Goal: Information Seeking & Learning: Check status

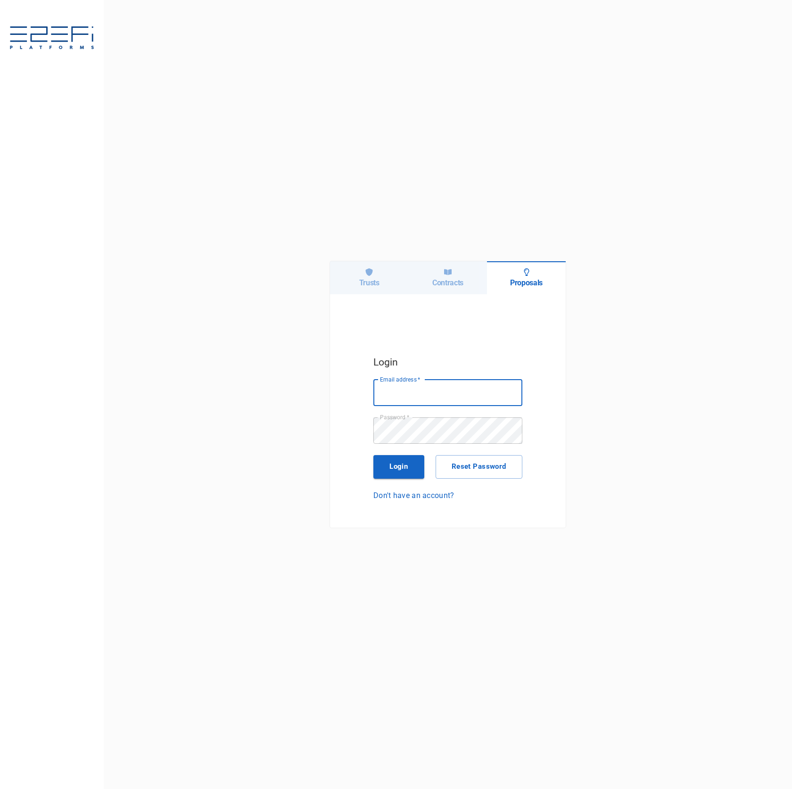
click at [369, 275] on icon at bounding box center [369, 272] width 7 height 8
click at [487, 405] on input "Email address   *" at bounding box center [447, 393] width 149 height 26
type input "ken@integratedcapital.io"
click at [415, 468] on button "Login" at bounding box center [398, 467] width 51 height 24
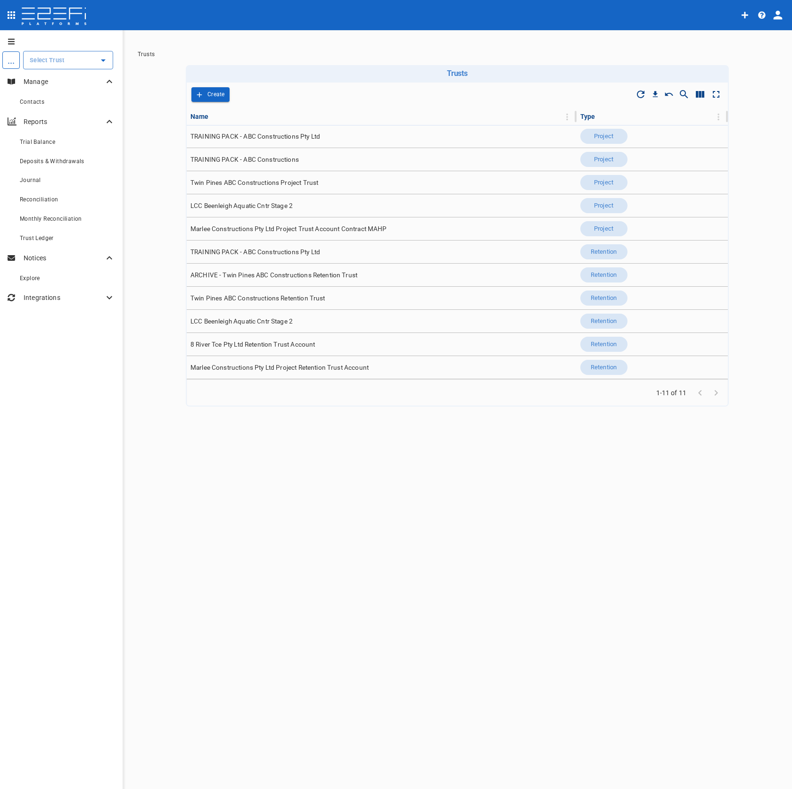
click at [783, 12] on icon "profile" at bounding box center [777, 14] width 13 height 13
click at [767, 41] on span "Organisation" at bounding box center [750, 41] width 40 height 11
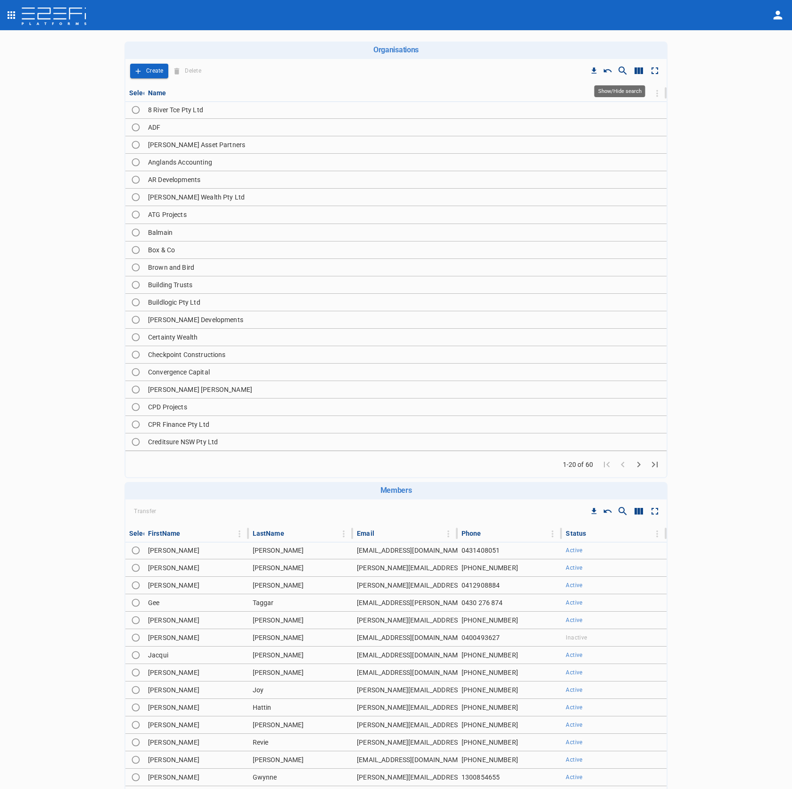
click at [619, 76] on icon "Show/Hide search" at bounding box center [622, 70] width 11 height 11
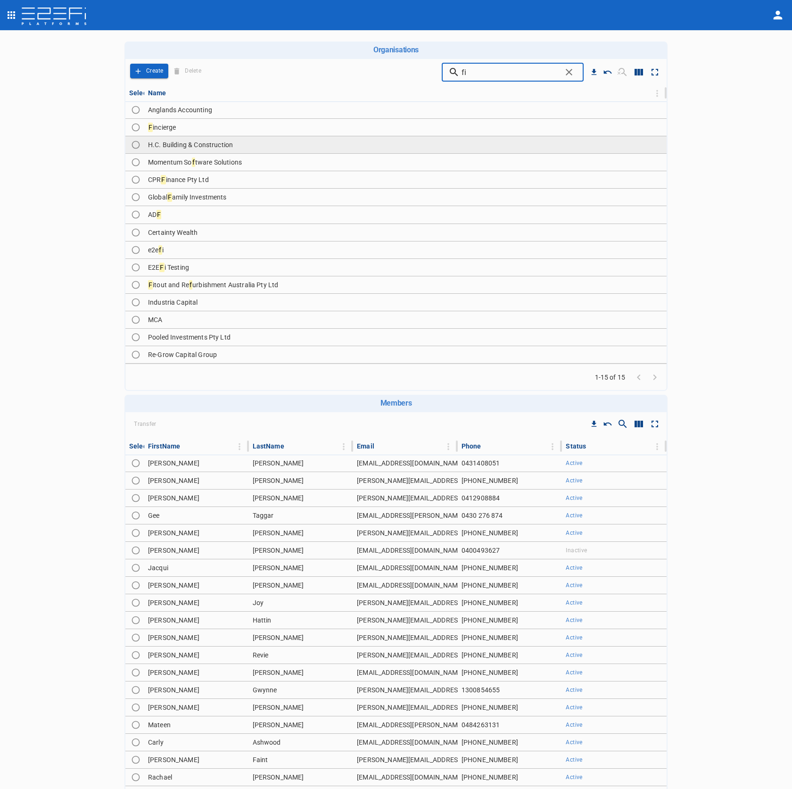
type input "fit"
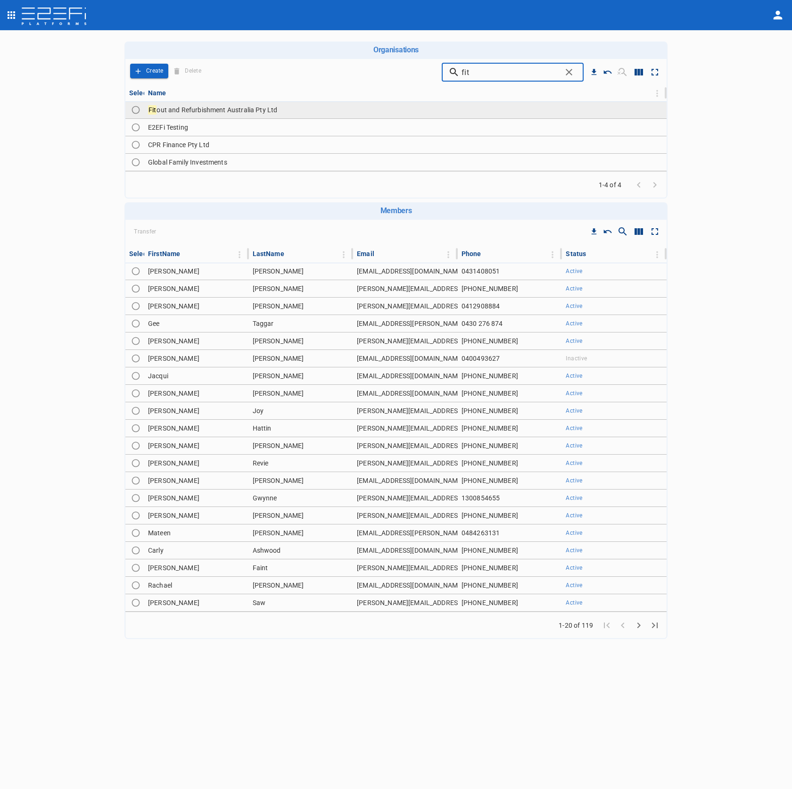
click at [344, 108] on td "Fit out and Refurbishment Australia Pty Ltd" at bounding box center [405, 109] width 523 height 17
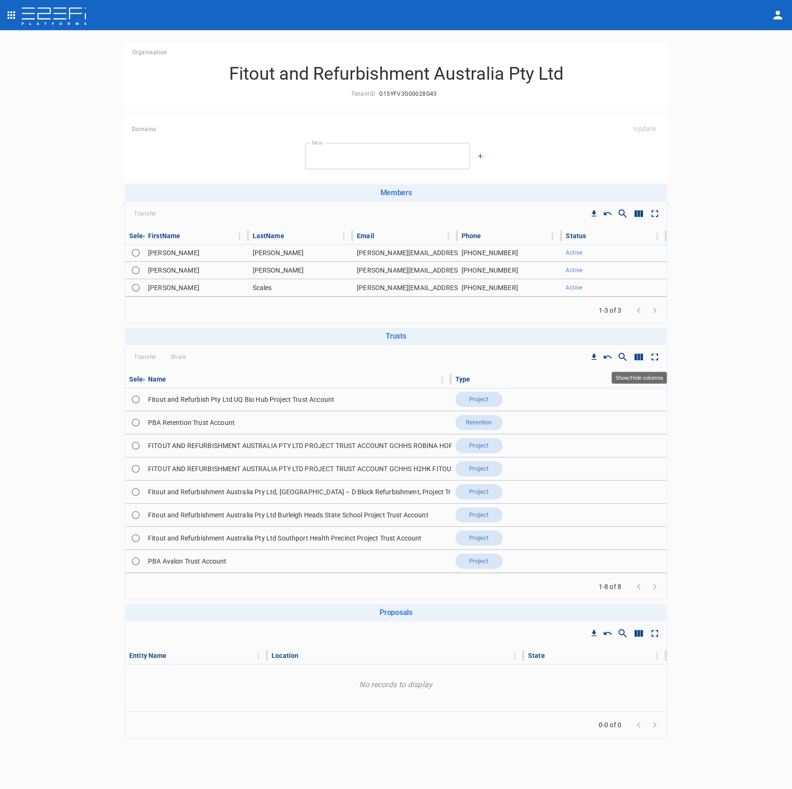
click at [643, 359] on icon "Show/Hide columns" at bounding box center [639, 357] width 8 height 7
drag, startPoint x: 641, startPoint y: 426, endPoint x: 647, endPoint y: 425, distance: 5.8
click at [641, 426] on input "ID" at bounding box center [642, 427] width 54 height 18
checkbox input "true"
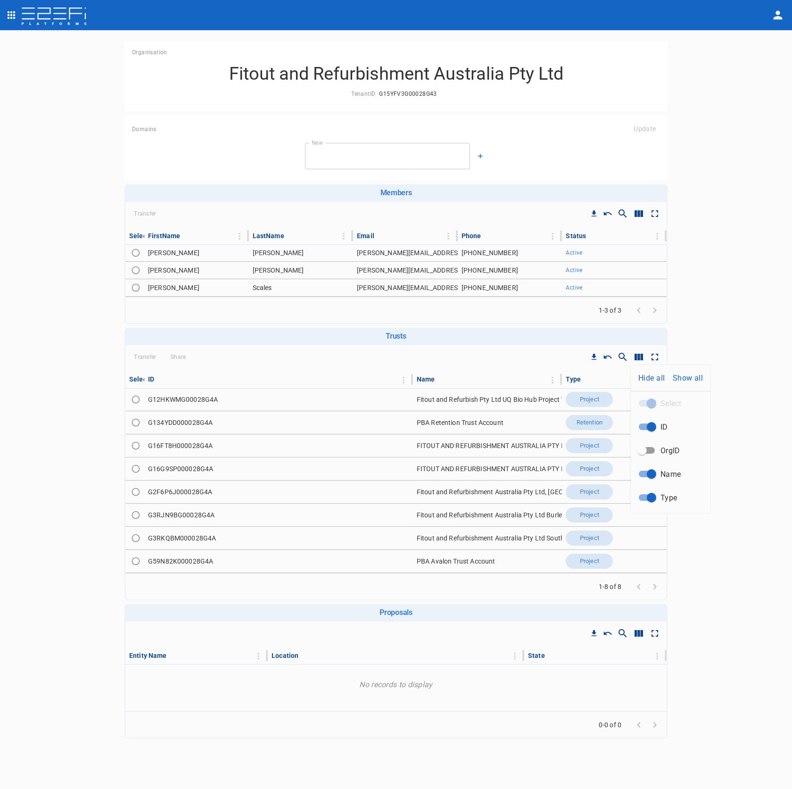
click at [195, 562] on div at bounding box center [396, 394] width 792 height 789
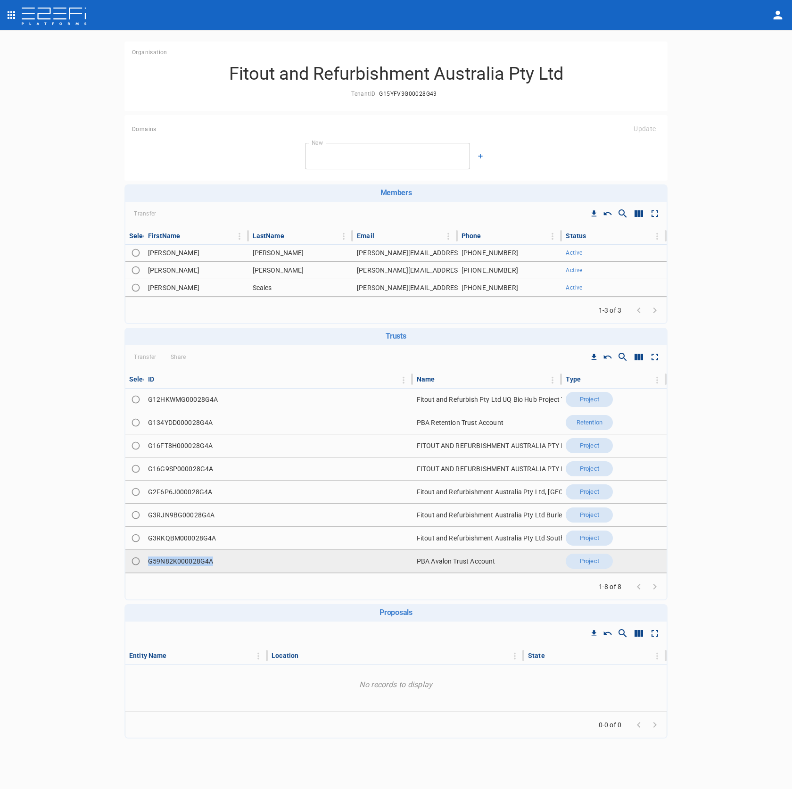
click at [195, 562] on td "G59N82K000028G4A" at bounding box center [278, 561] width 269 height 23
copy td "G59N82K000028G4A"
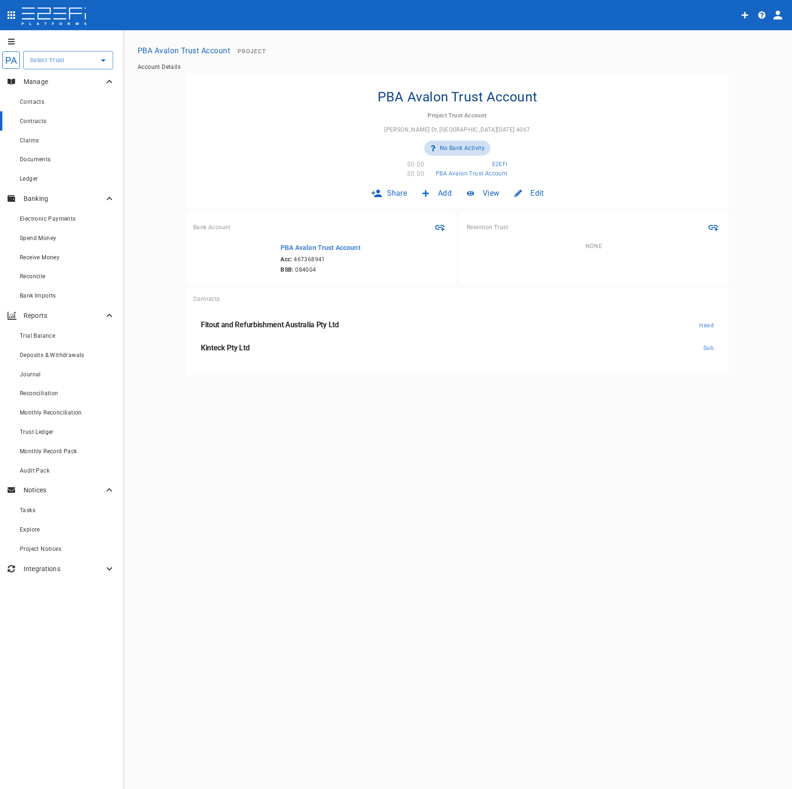
click at [64, 124] on div "Contracts" at bounding box center [67, 121] width 95 height 12
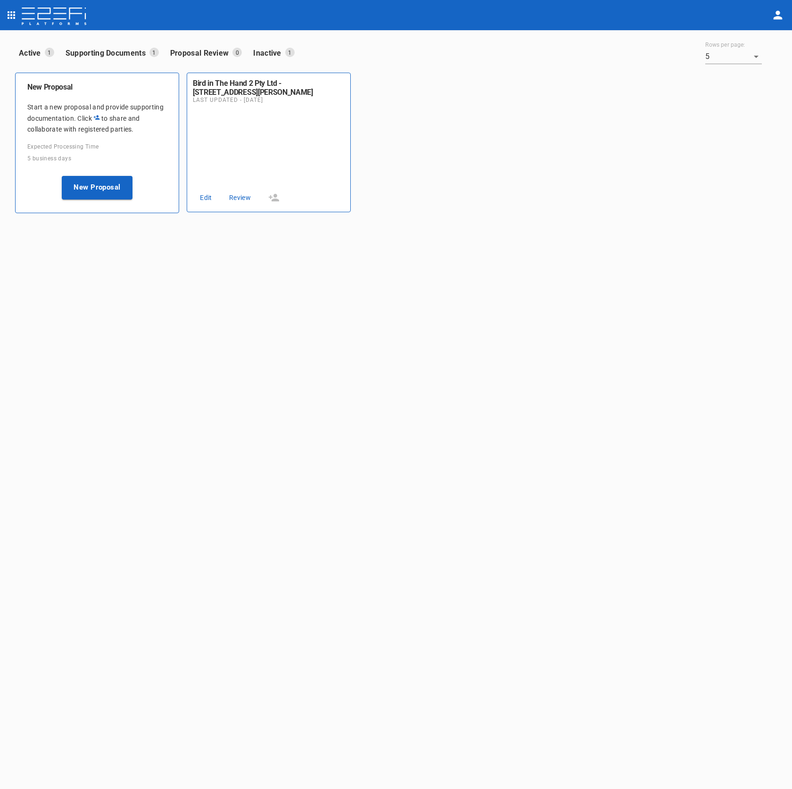
click at [6, 13] on icon "open drawer" at bounding box center [11, 14] width 11 height 11
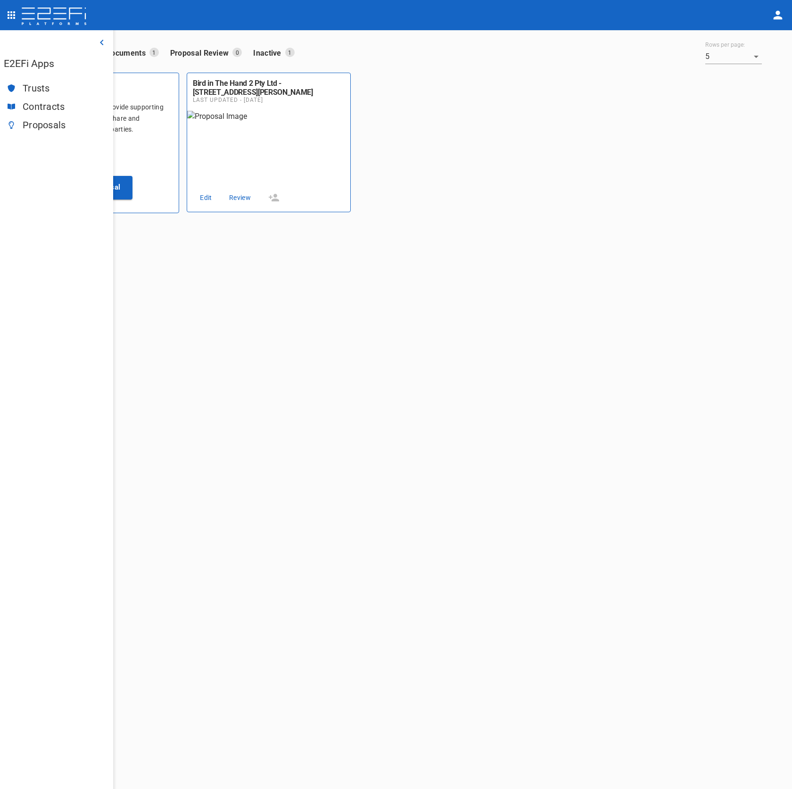
click at [46, 92] on span "Trusts" at bounding box center [64, 88] width 83 height 11
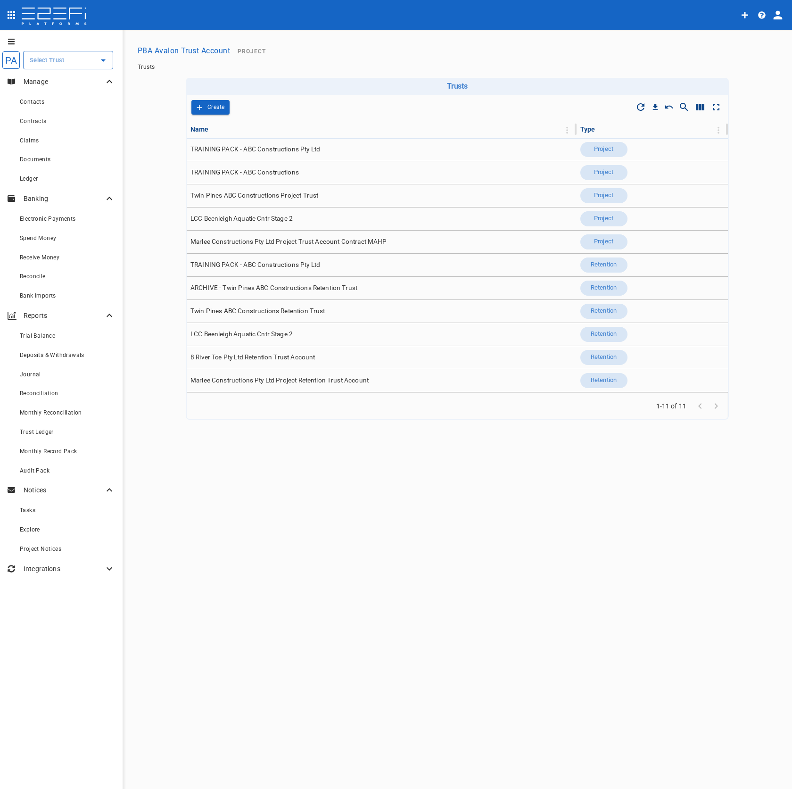
click at [57, 63] on input "text" at bounding box center [60, 60] width 67 height 10
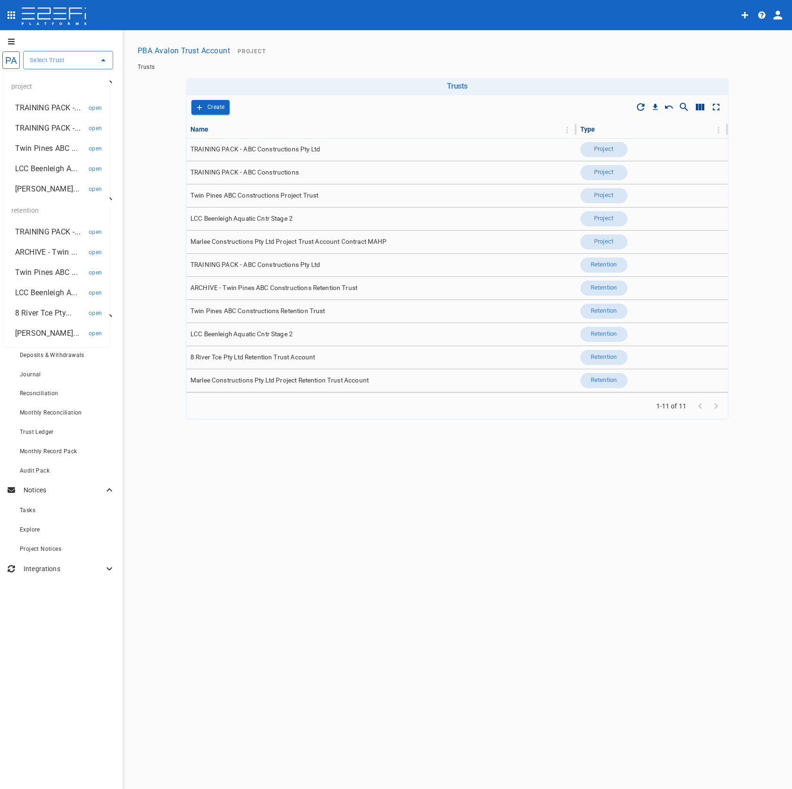
click at [56, 311] on p "8 River Tce Pty..." at bounding box center [43, 312] width 57 height 11
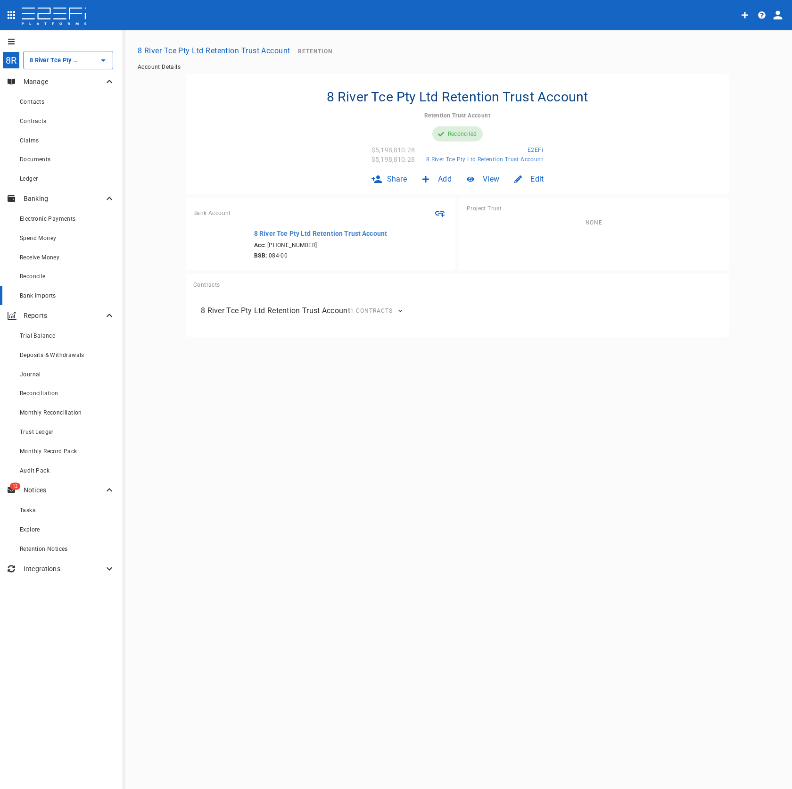
click at [55, 293] on span "Bank Imports" at bounding box center [38, 295] width 36 height 7
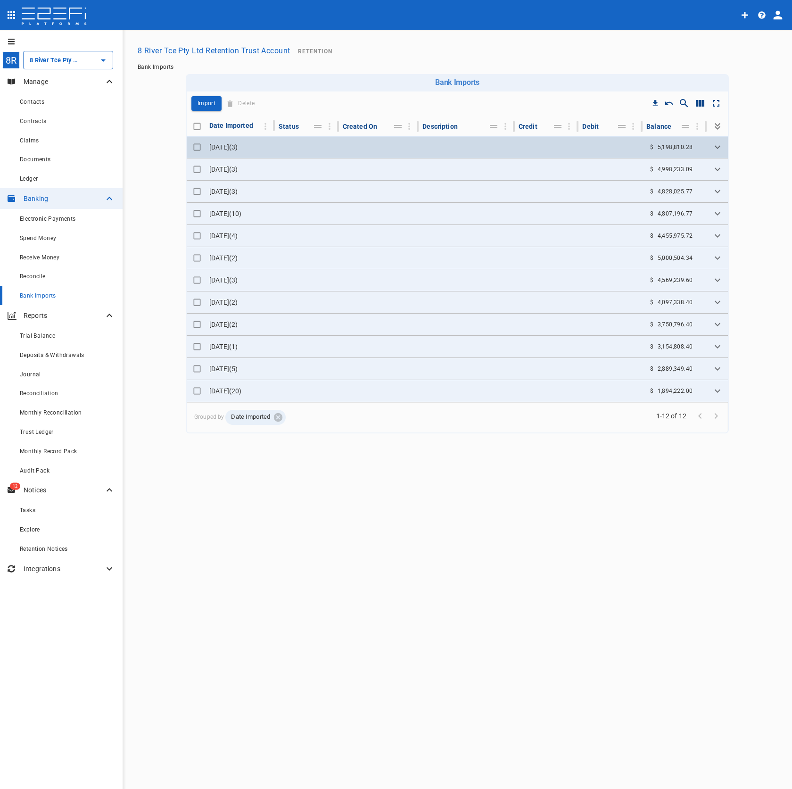
click at [336, 146] on td at bounding box center [307, 147] width 64 height 22
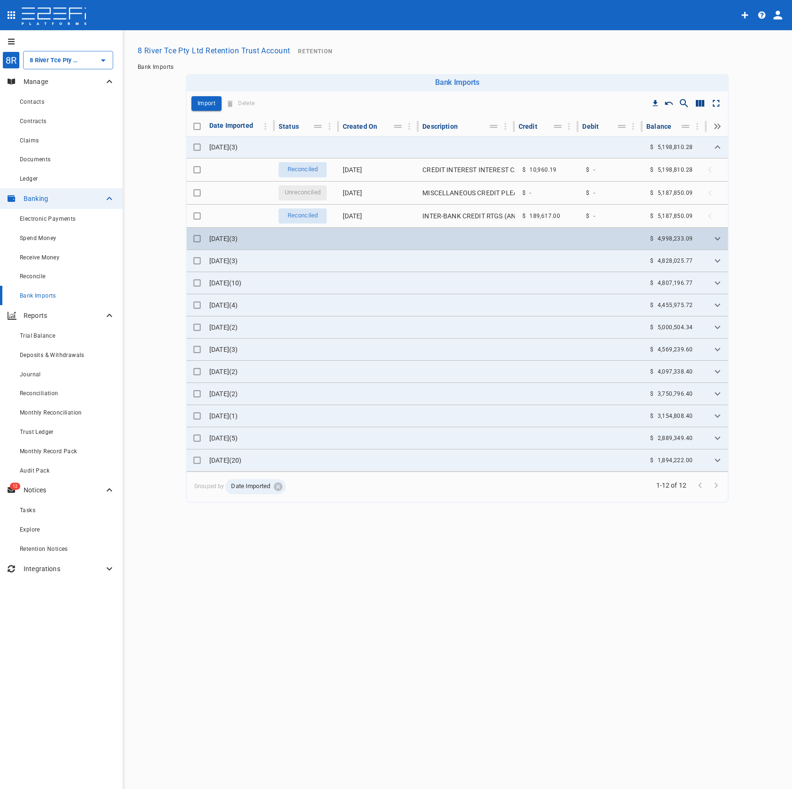
click at [368, 244] on td at bounding box center [379, 239] width 80 height 22
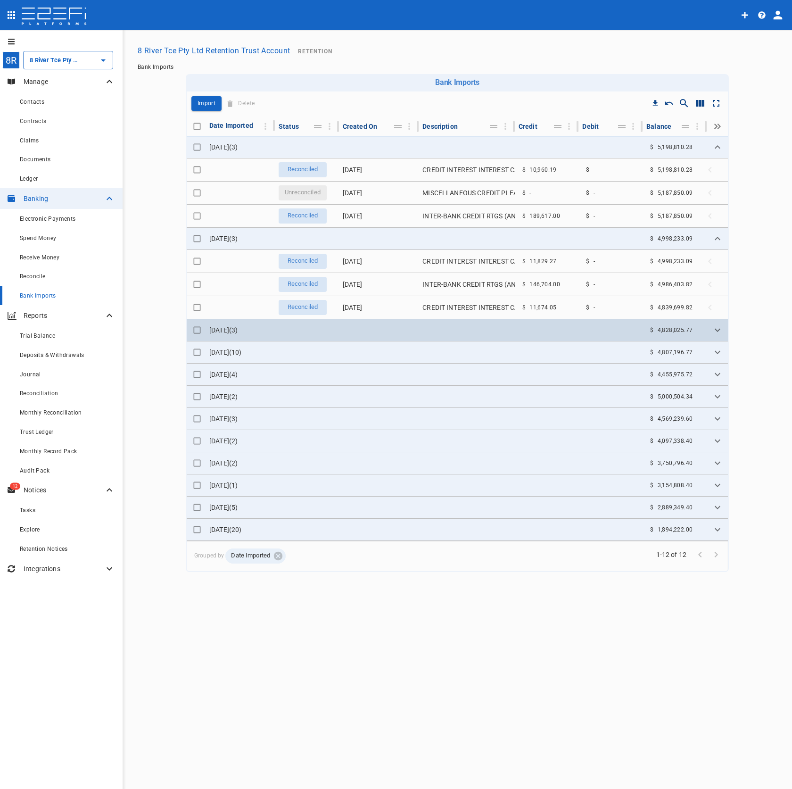
click at [437, 338] on td at bounding box center [467, 330] width 96 height 22
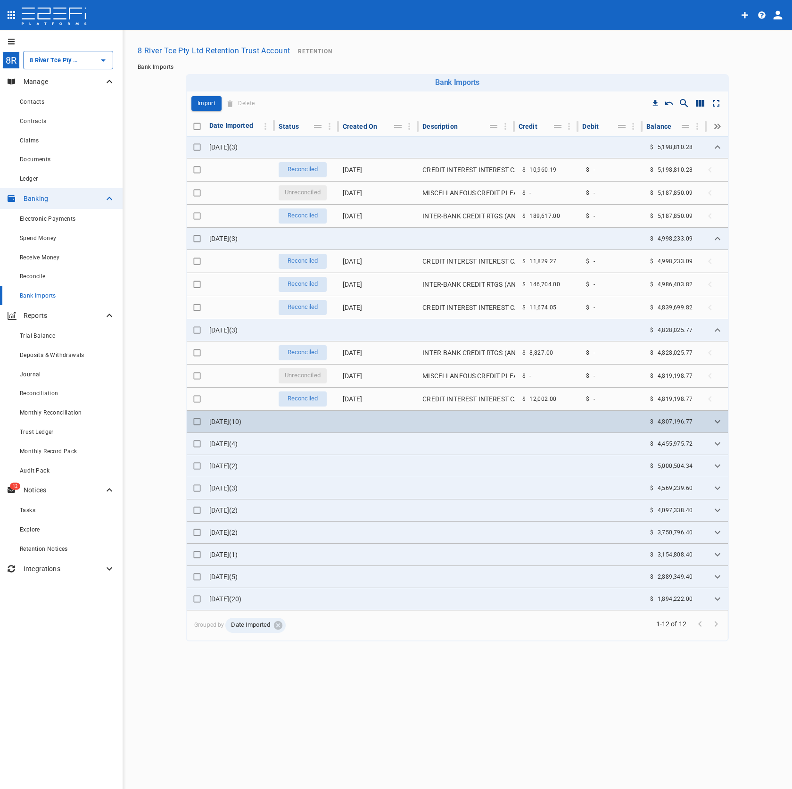
click at [478, 414] on td at bounding box center [467, 422] width 96 height 22
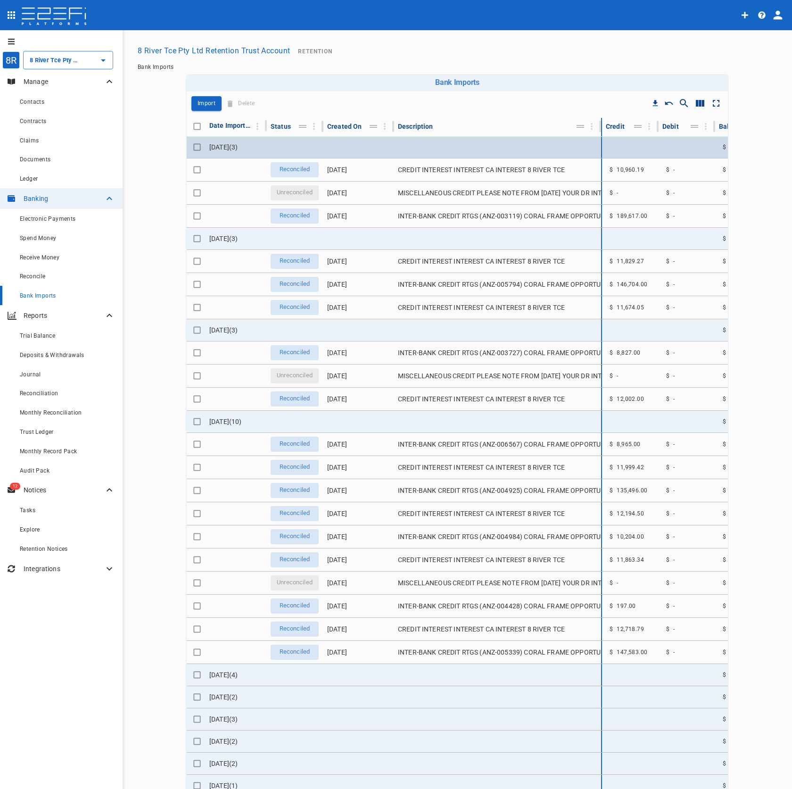
drag, startPoint x: 510, startPoint y: 129, endPoint x: 633, endPoint y: 141, distance: 123.6
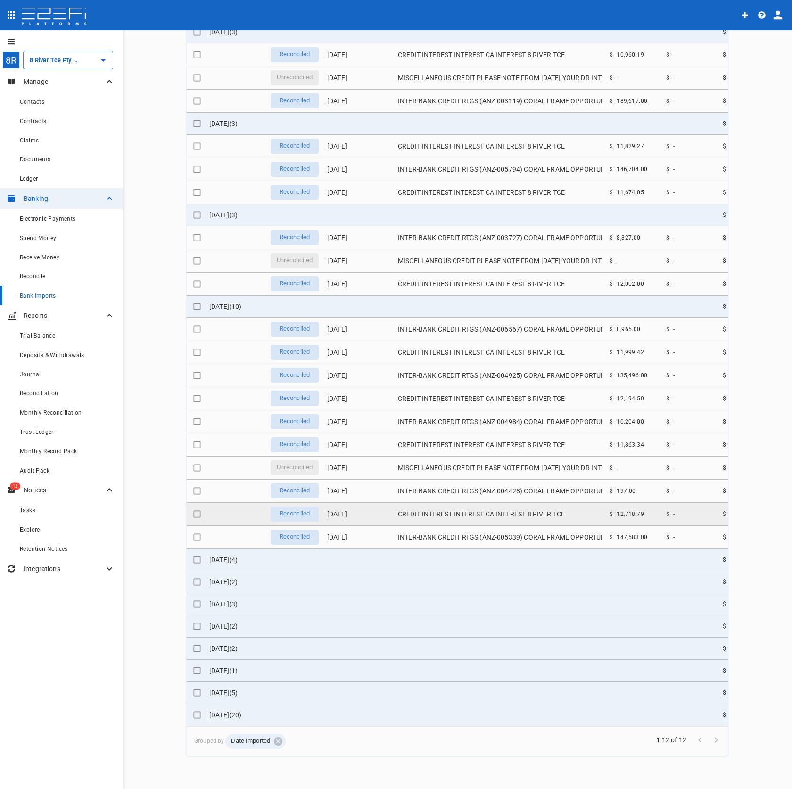
scroll to position [122, 0]
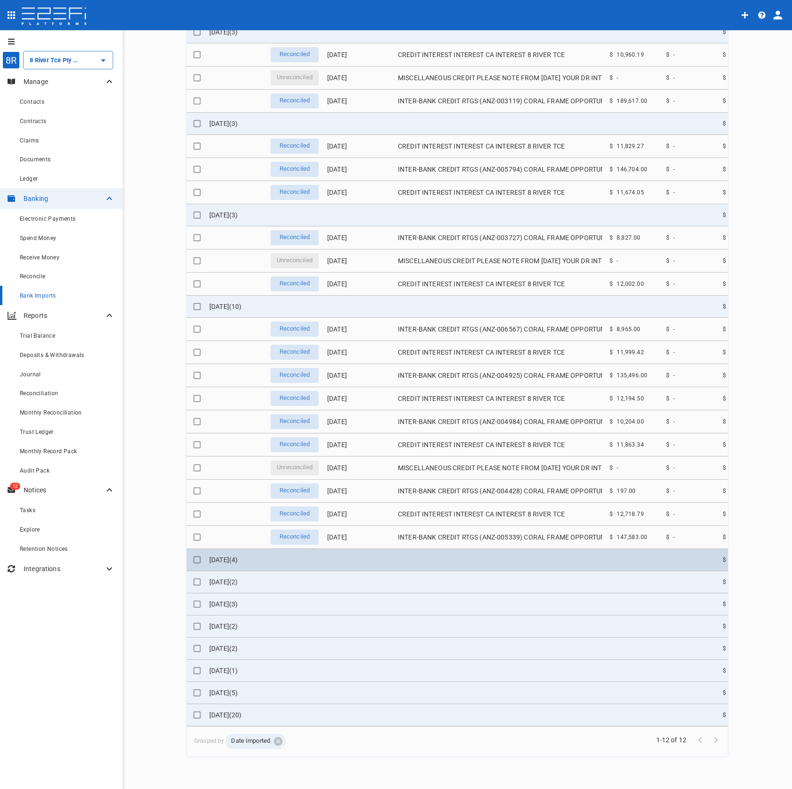
click at [533, 549] on td at bounding box center [498, 560] width 208 height 22
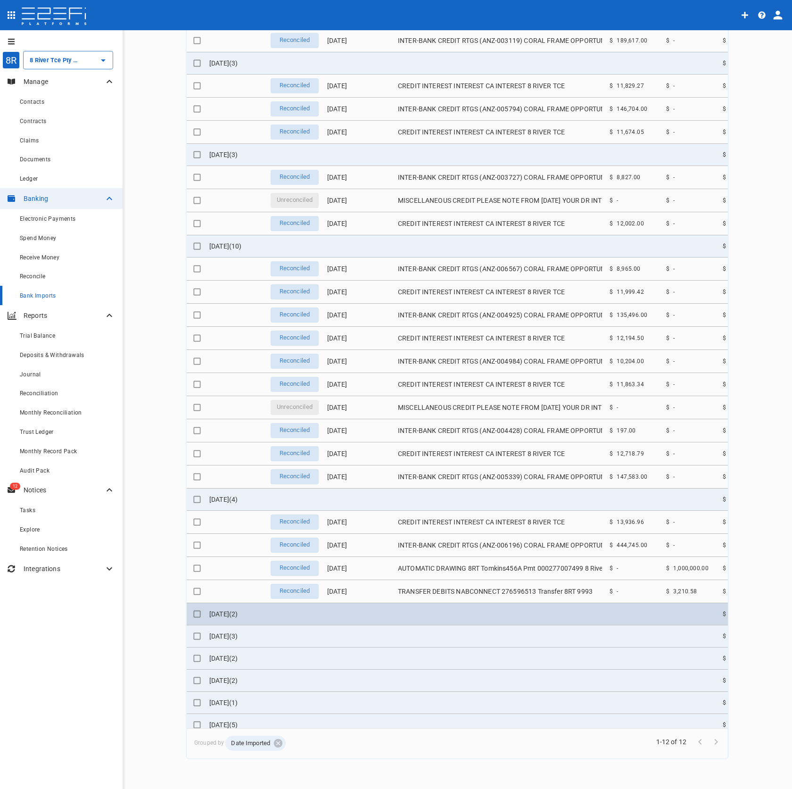
scroll to position [55, 0]
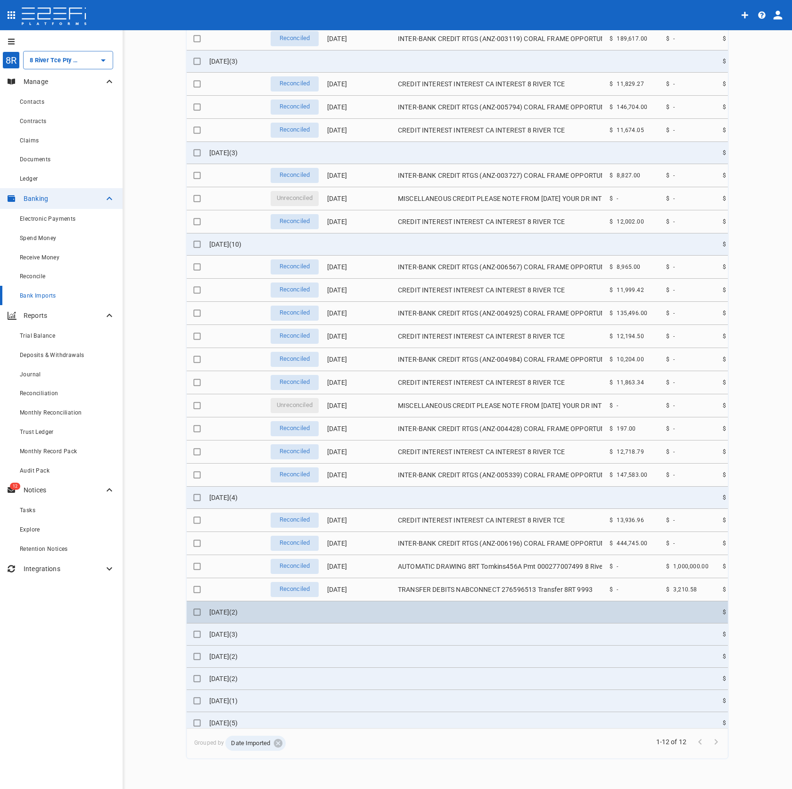
click at [551, 606] on td at bounding box center [498, 612] width 208 height 22
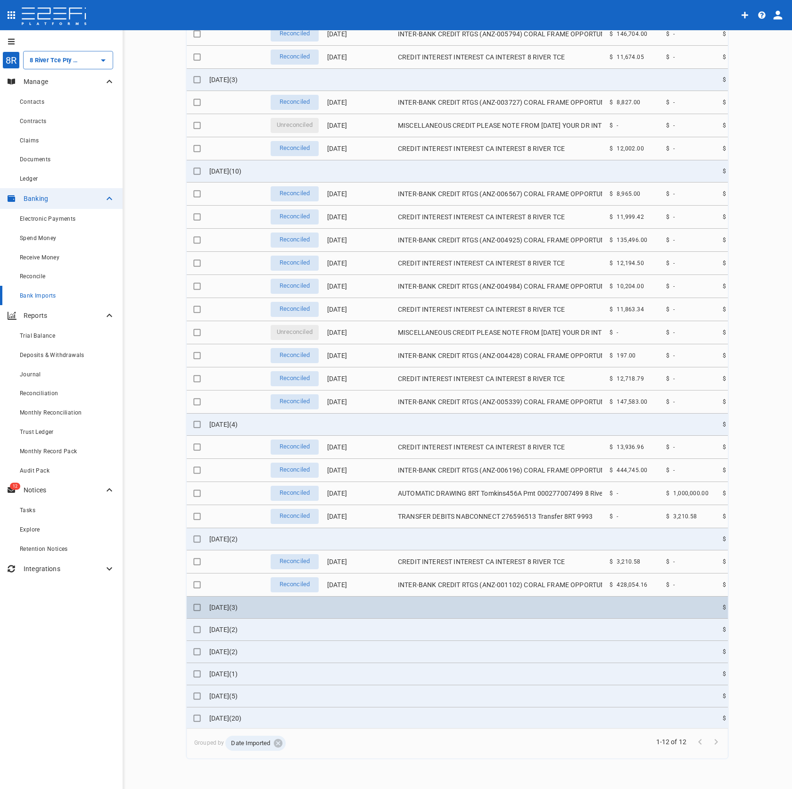
scroll to position [136, 0]
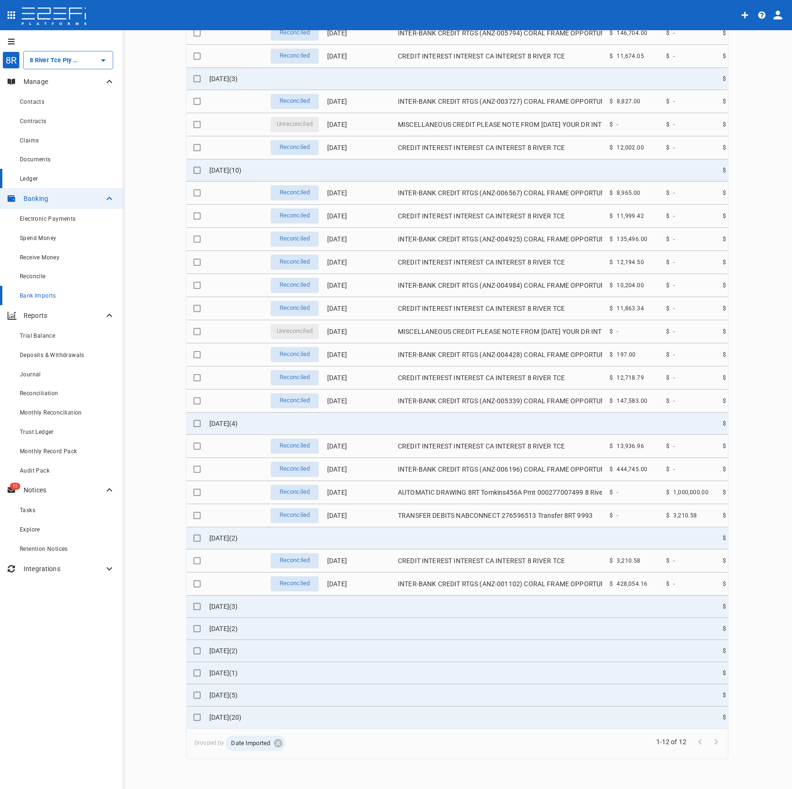
click at [44, 170] on link "Ledger" at bounding box center [61, 178] width 123 height 19
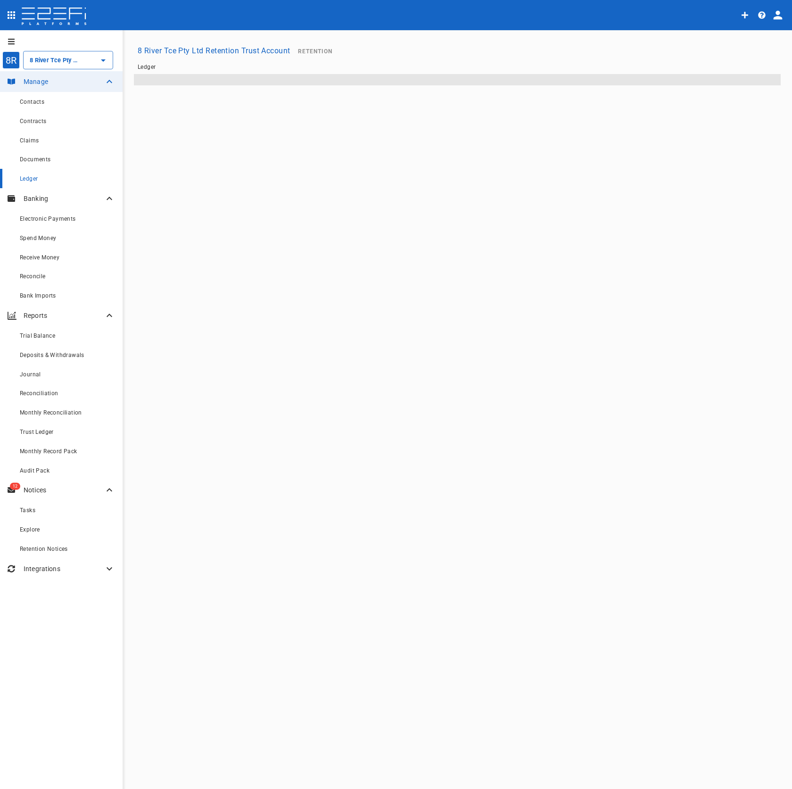
type input "8 River Tce Pty Ltd Retention Trust Account"
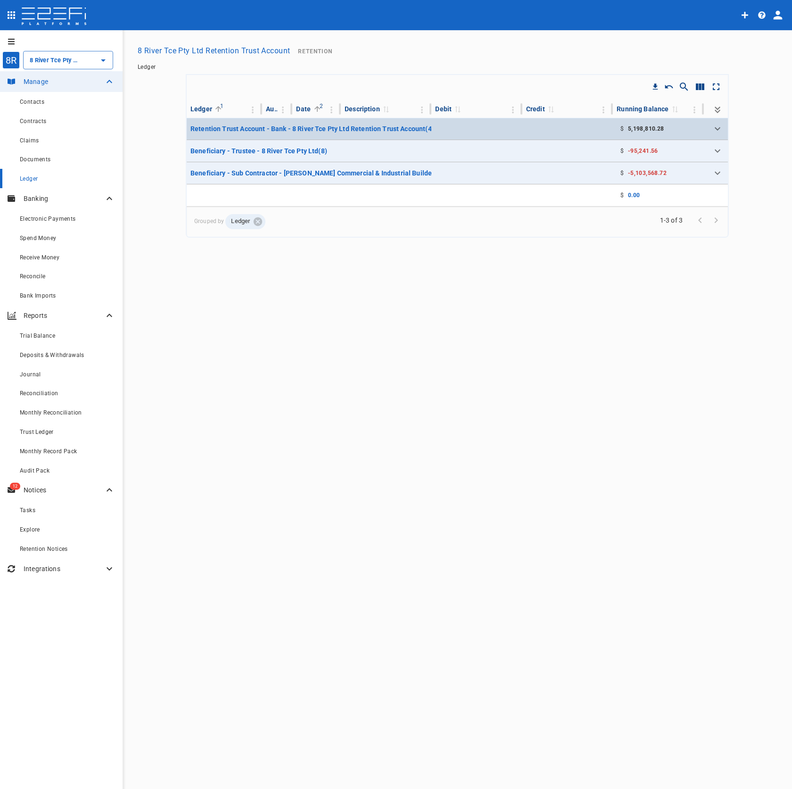
click at [504, 132] on td at bounding box center [476, 129] width 91 height 22
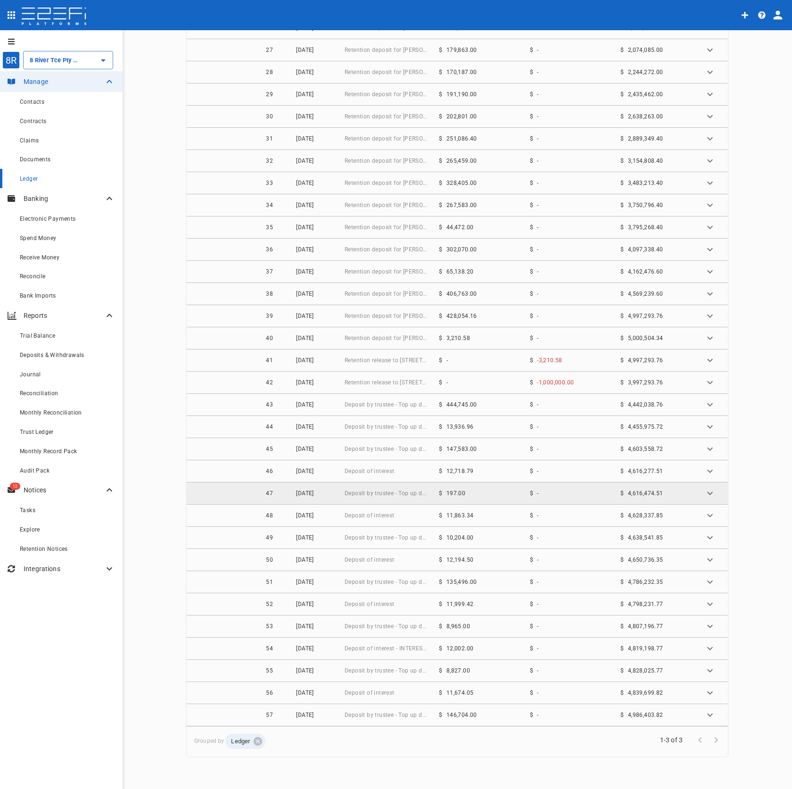
scroll to position [304, 0]
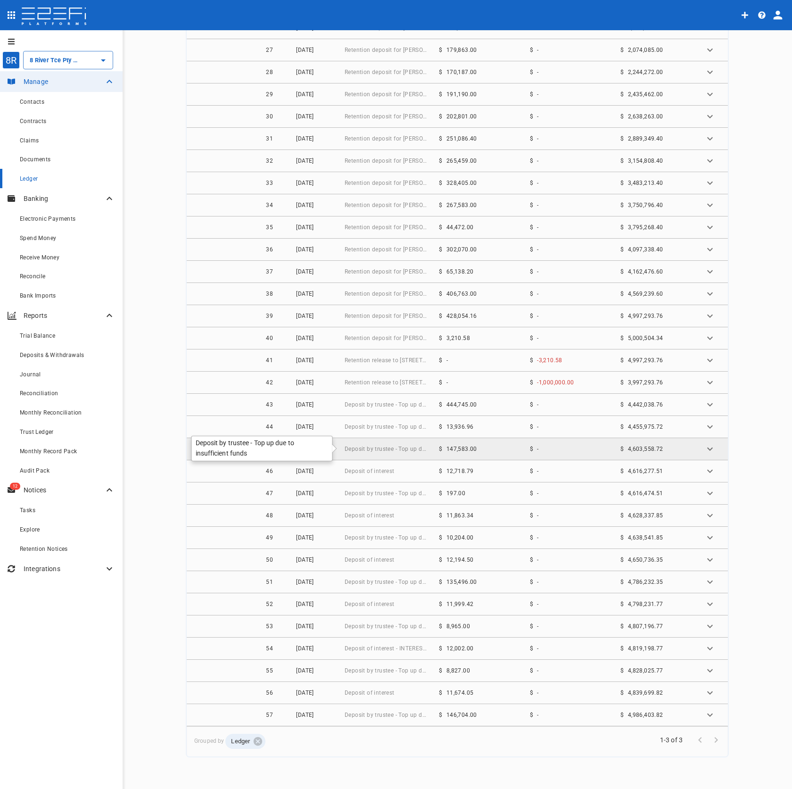
click at [350, 447] on span "Deposit by trustee - Top up due to insufficient funds" at bounding box center [386, 449] width 83 height 7
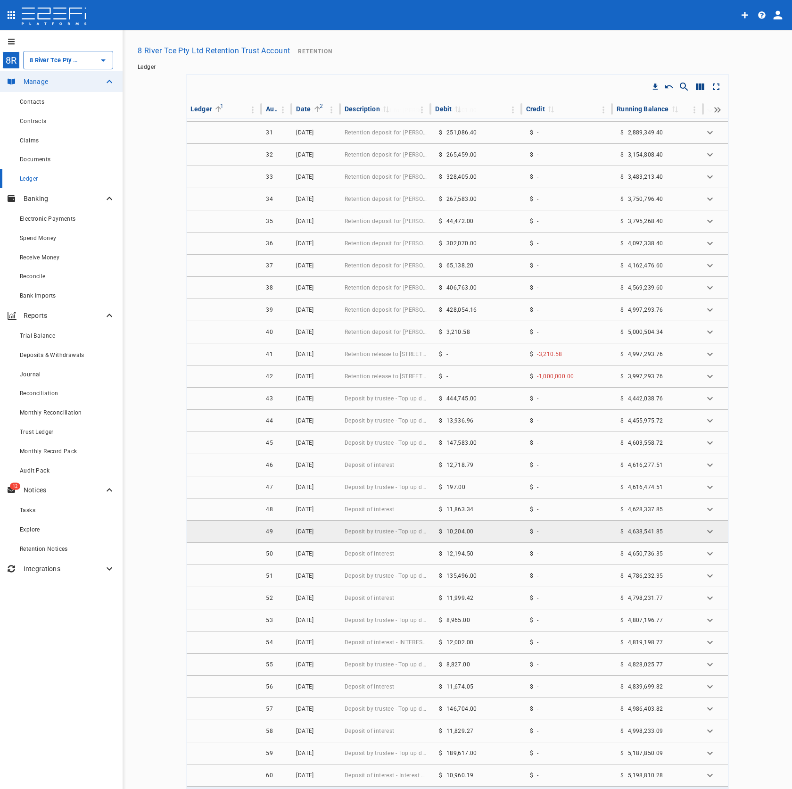
scroll to position [436, 0]
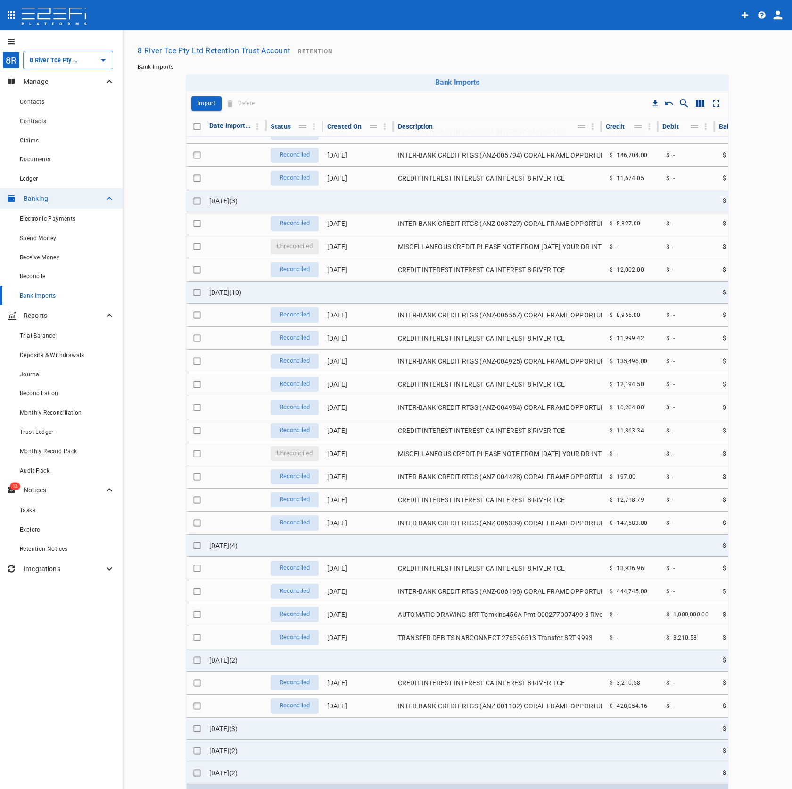
scroll to position [124, 0]
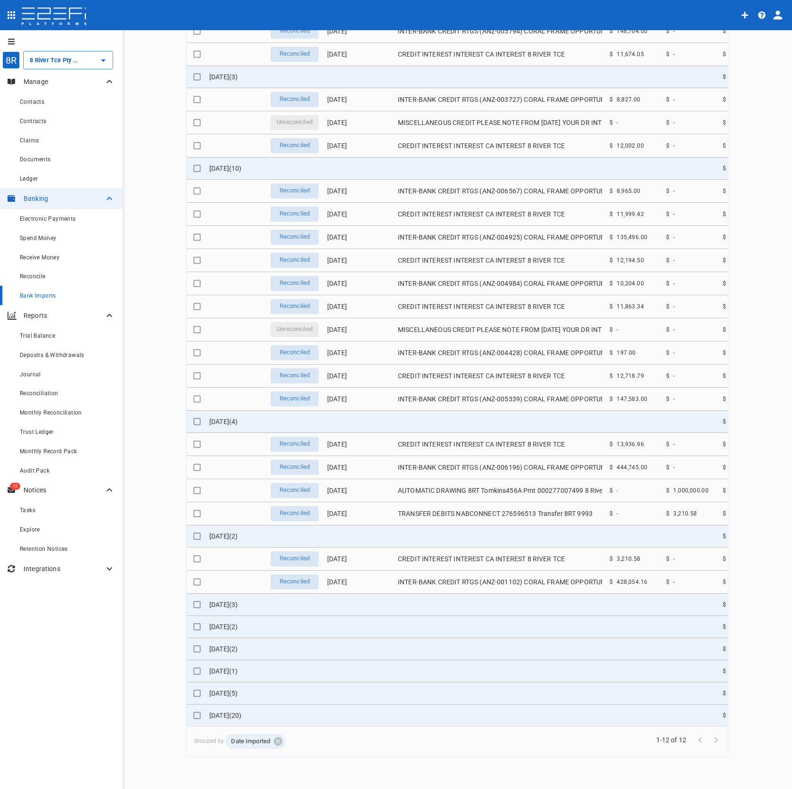
click at [279, 742] on icon at bounding box center [278, 741] width 8 height 8
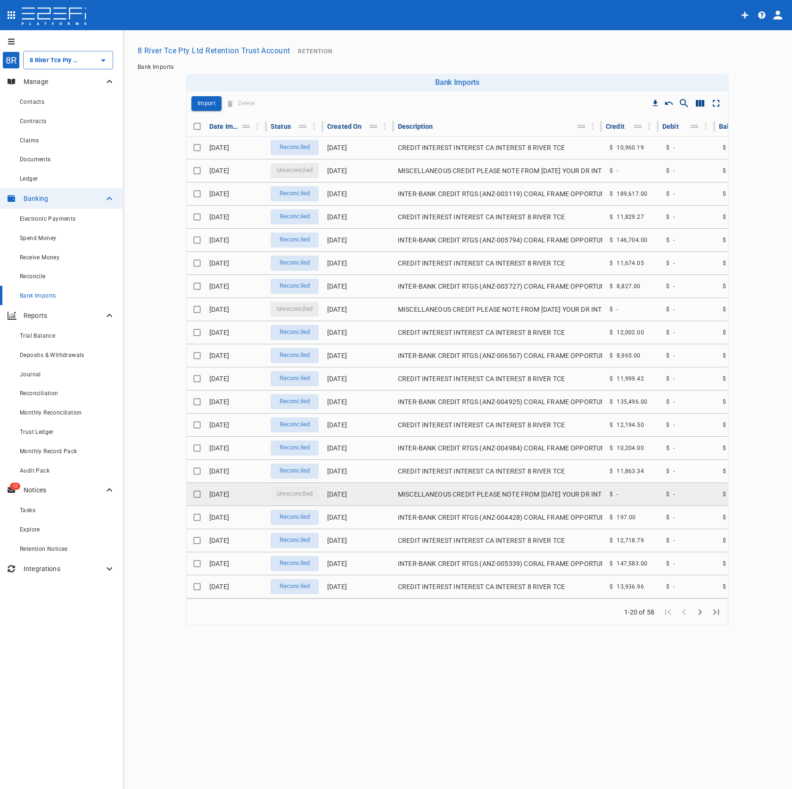
scroll to position [0, 0]
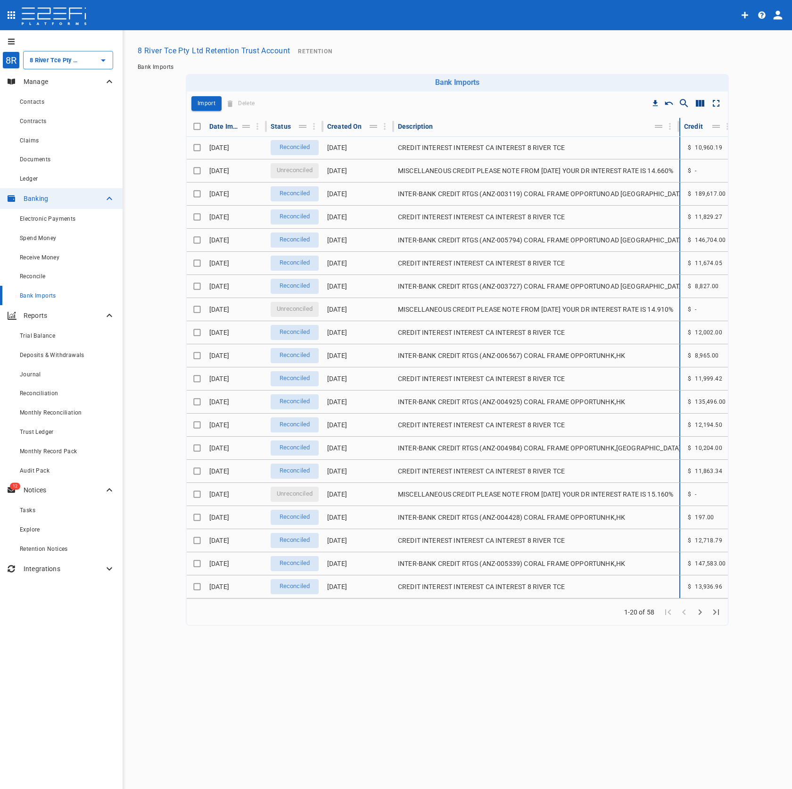
drag, startPoint x: 601, startPoint y: 126, endPoint x: 676, endPoint y: 133, distance: 75.7
click at [679, 132] on hr at bounding box center [679, 126] width 2 height 11
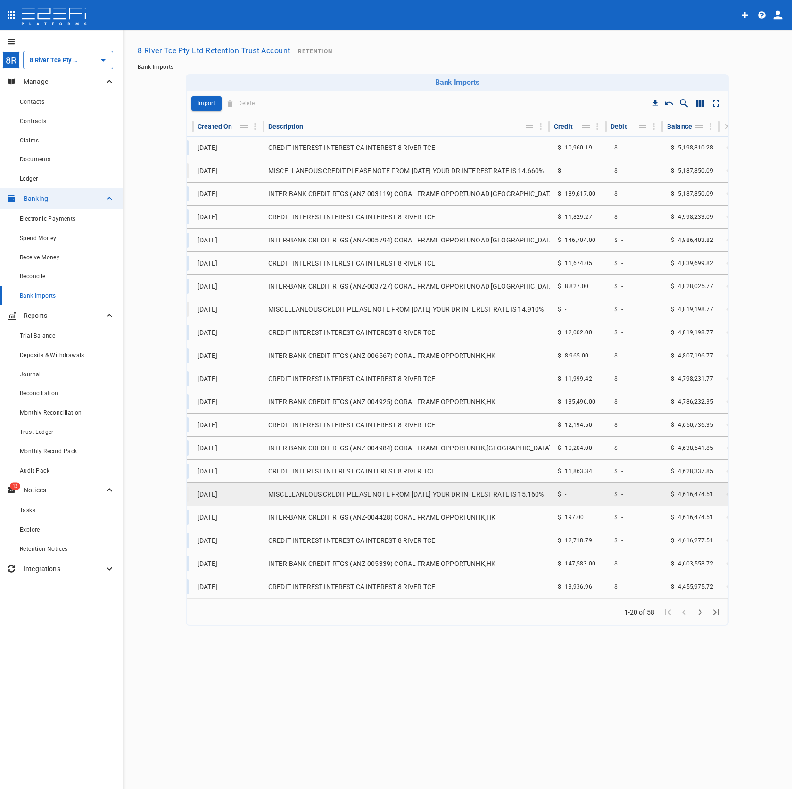
scroll to position [0, 141]
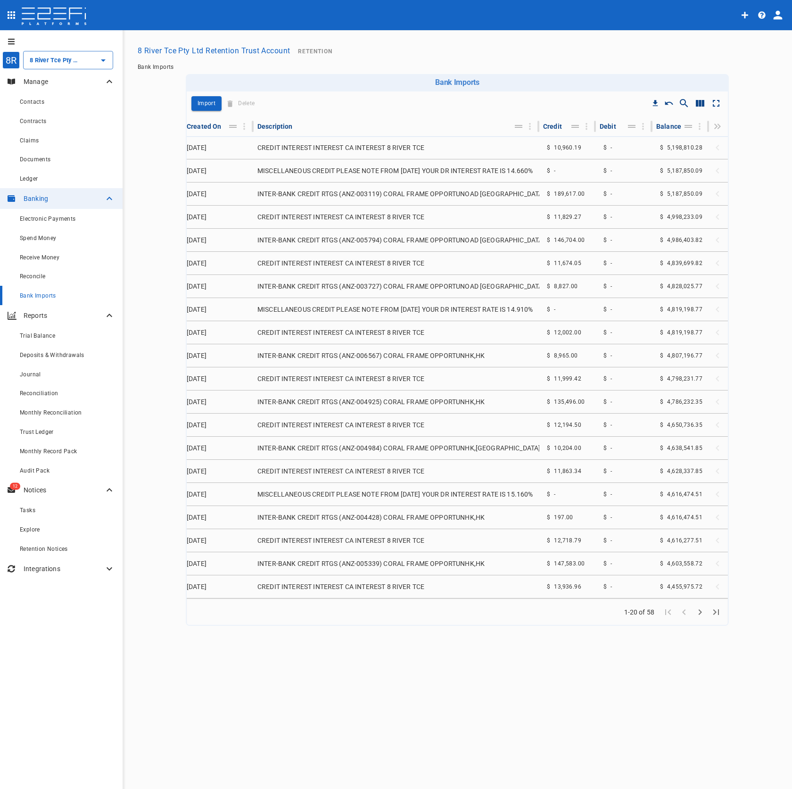
click at [703, 618] on icon "Go to next page" at bounding box center [700, 611] width 11 height 11
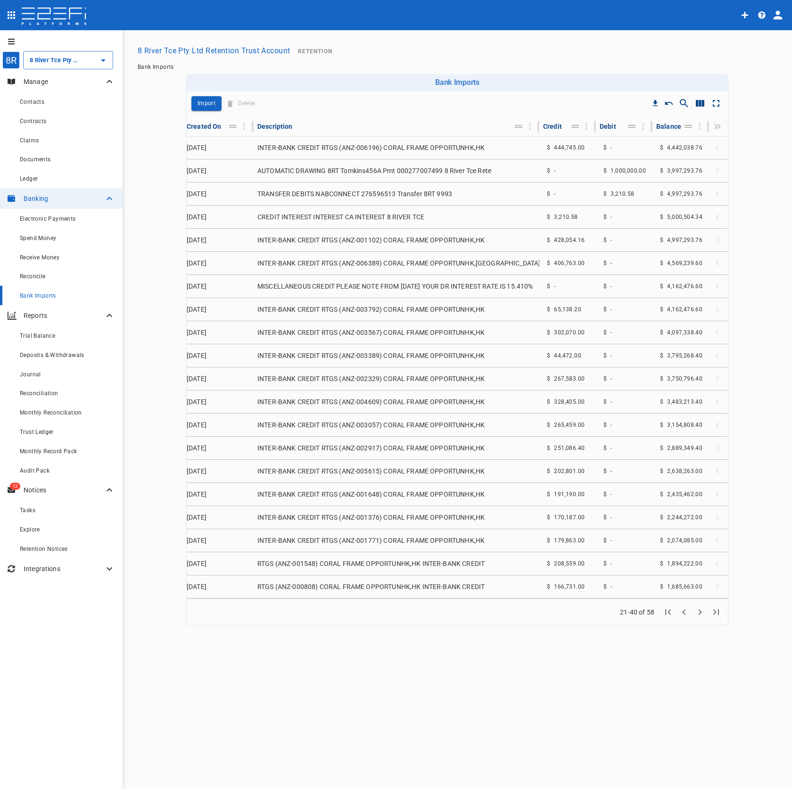
click at [687, 618] on icon "Go to previous page" at bounding box center [684, 611] width 11 height 11
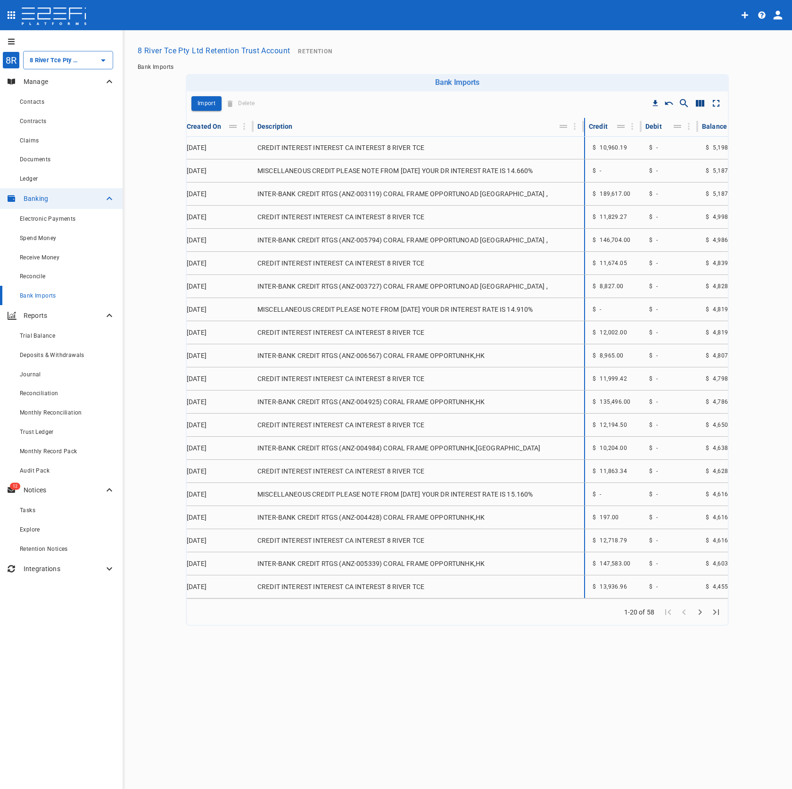
drag, startPoint x: 539, startPoint y: 125, endPoint x: 585, endPoint y: 126, distance: 45.8
click at [585, 126] on th "Description" at bounding box center [420, 127] width 332 height 18
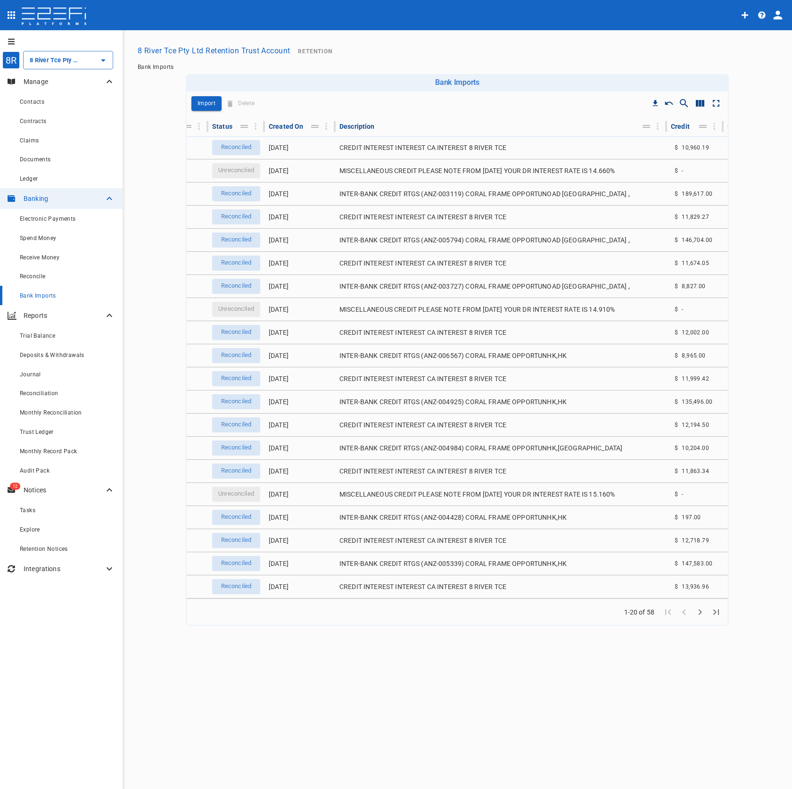
scroll to position [0, 75]
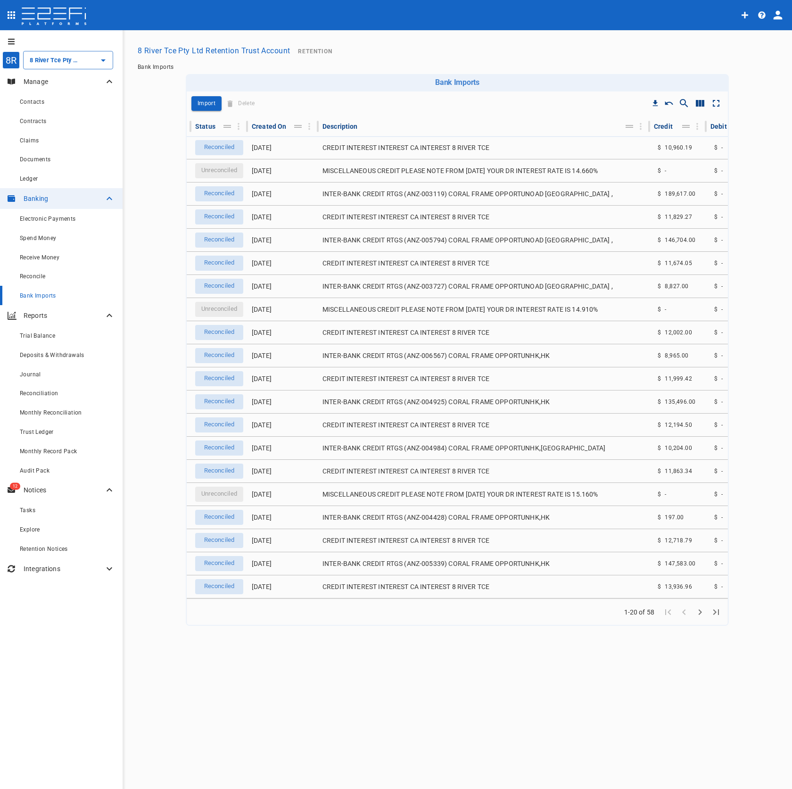
click at [700, 615] on icon "Go to next page" at bounding box center [700, 612] width 3 height 6
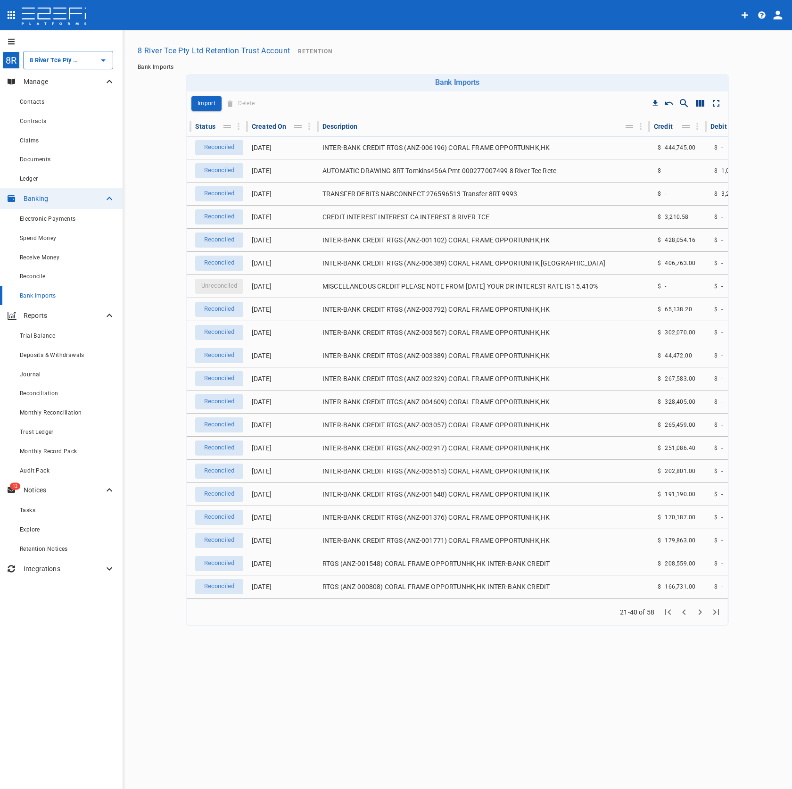
click at [683, 618] on icon "Go to previous page" at bounding box center [684, 611] width 11 height 11
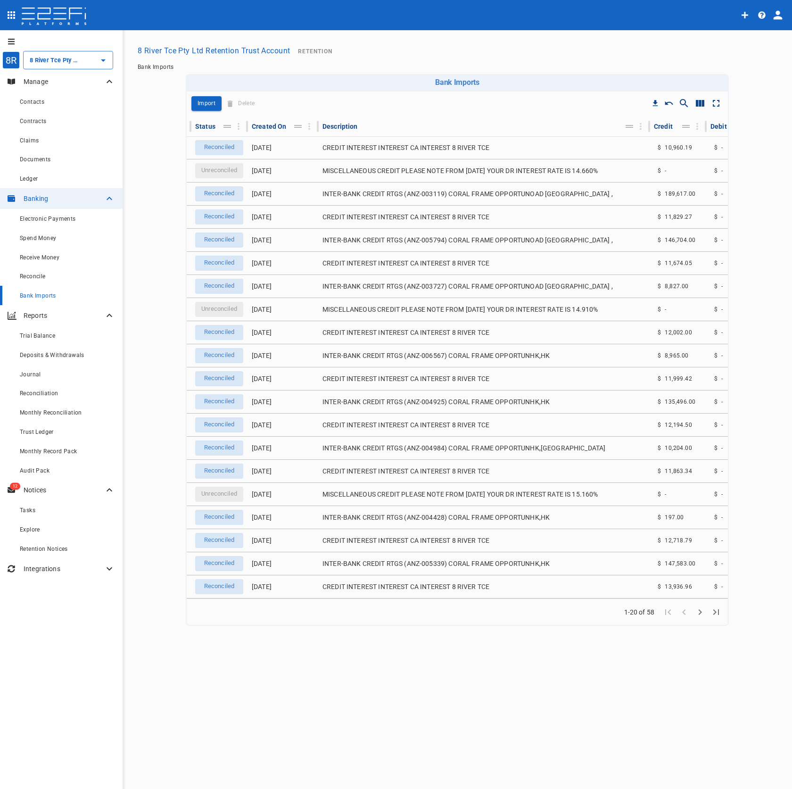
click at [683, 101] on icon "Show/Hide search" at bounding box center [684, 103] width 11 height 11
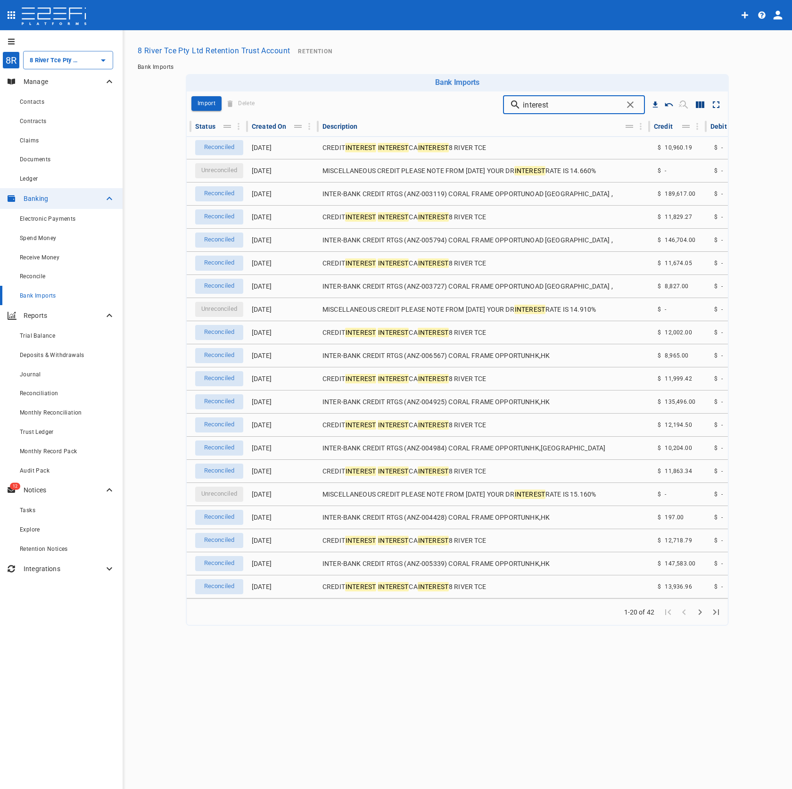
type input "interest"
click at [77, 255] on div "Receive Money" at bounding box center [67, 257] width 95 height 12
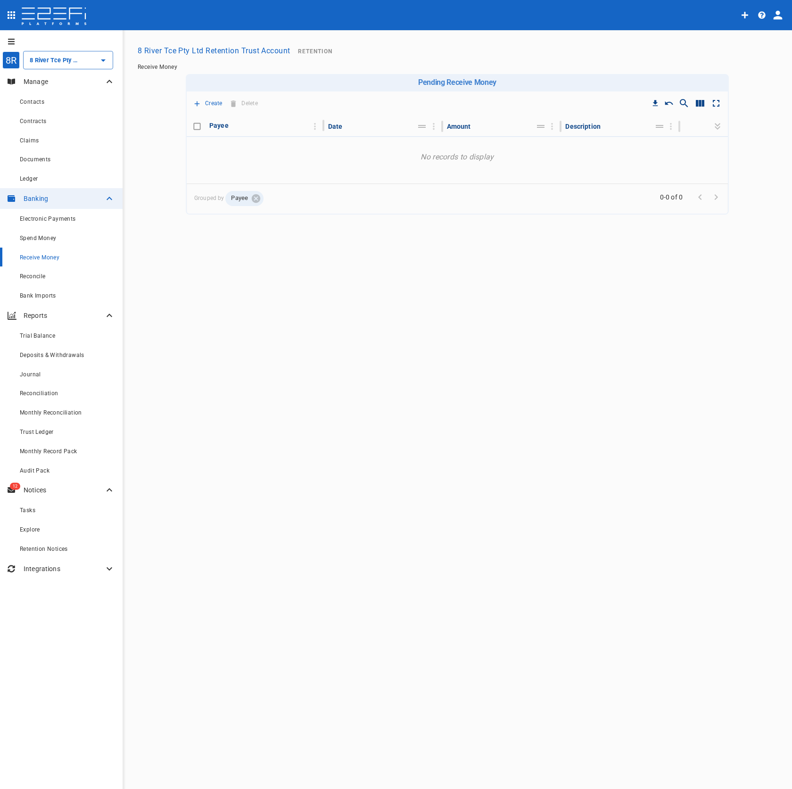
click at [203, 103] on button "Create" at bounding box center [207, 103] width 33 height 15
click at [308, 225] on span "Top-up Retention Trust" at bounding box center [259, 230] width 121 height 11
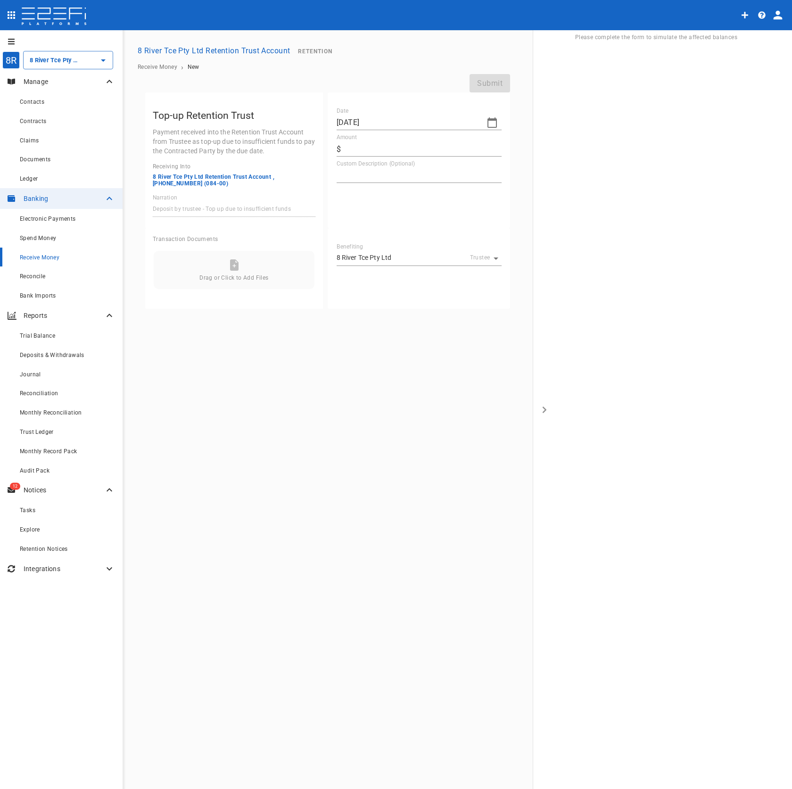
click at [228, 133] on p "Payment received into the Retention Trust Account from Trustee as top-up due to…" at bounding box center [234, 141] width 163 height 28
click at [249, 115] on h5 "Top-up Retention Trust" at bounding box center [234, 116] width 163 height 16
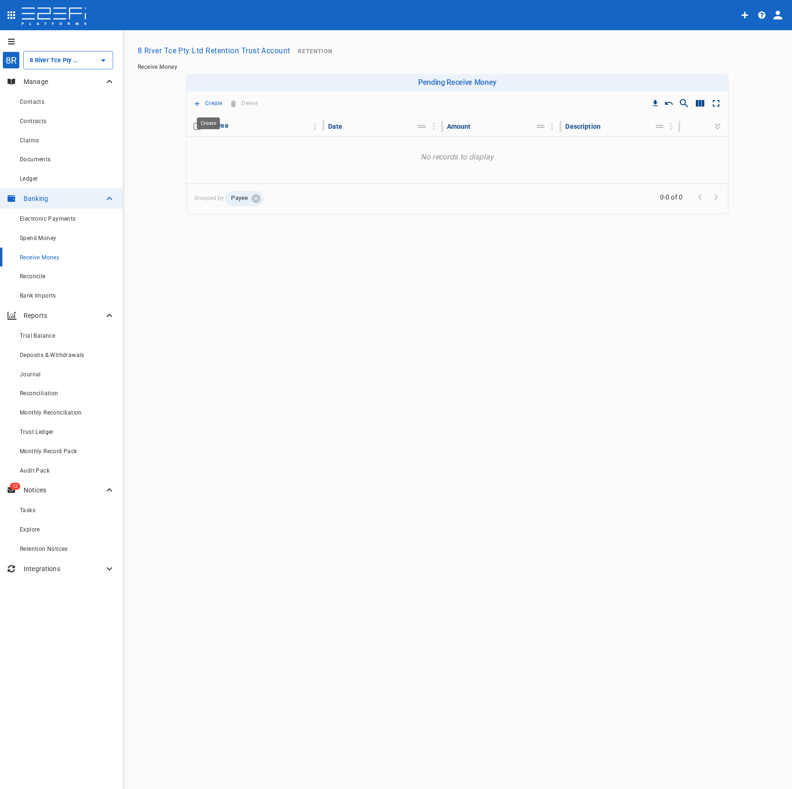
click at [212, 104] on p "Create" at bounding box center [213, 103] width 17 height 11
click at [278, 142] on span "Contracting Top-up Retention" at bounding box center [259, 138] width 121 height 11
click at [222, 103] on p "Create" at bounding box center [213, 103] width 17 height 11
click at [307, 172] on span "Contracting Retention Transfer" at bounding box center [259, 175] width 121 height 11
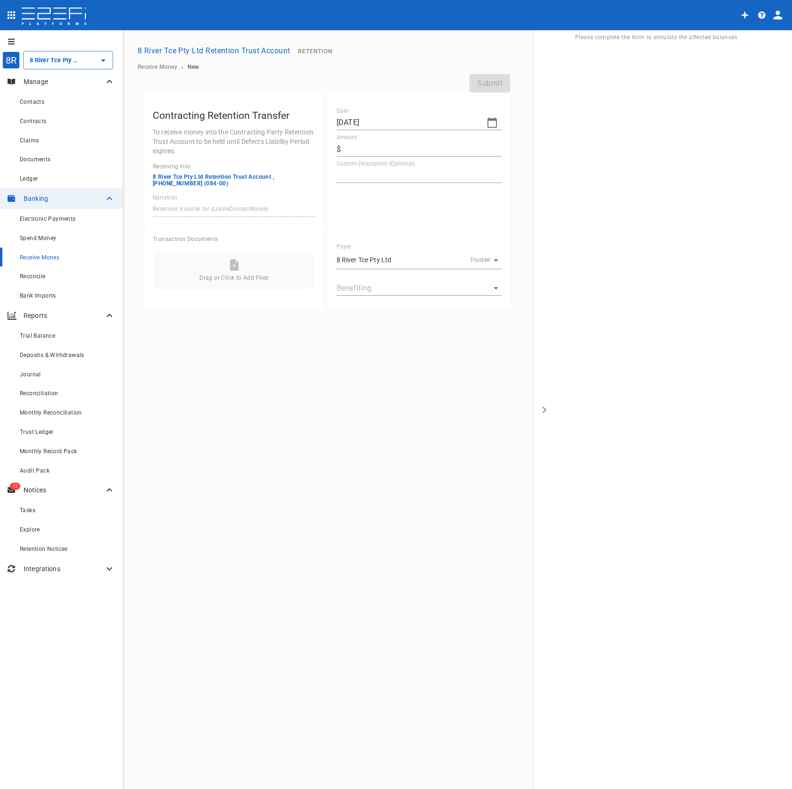
click at [264, 135] on p "To receive money into the Contracting Party Retention Trust Account to be held …" at bounding box center [234, 141] width 163 height 28
click at [293, 128] on p "To receive money into the Contracting Party Retention Trust Account to be held …" at bounding box center [234, 141] width 163 height 28
click at [243, 138] on p "To receive money into the Contracting Party Retention Trust Account to be held …" at bounding box center [234, 141] width 163 height 28
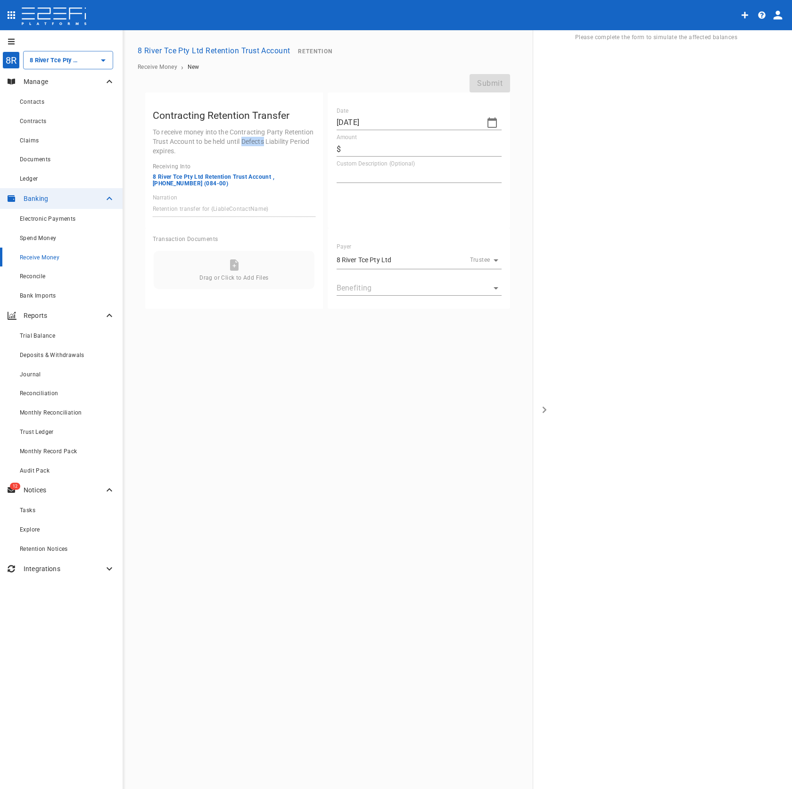
click at [271, 141] on p "To receive money into the Contracting Party Retention Trust Account to be held …" at bounding box center [234, 141] width 163 height 28
click at [243, 141] on p "To receive money into the Contracting Party Retention Trust Account to be held …" at bounding box center [234, 141] width 163 height 28
click at [244, 141] on p "To receive money into the Contracting Party Retention Trust Account to be held …" at bounding box center [234, 141] width 163 height 28
click at [256, 142] on p "To receive money into the Contracting Party Retention Trust Account to be held …" at bounding box center [234, 141] width 163 height 28
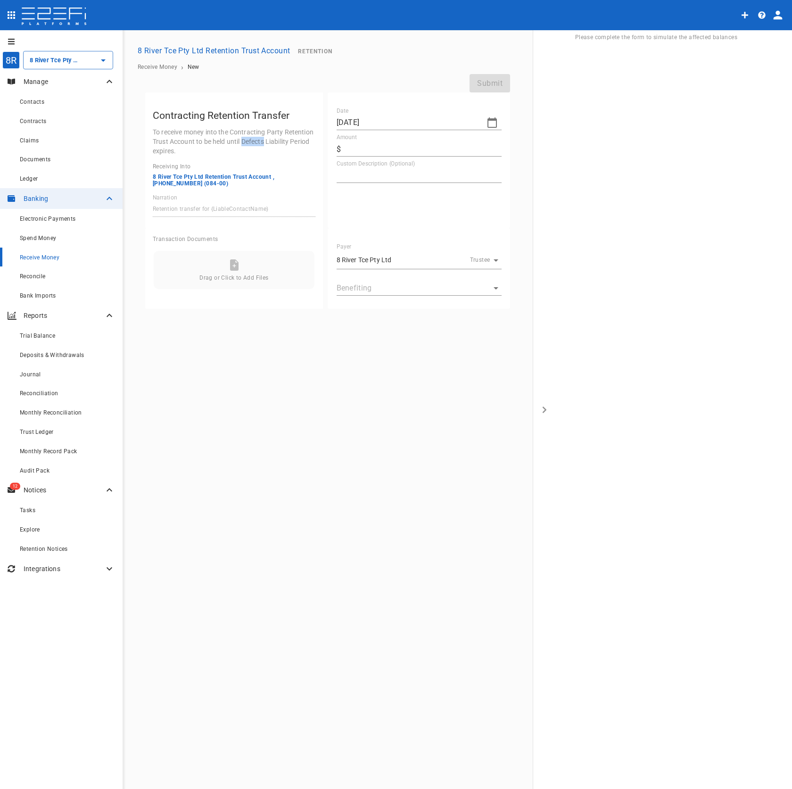
click at [256, 141] on p "To receive money into the Contracting Party Retention Trust Account to be held …" at bounding box center [234, 141] width 163 height 28
click at [256, 140] on p "To receive money into the Contracting Party Retention Trust Account to be held …" at bounding box center [234, 141] width 163 height 28
click at [365, 289] on body "8R 8 River Tce Pty Ltd Retention Trust Account ​ Manage Contacts Contracts Clai…" at bounding box center [396, 394] width 792 height 789
click at [369, 306] on p "Tomkins Commercial & Industrial Builders Pty Ltd" at bounding box center [411, 306] width 173 height 9
type textarea "Retention transfer for Tomkins Commercial & Industrial Builders Pty Ltd"
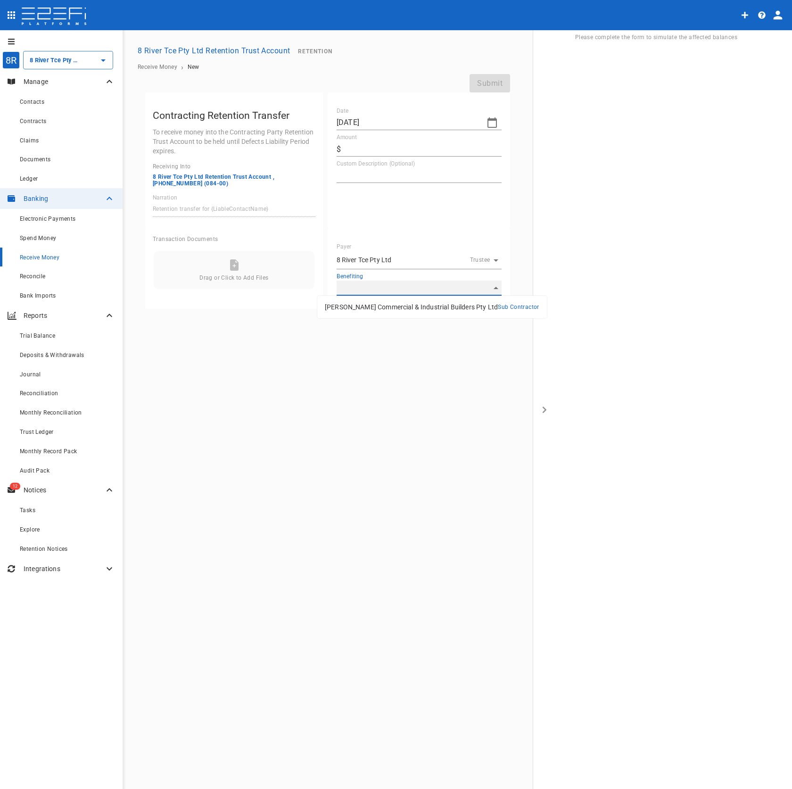
type input "DSRQRKD000028G4C"
click at [108, 258] on icon "Create receive money" at bounding box center [108, 257] width 6 height 6
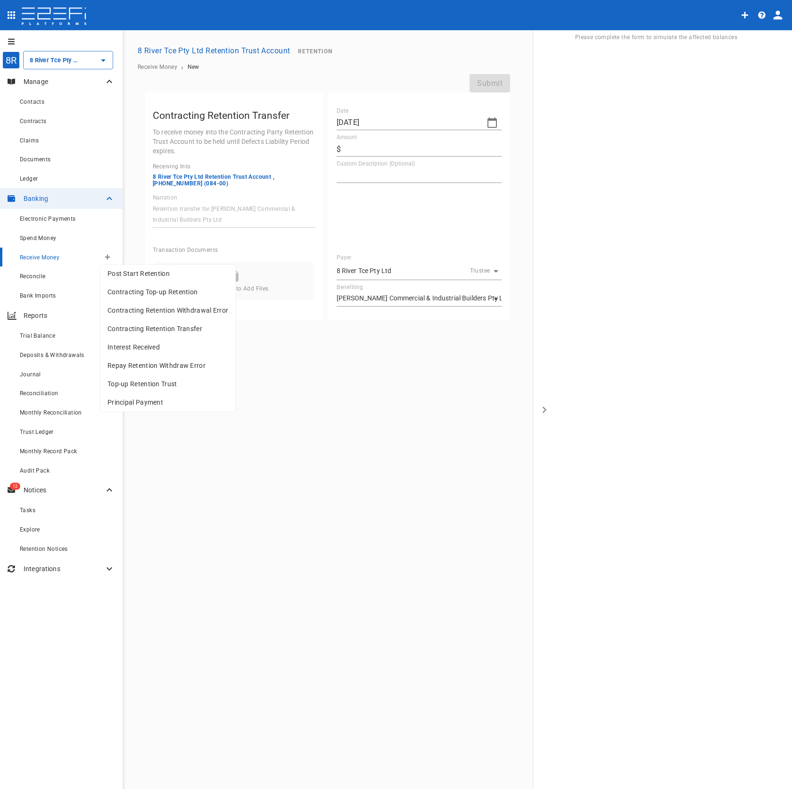
click at [198, 388] on span "Top-up Retention Trust" at bounding box center [168, 384] width 121 height 11
type textarea "Deposit by trustee - Top up due to insufficient funds"
type input "DSRKXZRG00028G4C"
click at [195, 294] on span "Contracting Top-up Retention" at bounding box center [168, 292] width 121 height 11
click at [183, 277] on span "Post Start Retention" at bounding box center [168, 273] width 121 height 11
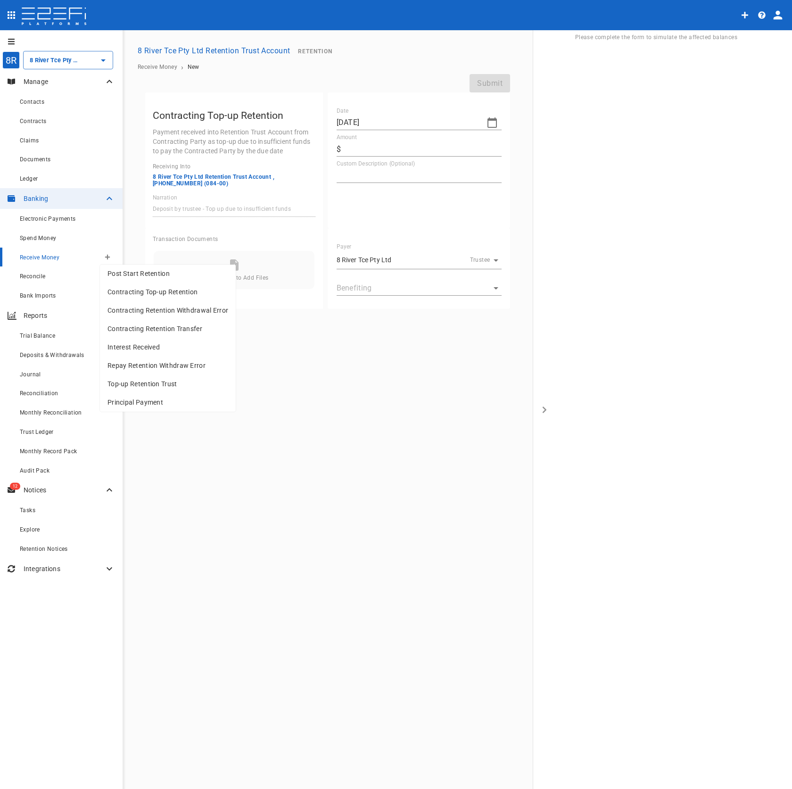
type textarea "Retention deposit for {LiableContactName}"
click at [278, 146] on div at bounding box center [396, 394] width 792 height 789
click at [279, 145] on p "Payment of existing retentions into Retention Trust Account after Head Contract…" at bounding box center [234, 141] width 163 height 28
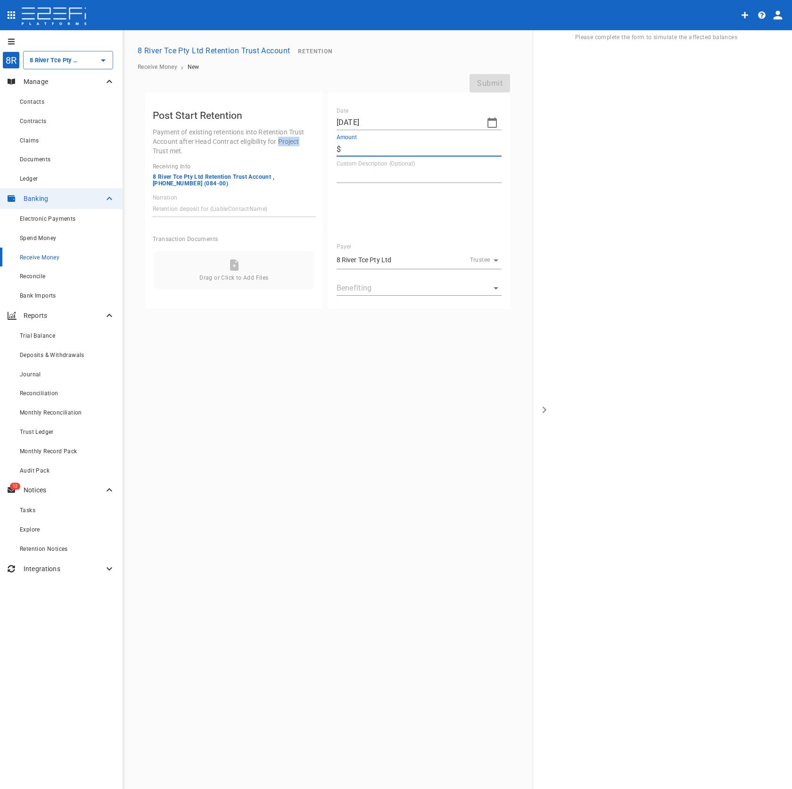
click at [368, 142] on input "Amount" at bounding box center [423, 148] width 157 height 15
click at [248, 132] on p "Payment of existing retentions into Retention Trust Account after Head Contract…" at bounding box center [234, 141] width 163 height 28
click at [247, 133] on p "Payment of existing retentions into Retention Trust Account after Head Contract…" at bounding box center [234, 141] width 163 height 28
click at [244, 136] on p "Payment of existing retentions into Retention Trust Account after Head Contract…" at bounding box center [234, 141] width 163 height 28
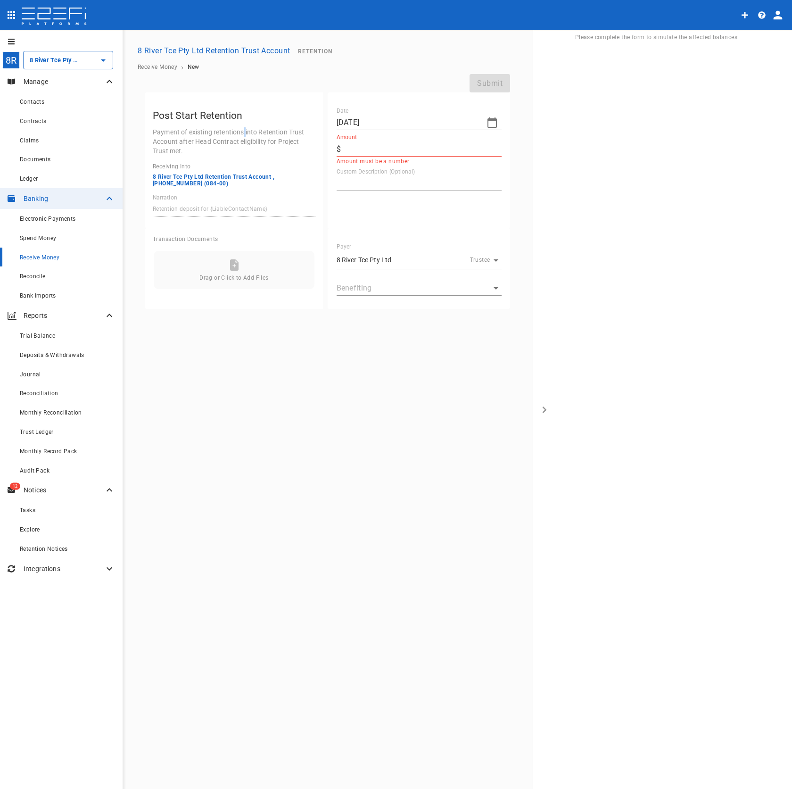
click at [244, 136] on p "Payment of existing retentions into Retention Trust Account after Head Contract…" at bounding box center [234, 141] width 163 height 28
click at [404, 46] on div "8 River Tce Pty Ltd Retention Trust Account Retention" at bounding box center [457, 50] width 647 height 18
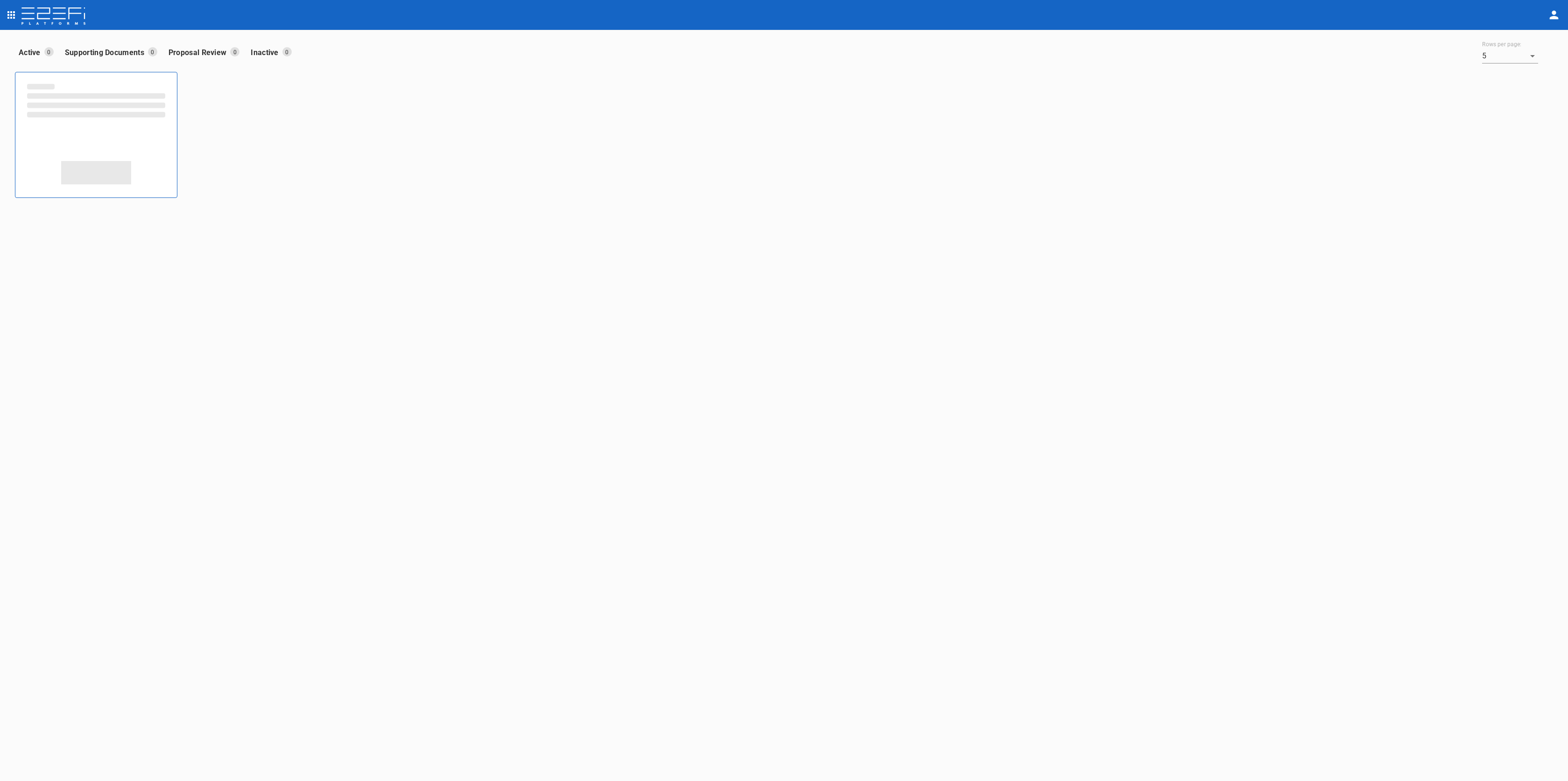
click at [6, 17] on icon "open drawer" at bounding box center [11, 14] width 11 height 11
click at [49, 93] on div "Trusts" at bounding box center [55, 87] width 112 height 18
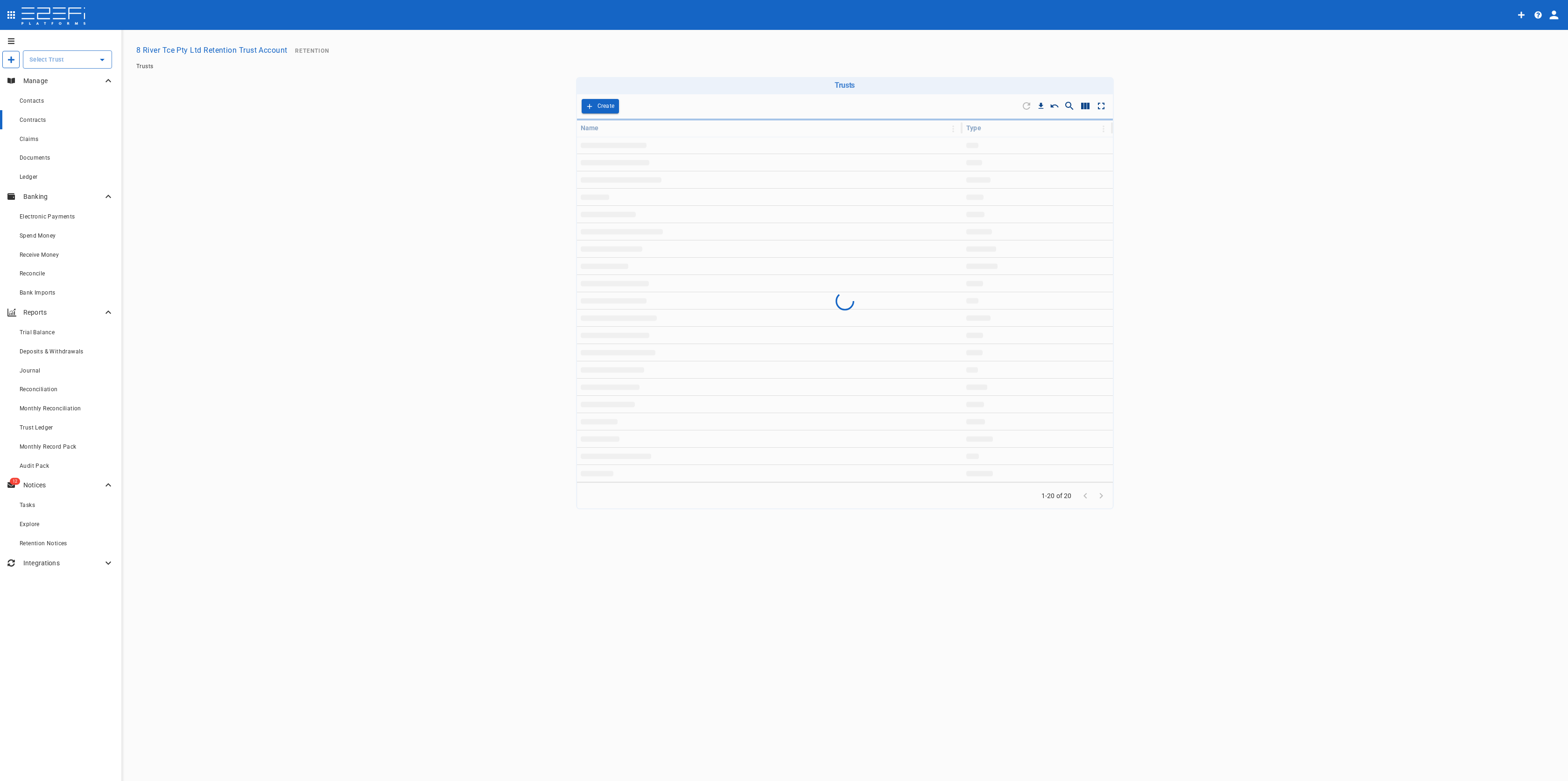
type input "8 River Tce Pty Ltd Retention Trust Account"
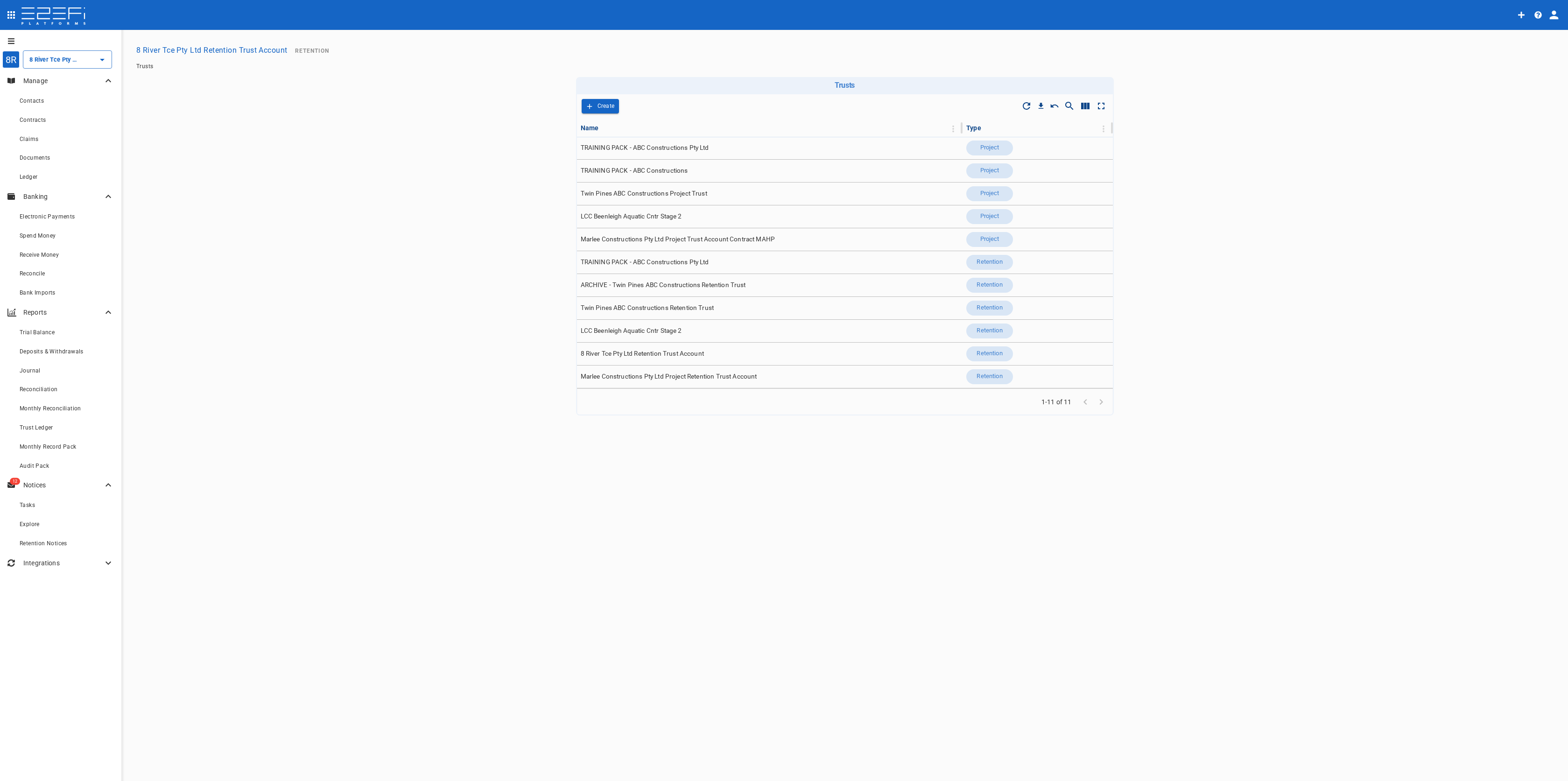
click at [1549, 17] on icon "profile" at bounding box center [1553, 14] width 13 height 13
click at [1544, 37] on span "Organisation" at bounding box center [1526, 41] width 40 height 11
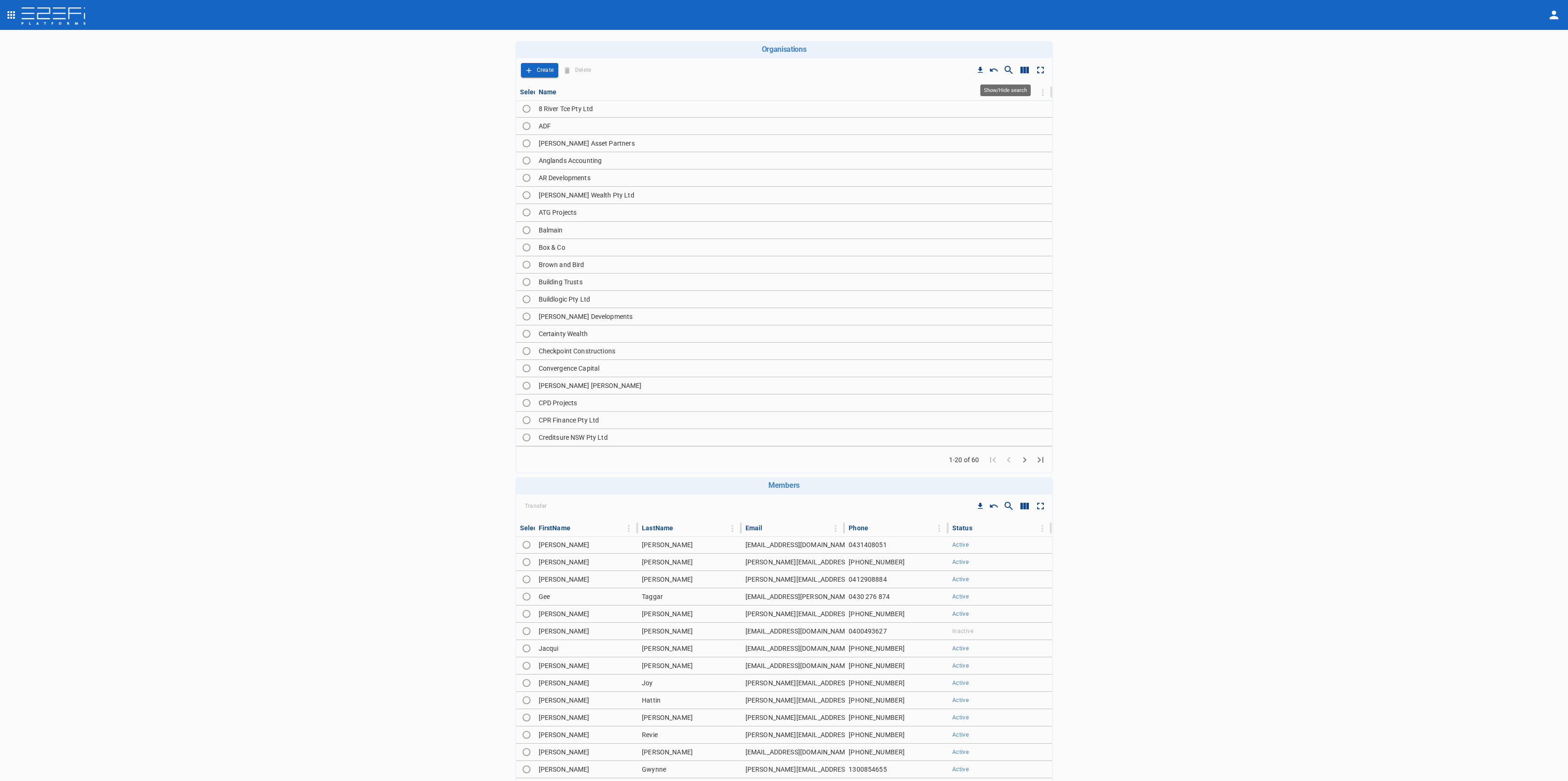
click at [1010, 71] on icon "Show/Hide search" at bounding box center [1008, 69] width 11 height 11
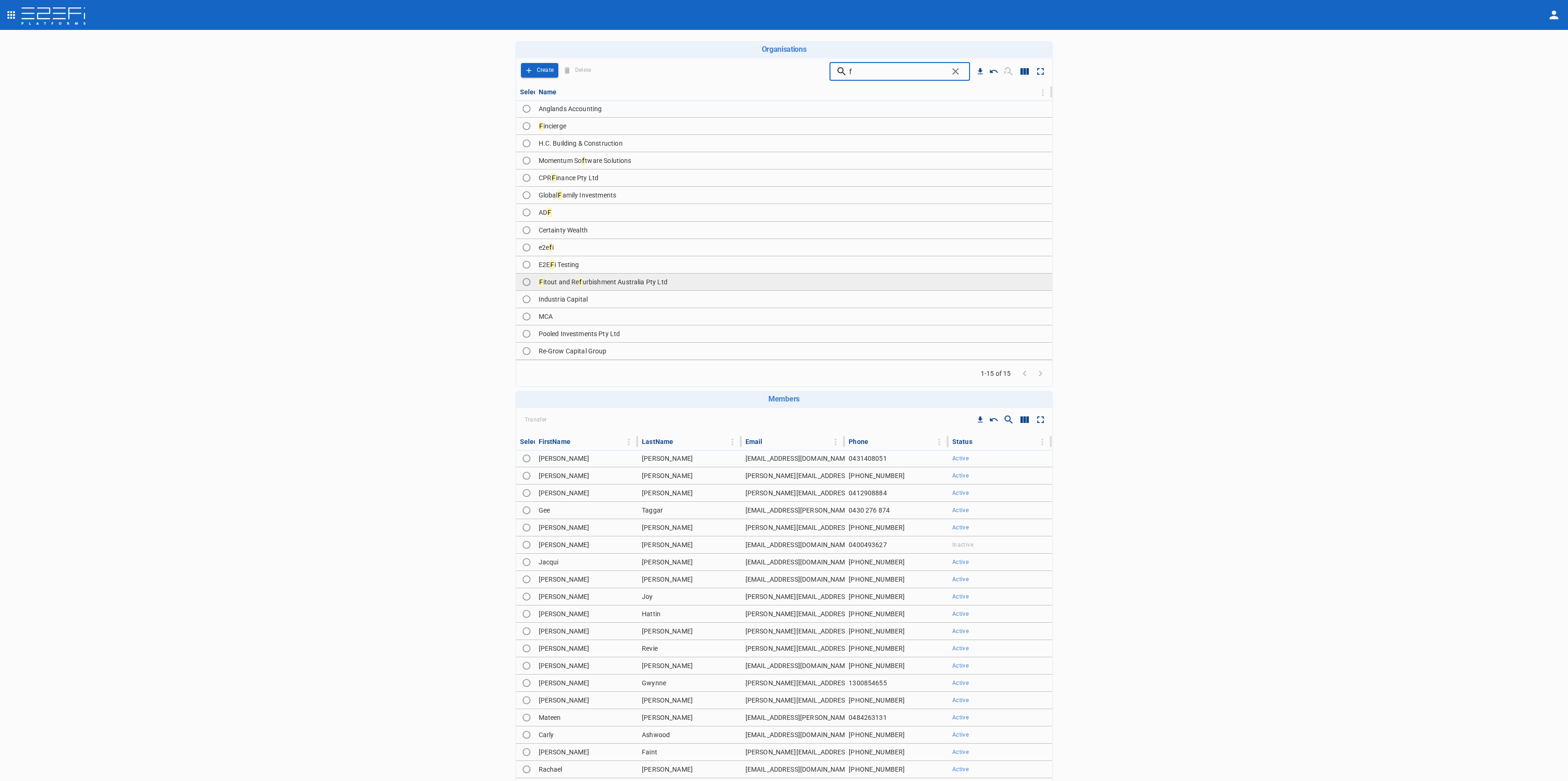
type input "f"
click at [679, 282] on td "F itout and Re f urbishment Australia Pty Ltd" at bounding box center [793, 281] width 518 height 17
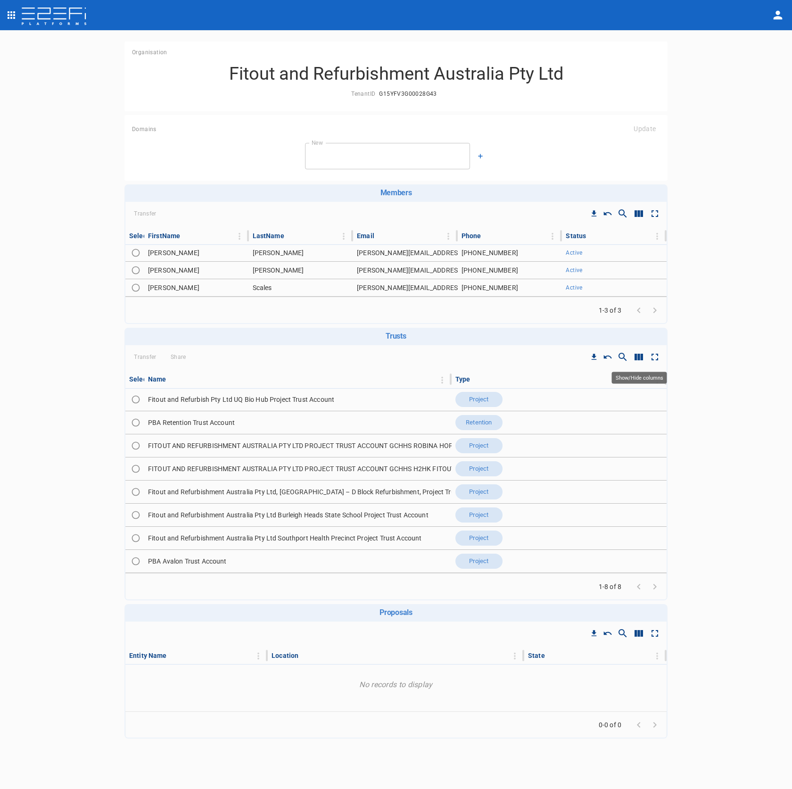
click at [643, 358] on icon "Show/Hide columns" at bounding box center [638, 356] width 11 height 11
click at [644, 425] on input "ID" at bounding box center [642, 427] width 54 height 18
checkbox input "true"
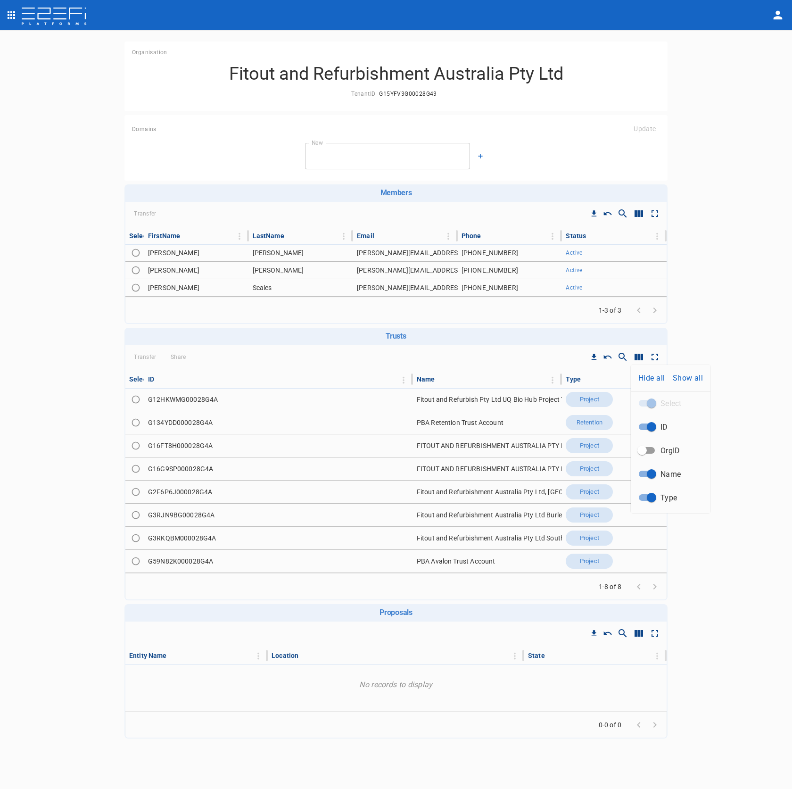
click at [566, 362] on div at bounding box center [396, 394] width 792 height 789
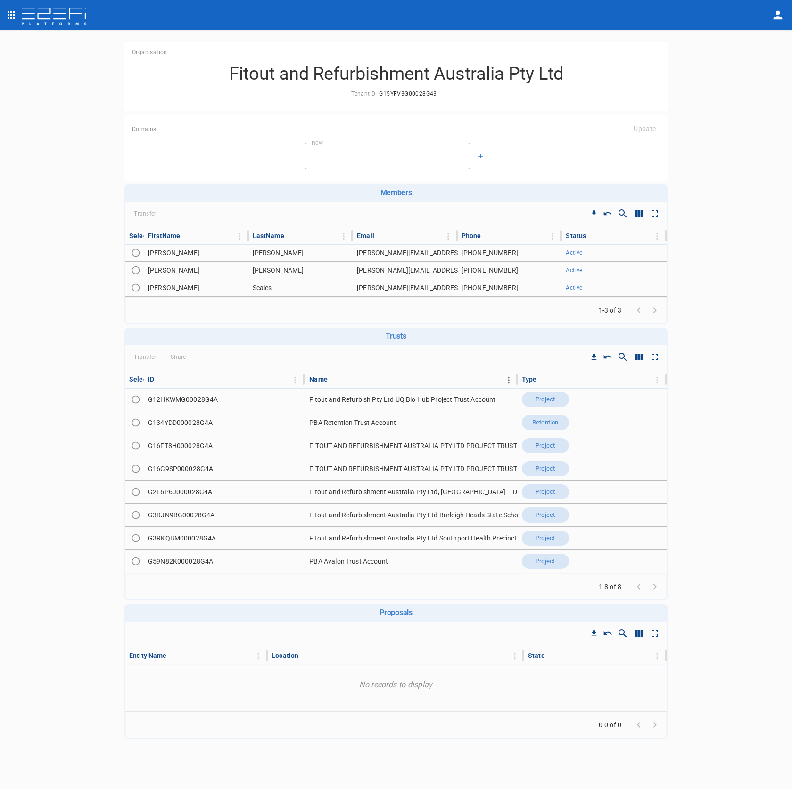
drag, startPoint x: 412, startPoint y: 379, endPoint x: 341, endPoint y: 376, distance: 70.8
click at [362, 376] on tr "Select ID Name Type" at bounding box center [395, 380] width 541 height 16
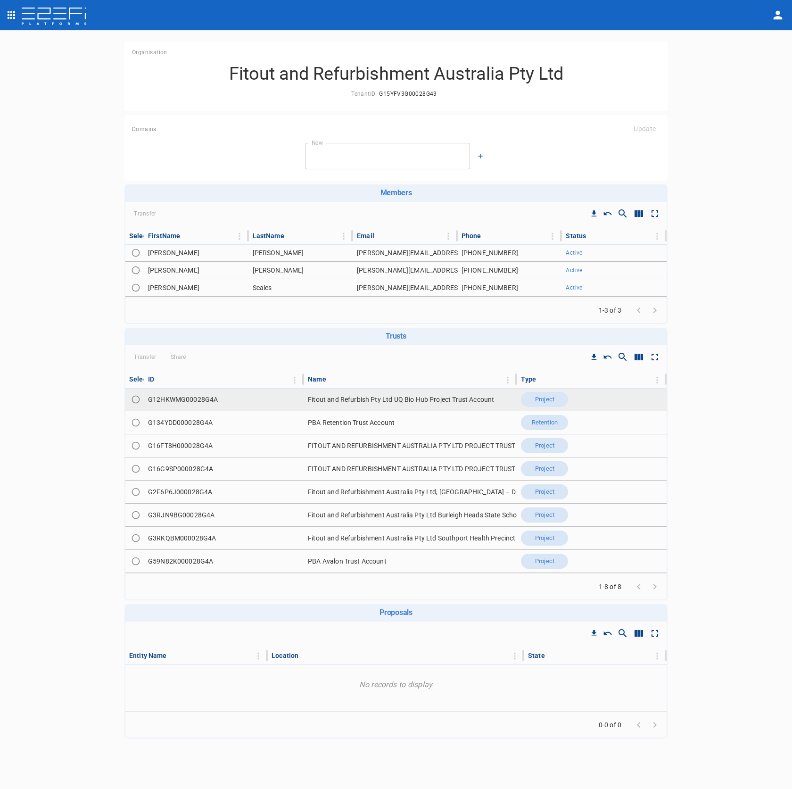
click at [210, 400] on td "G12HKWMG00028G4A" at bounding box center [224, 399] width 160 height 23
click at [210, 398] on td "G12HKWMG00028G4A" at bounding box center [224, 399] width 160 height 23
click at [196, 393] on td "G12HKWMG00028G4A" at bounding box center [224, 399] width 160 height 23
click at [198, 396] on td "G12HKWMG00028G4A" at bounding box center [224, 399] width 160 height 23
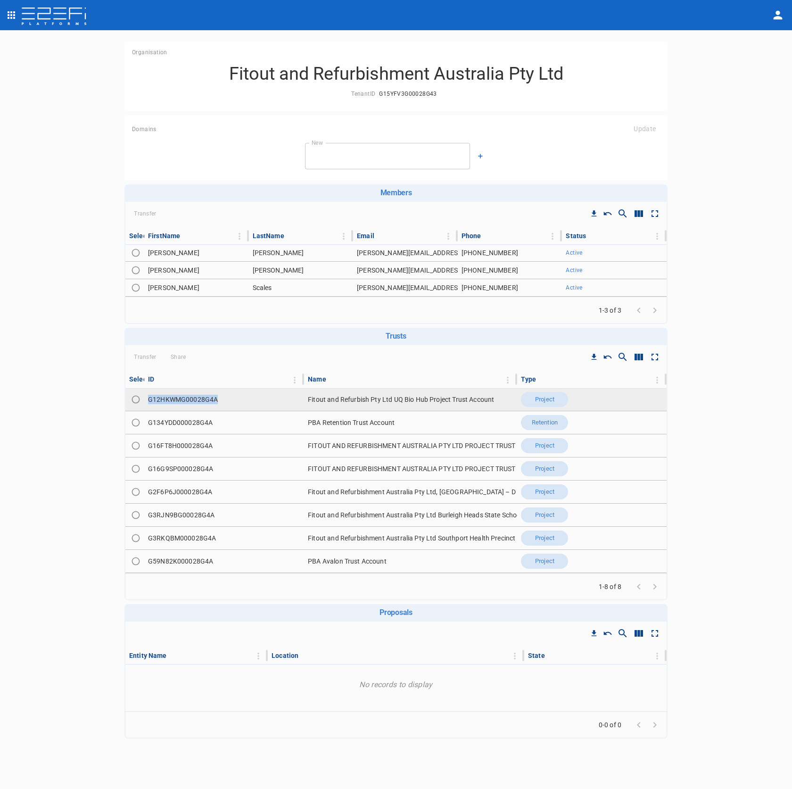
click at [198, 396] on td "G12HKWMG00028G4A" at bounding box center [224, 399] width 160 height 23
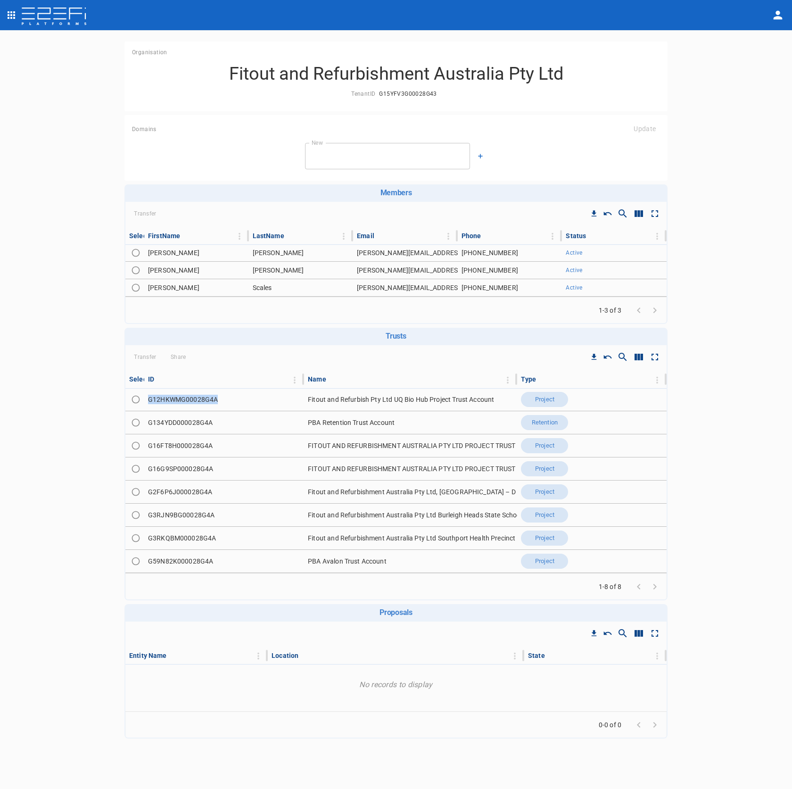
copy td "G12HKWMG00028G4A"
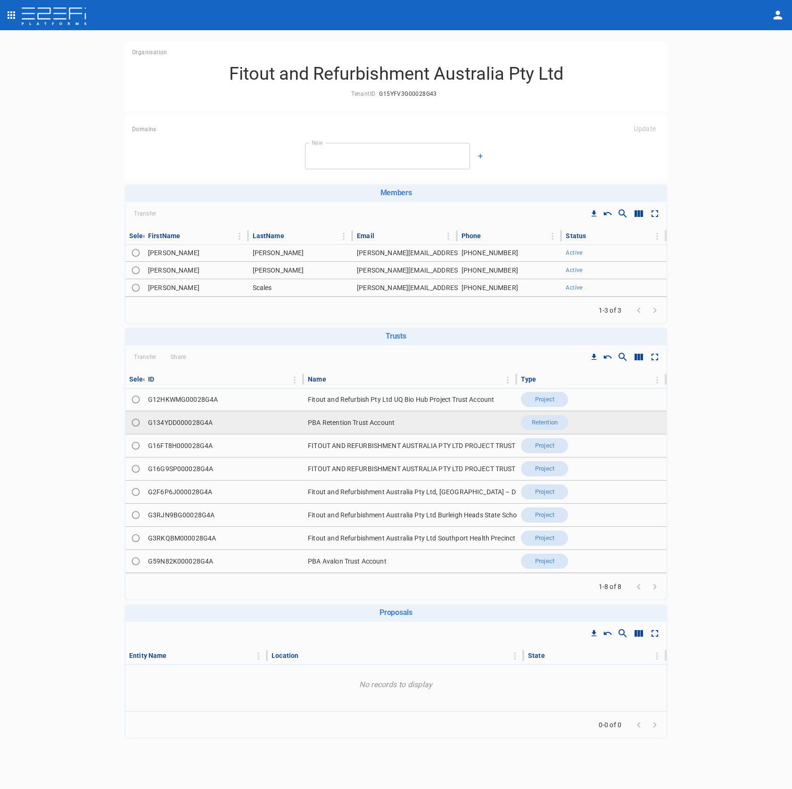
click at [188, 431] on td "G134YDD000028G4A" at bounding box center [224, 422] width 160 height 23
click at [189, 431] on td "G134YDD000028G4A" at bounding box center [224, 422] width 160 height 23
click at [191, 425] on td "G134YDD000028G4A" at bounding box center [224, 422] width 160 height 23
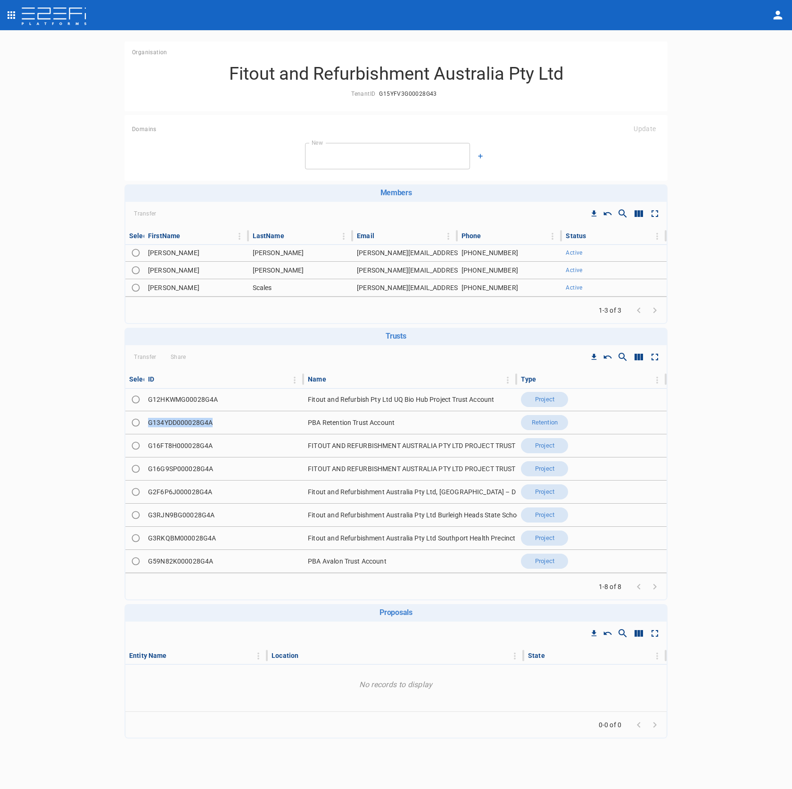
copy td "G134YDD000028G4A"
click at [180, 446] on td "G16FT8H000028G4A" at bounding box center [224, 445] width 160 height 23
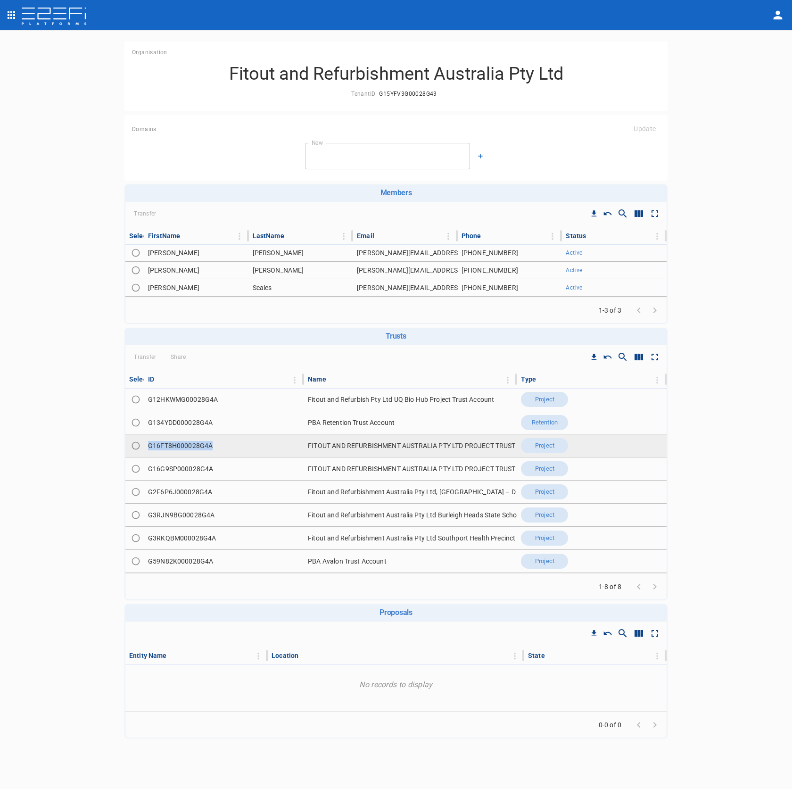
click at [180, 446] on td "G16FT8H000028G4A" at bounding box center [224, 445] width 160 height 23
copy td "G16FT8H000028G4A"
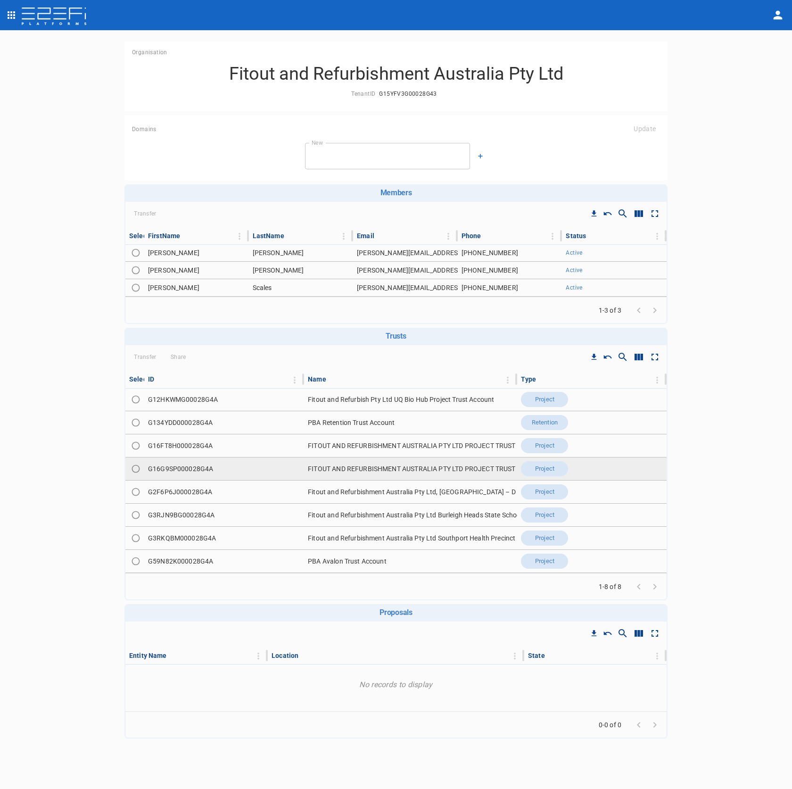
click at [179, 467] on td "G16G9SP000028G4A" at bounding box center [224, 468] width 160 height 23
copy td "G16G9SP000028G4A"
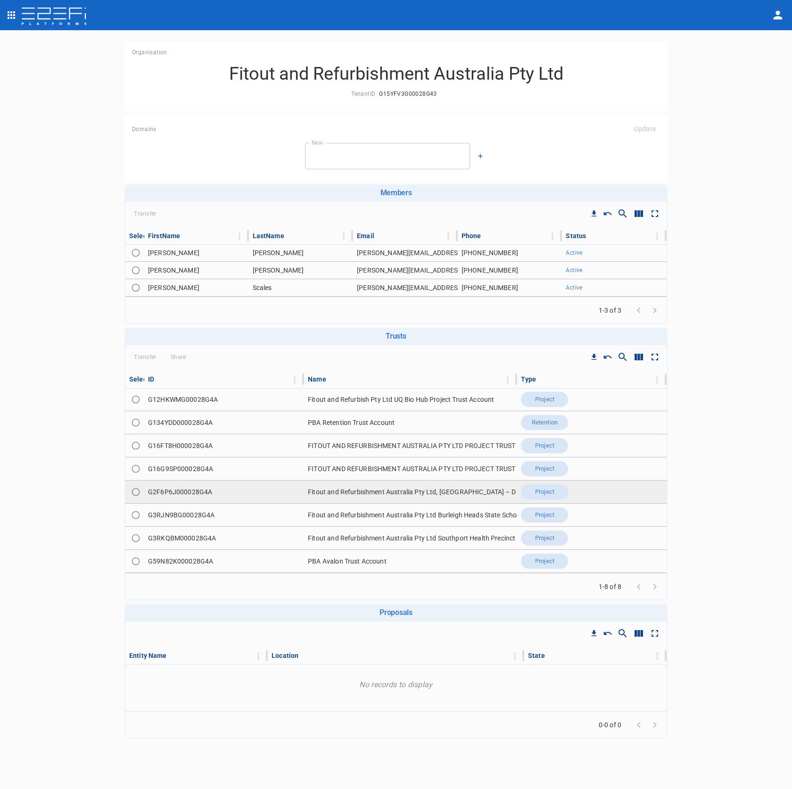
click at [176, 489] on td "G2F6P6J000028G4A" at bounding box center [224, 492] width 160 height 23
copy td "G2F6P6J000028G4A"
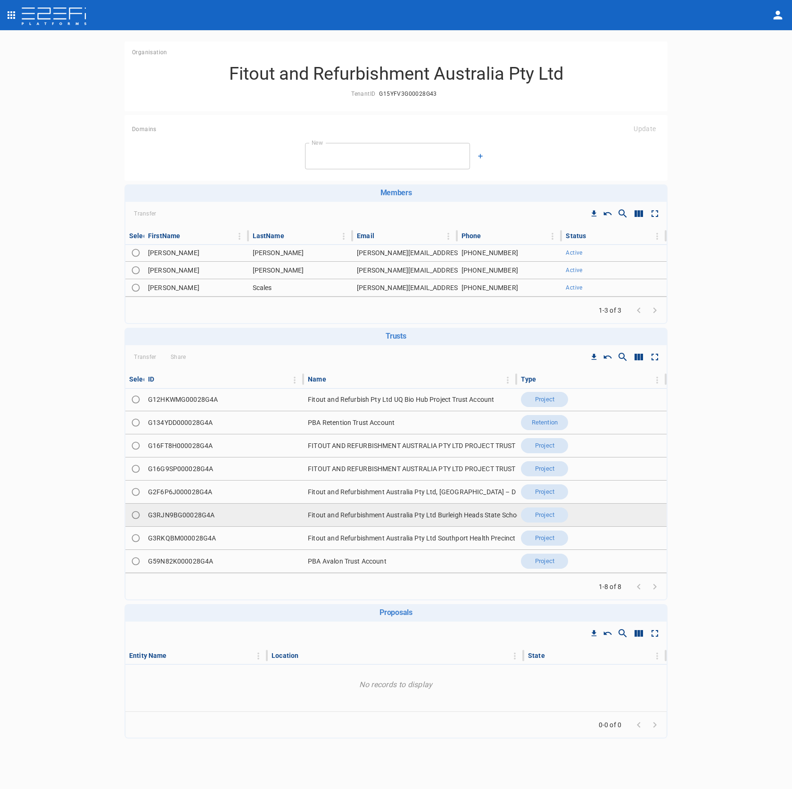
click at [201, 514] on td "G3RJN9BG00028G4A" at bounding box center [224, 515] width 160 height 23
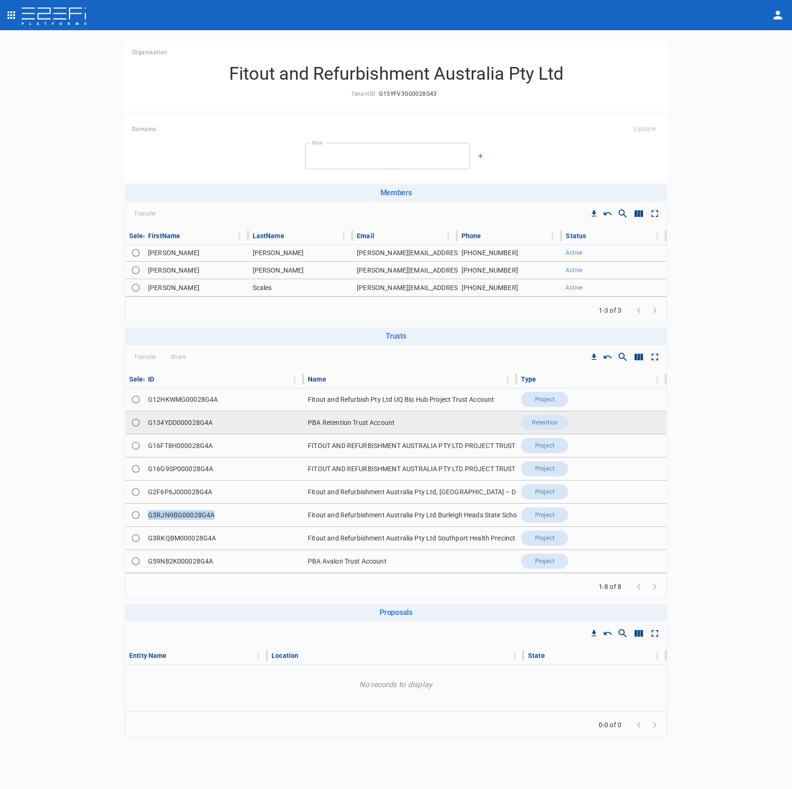
copy td "G3RJN9BG00028G4A"
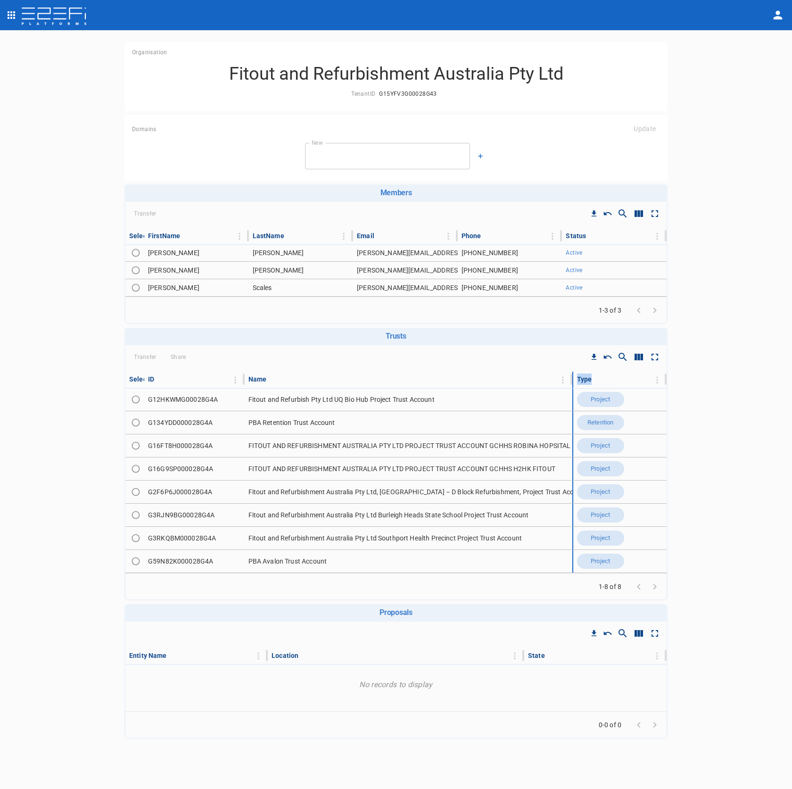
drag, startPoint x: 515, startPoint y: 381, endPoint x: 583, endPoint y: 385, distance: 68.0
click at [583, 385] on tr "Select ID Name Type" at bounding box center [395, 380] width 541 height 16
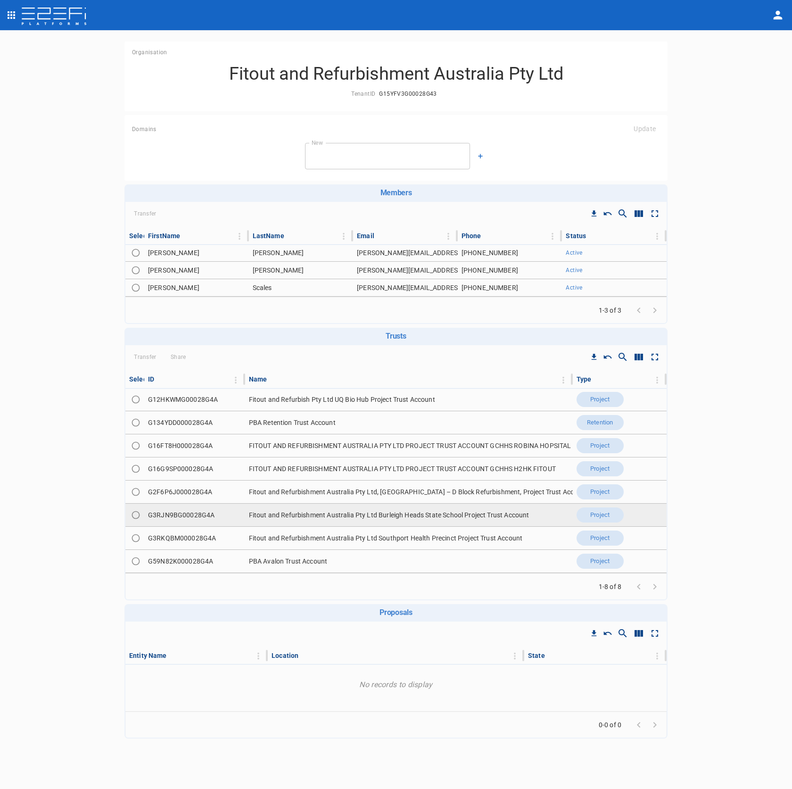
click at [170, 515] on td "G3RJN9BG00028G4A" at bounding box center [194, 515] width 101 height 23
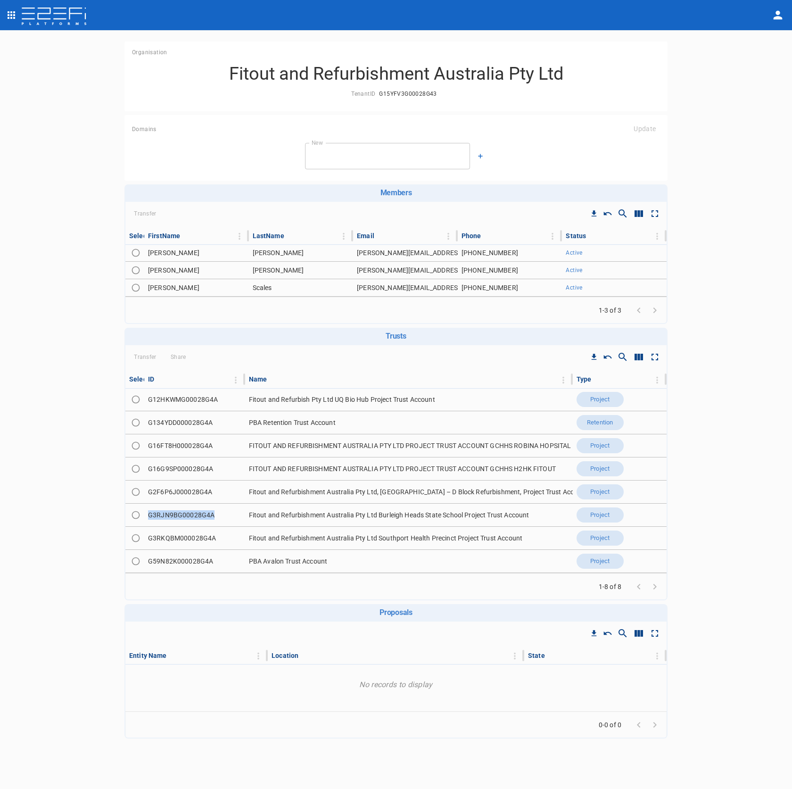
copy td "G3RJN9BG00028G4A"
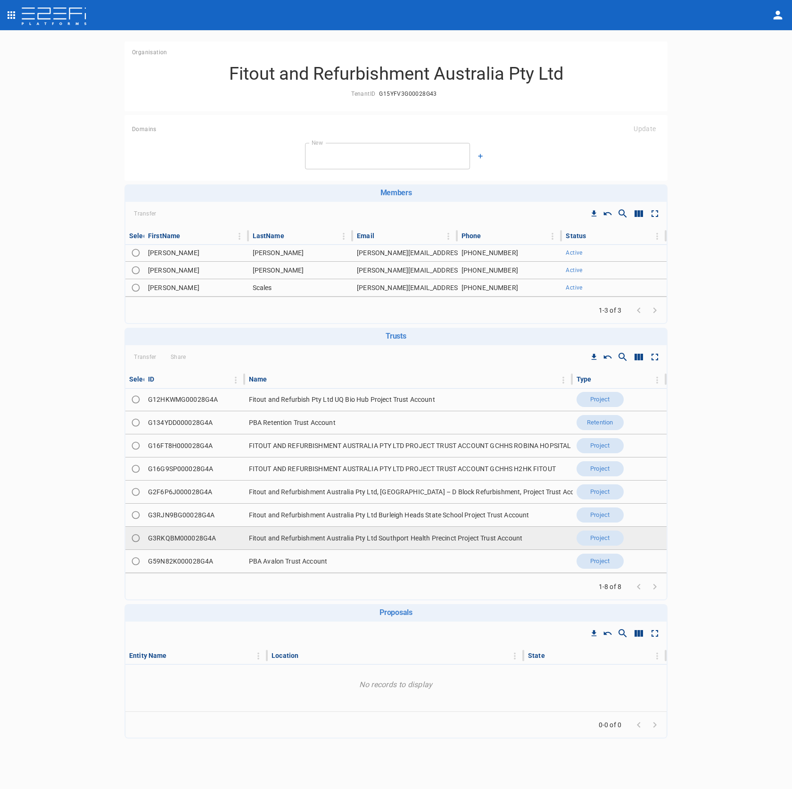
click at [194, 535] on td "G3RKQBM000028G4A" at bounding box center [194, 538] width 101 height 23
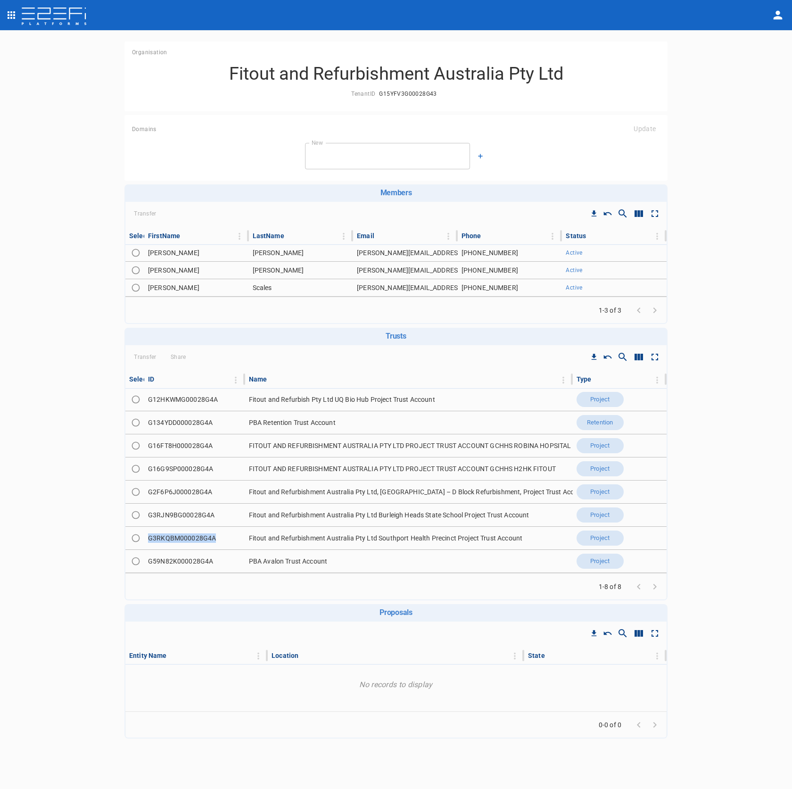
copy td "G3RKQBM000028G4A"
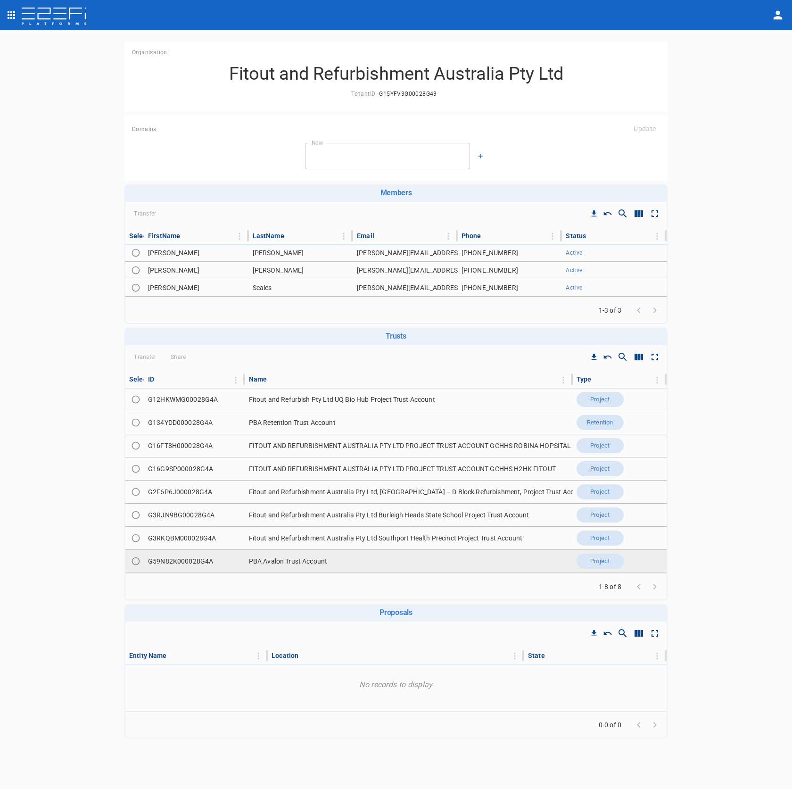
click at [204, 565] on td "G59N82K000028G4A" at bounding box center [194, 561] width 101 height 23
copy td "G59N82K000028G4A"
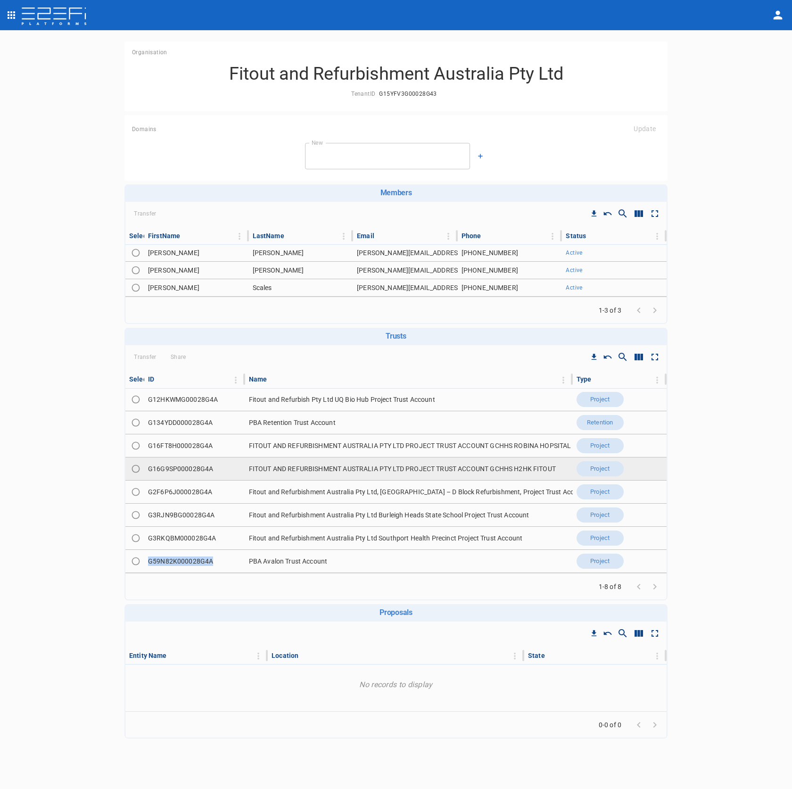
click at [197, 468] on td "G16G9SP000028G4A" at bounding box center [194, 468] width 101 height 23
copy td "G16G9SP000028G4A"
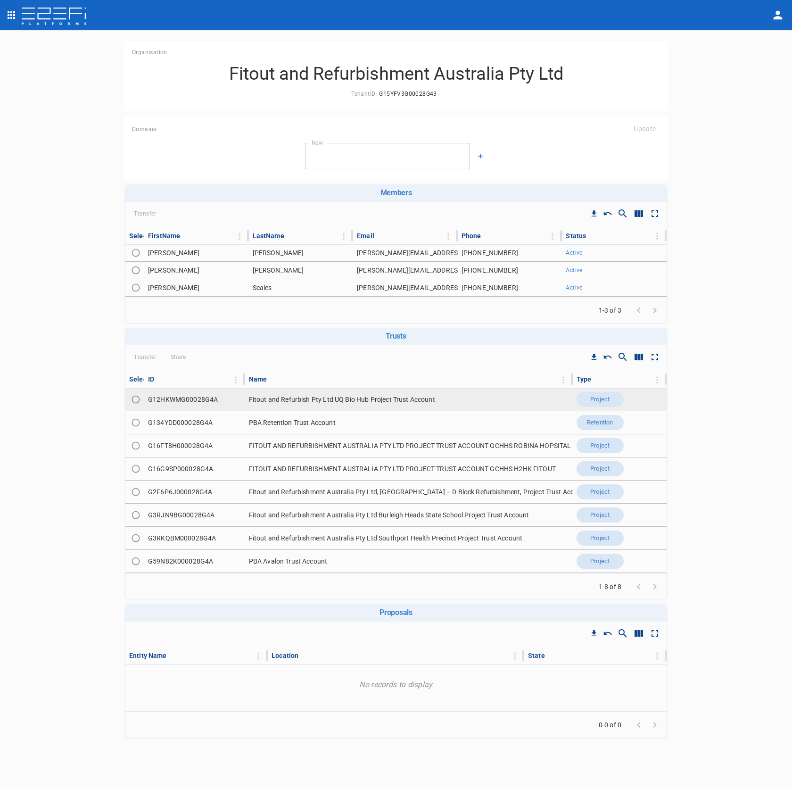
click at [201, 406] on td "G12HKWMG00028G4A" at bounding box center [194, 399] width 101 height 23
click at [203, 400] on td "G12HKWMG00028G4A" at bounding box center [194, 399] width 101 height 23
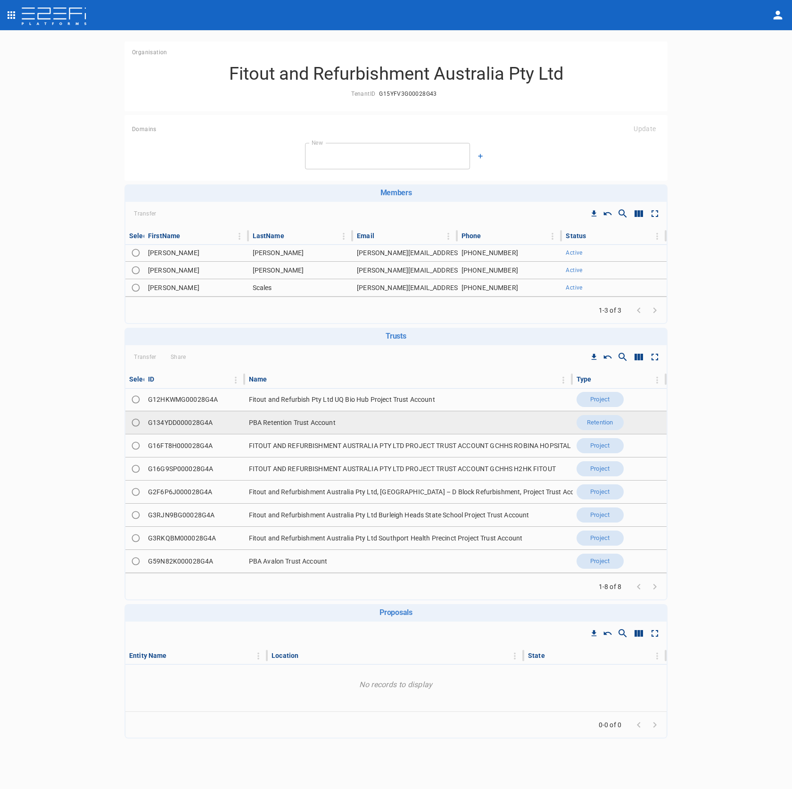
click at [163, 419] on td "G134YDD000028G4A" at bounding box center [194, 422] width 101 height 23
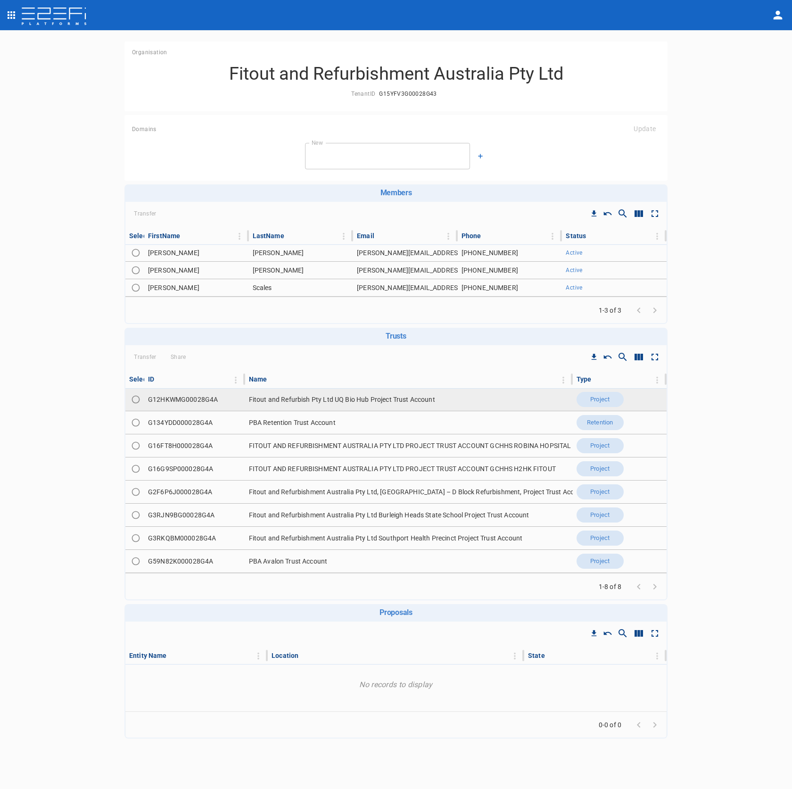
click at [197, 401] on td "G12HKWMG00028G4A" at bounding box center [194, 399] width 101 height 23
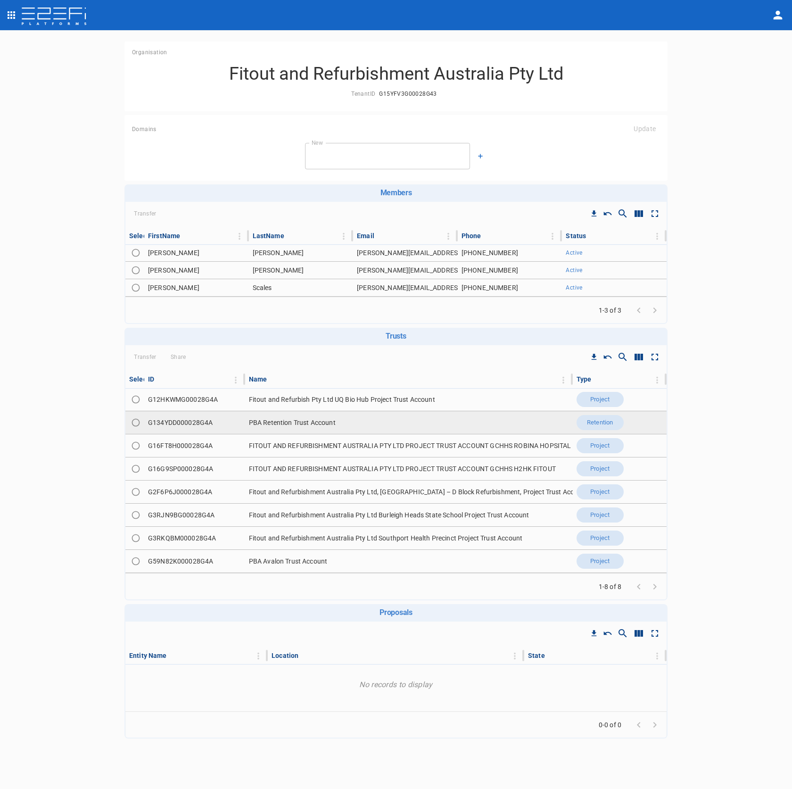
click at [198, 421] on td "G134YDD000028G4A" at bounding box center [194, 422] width 101 height 23
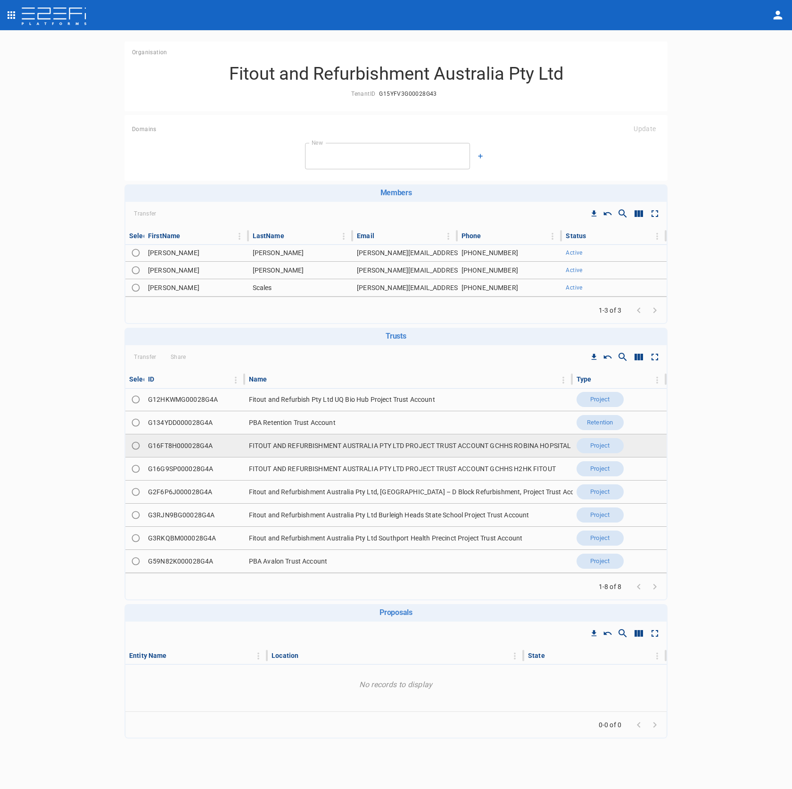
click at [208, 451] on td "G16FT8H000028G4A" at bounding box center [194, 445] width 101 height 23
click at [206, 448] on td "G16FT8H000028G4A" at bounding box center [194, 445] width 101 height 23
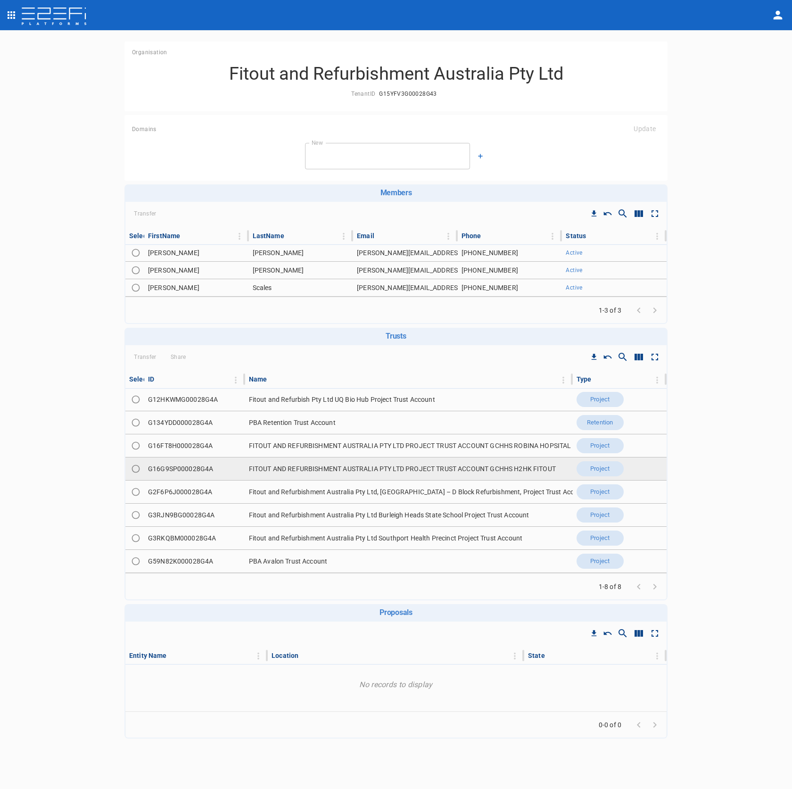
click at [191, 473] on td "G16G9SP000028G4A" at bounding box center [194, 468] width 101 height 23
click at [192, 471] on td "G16G9SP000028G4A" at bounding box center [194, 468] width 101 height 23
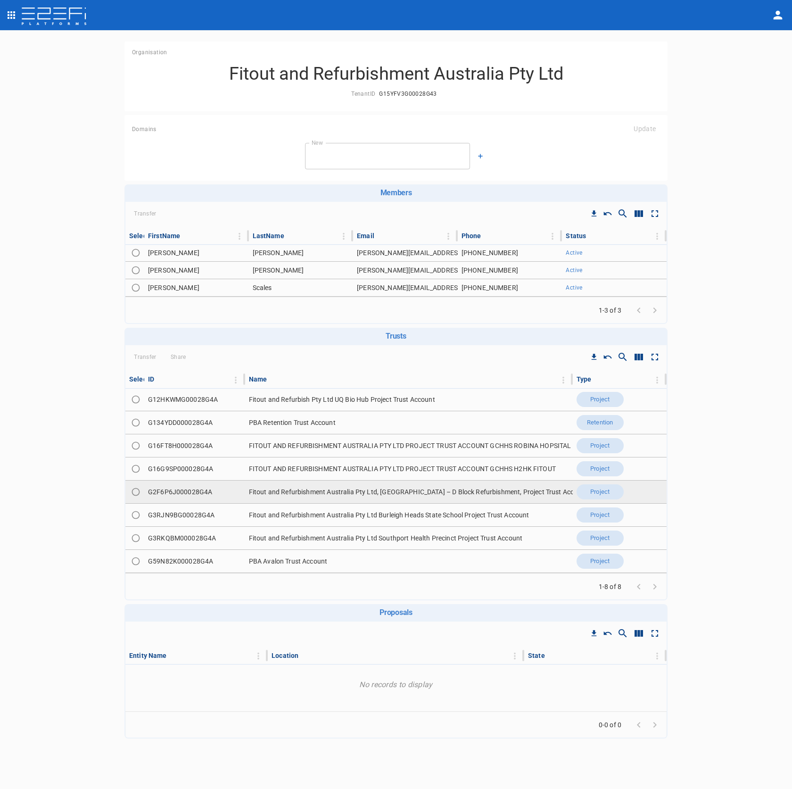
click at [179, 492] on td "G2F6P6J000028G4A" at bounding box center [194, 492] width 101 height 23
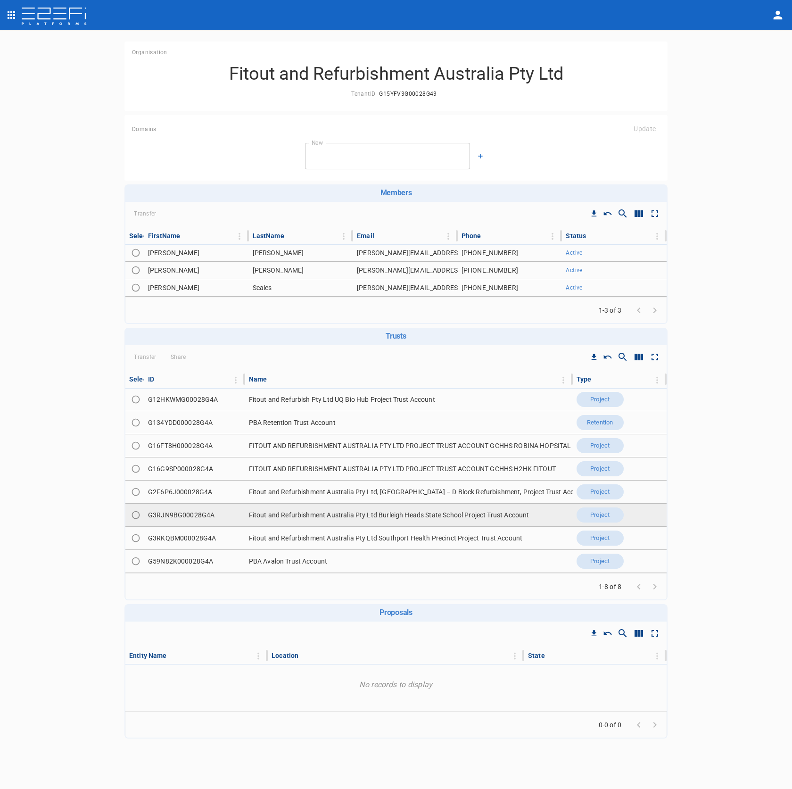
click at [191, 512] on td "G3RJN9BG00028G4A" at bounding box center [194, 515] width 101 height 23
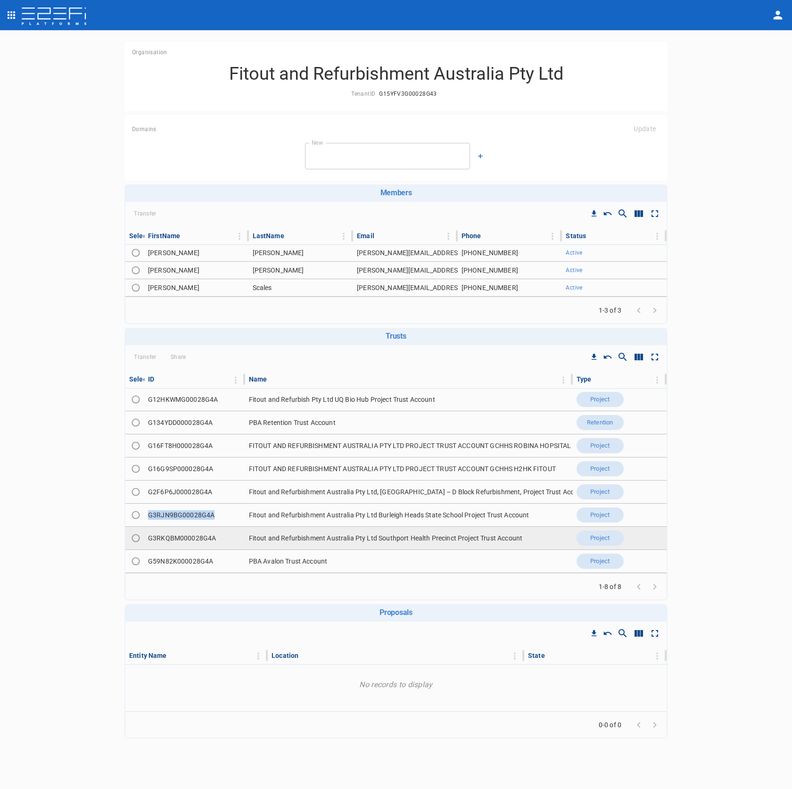
click at [189, 541] on td "G3RKQBM000028G4A" at bounding box center [194, 538] width 101 height 23
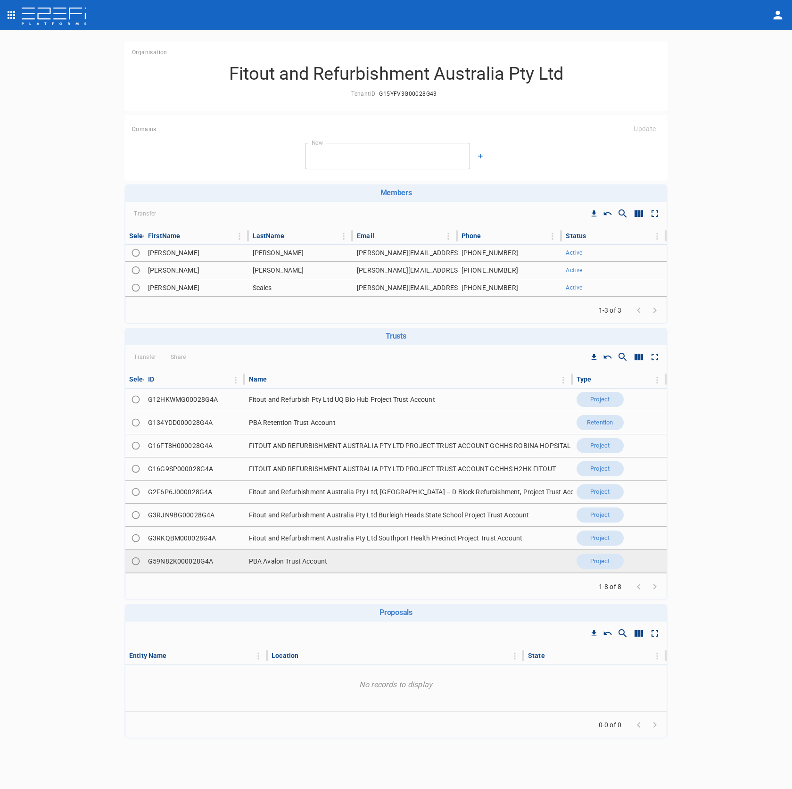
click at [189, 559] on td "G59N82K000028G4A" at bounding box center [194, 561] width 101 height 23
click at [190, 559] on td "G59N82K000028G4A" at bounding box center [194, 561] width 101 height 23
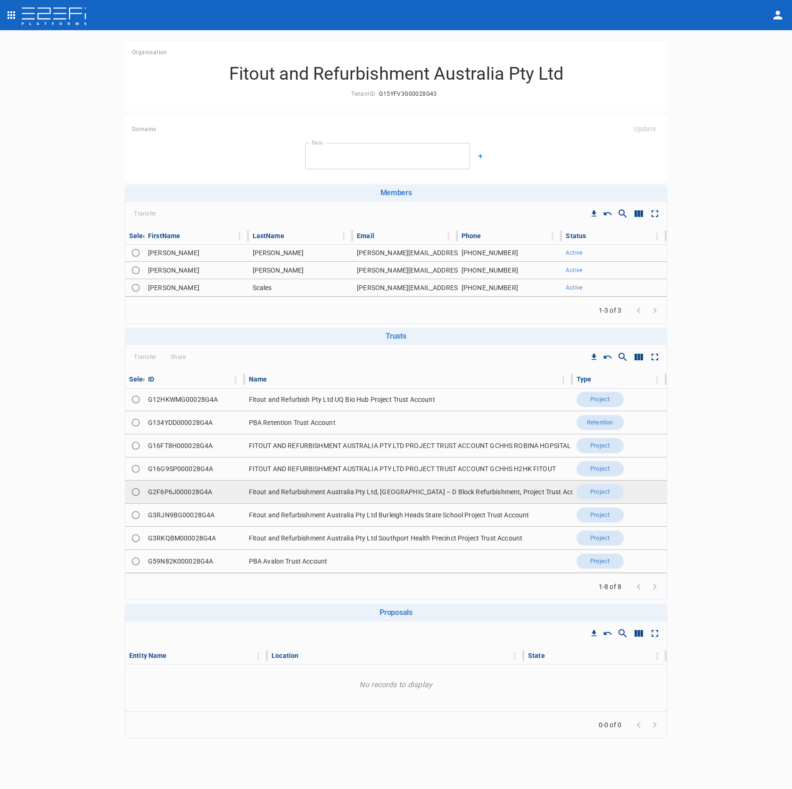
click at [198, 494] on td "G2F6P6J000028G4A" at bounding box center [194, 492] width 101 height 23
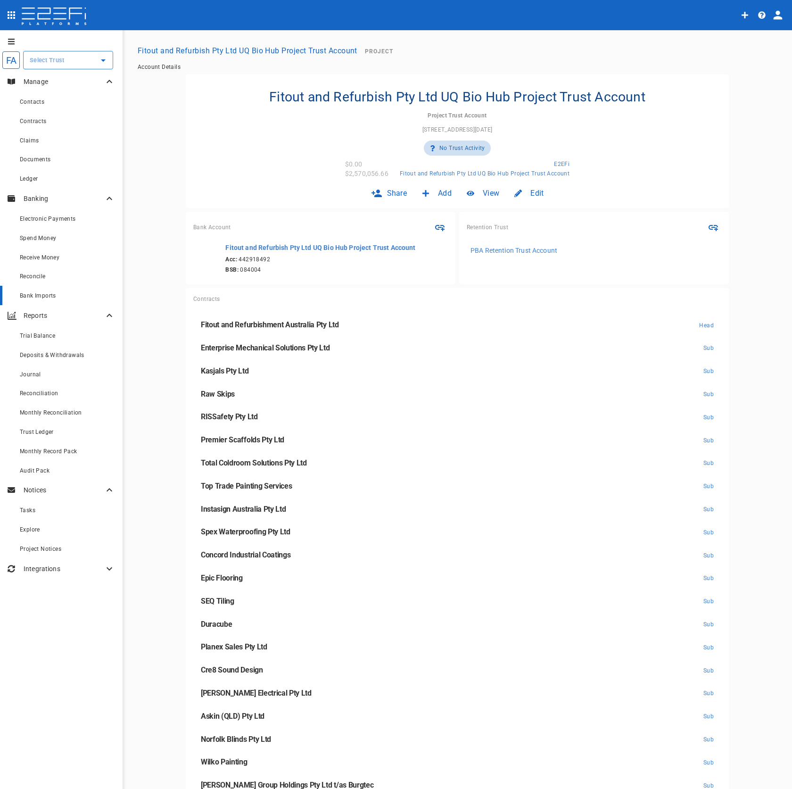
click at [53, 300] on div "Bank Imports" at bounding box center [67, 296] width 95 height 12
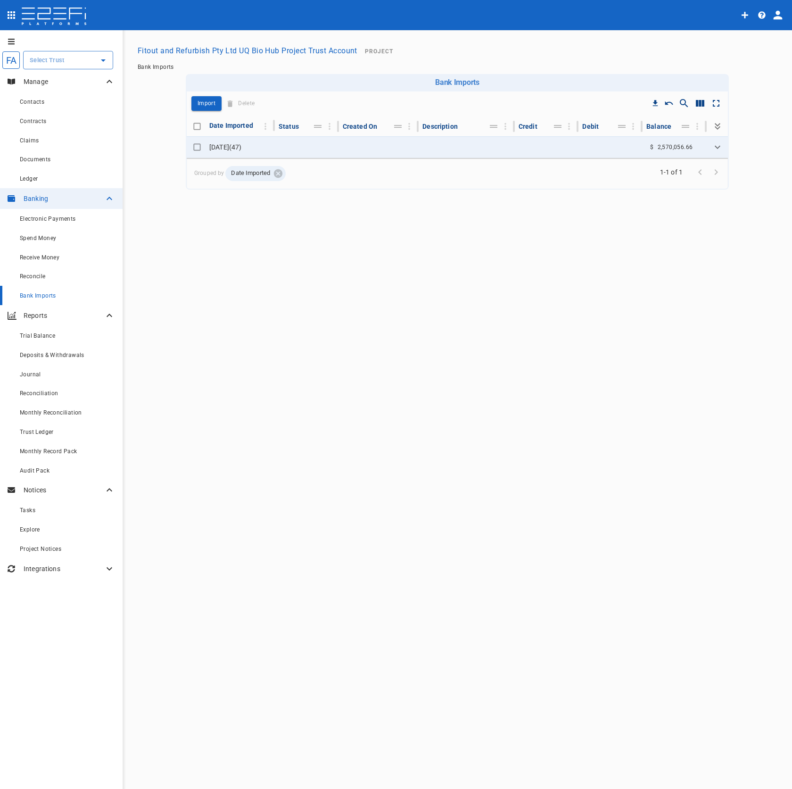
click at [348, 158] on div "Grouped by Date Imported" at bounding box center [454, 173] width 534 height 30
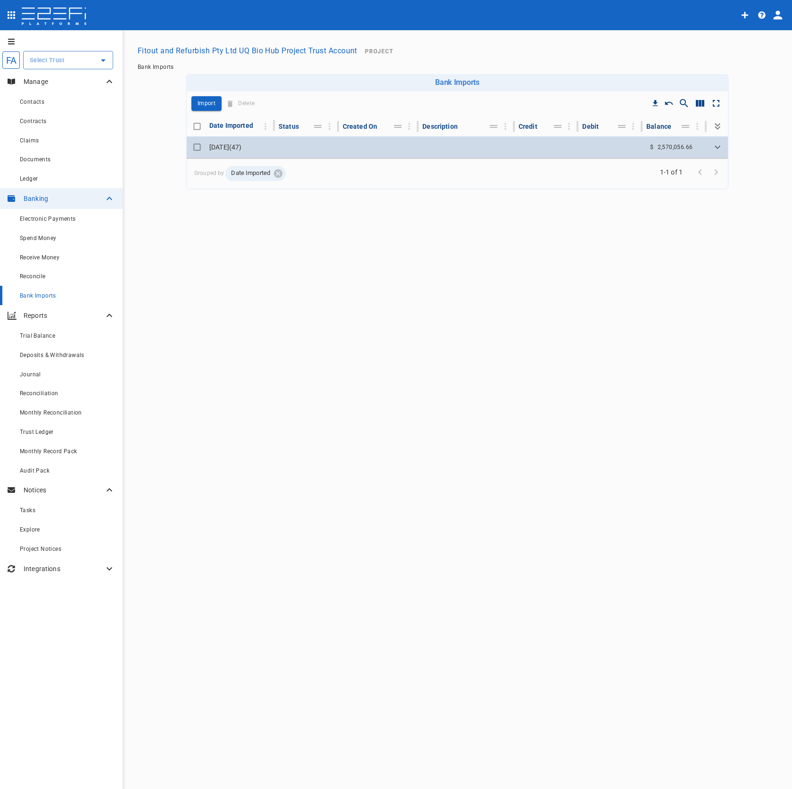
click at [357, 144] on td at bounding box center [379, 147] width 80 height 22
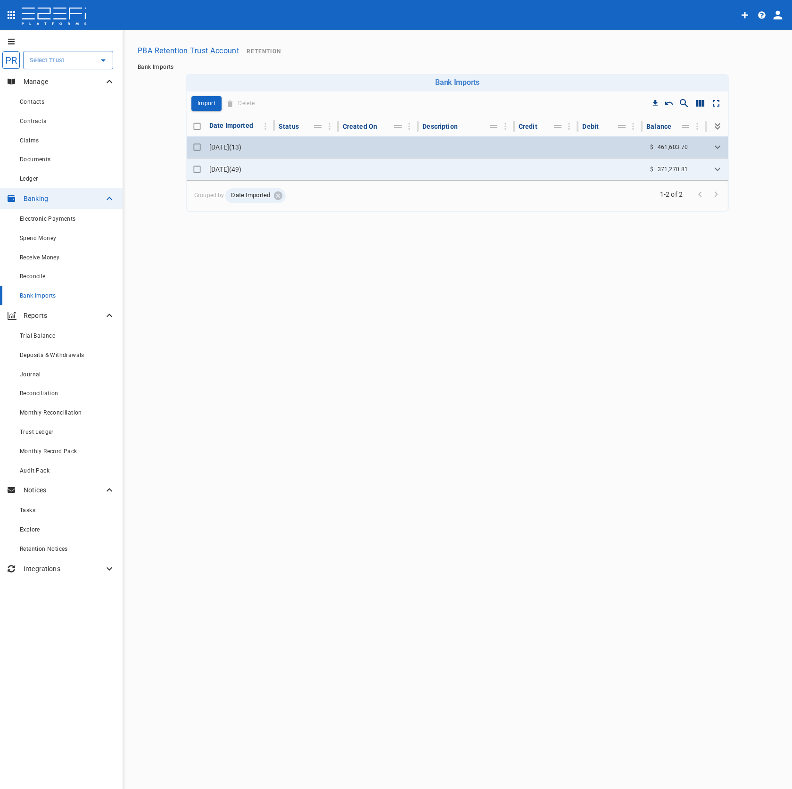
click at [315, 149] on td at bounding box center [307, 147] width 64 height 22
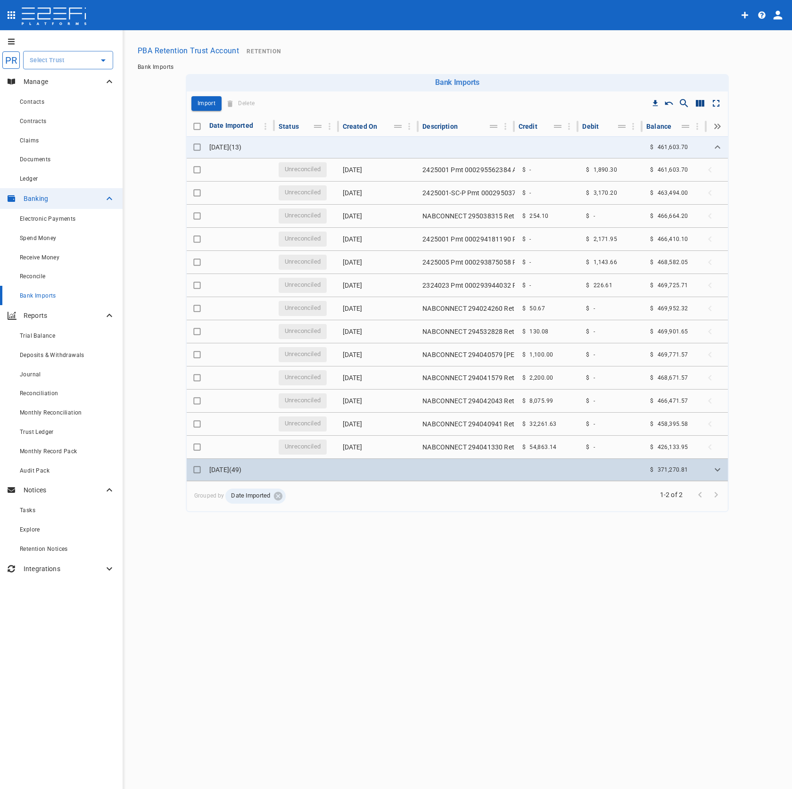
click at [488, 474] on td at bounding box center [467, 470] width 96 height 22
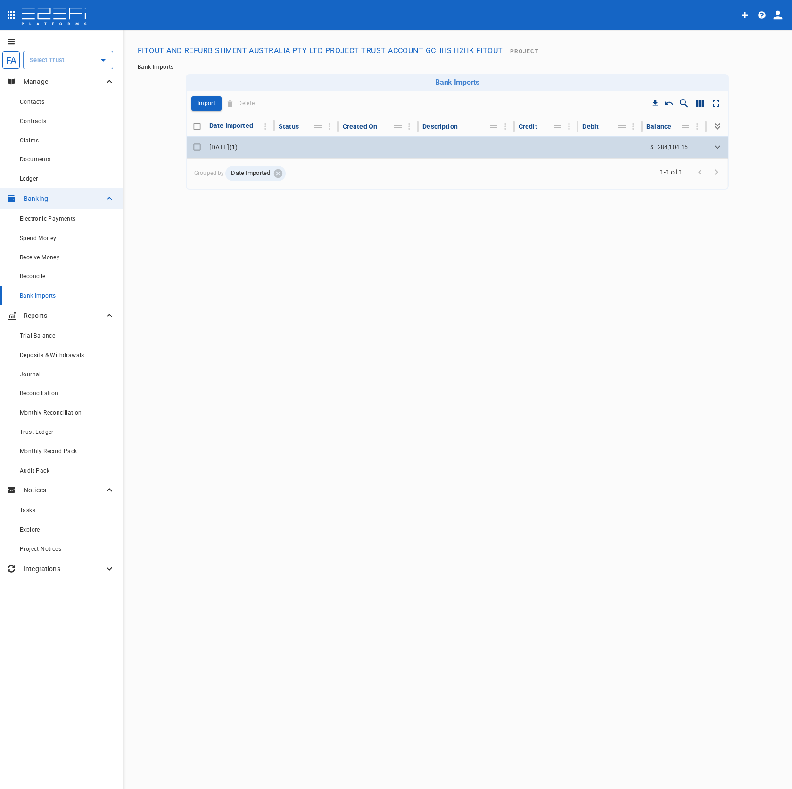
click at [387, 148] on td at bounding box center [379, 147] width 80 height 22
click at [402, 154] on td at bounding box center [379, 147] width 80 height 22
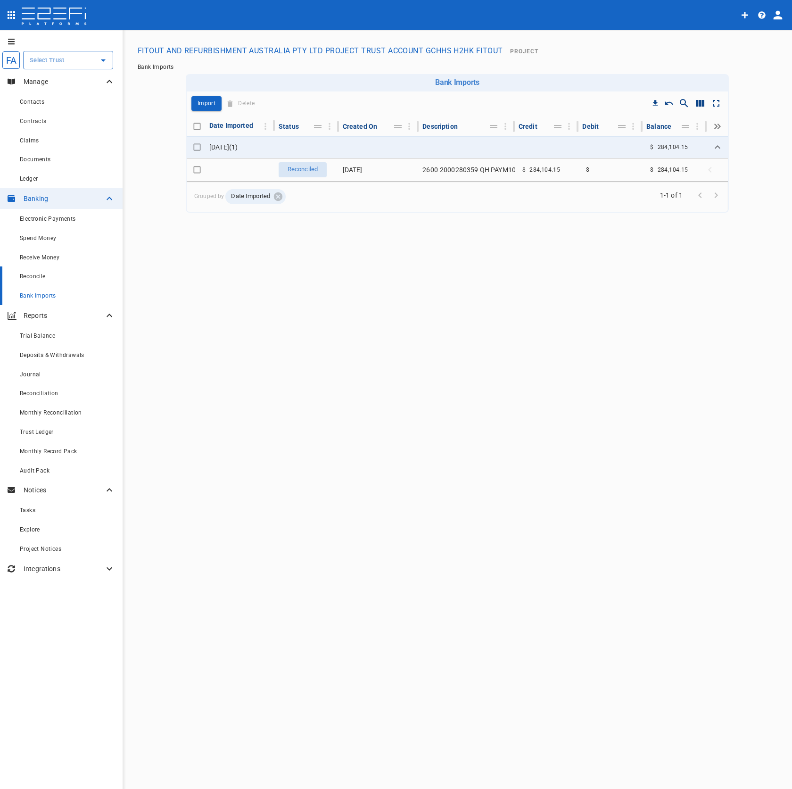
click at [41, 278] on span "Reconcile" at bounding box center [33, 276] width 26 height 7
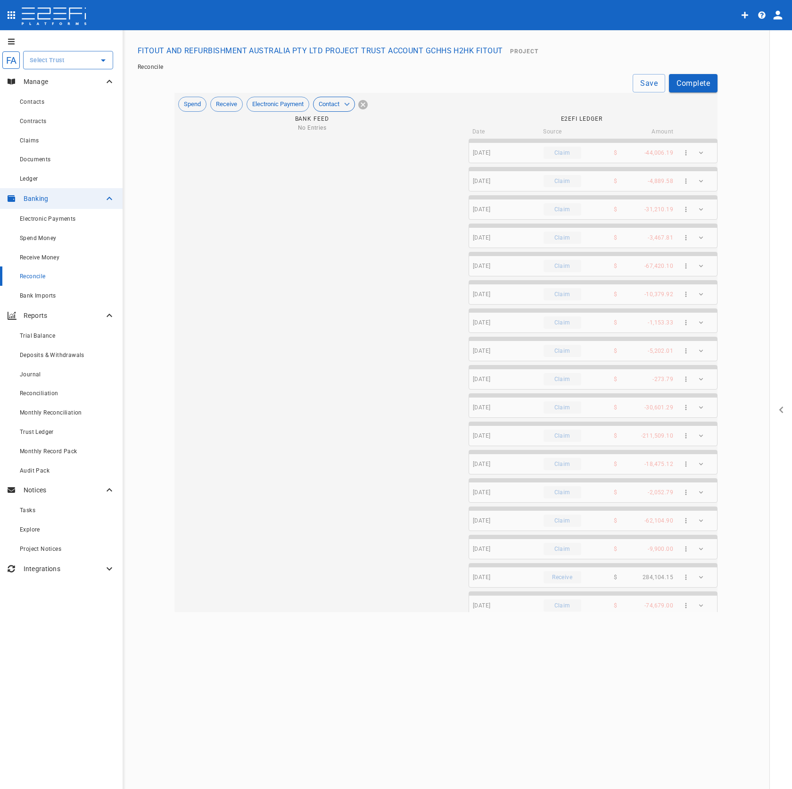
type input "09/08/2025"
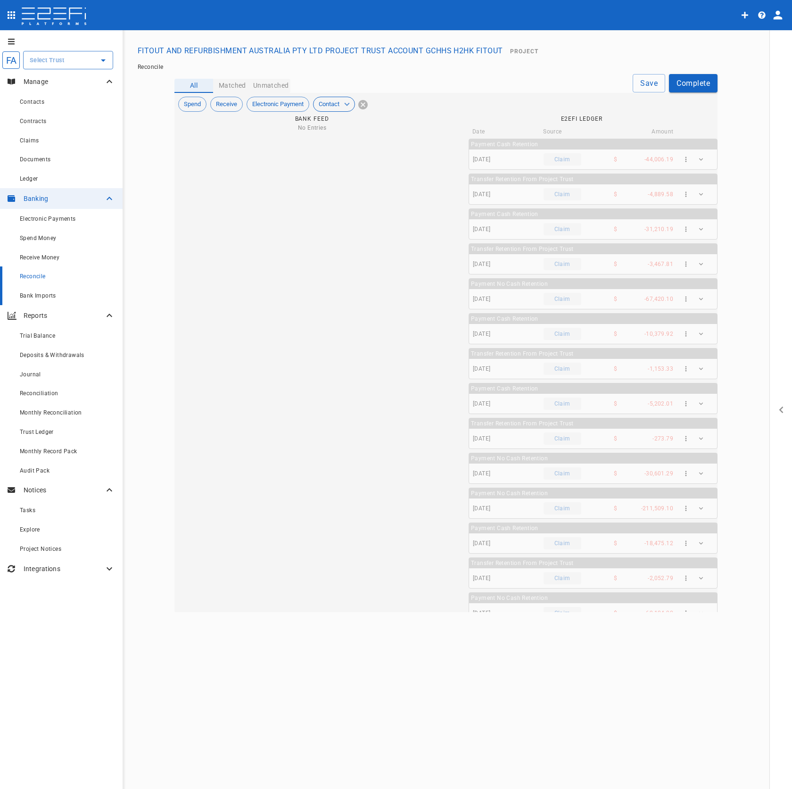
click at [39, 297] on span "Bank Imports" at bounding box center [38, 295] width 36 height 7
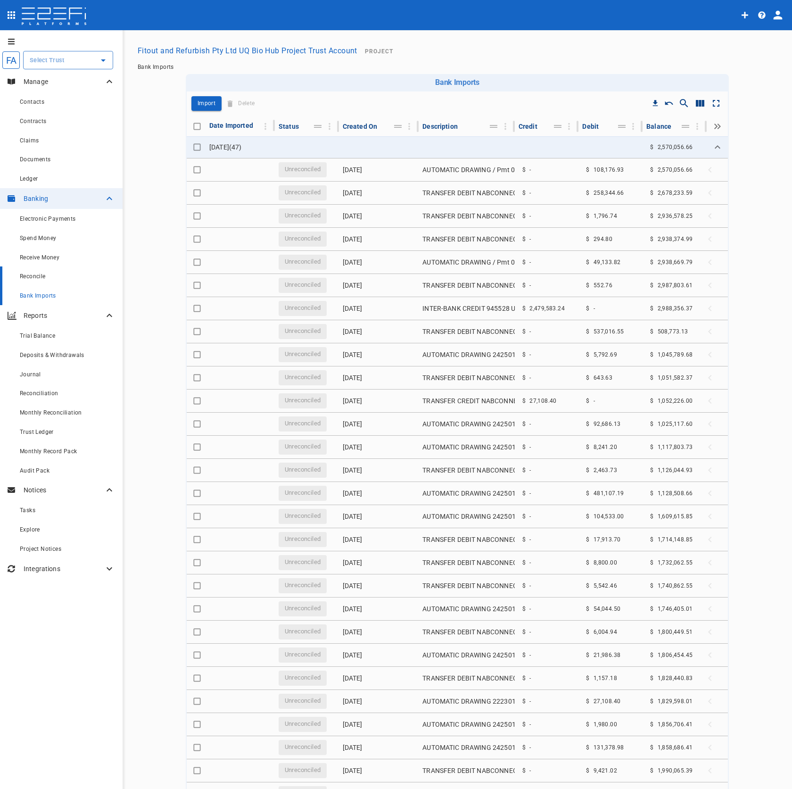
click at [59, 278] on div "Reconcile" at bounding box center [67, 276] width 95 height 12
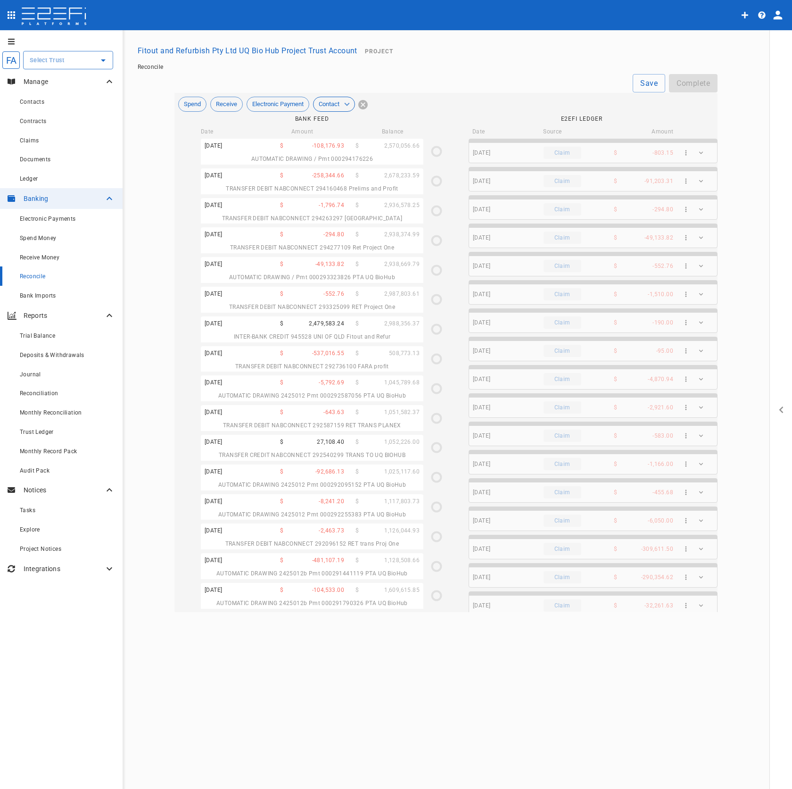
type input "03/04/2025"
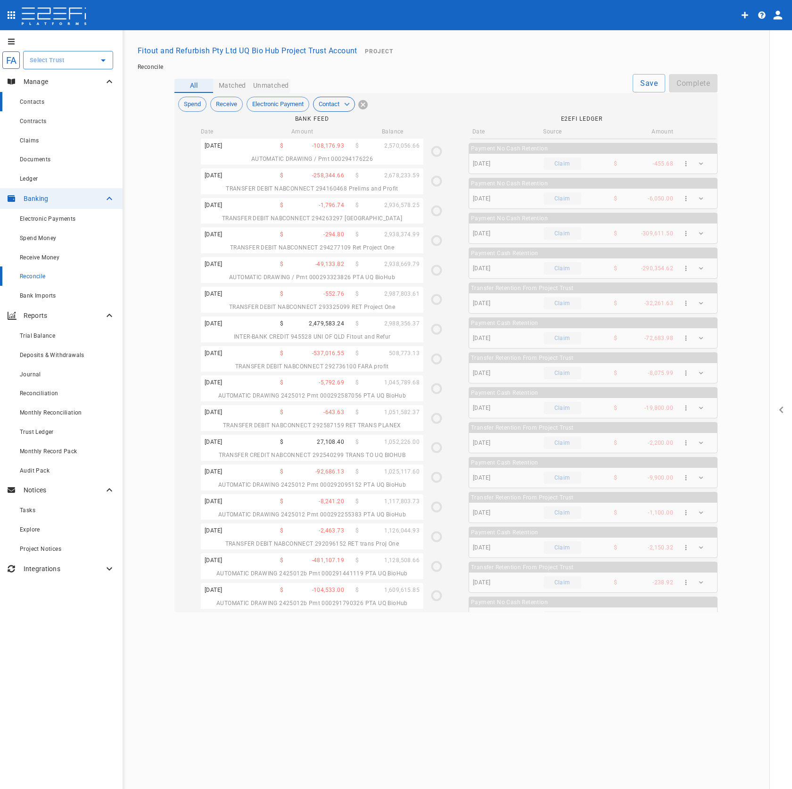
scroll to position [432, 0]
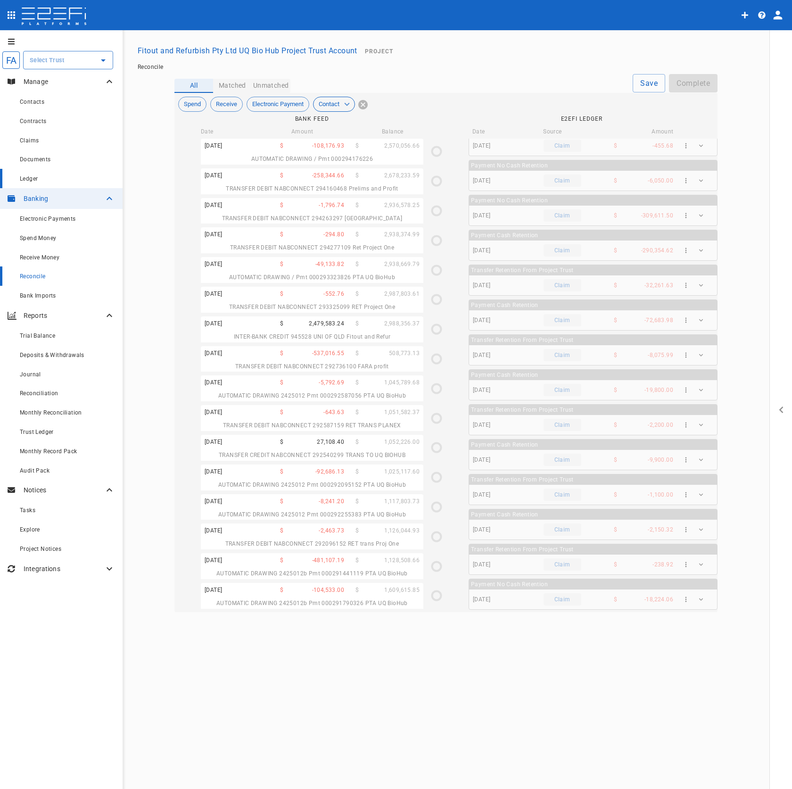
click at [57, 182] on div "Ledger" at bounding box center [67, 179] width 95 height 12
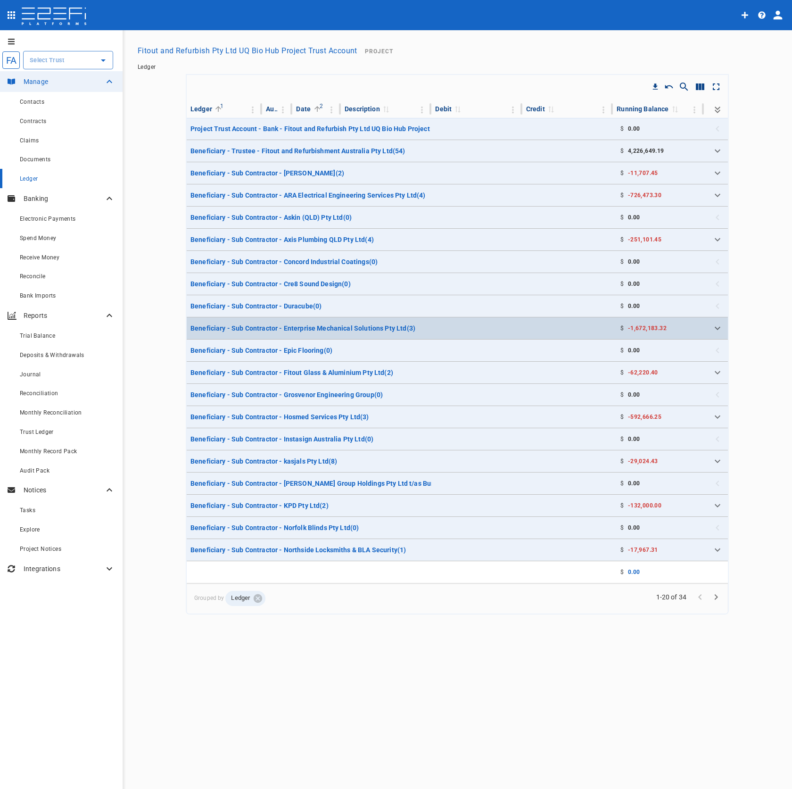
click at [444, 328] on td at bounding box center [476, 328] width 91 height 22
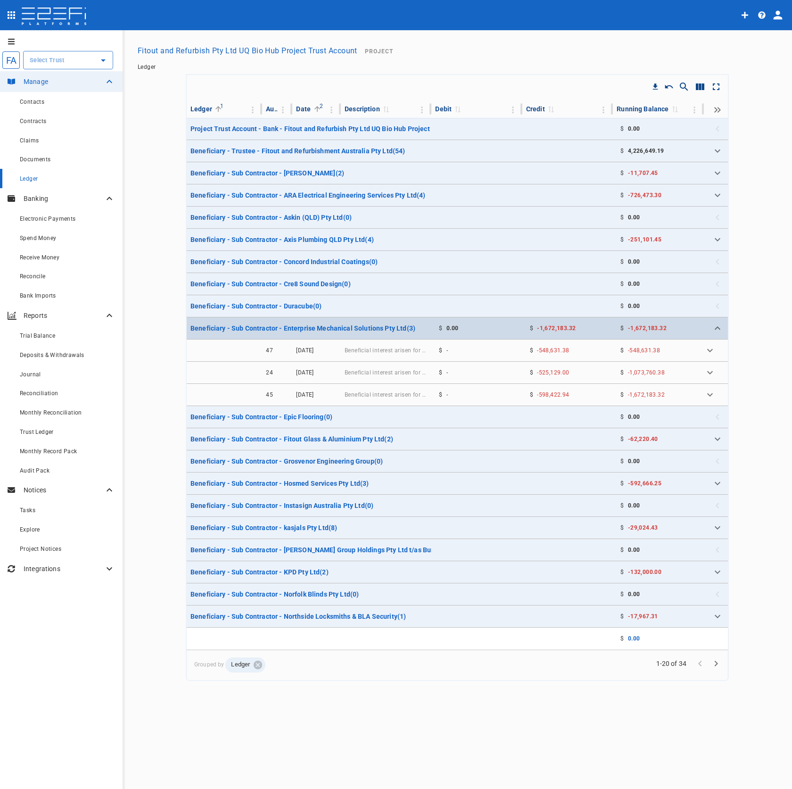
click at [505, 326] on td "$ 0.00" at bounding box center [476, 328] width 91 height 22
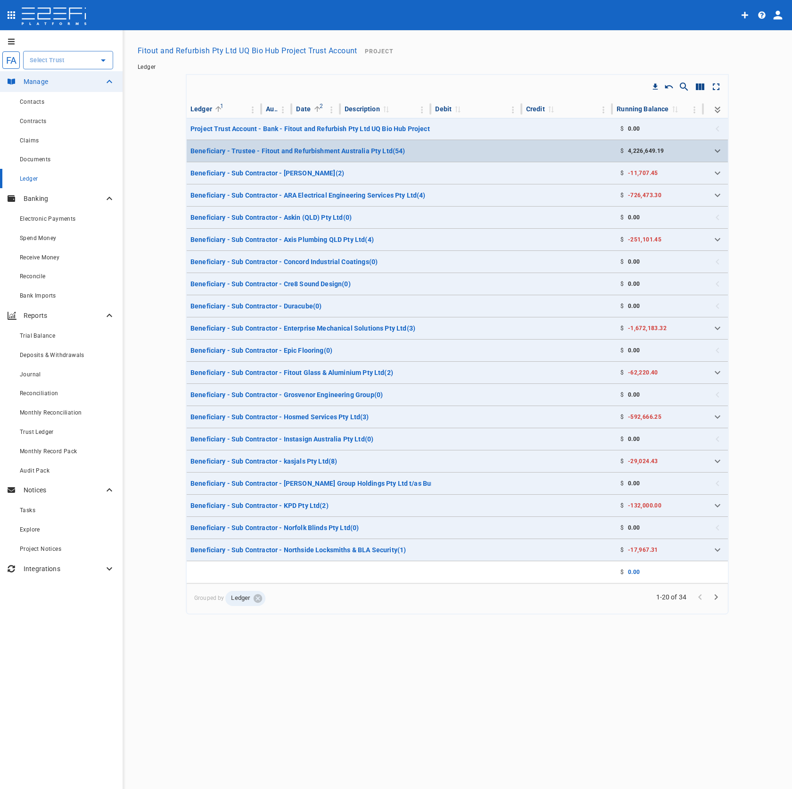
click at [511, 146] on td at bounding box center [476, 151] width 91 height 22
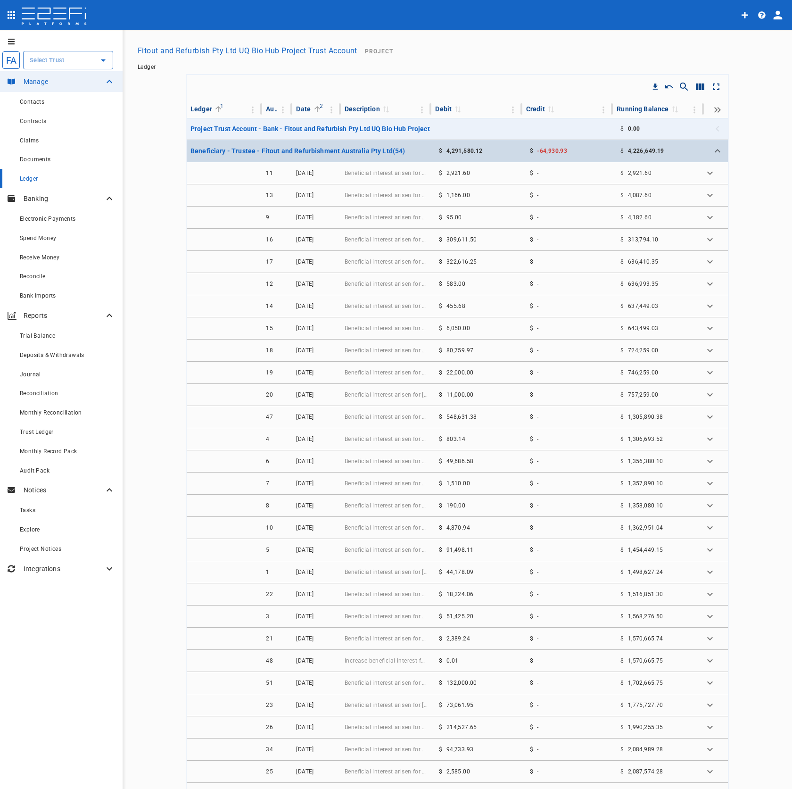
click at [462, 148] on span "4,291,580.12" at bounding box center [465, 151] width 36 height 7
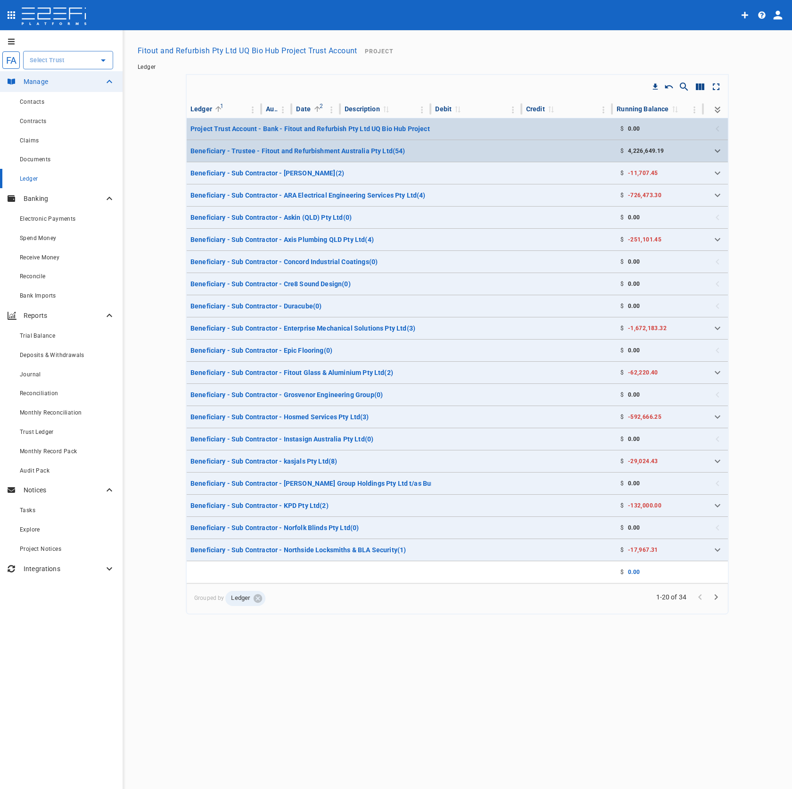
click at [512, 130] on td at bounding box center [476, 129] width 91 height 22
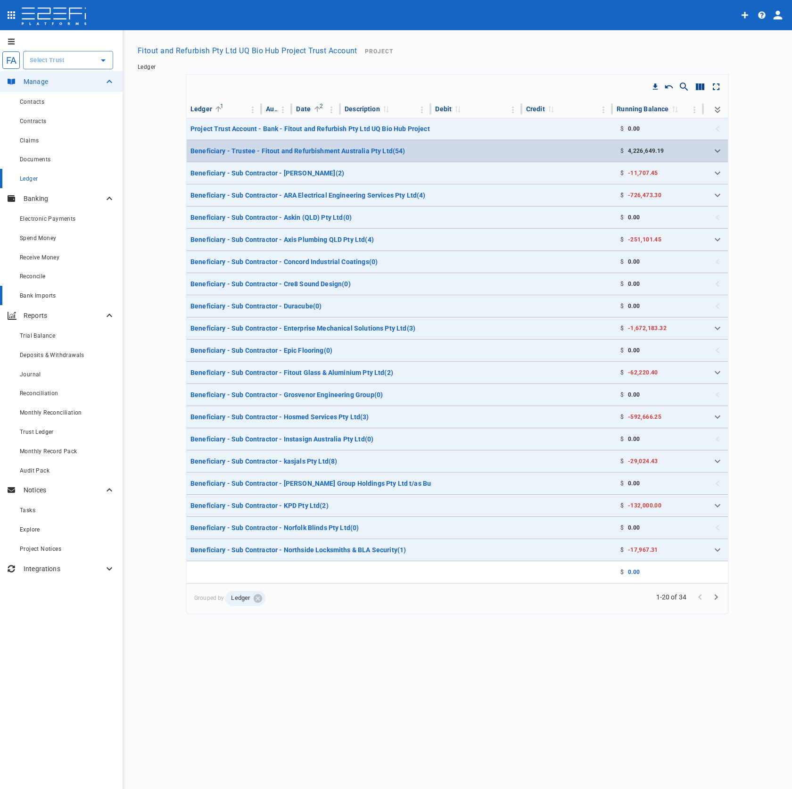
click at [58, 300] on div "Bank Imports" at bounding box center [67, 296] width 95 height 12
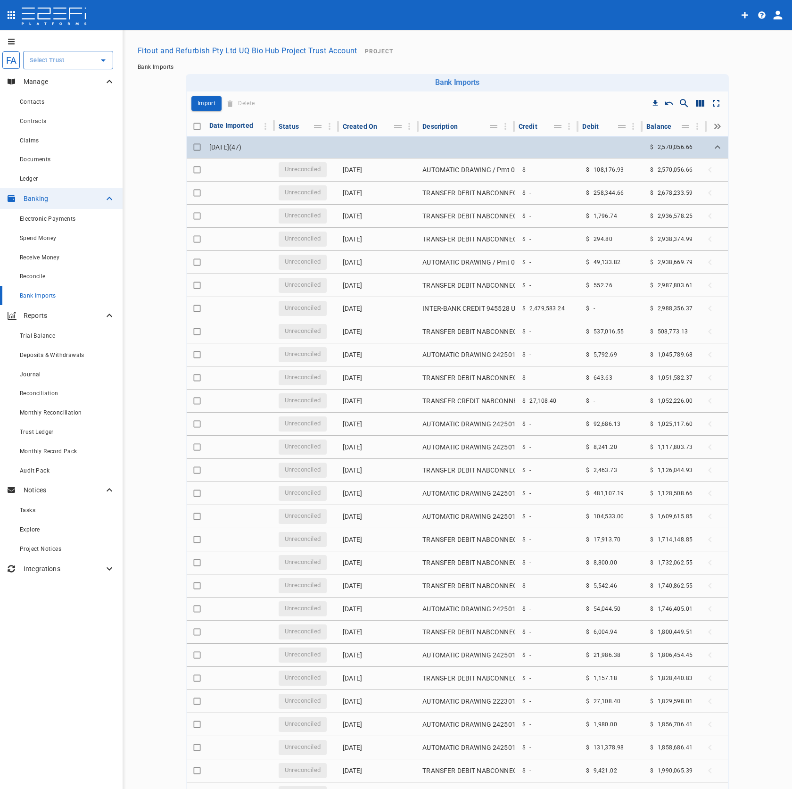
click at [229, 148] on td "30 July 2025 ( 47 )" at bounding box center [240, 147] width 69 height 22
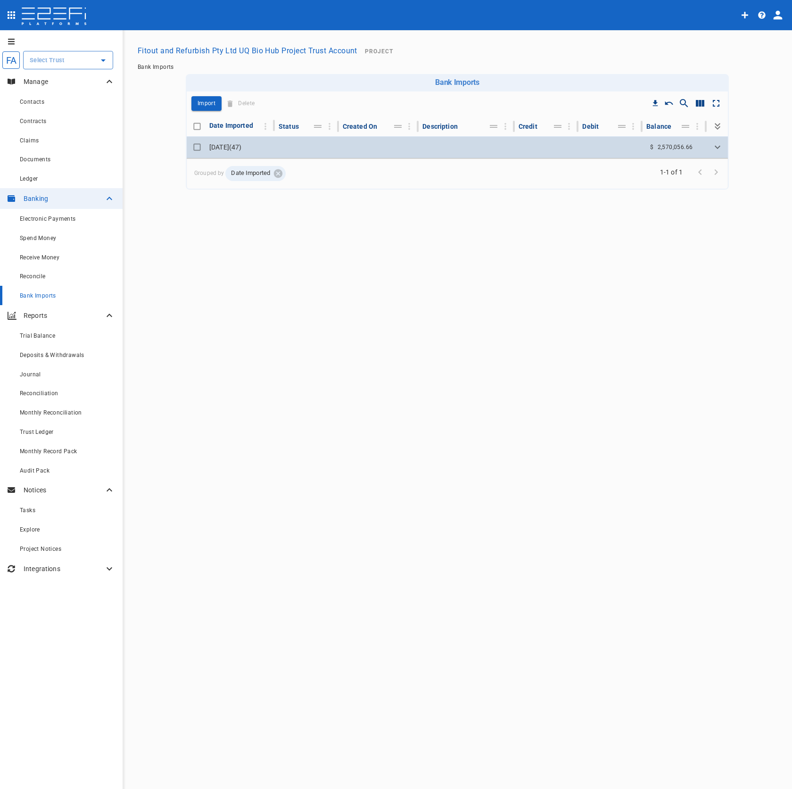
click at [719, 148] on icon "Expand" at bounding box center [717, 146] width 11 height 11
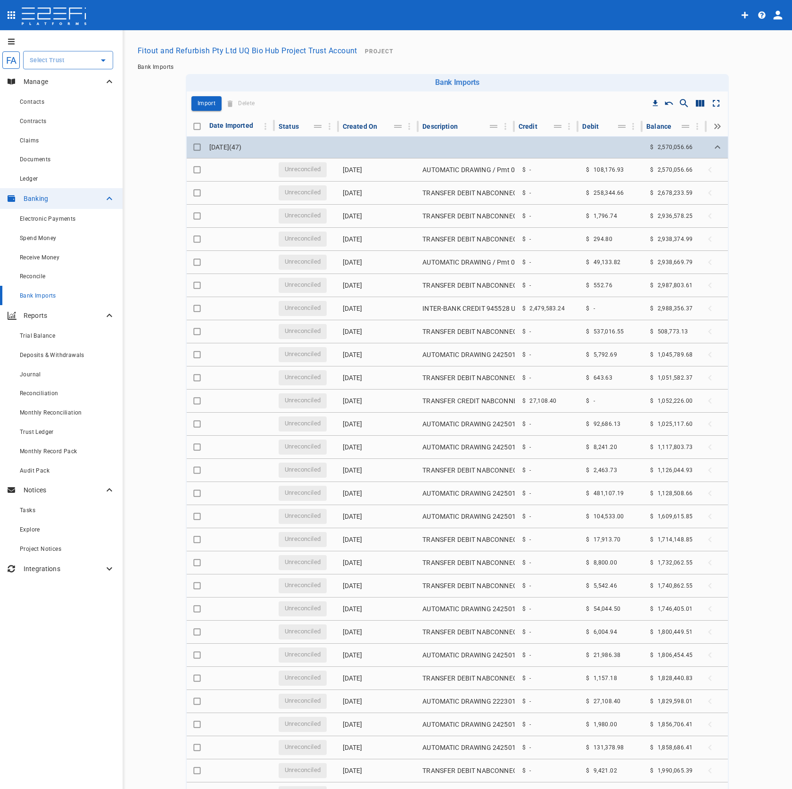
click at [712, 150] on icon "Expand" at bounding box center [717, 146] width 11 height 11
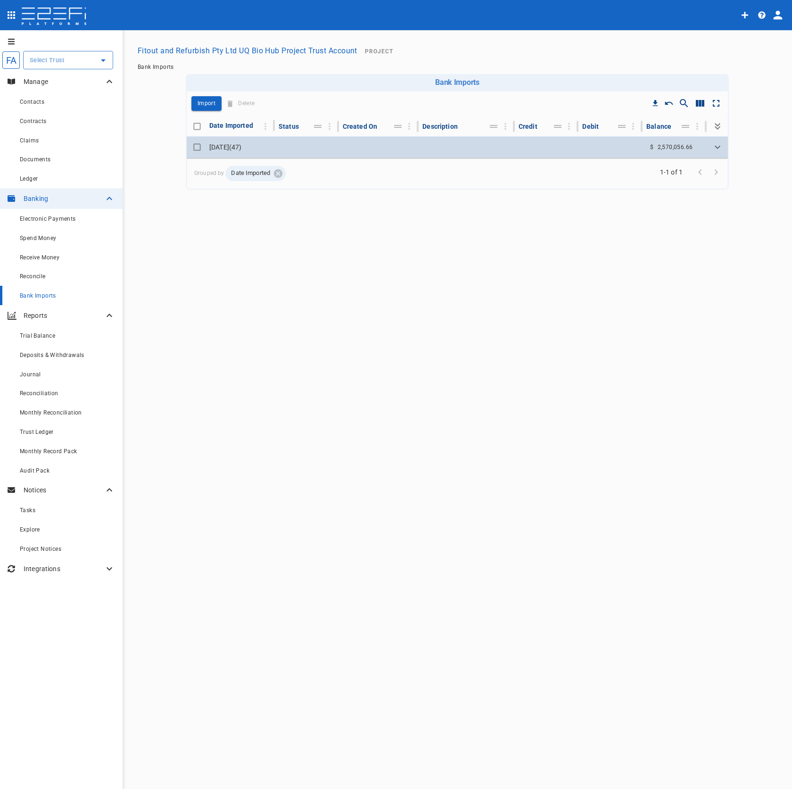
click at [197, 147] on input "Toggle select row" at bounding box center [197, 147] width 13 height 13
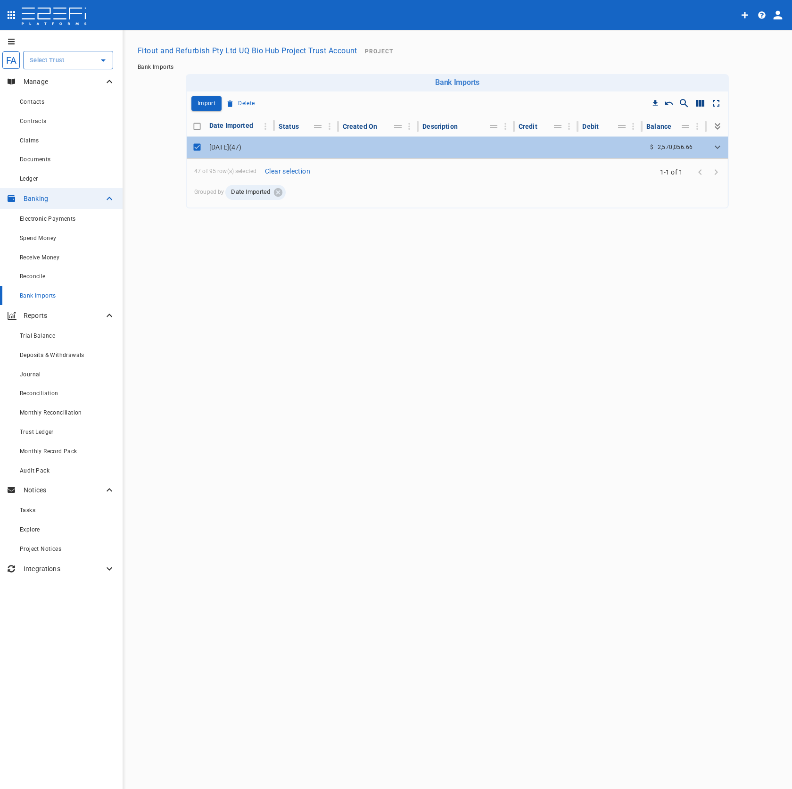
click at [336, 200] on div "47 of 95 row(s) selected Clear selection Grouped by Date Imported" at bounding box center [454, 182] width 534 height 41
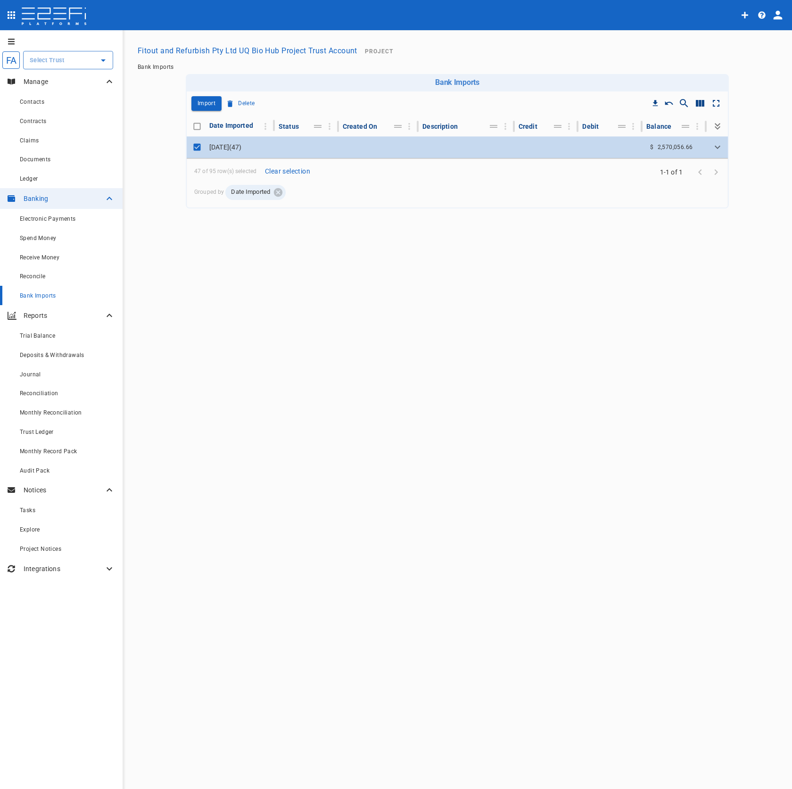
click at [717, 147] on icon "Expand" at bounding box center [718, 146] width 6 height 3
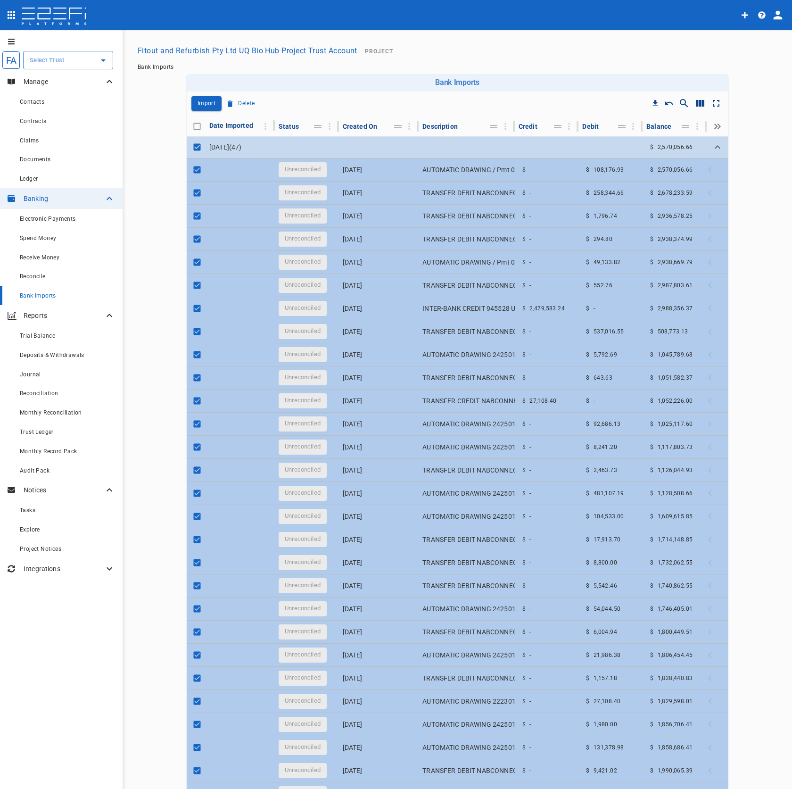
click at [712, 146] on icon "Expand" at bounding box center [717, 146] width 11 height 11
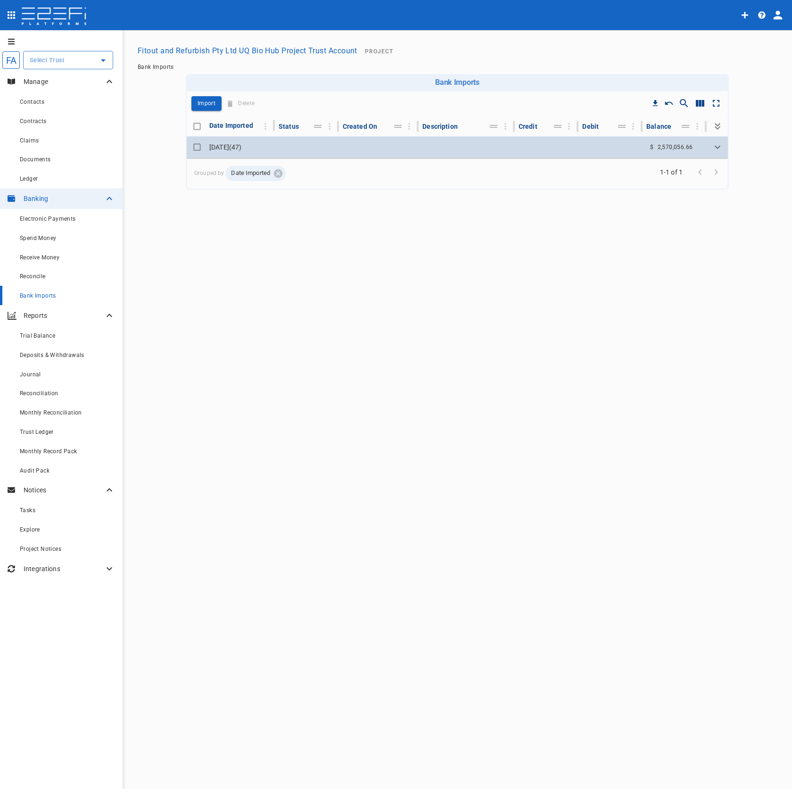
click at [713, 147] on icon "Expand" at bounding box center [717, 146] width 11 height 11
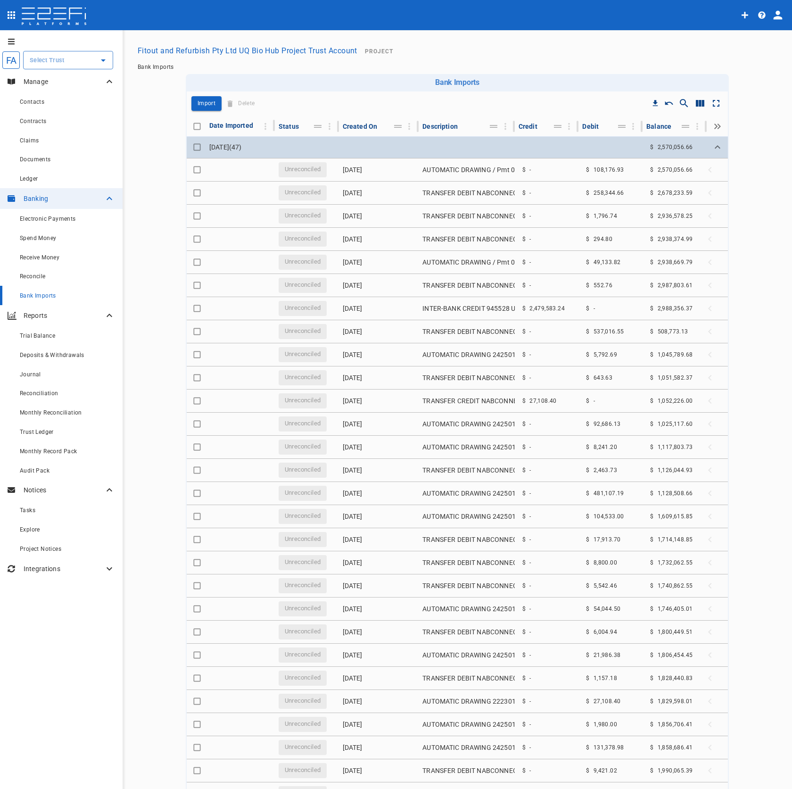
click at [715, 147] on icon "Expand" at bounding box center [718, 146] width 6 height 3
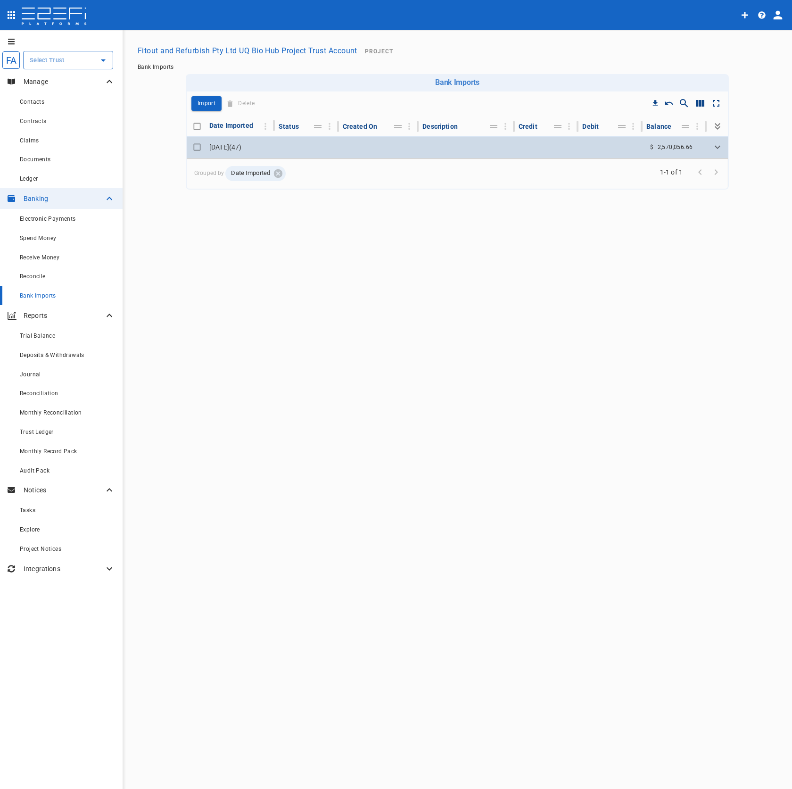
click at [192, 149] on input "Toggle select row" at bounding box center [197, 147] width 13 height 13
click at [337, 157] on td at bounding box center [307, 147] width 64 height 22
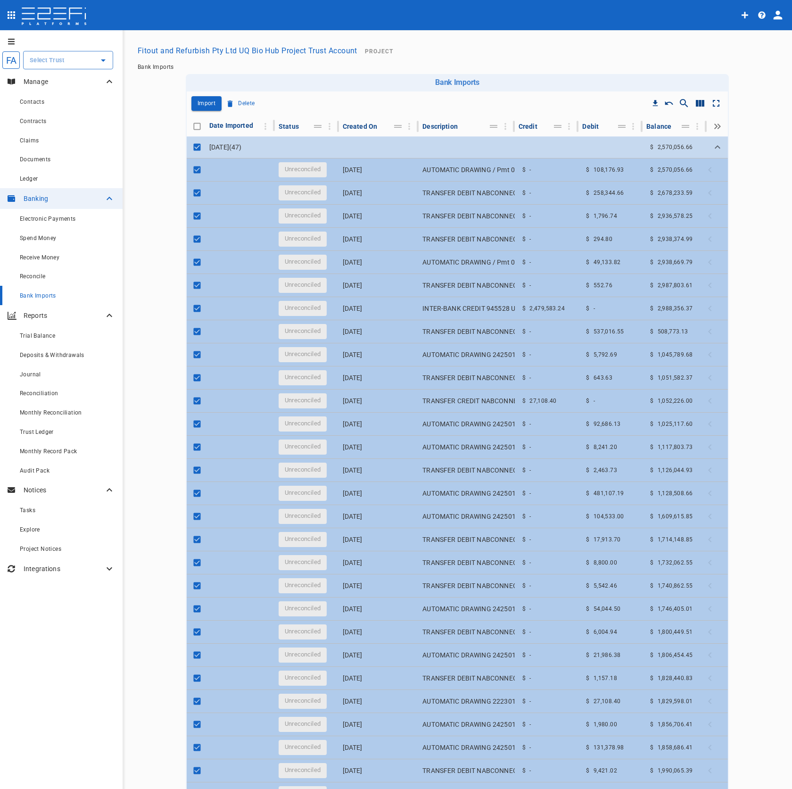
click at [712, 147] on icon "Expand" at bounding box center [717, 146] width 11 height 11
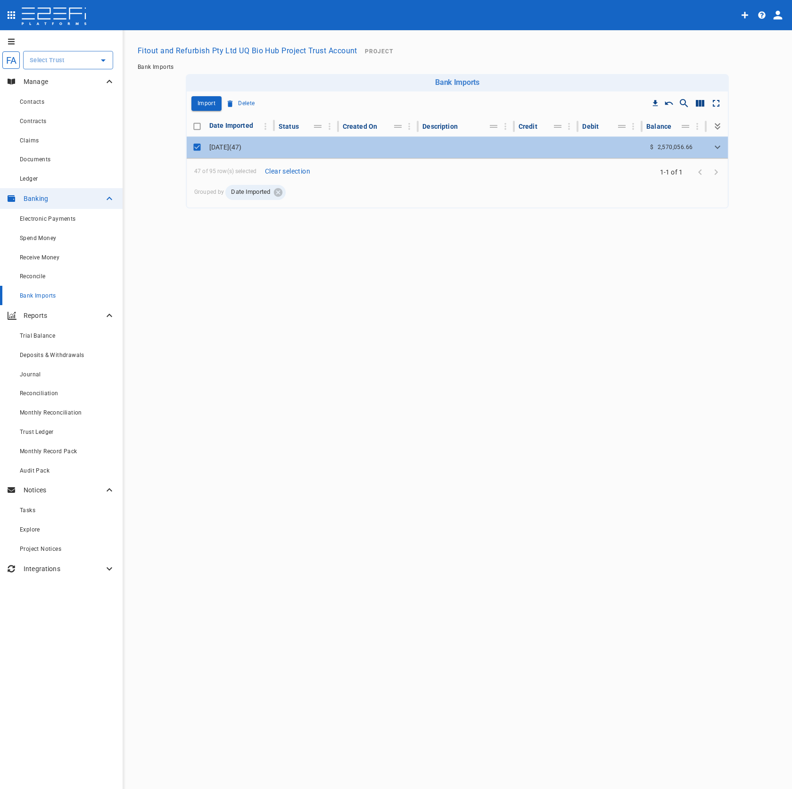
click at [722, 149] on icon "Expand" at bounding box center [717, 146] width 11 height 11
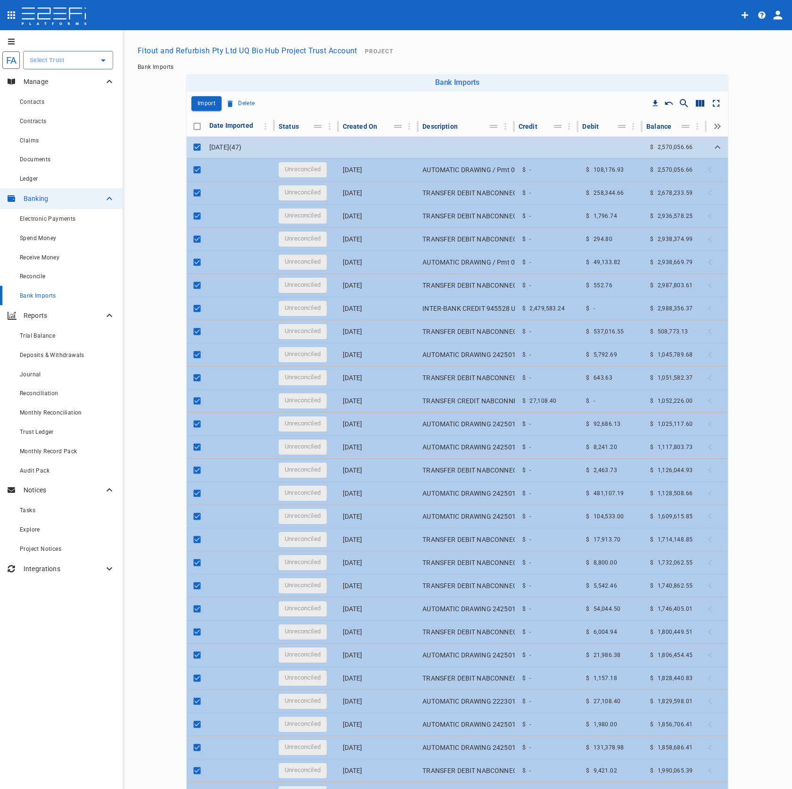
click at [715, 148] on icon "Expand" at bounding box center [718, 146] width 6 height 3
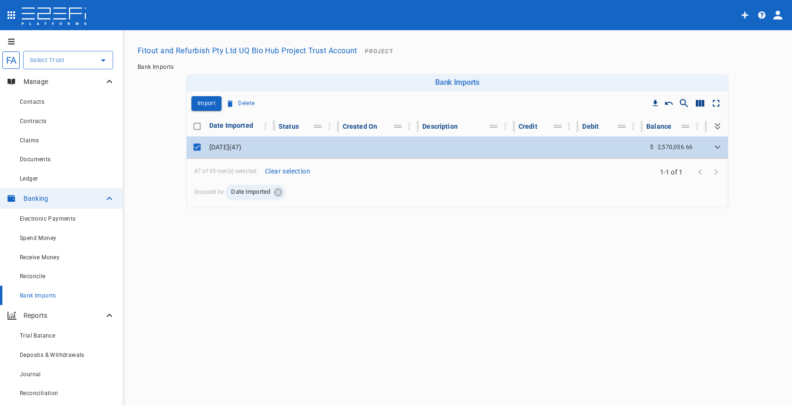
click at [195, 150] on input "Toggle select row" at bounding box center [197, 147] width 13 height 13
click at [196, 148] on input "Toggle select row" at bounding box center [197, 147] width 13 height 13
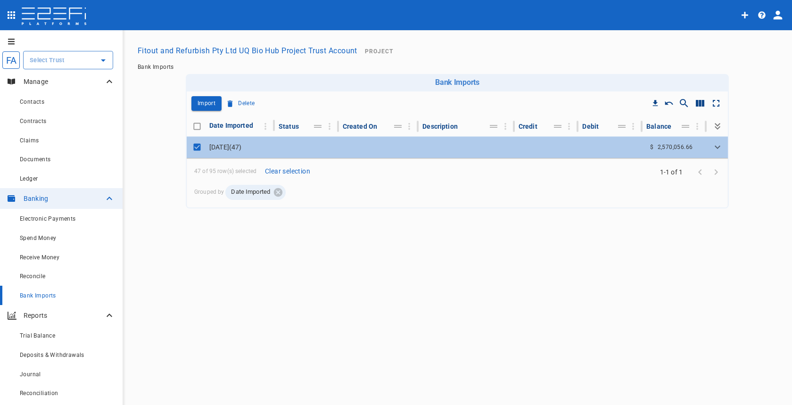
click at [37, 299] on span "Bank Imports" at bounding box center [38, 295] width 36 height 7
checkbox input "false"
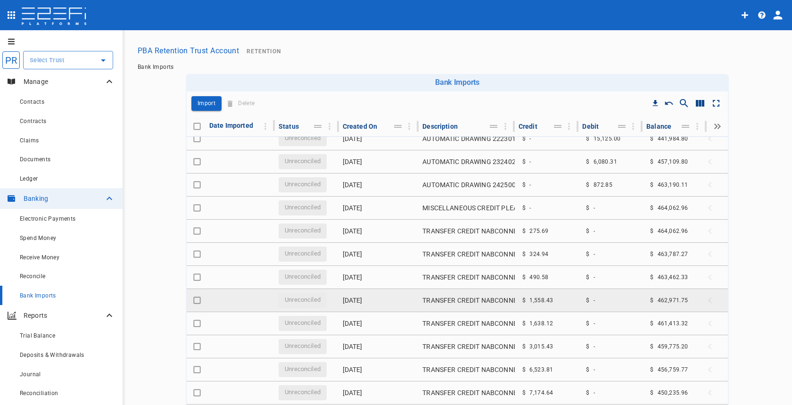
scroll to position [1088, 0]
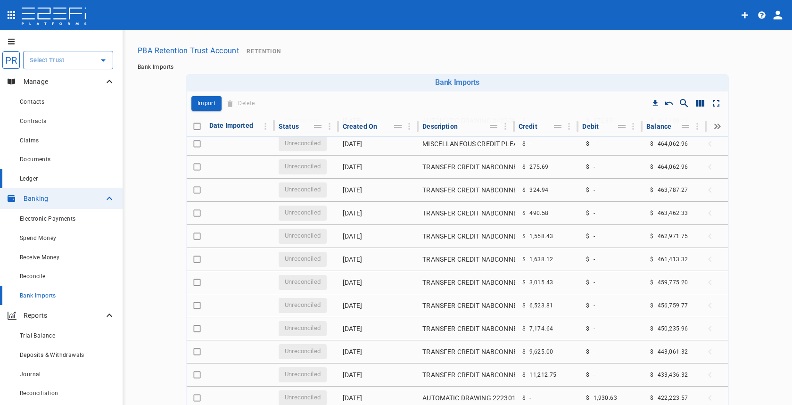
click at [53, 177] on div "Ledger" at bounding box center [67, 179] width 95 height 12
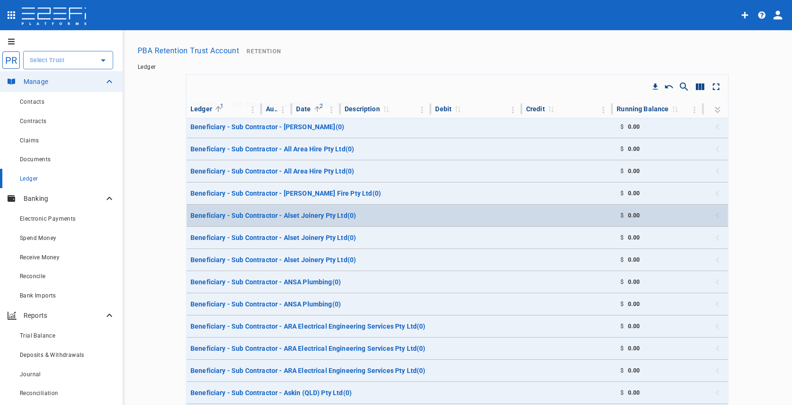
scroll to position [133, 0]
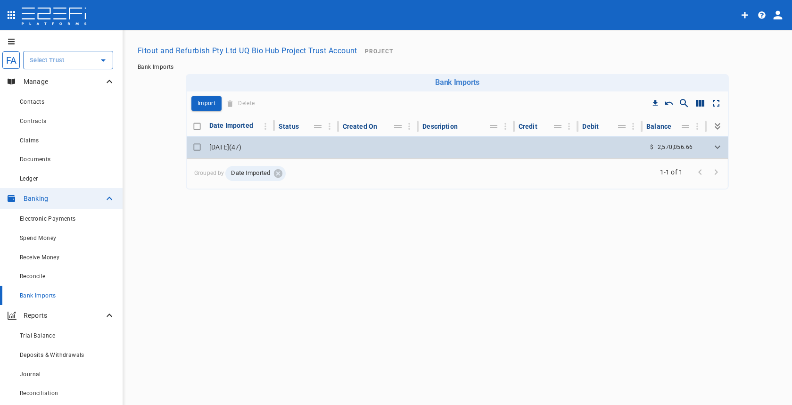
click at [564, 149] on td at bounding box center [547, 147] width 64 height 22
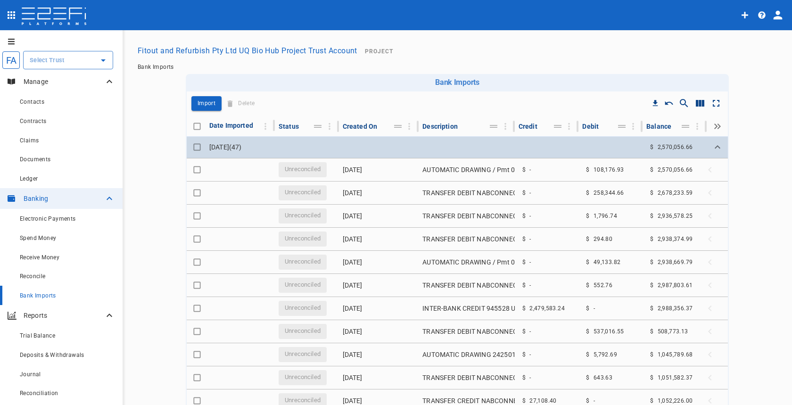
click at [712, 145] on icon "Expand" at bounding box center [717, 146] width 11 height 11
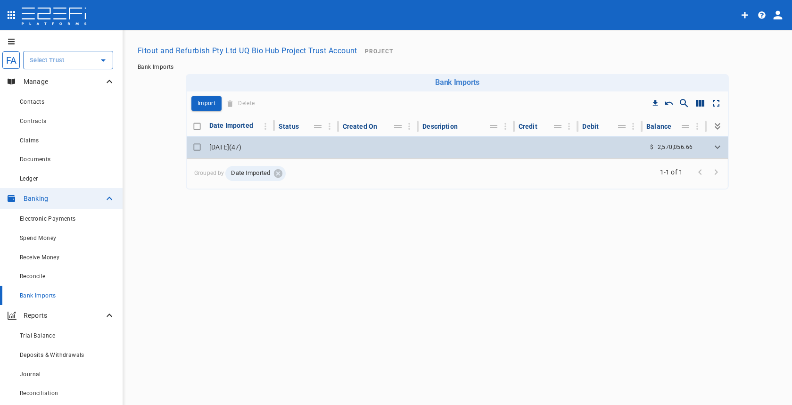
click at [194, 145] on input "Toggle select row" at bounding box center [197, 147] width 13 height 13
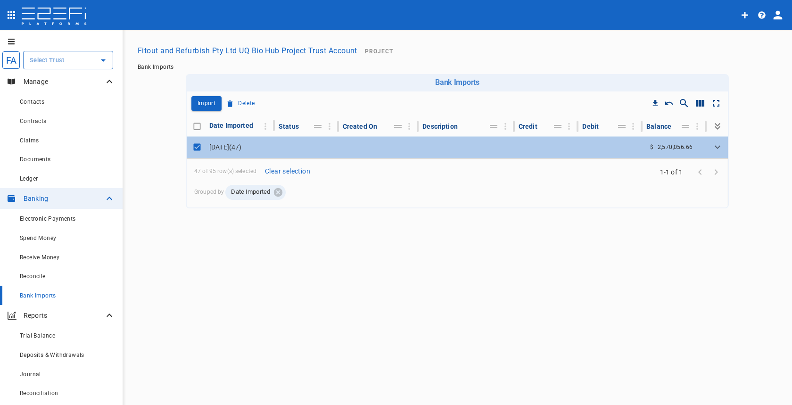
click at [232, 108] on button "Delete" at bounding box center [240, 103] width 33 height 15
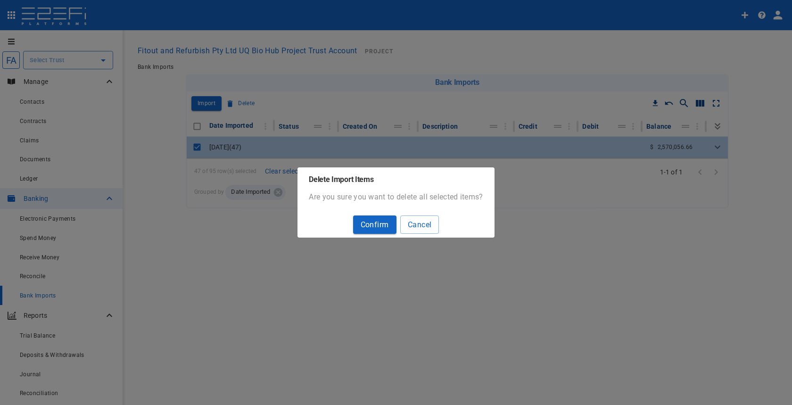
checkbox input "false"
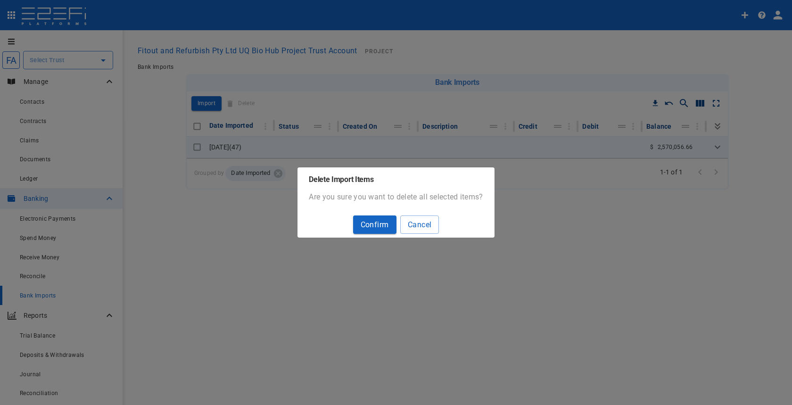
click at [365, 216] on button "Confirm" at bounding box center [374, 225] width 43 height 18
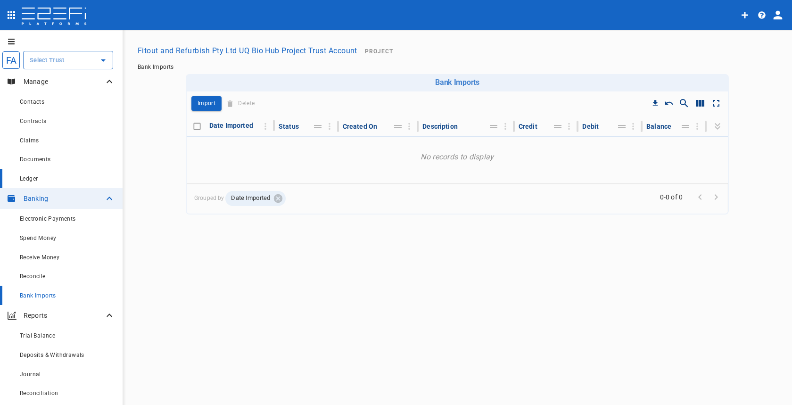
click at [38, 176] on span "Ledger" at bounding box center [29, 178] width 18 height 7
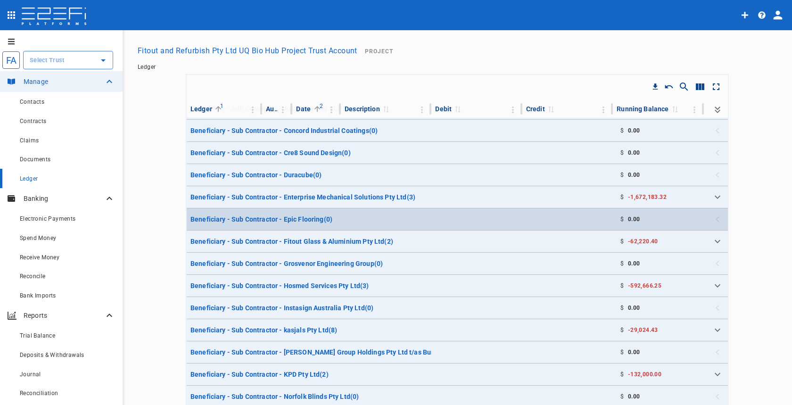
scroll to position [133, 0]
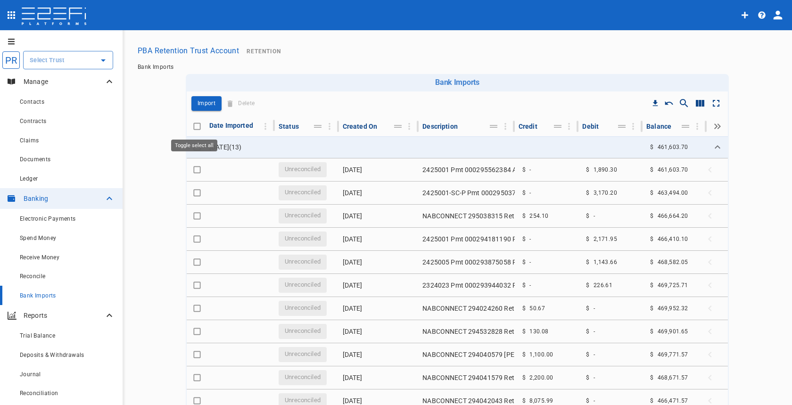
click at [193, 126] on input "Toggle select all" at bounding box center [197, 126] width 13 height 13
checkbox input "false"
checkbox input "true"
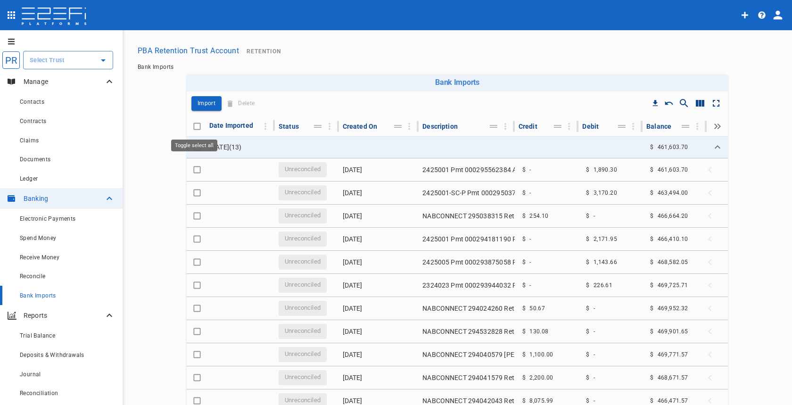
checkbox input "true"
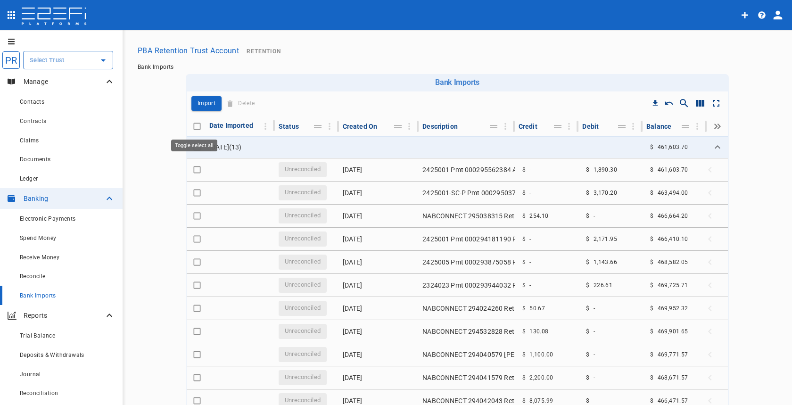
checkbox input "true"
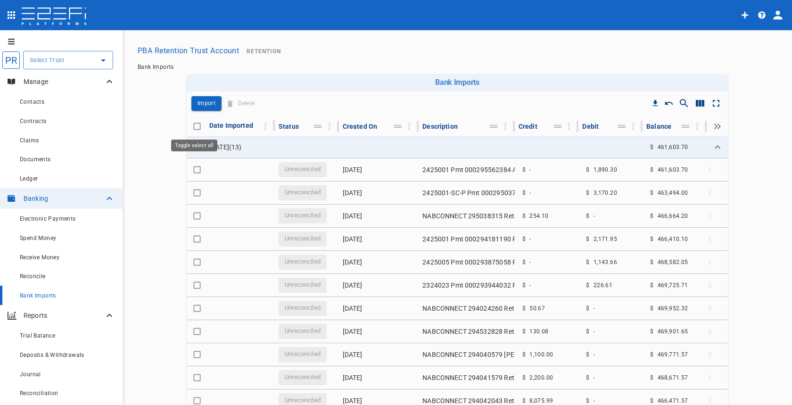
checkbox input "true"
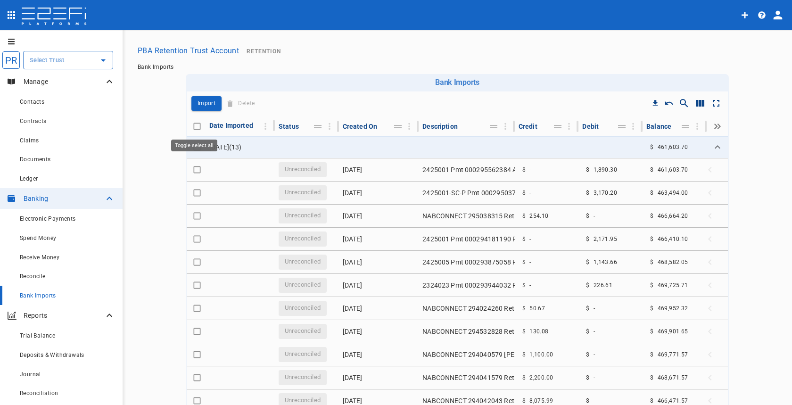
checkbox input "true"
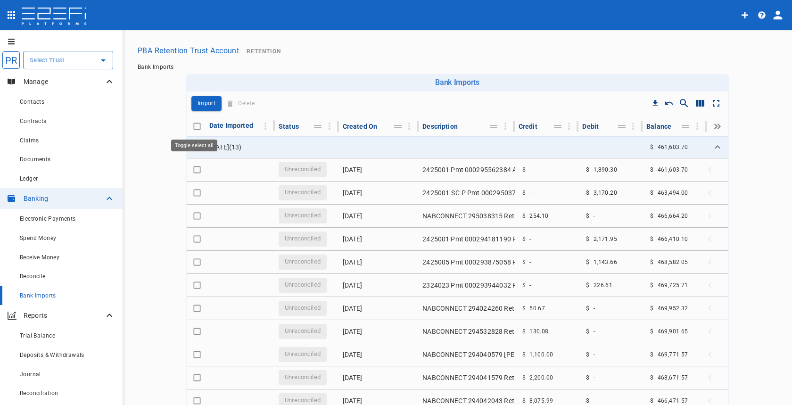
checkbox input "true"
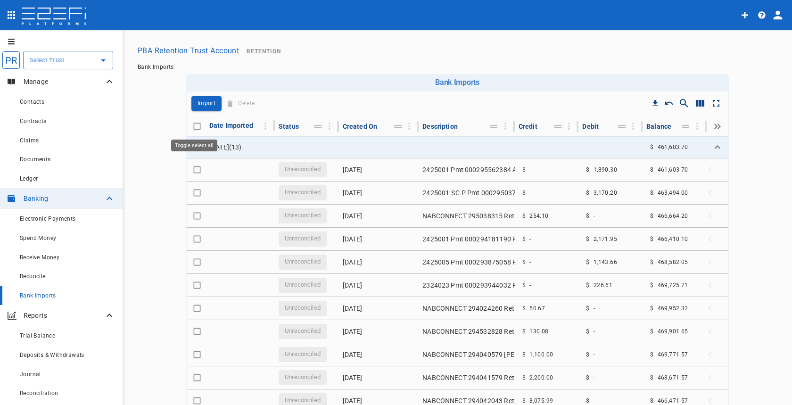
checkbox input "true"
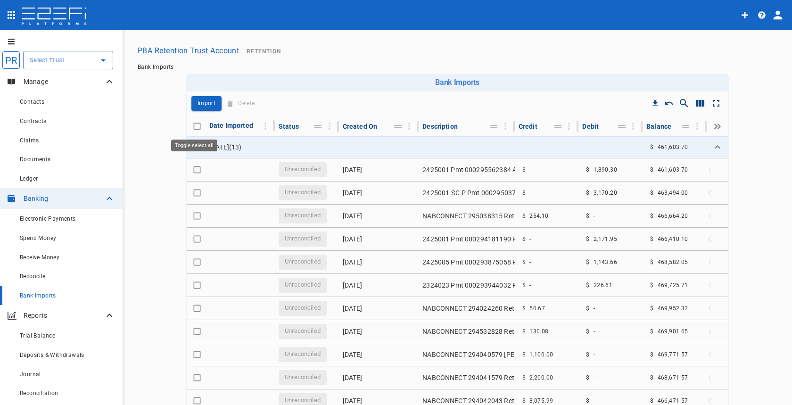
checkbox input "true"
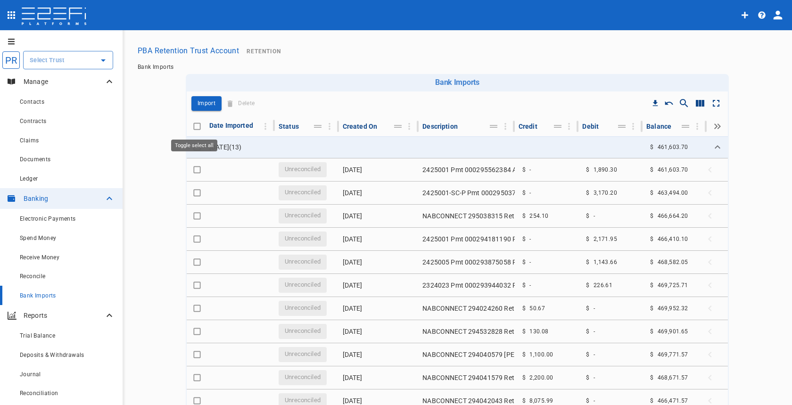
checkbox input "true"
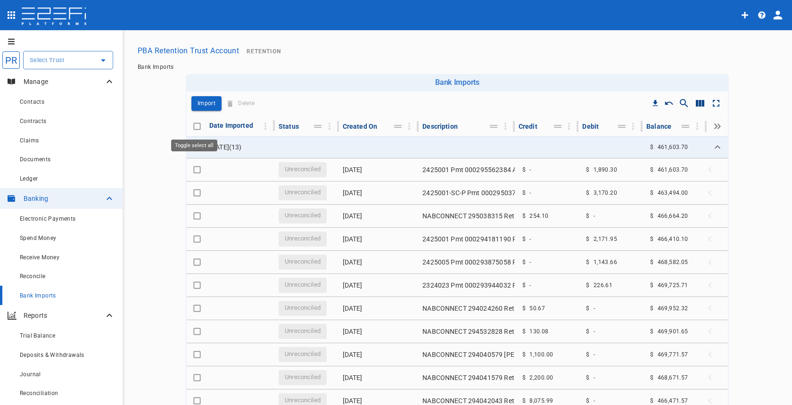
checkbox input "true"
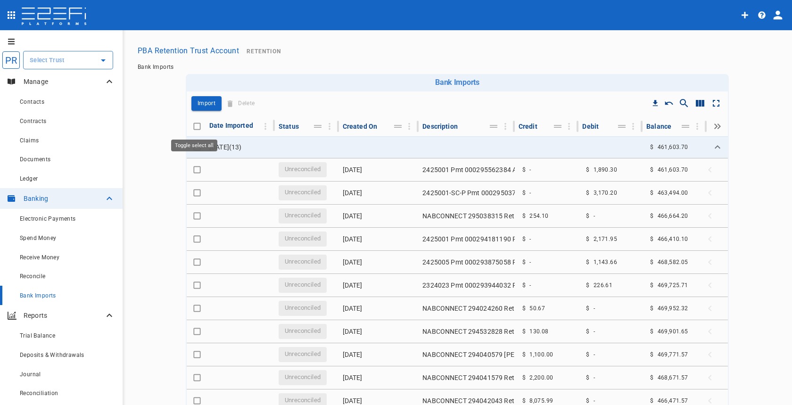
checkbox input "true"
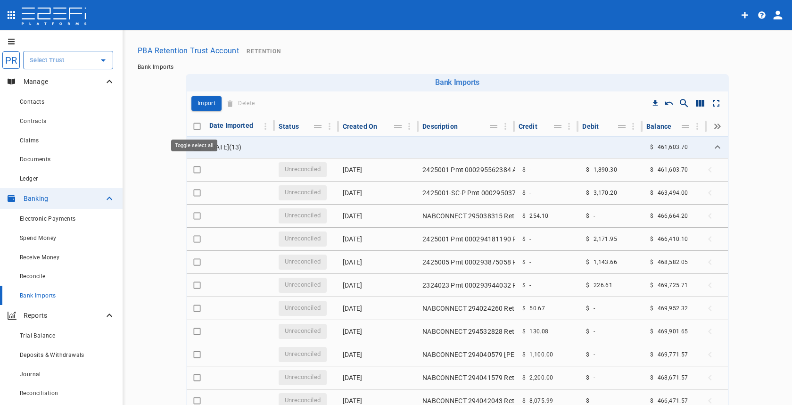
checkbox input "true"
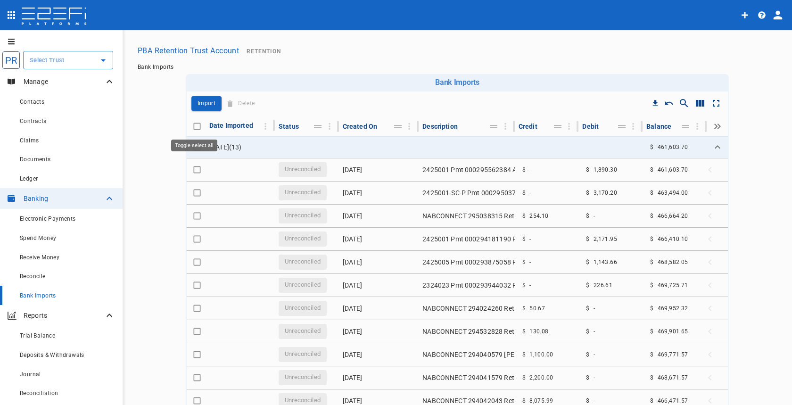
checkbox input "true"
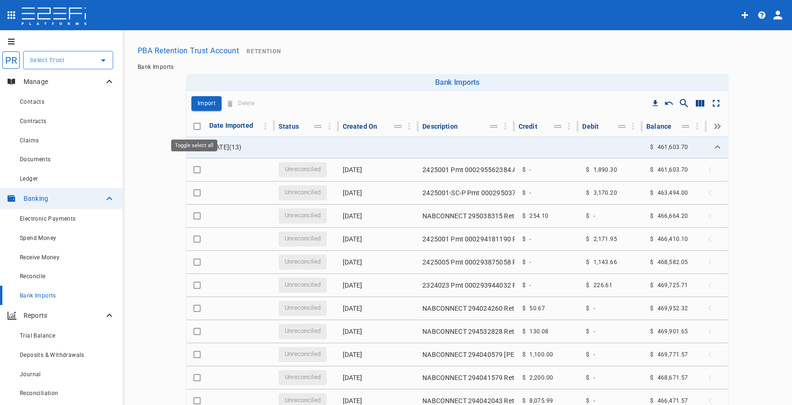
checkbox input "true"
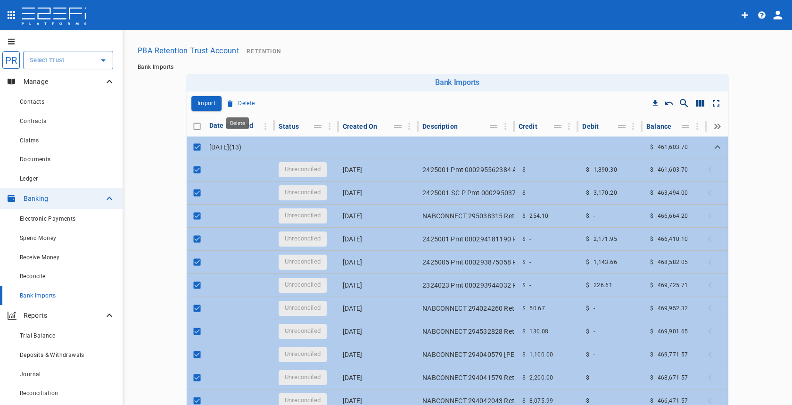
click at [242, 102] on p "Delete" at bounding box center [246, 103] width 17 height 11
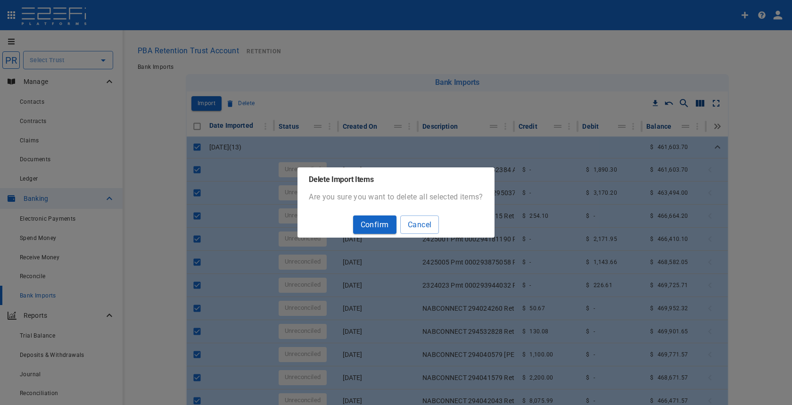
click at [374, 222] on button "Confirm" at bounding box center [374, 225] width 43 height 18
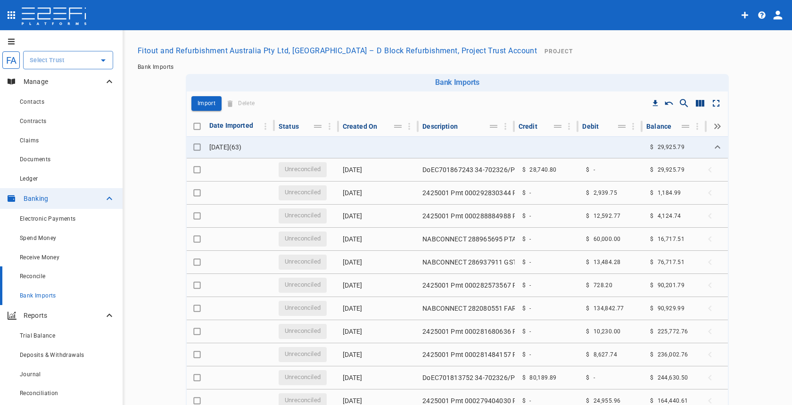
click at [50, 283] on link "Reconcile" at bounding box center [61, 275] width 123 height 19
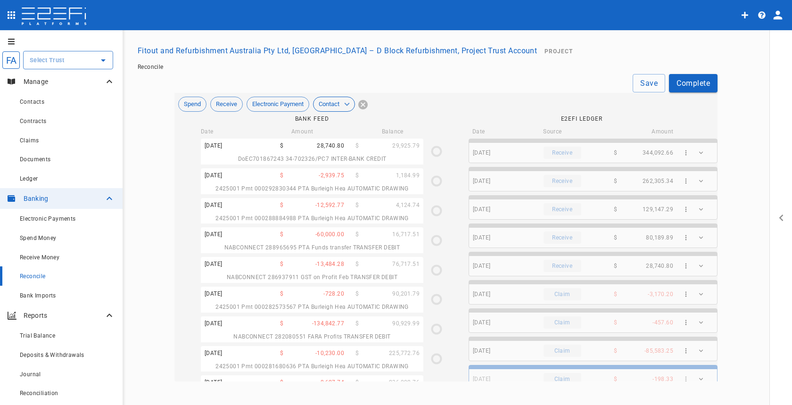
type input "31/10/2024"
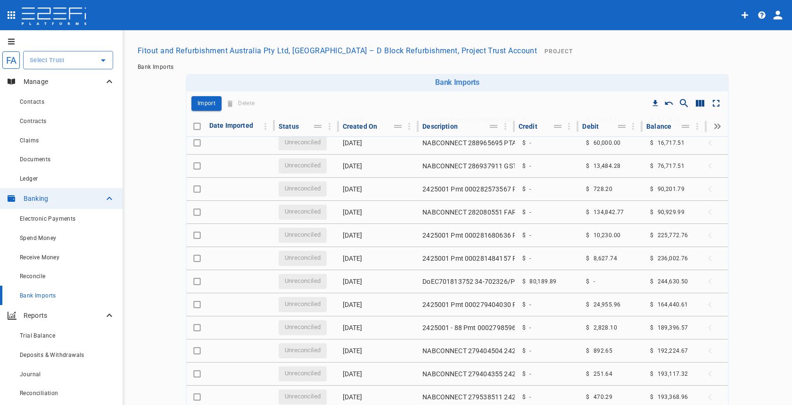
scroll to position [2, 0]
click at [50, 274] on div "Reconcile" at bounding box center [67, 274] width 95 height 12
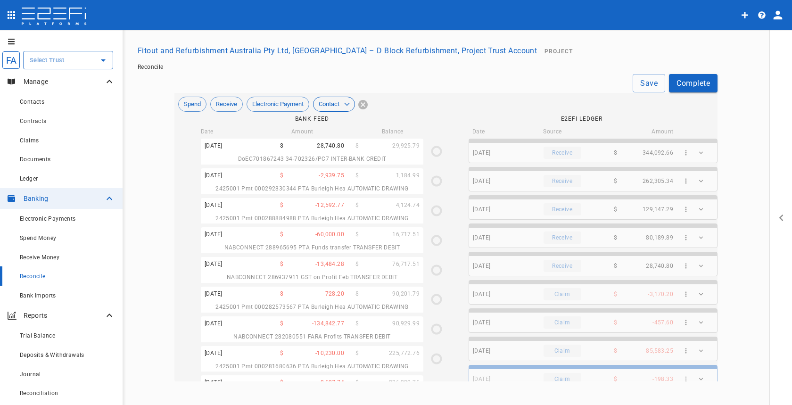
type input "31/10/2024"
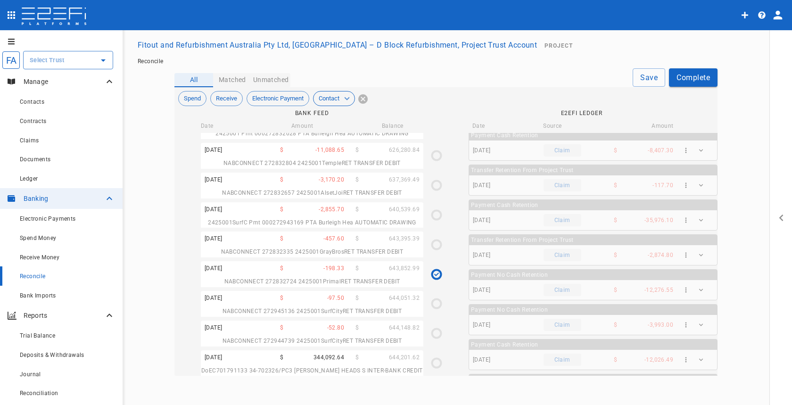
scroll to position [640, 0]
click at [356, 274] on div "31/10/2024 $ -198.33 $ 643,852.99" at bounding box center [312, 268] width 223 height 14
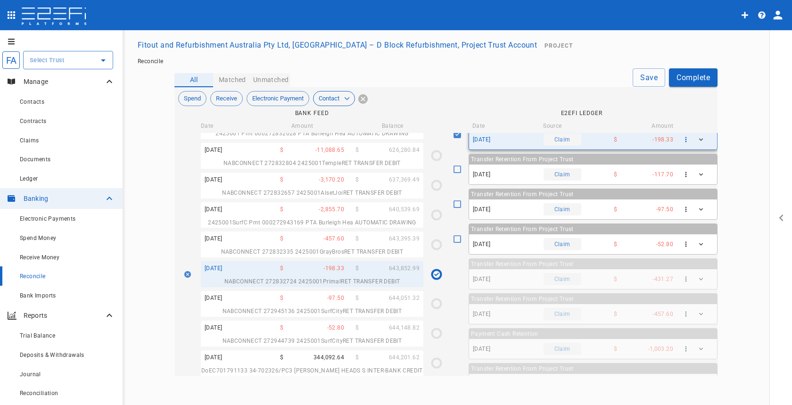
scroll to position [0, 0]
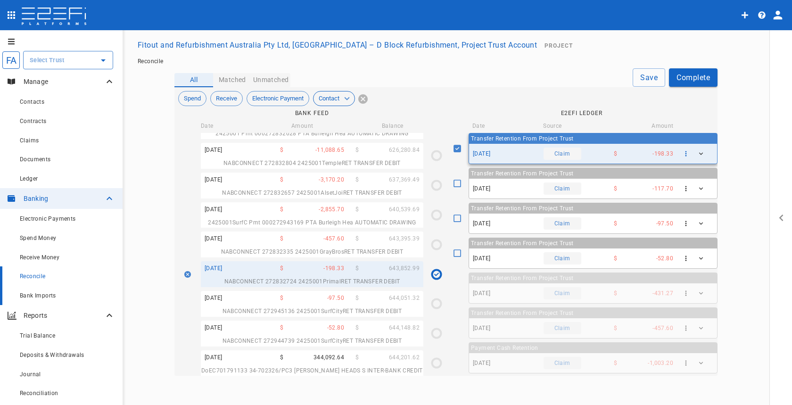
click at [56, 301] on div "Bank Imports" at bounding box center [67, 296] width 95 height 12
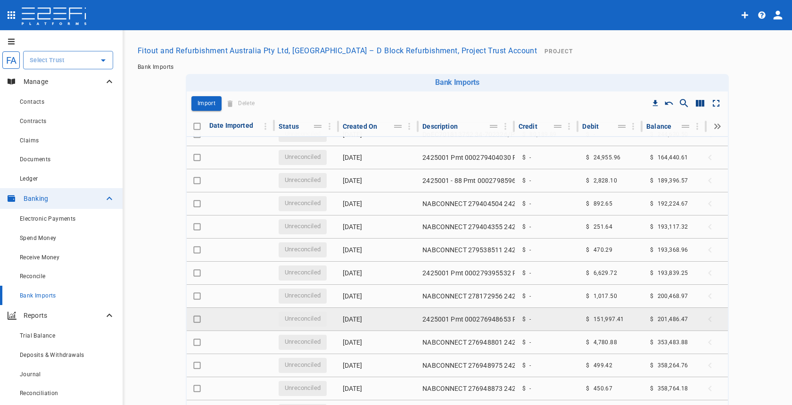
scroll to position [245, 0]
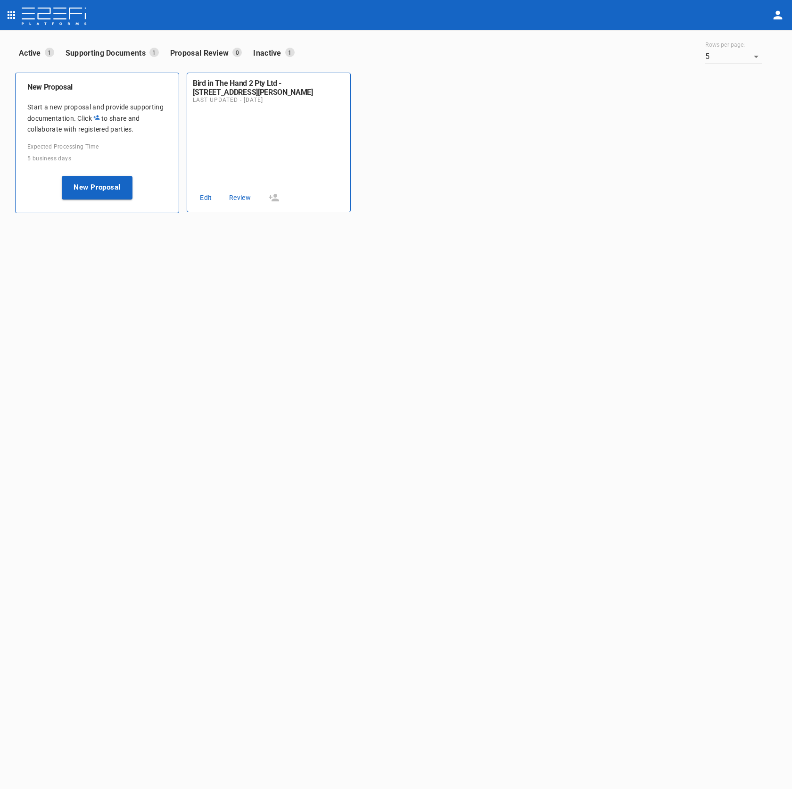
click at [607, 74] on div "New Proposal Start a new proposal and provide supporting documentation. Click t…" at bounding box center [393, 139] width 770 height 148
click at [7, 23] on button "open drawer" at bounding box center [11, 15] width 19 height 19
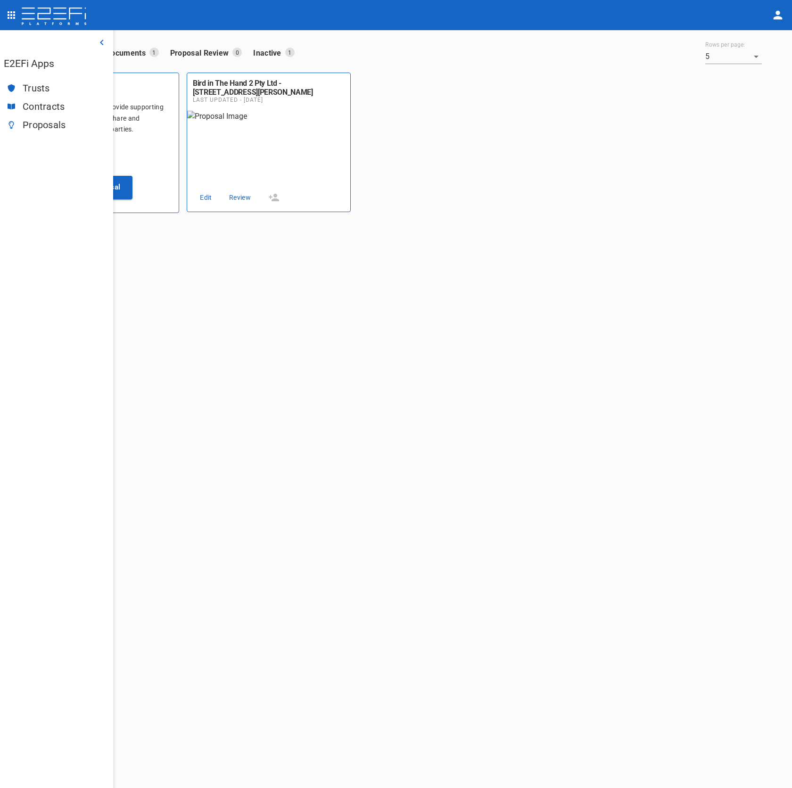
click at [24, 77] on ul "Trusts Contracts Proposals" at bounding box center [56, 106] width 113 height 63
click at [26, 81] on div "Trusts" at bounding box center [56, 88] width 113 height 18
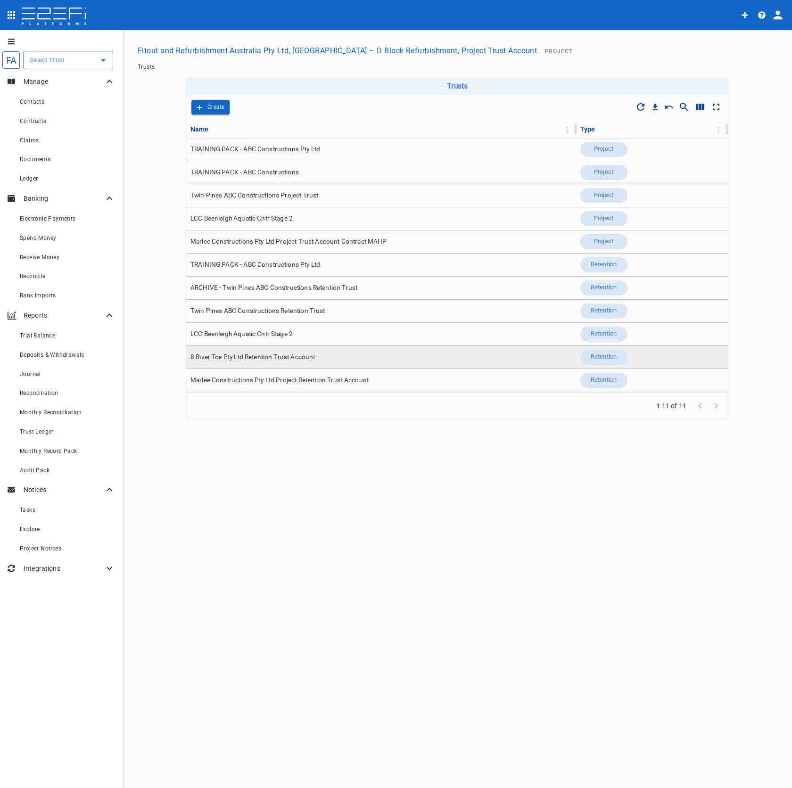
click at [363, 353] on td "8 River Tce Pty Ltd Retention Trust Account" at bounding box center [382, 357] width 390 height 23
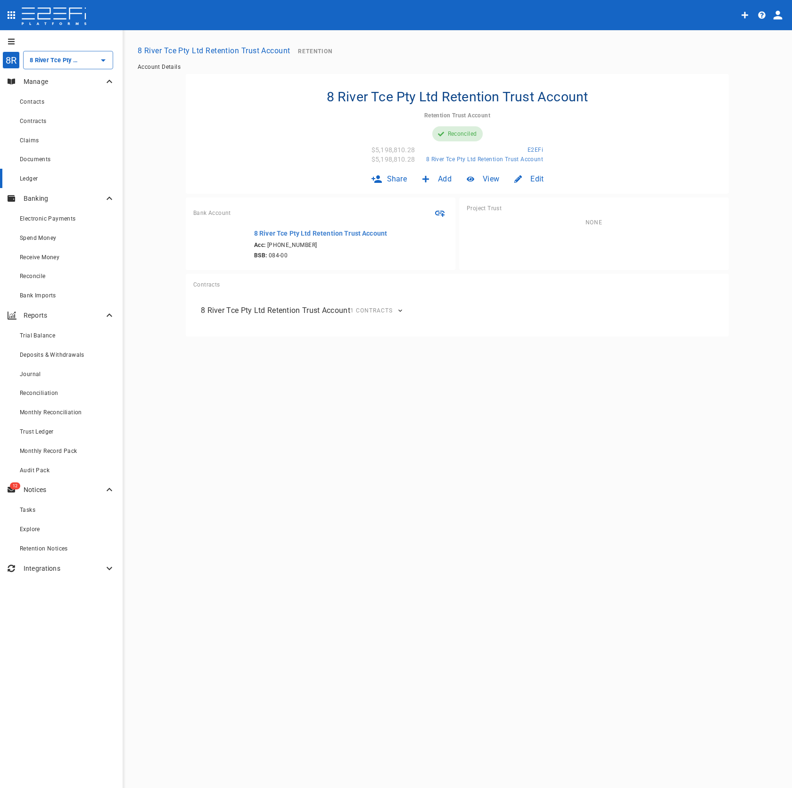
click at [52, 172] on link "Ledger" at bounding box center [61, 178] width 123 height 19
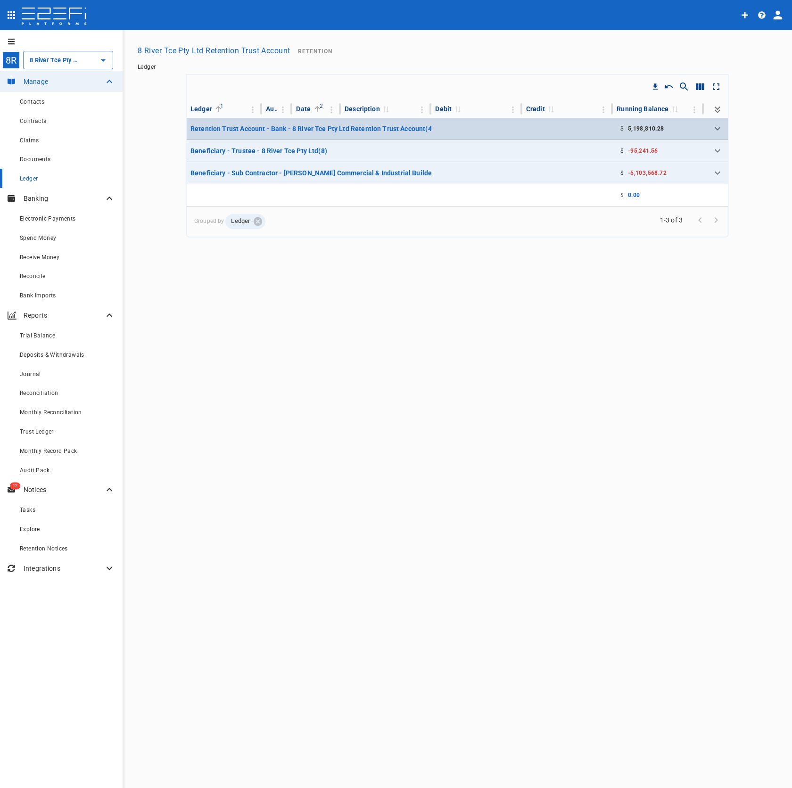
click at [391, 135] on tr "Retention Trust Account - Bank - 8 River Tce Pty Ltd Retention Trust Account ( …" at bounding box center [457, 129] width 541 height 22
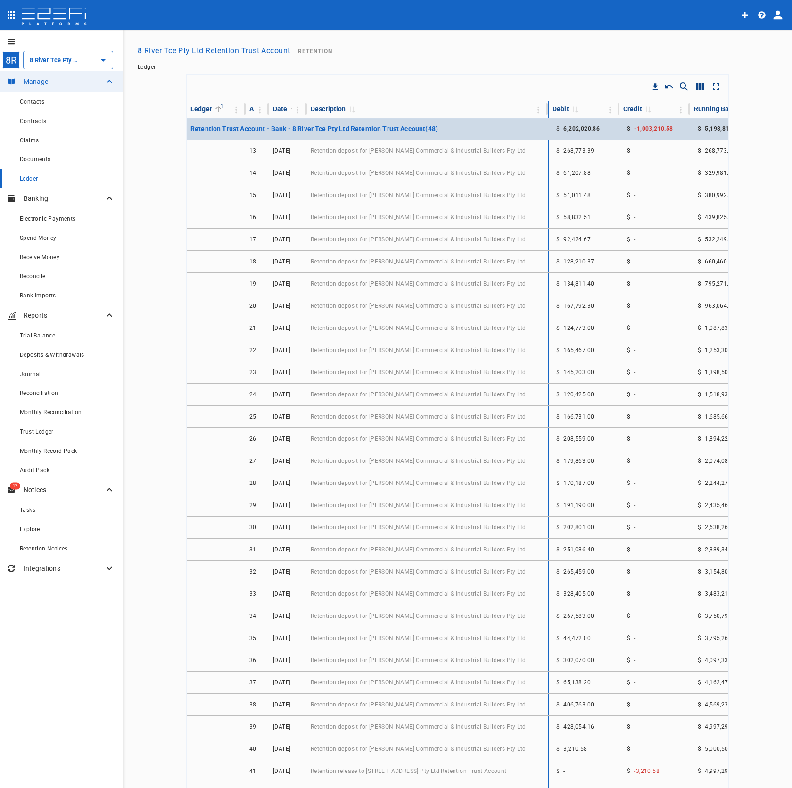
drag, startPoint x: 423, startPoint y: 111, endPoint x: 595, endPoint y: 123, distance: 171.6
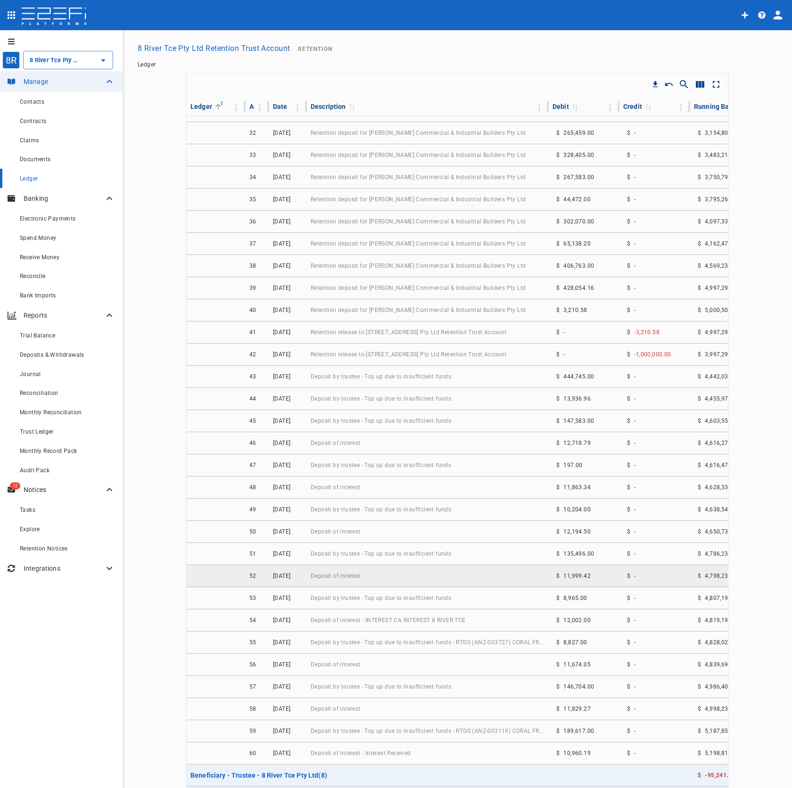
scroll to position [4, 0]
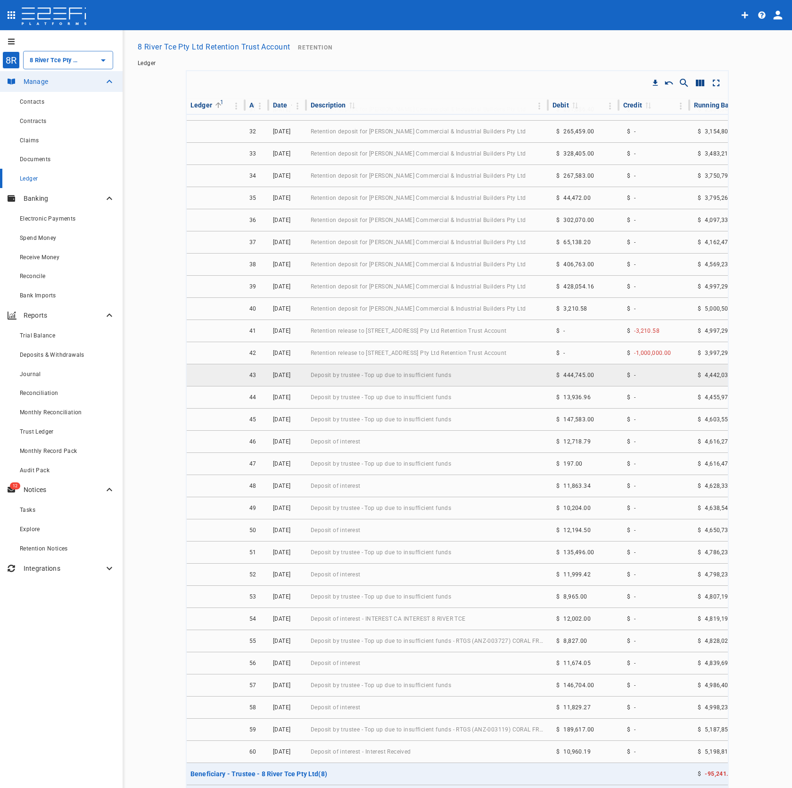
click at [456, 373] on td "Deposit by trustee - Top up due to insufficient funds" at bounding box center [428, 376] width 242 height 22
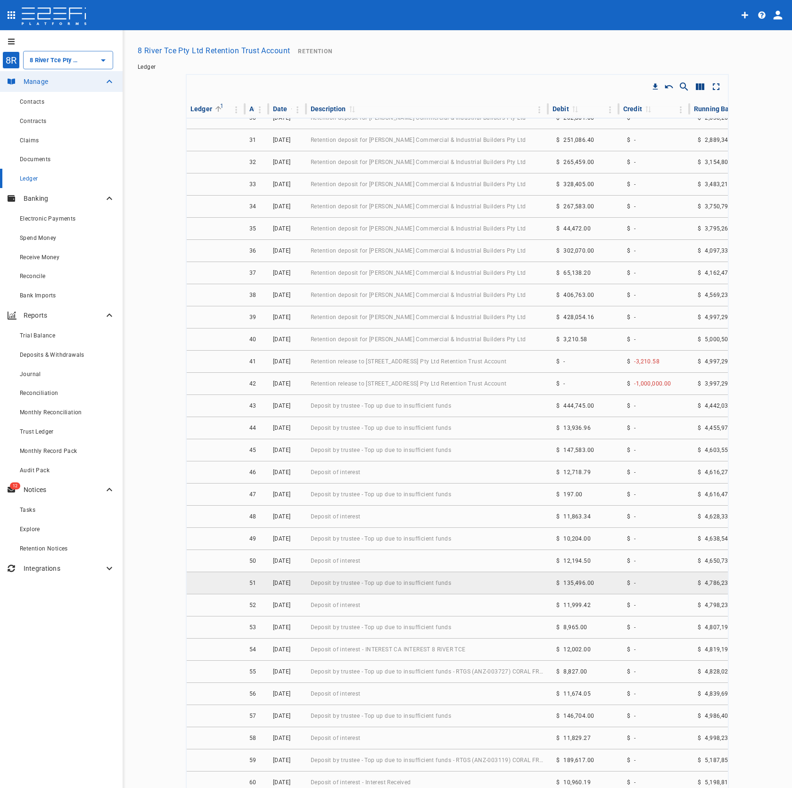
scroll to position [444, 0]
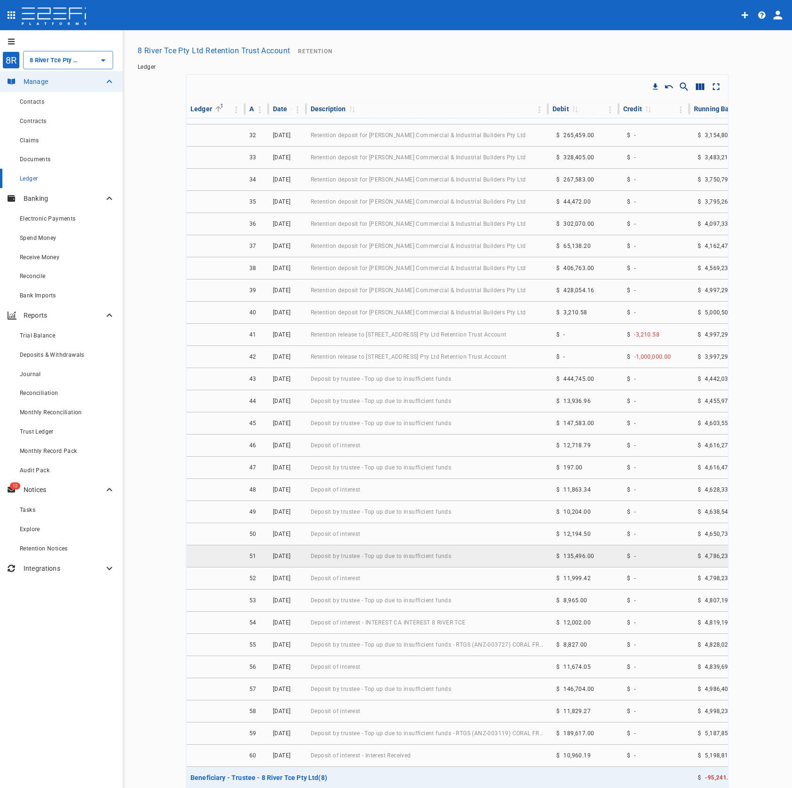
click at [440, 553] on span "Deposit by trustee - Top up due to insufficient funds" at bounding box center [381, 556] width 141 height 7
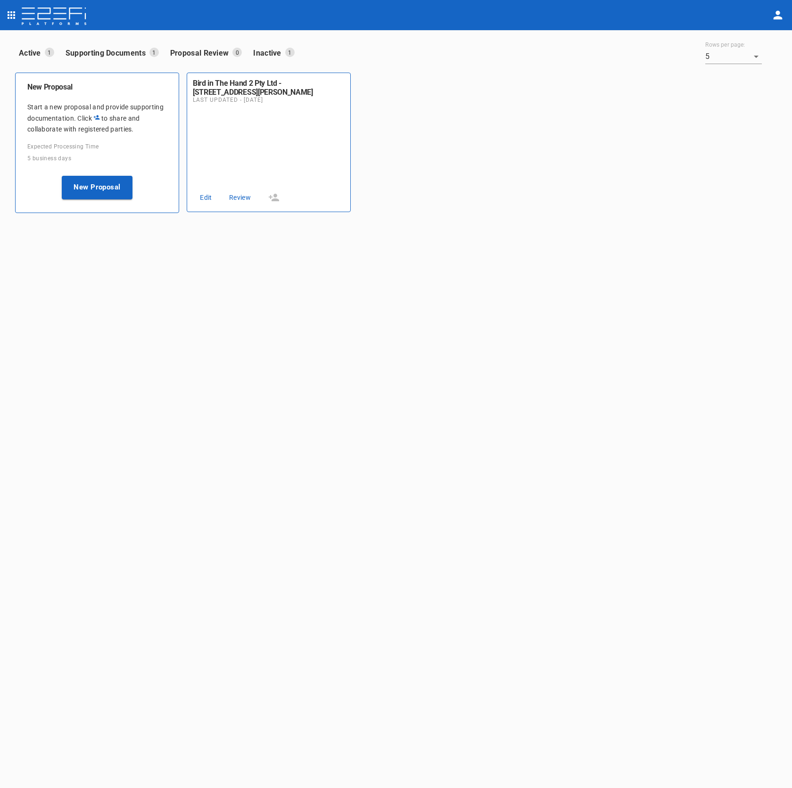
click at [12, 18] on icon "open drawer" at bounding box center [12, 15] width 8 height 8
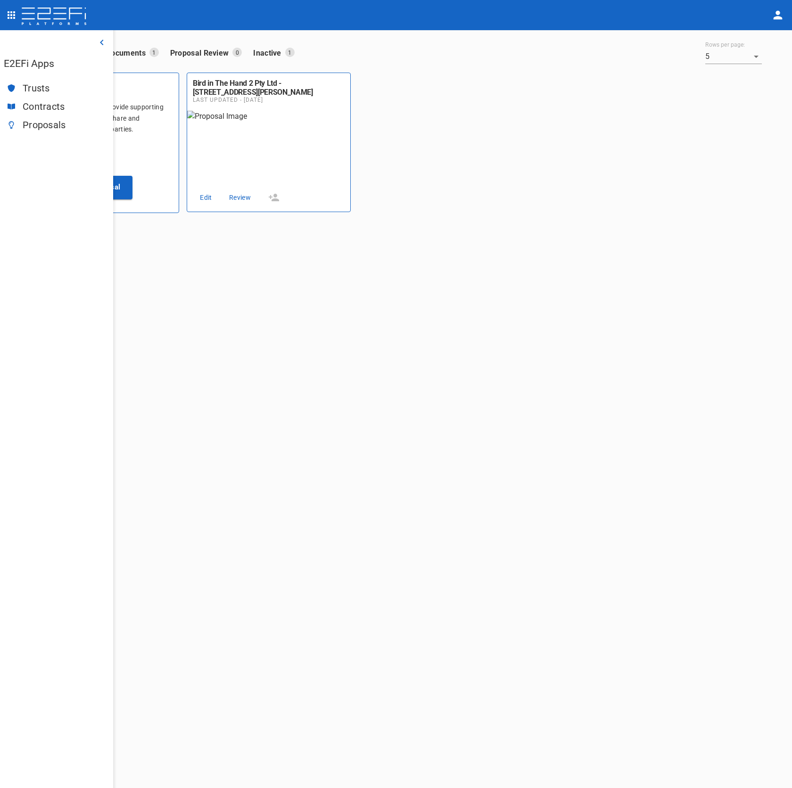
click at [32, 87] on span "Trusts" at bounding box center [64, 88] width 83 height 11
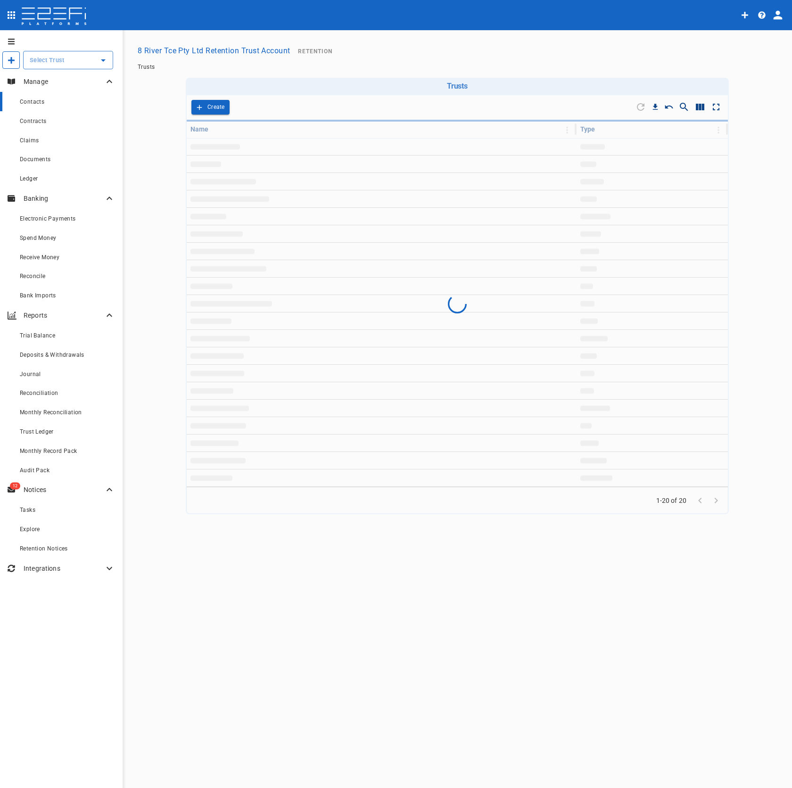
type input "8 River Tce Pty Ltd Retention Trust Account"
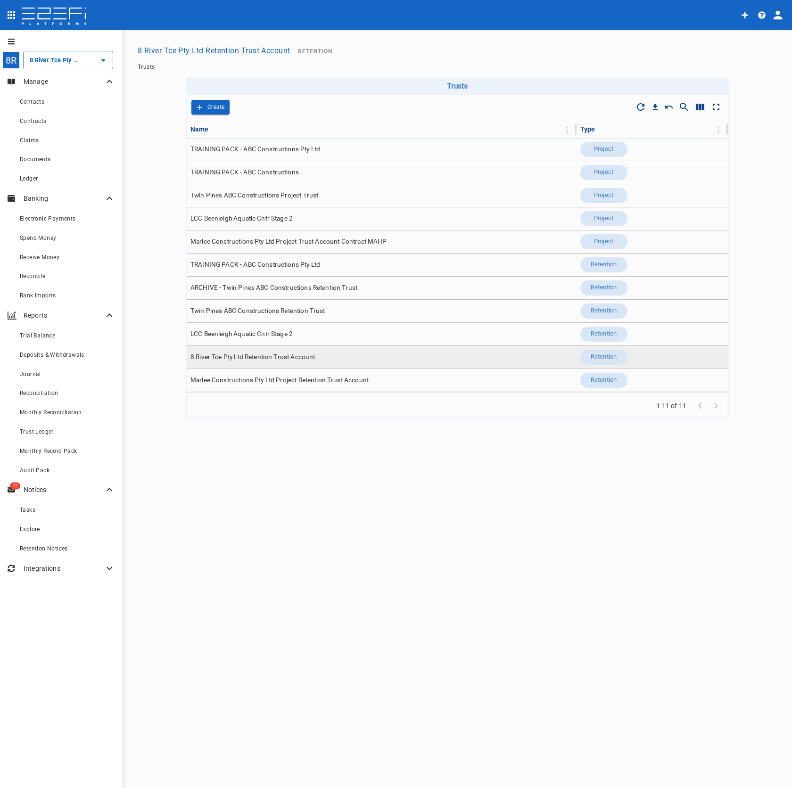
click at [362, 354] on td "8 River Tce Pty Ltd Retention Trust Account" at bounding box center [382, 357] width 390 height 23
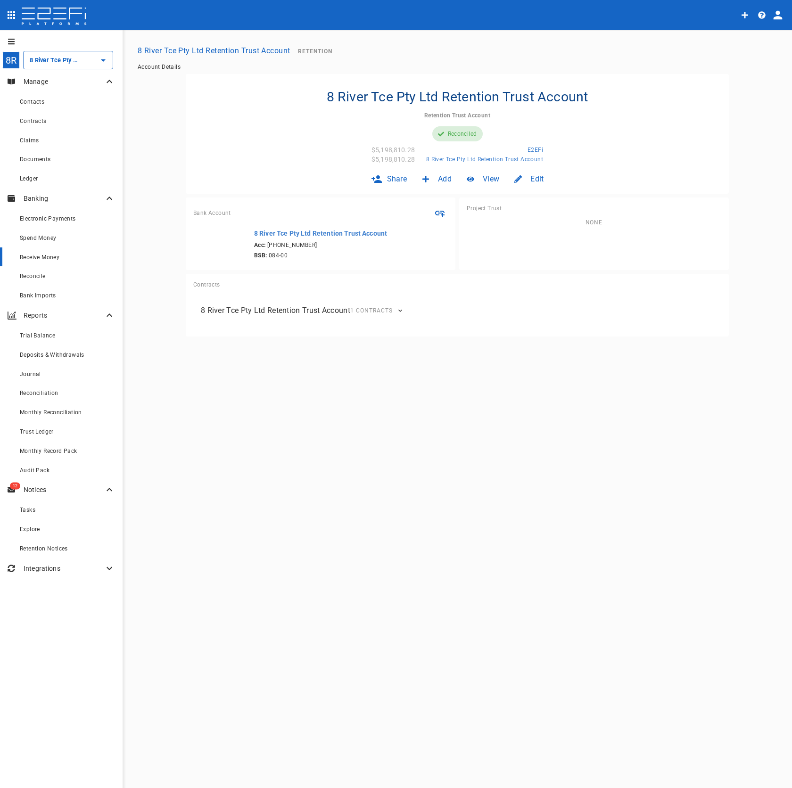
click at [59, 259] on span "Receive Money" at bounding box center [40, 257] width 40 height 7
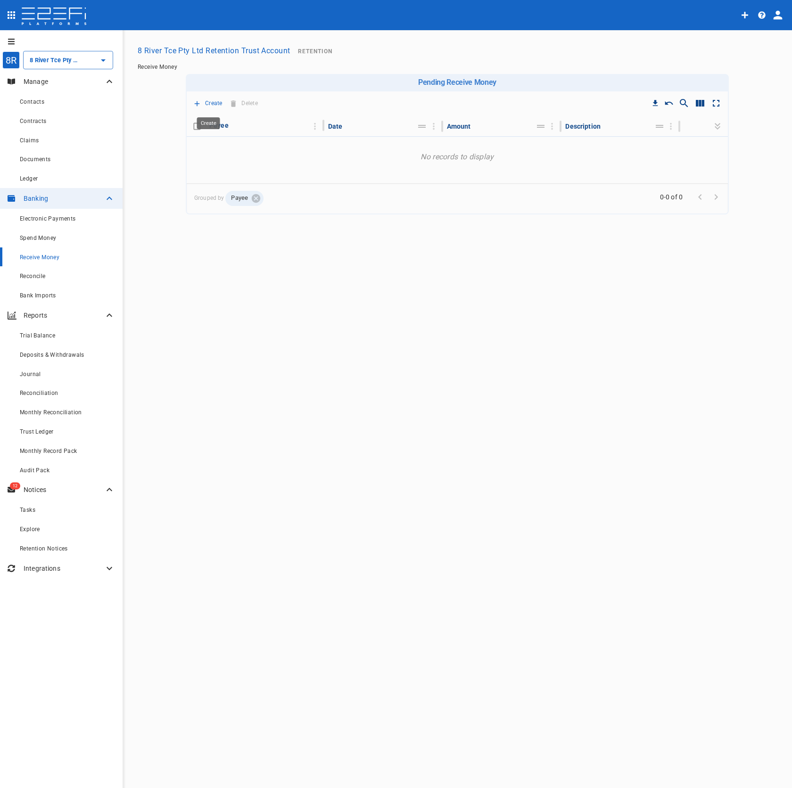
click at [211, 99] on p "Create" at bounding box center [213, 103] width 17 height 11
click at [217, 117] on span "Post Start Retention" at bounding box center [259, 120] width 121 height 11
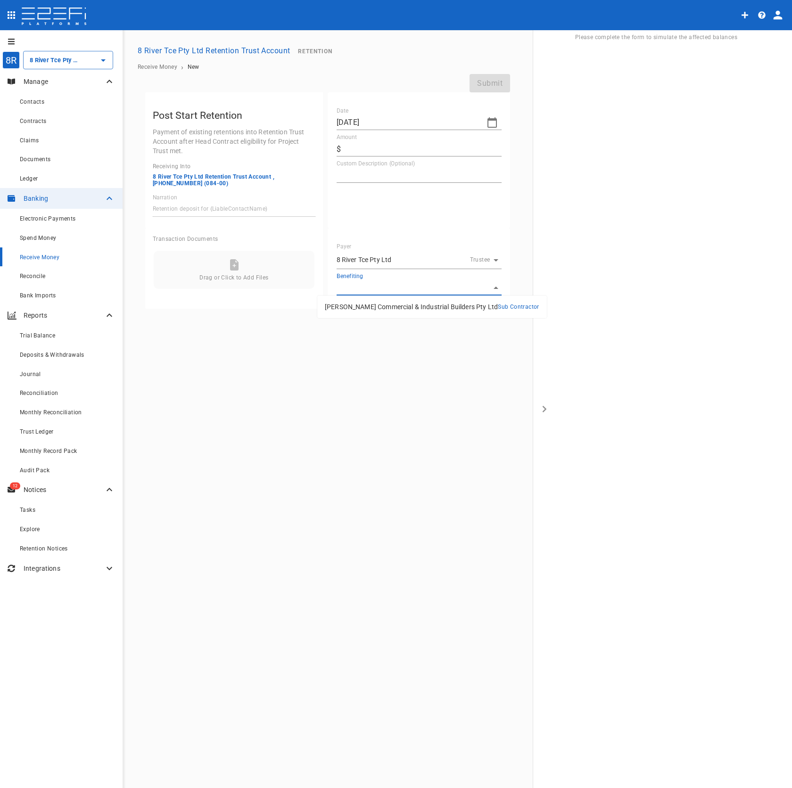
click at [464, 287] on body "8R 8 River Tce Pty Ltd Retention Trust Account ​ Manage Contacts Contracts Clai…" at bounding box center [396, 394] width 792 height 788
click at [41, 132] on div at bounding box center [396, 394] width 792 height 788
click at [46, 122] on span "Contracts" at bounding box center [33, 121] width 27 height 7
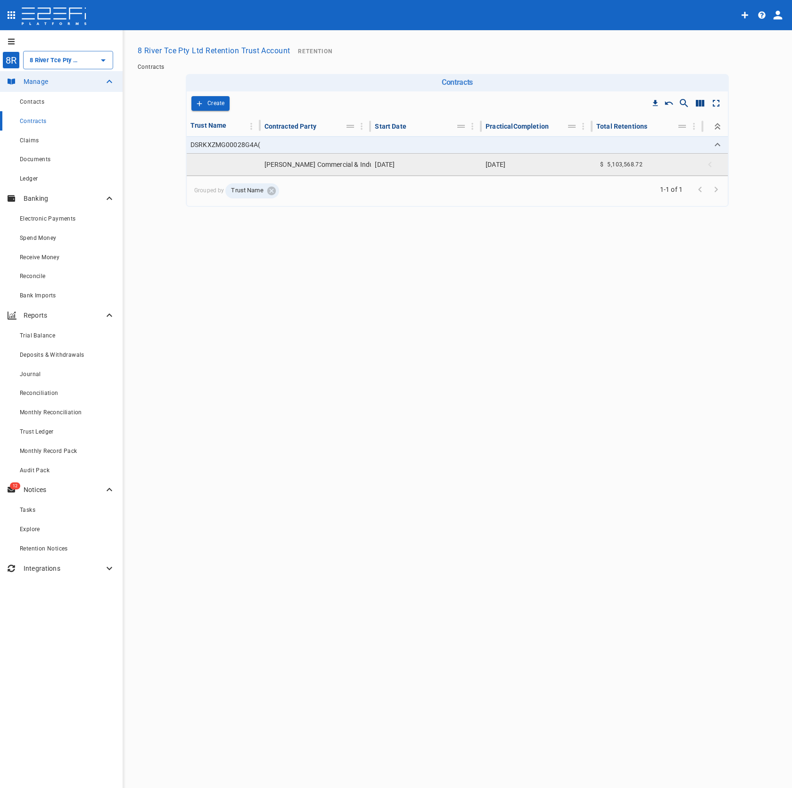
click at [347, 167] on td "[PERSON_NAME] Commercial & Industrial Builders Pty Ltd" at bounding box center [316, 165] width 111 height 22
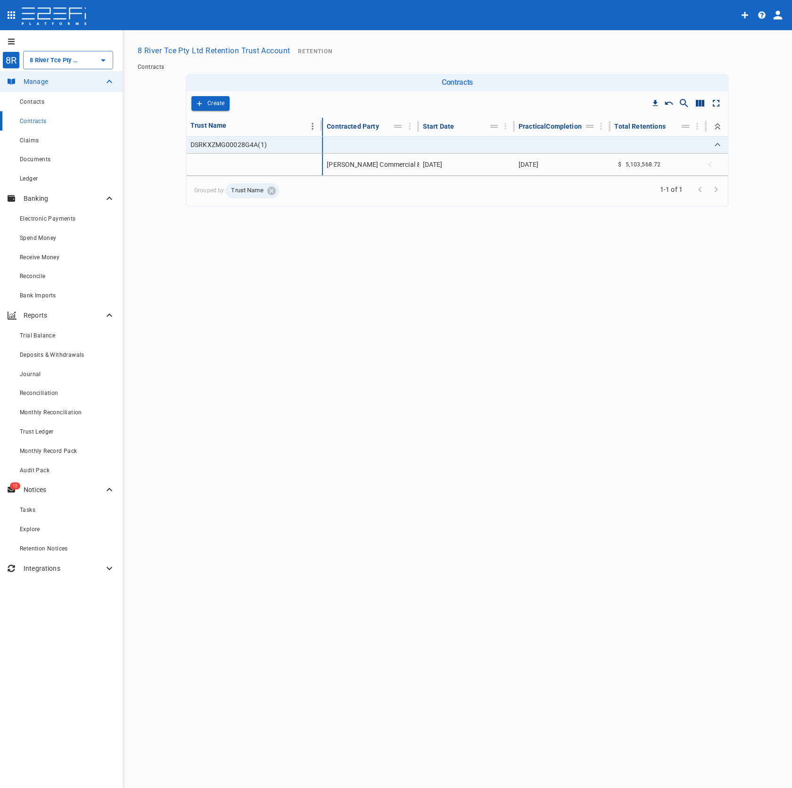
drag, startPoint x: 259, startPoint y: 127, endPoint x: 323, endPoint y: 128, distance: 63.7
click at [323, 129] on tr "Trust Name Contracted Party Start Date PracticalCompletion Total Retentions" at bounding box center [457, 127] width 541 height 18
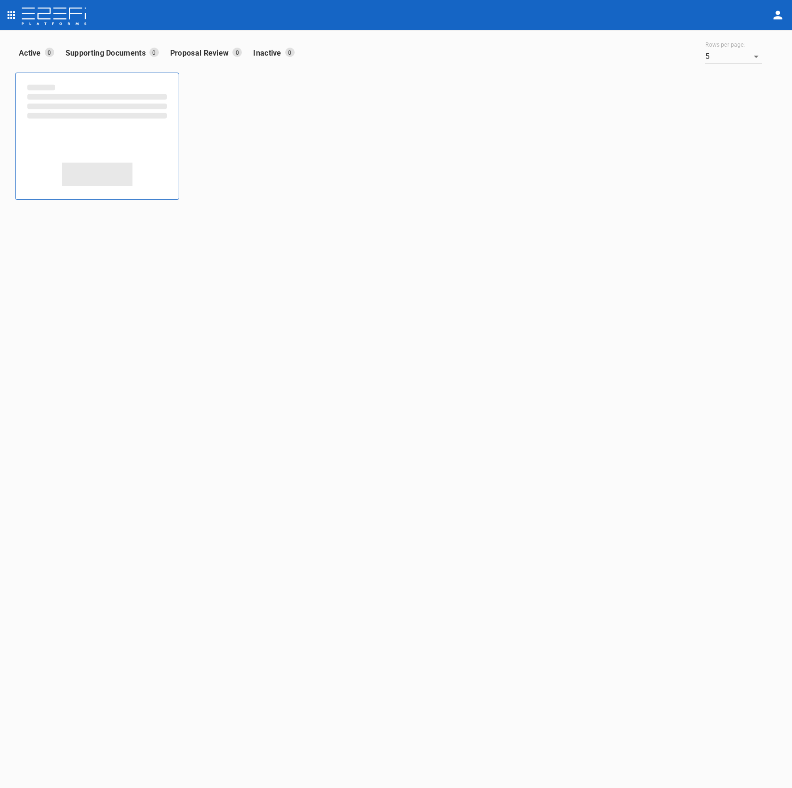
click at [4, 13] on button "open drawer" at bounding box center [11, 15] width 19 height 19
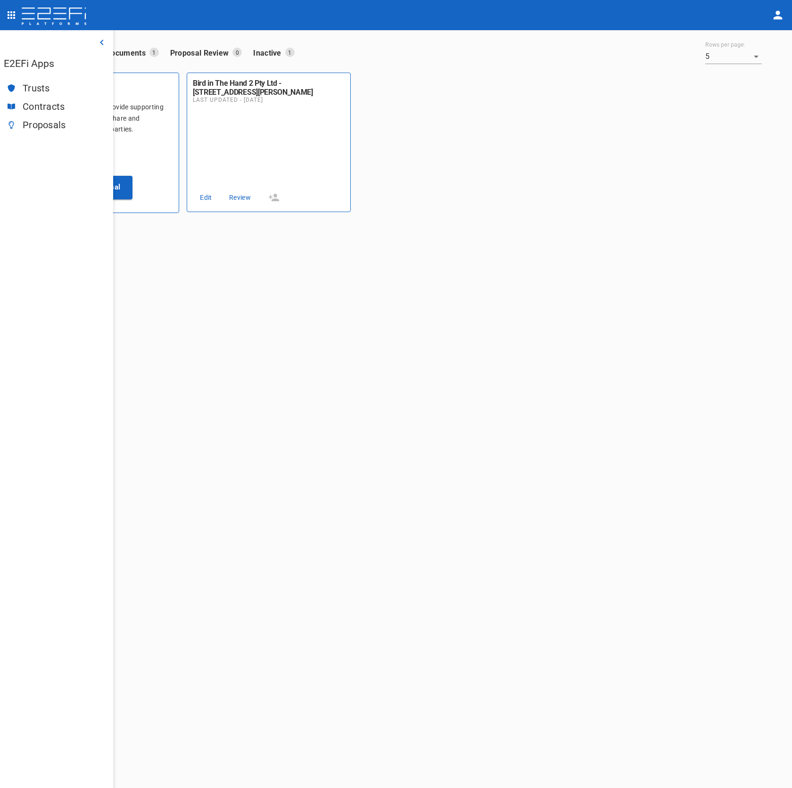
click at [33, 82] on div "Trusts" at bounding box center [56, 88] width 113 height 18
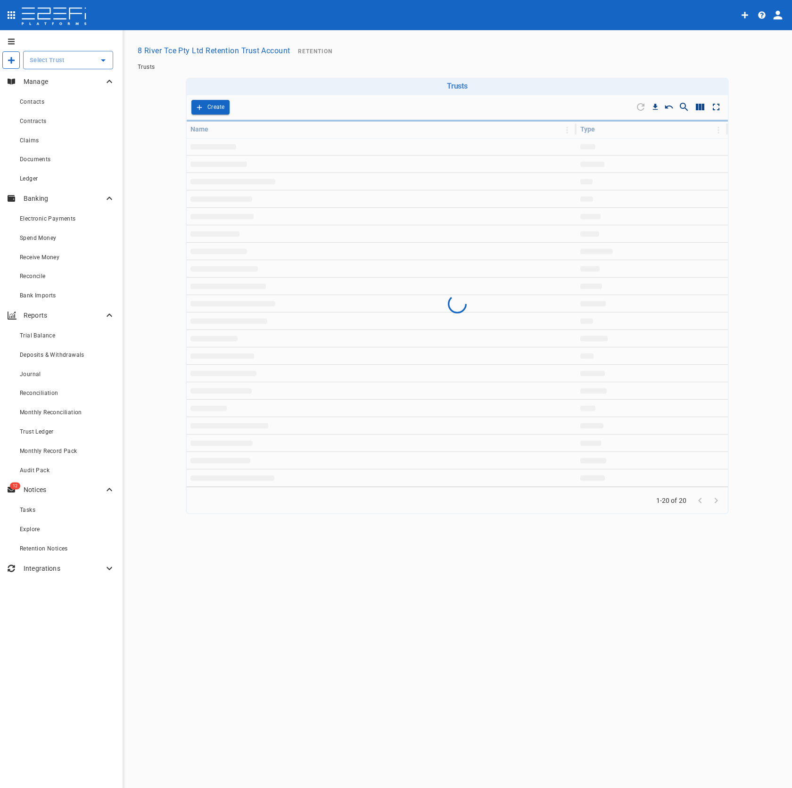
type input "8 River Tce Pty Ltd Retention Trust Account"
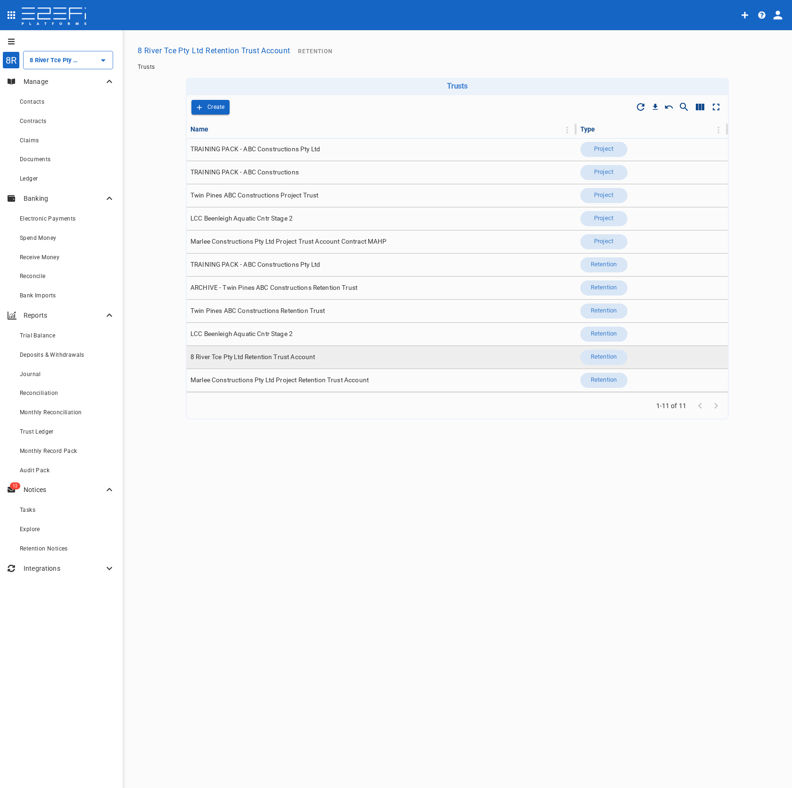
click at [332, 357] on td "8 River Tce Pty Ltd Retention Trust Account" at bounding box center [382, 357] width 390 height 23
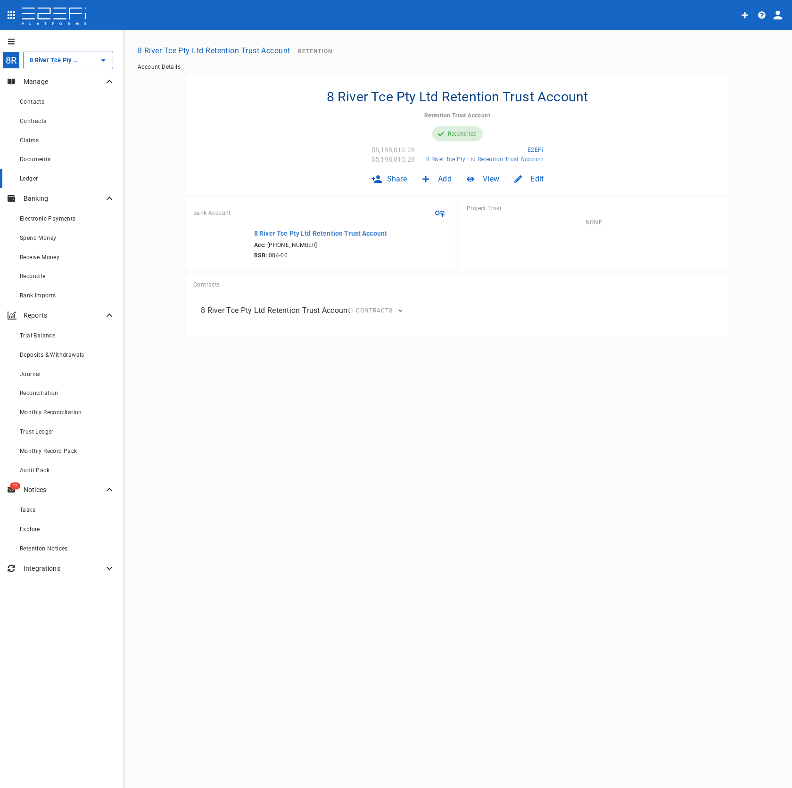
click at [69, 185] on link "Ledger" at bounding box center [61, 178] width 123 height 19
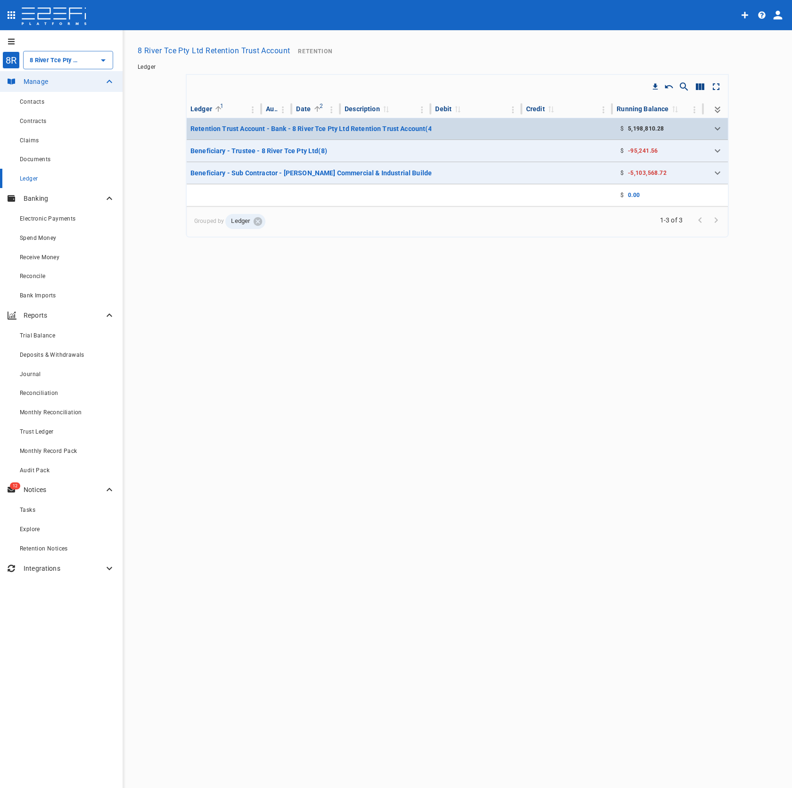
click at [518, 133] on td at bounding box center [476, 129] width 91 height 22
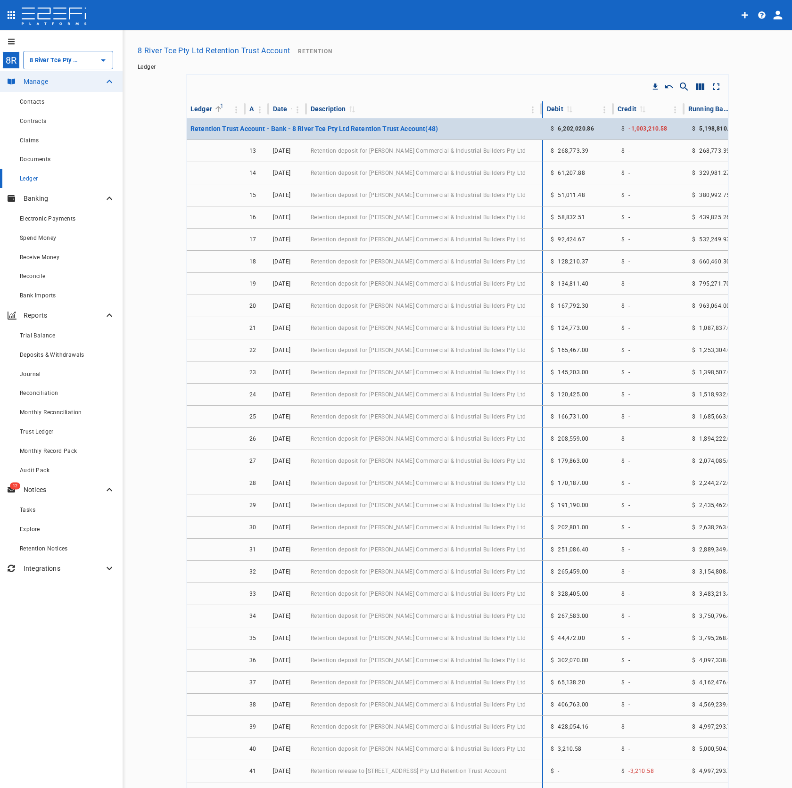
drag, startPoint x: 423, startPoint y: 112, endPoint x: 588, endPoint y: 121, distance: 164.8
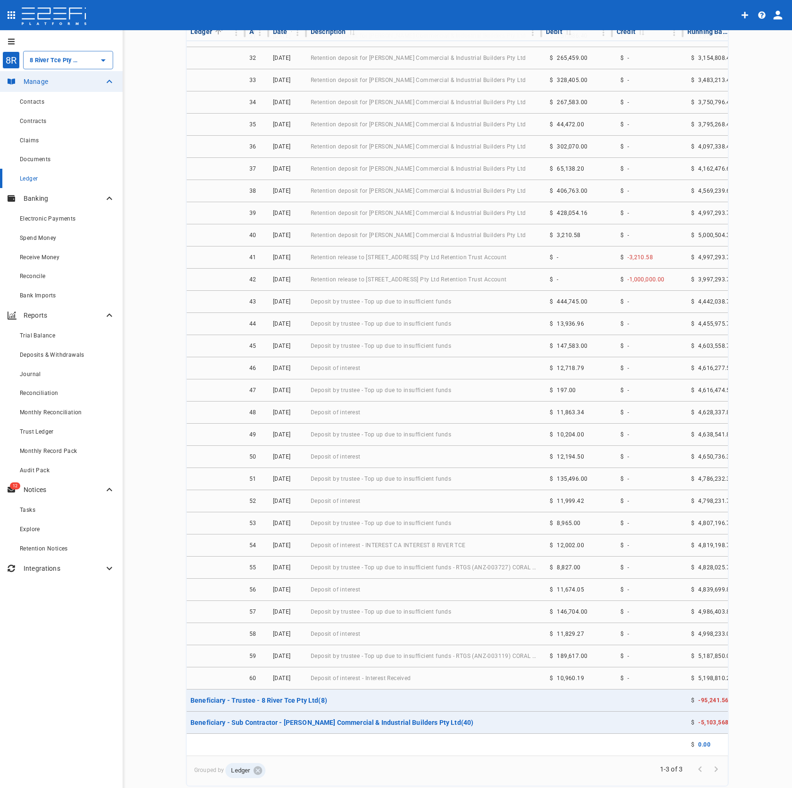
scroll to position [97, 0]
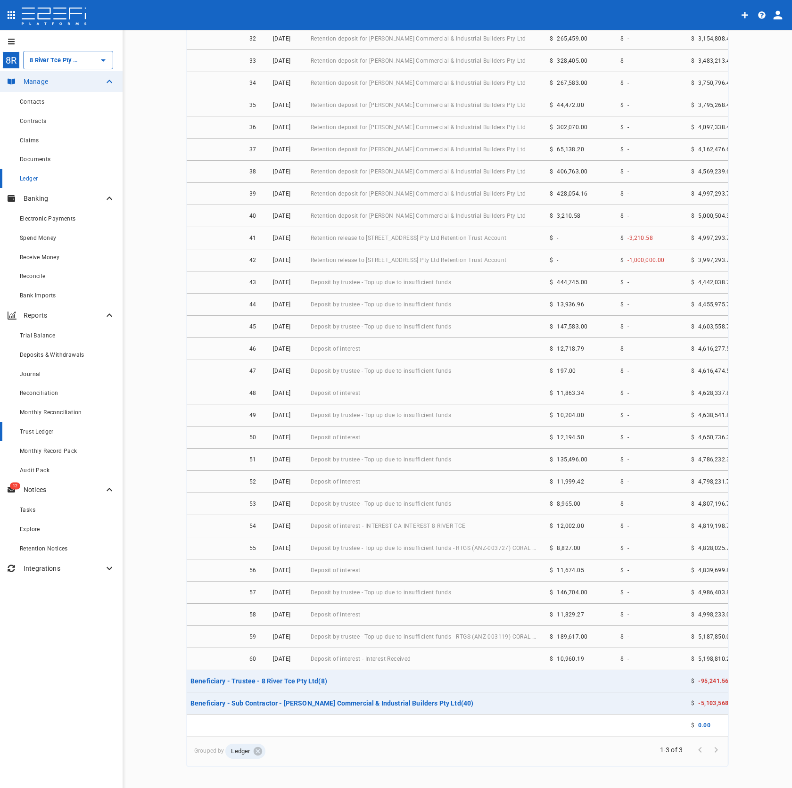
click at [73, 425] on link "Trust Ledger" at bounding box center [61, 431] width 123 height 19
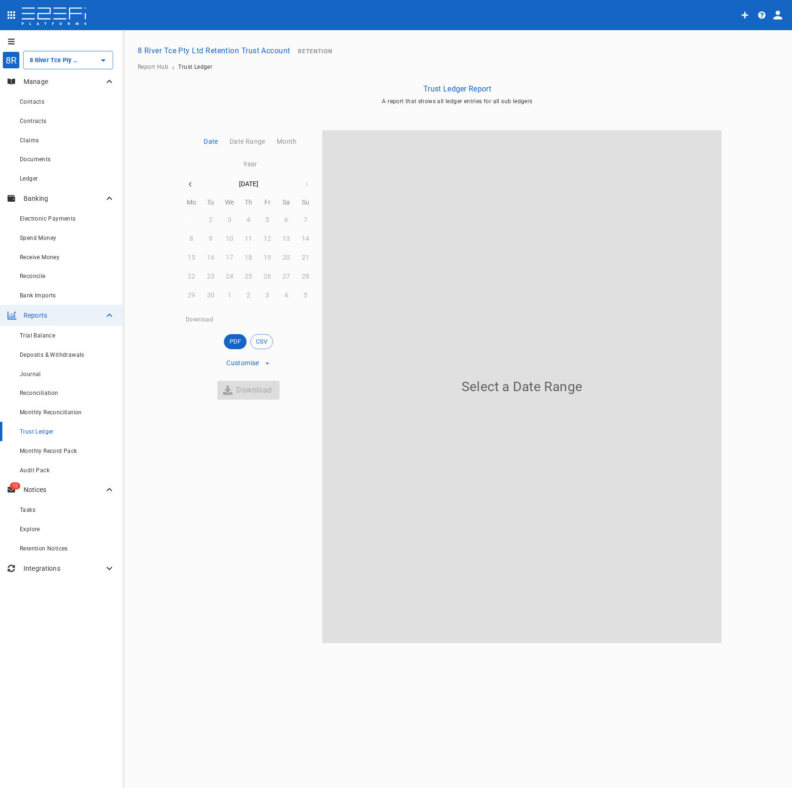
click at [193, 220] on button "1" at bounding box center [191, 220] width 18 height 18
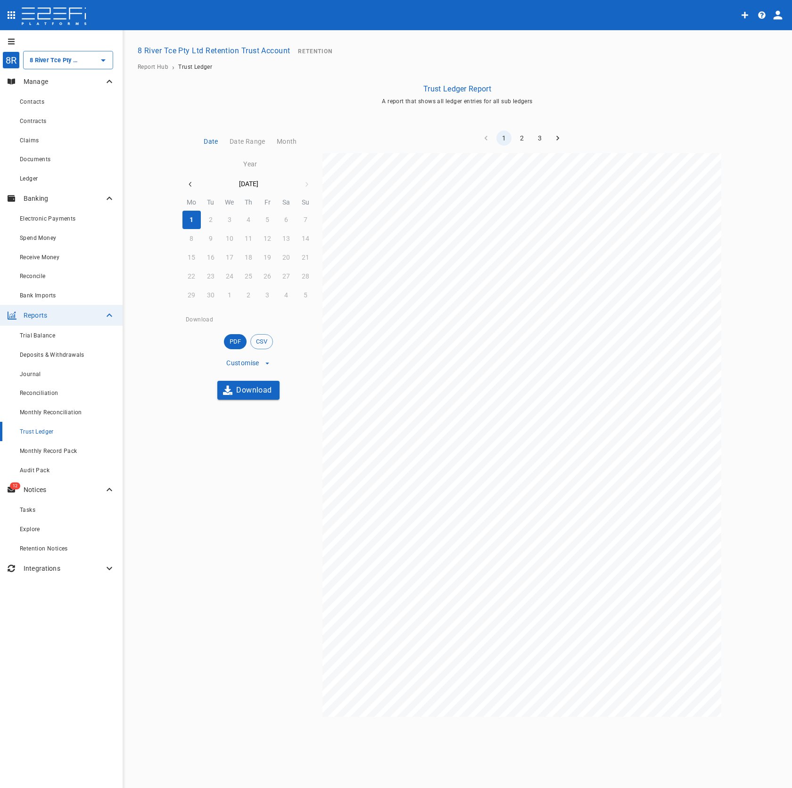
click at [262, 389] on button "Download" at bounding box center [248, 390] width 62 height 18
click at [506, 373] on span "Deposit of interest - INTEREST CA INTEREST 8 RIVER TCE" at bounding box center [470, 372] width 143 height 5
click at [449, 384] on span "Retention deposit for [PERSON_NAME] Commercial & Industrial" at bounding box center [475, 381] width 153 height 5
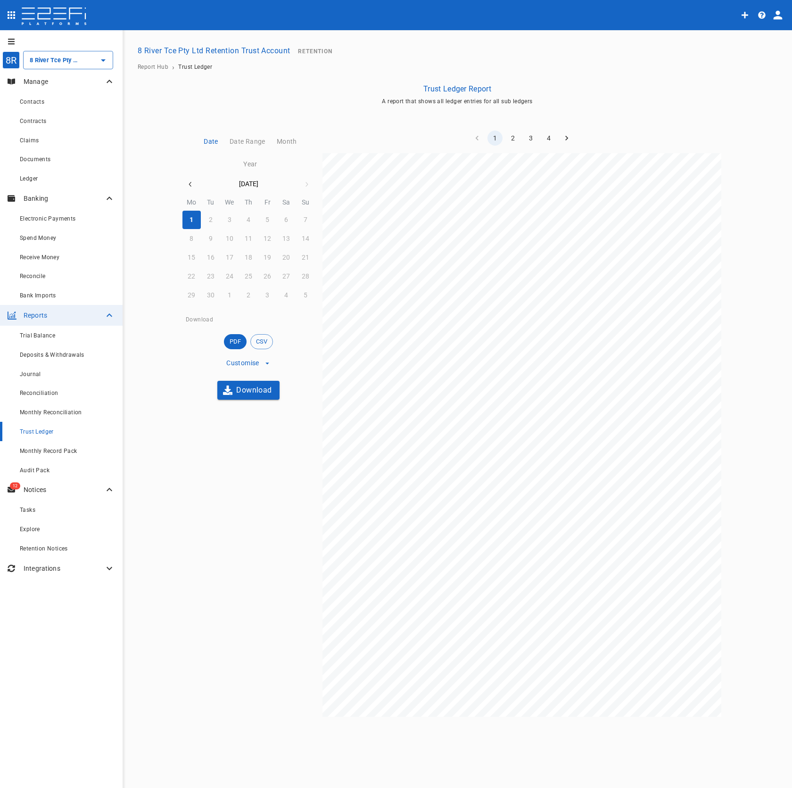
click at [482, 512] on div "TRUST LEDGER REPORT 8 River Tce Pty Ltd Retention Trust Account [DATE] to [DATE…" at bounding box center [522, 435] width 399 height 564
click at [484, 520] on div "TRUST LEDGER REPORT 8 River Tce Pty Ltd Retention Trust Account [DATE] to [DATE…" at bounding box center [522, 435] width 399 height 564
click at [484, 518] on span "Retention release to 8 River Tce Pty Ltd Retention Trust" at bounding box center [465, 515] width 132 height 5
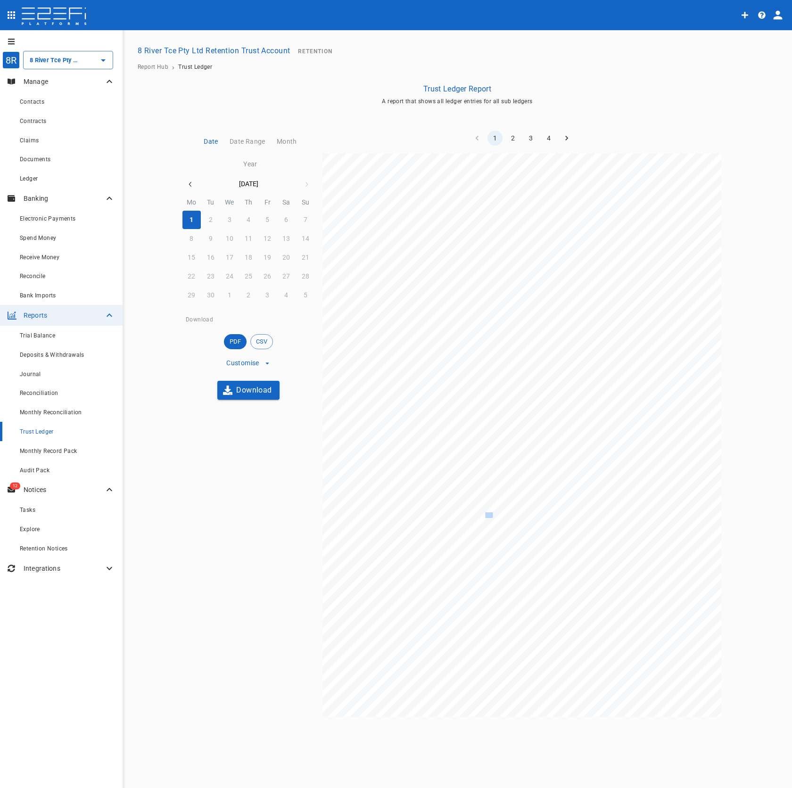
click at [484, 518] on span "Retention release to 8 River Tce Pty Ltd Retention Trust" at bounding box center [465, 515] width 132 height 5
click at [486, 530] on span "Retention release to 8 River Tce Pty Ltd Retention Trust" at bounding box center [465, 529] width 132 height 5
click at [467, 377] on div "TRUST LEDGER REPORT 8 River Tce Pty Ltd Retention Trust Account [DATE] to [DATE…" at bounding box center [522, 435] width 399 height 564
click at [467, 373] on span "Deposit of interest - INTEREST CA INTEREST 8 RIVER TCE" at bounding box center [470, 372] width 143 height 5
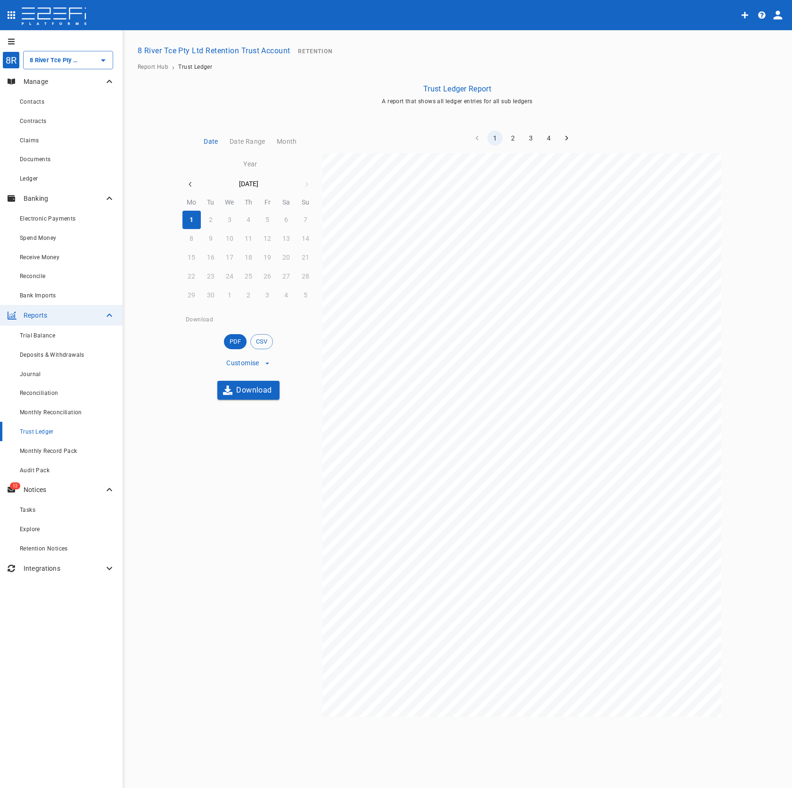
click at [467, 373] on span "Deposit of interest - INTEREST CA INTEREST 8 RIVER TCE" at bounding box center [470, 372] width 143 height 5
click at [464, 369] on div "TRUST LEDGER REPORT 8 River Tce Pty Ltd Retention Trust Account [DATE] to [DATE…" at bounding box center [522, 435] width 399 height 564
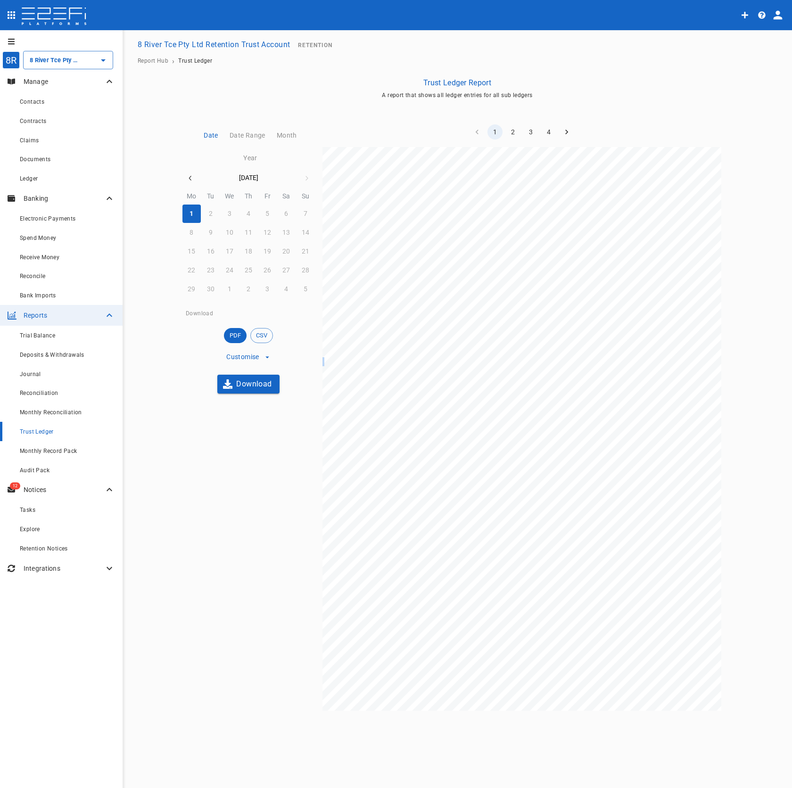
scroll to position [6, 0]
click at [418, 546] on span "Builders Pty Ltd" at bounding box center [418, 543] width 38 height 5
click at [415, 487] on span "Builders Pty Ltd" at bounding box center [418, 487] width 38 height 5
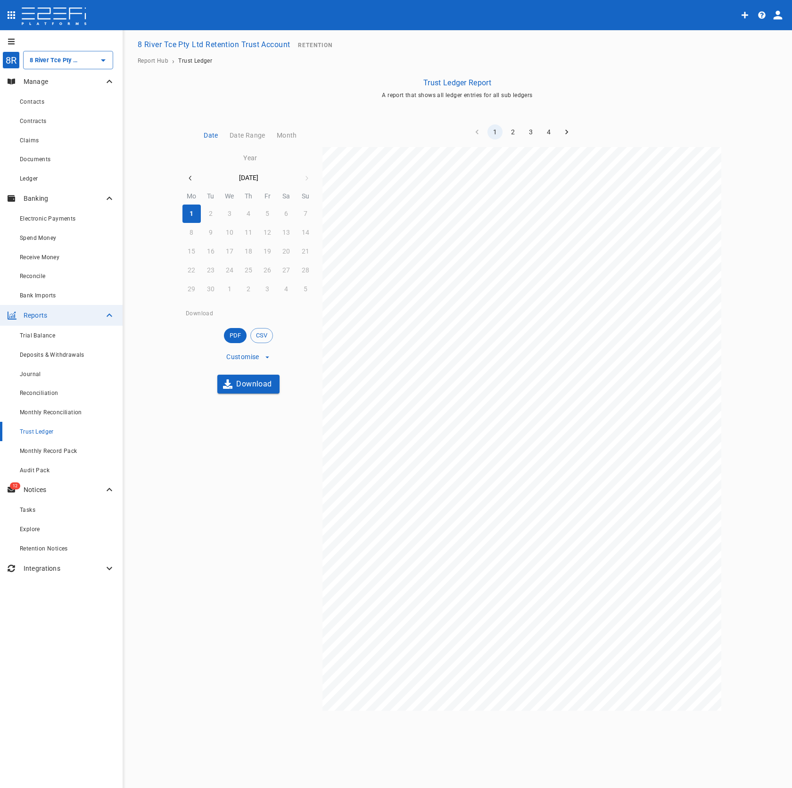
click at [419, 485] on span "Builders Pty Ltd" at bounding box center [418, 487] width 38 height 5
drag, startPoint x: 434, startPoint y: 547, endPoint x: 397, endPoint y: 539, distance: 38.0
click at [397, 539] on div "TRUST LEDGER REPORT 8 River Tce Pty Ltd Retention Trust Account 21 November 202…" at bounding box center [522, 431] width 399 height 564
click at [399, 539] on span "Retention deposit for Tomkins Commercial & Industrial" at bounding box center [475, 540] width 153 height 5
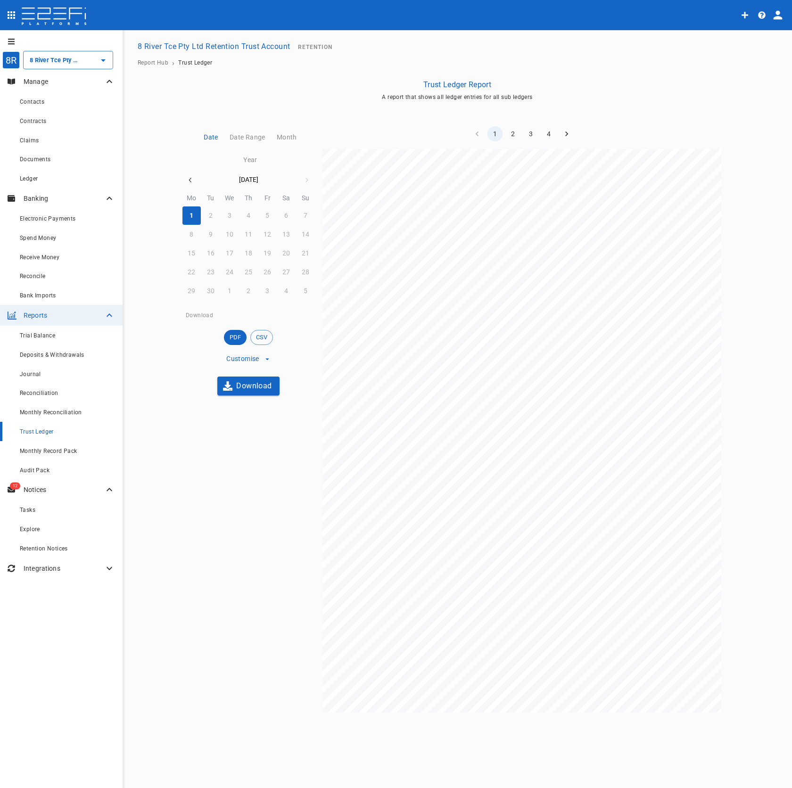
click at [400, 539] on span "Retention deposit for Tomkins Commercial & Industrial" at bounding box center [475, 540] width 153 height 5
drag, startPoint x: 400, startPoint y: 539, endPoint x: 410, endPoint y: 541, distance: 10.5
click at [400, 539] on span "Retention deposit for Tomkins Commercial & Industrial" at bounding box center [475, 540] width 153 height 5
click at [473, 538] on span "Retention deposit for Tomkins Commercial & Industrial" at bounding box center [475, 540] width 153 height 5
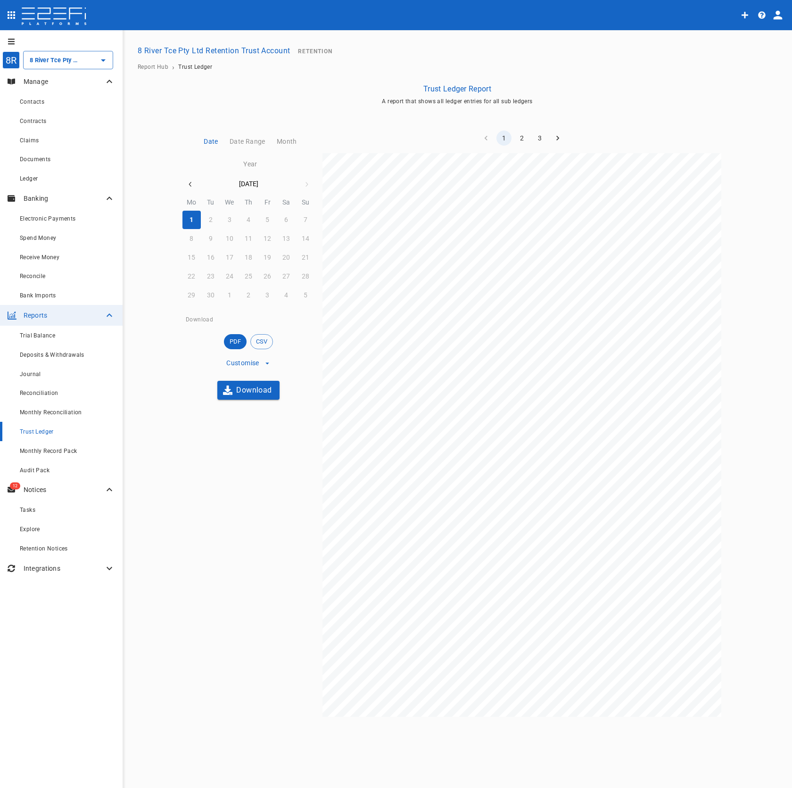
click at [484, 558] on div "TRUST LEDGER REPORT 8 River Tce Pty Ltd Retention Trust Account [DATE] to [DATE…" at bounding box center [522, 435] width 399 height 564
click at [499, 570] on div "TRUST LEDGER REPORT 8 River Tce Pty Ltd Retention Trust Account [DATE] to [DATE…" at bounding box center [522, 435] width 399 height 564
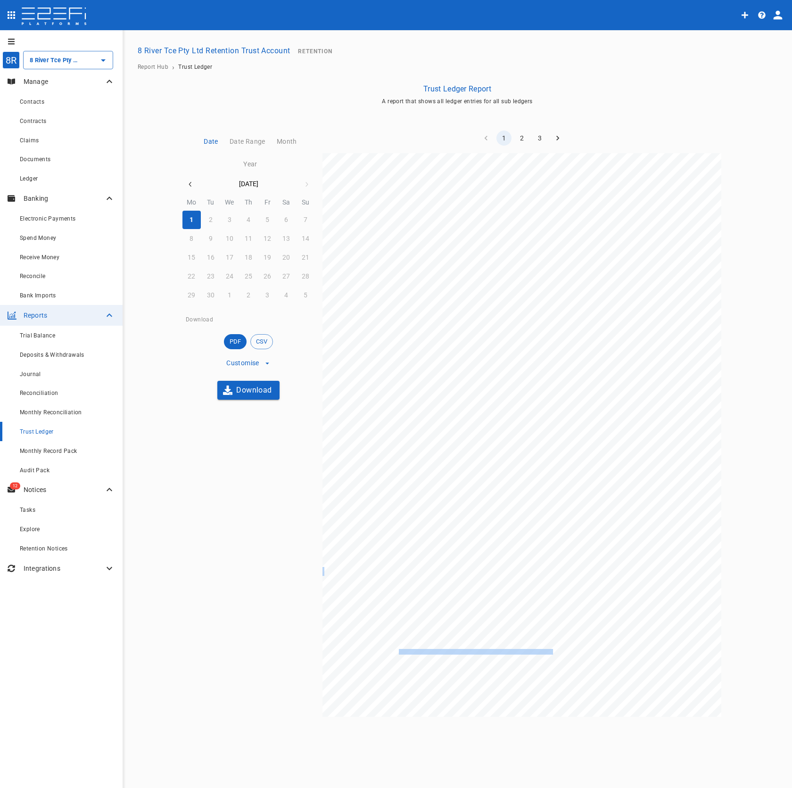
click at [499, 570] on div "TRUST LEDGER REPORT 8 River Tce Pty Ltd Retention Trust Account [DATE] to [DATE…" at bounding box center [522, 435] width 399 height 564
click at [503, 554] on span "Retention deposit for [PERSON_NAME] Commercial & Industrial" at bounding box center [475, 552] width 153 height 5
click at [425, 540] on div "TRUST LEDGER REPORT 8 River Tce Pty Ltd Retention Trust Account 21 November 202…" at bounding box center [522, 435] width 399 height 564
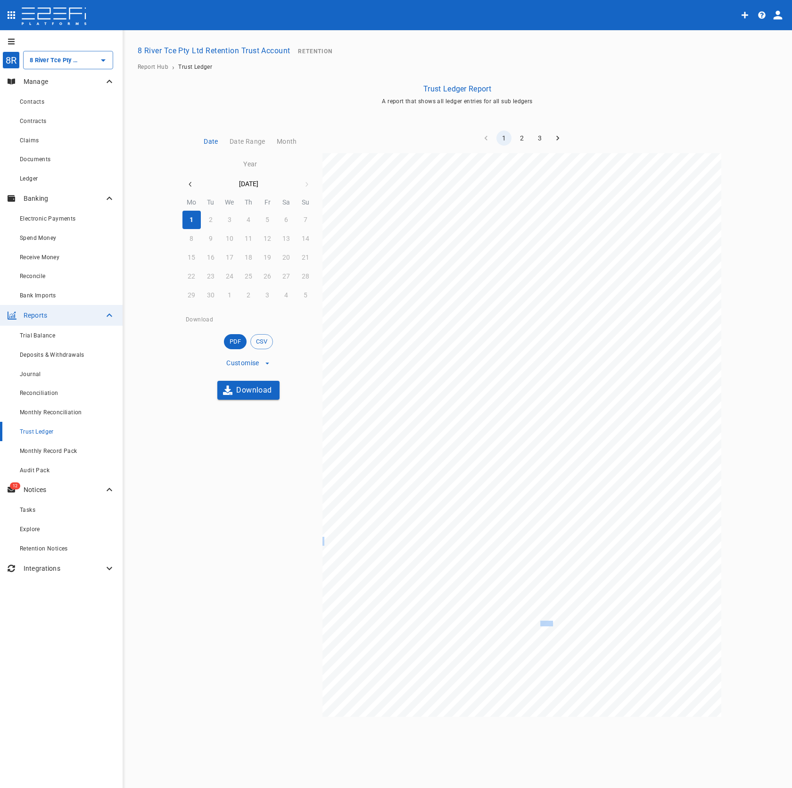
click at [425, 540] on div "TRUST LEDGER REPORT 8 River Tce Pty Ltd Retention Trust Account 21 November 202…" at bounding box center [522, 435] width 399 height 564
click at [566, 538] on div "TRUST LEDGER REPORT 8 River Tce Pty Ltd Retention Trust Account 21 November 202…" at bounding box center [522, 435] width 399 height 564
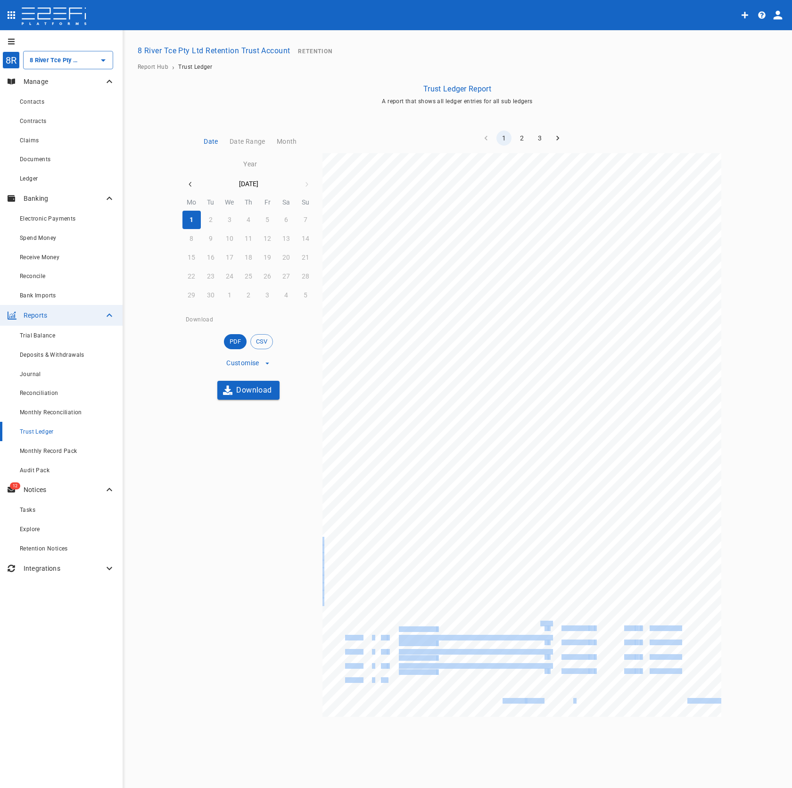
click at [566, 538] on div "TRUST LEDGER REPORT 8 River Tce Pty Ltd Retention Trust Account 21 November 202…" at bounding box center [522, 435] width 399 height 564
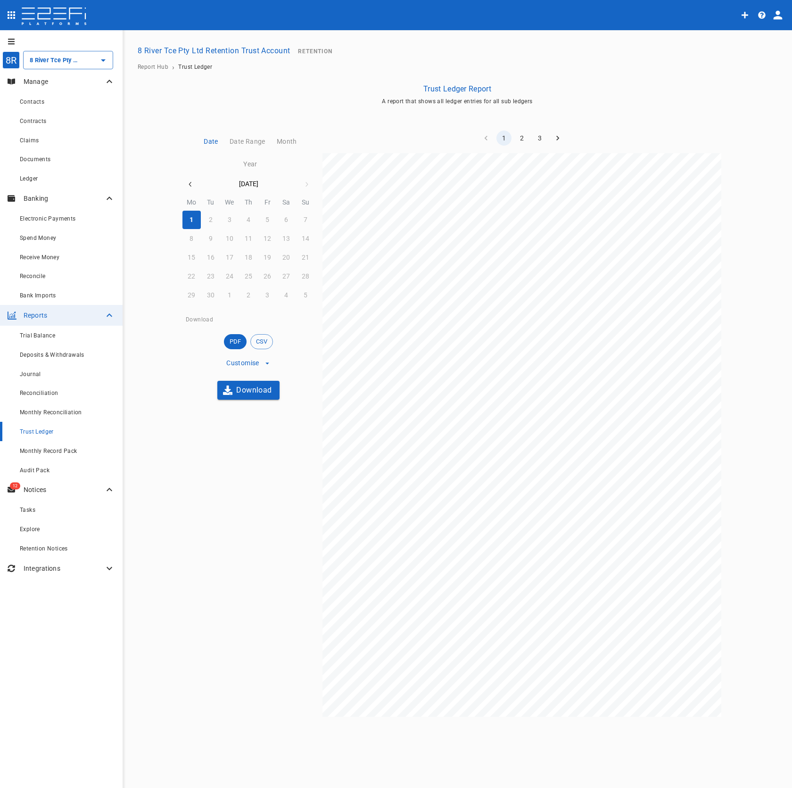
click at [580, 544] on span "3,210.58" at bounding box center [577, 543] width 21 height 5
click at [490, 472] on span "Retention deposit for Tomkins Commercial & Industrial" at bounding box center [475, 473] width 153 height 5
click at [434, 460] on div "TRUST LEDGER REPORT 8 River Tce Pty Ltd Retention Trust Account 21 November 202…" at bounding box center [522, 435] width 399 height 564
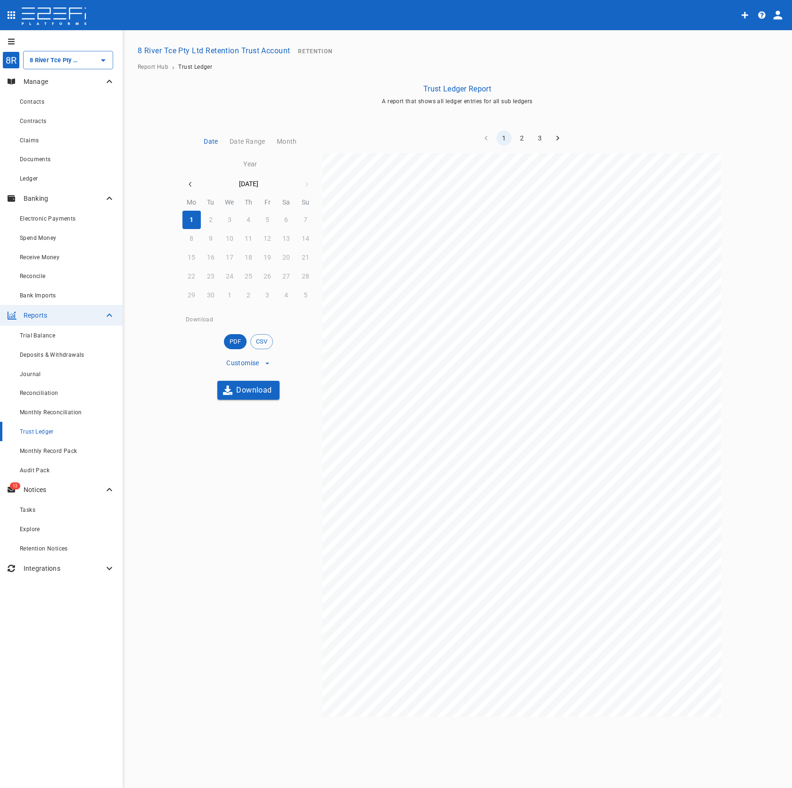
click at [430, 455] on span "Builders Pty Ltd" at bounding box center [418, 456] width 38 height 5
click at [433, 451] on span "Retention deposit for Tomkins Commercial & Industrial" at bounding box center [475, 450] width 153 height 5
click at [428, 492] on span "Builders Pty Ltd" at bounding box center [418, 493] width 38 height 5
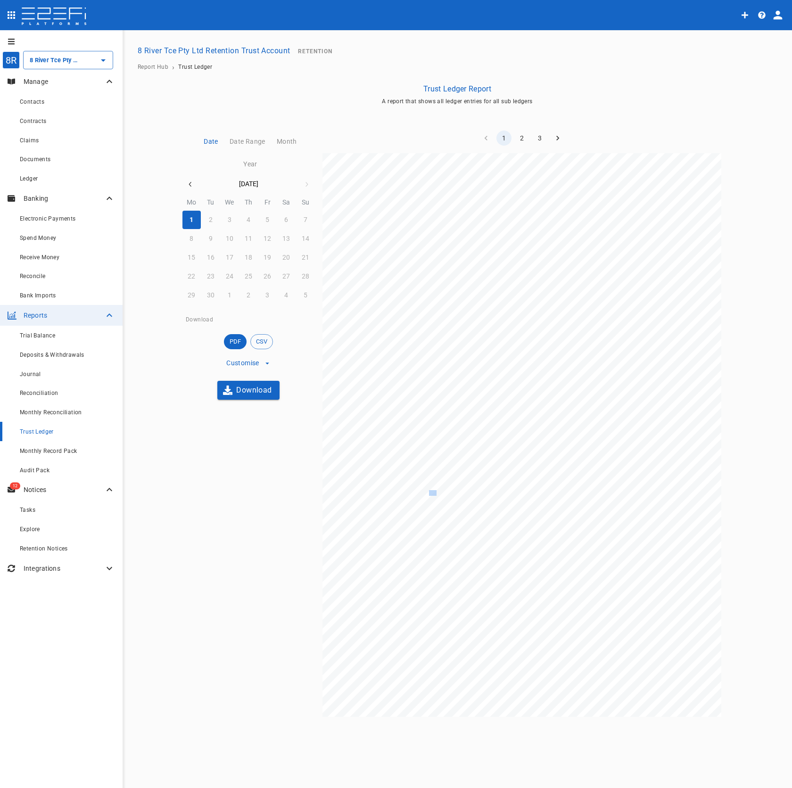
click at [428, 492] on span "Builders Pty Ltd" at bounding box center [418, 493] width 38 height 5
click at [428, 489] on span "Retention deposit for Tomkins Commercial & Industrial" at bounding box center [475, 487] width 153 height 5
click at [57, 175] on div "Ledger" at bounding box center [67, 179] width 95 height 12
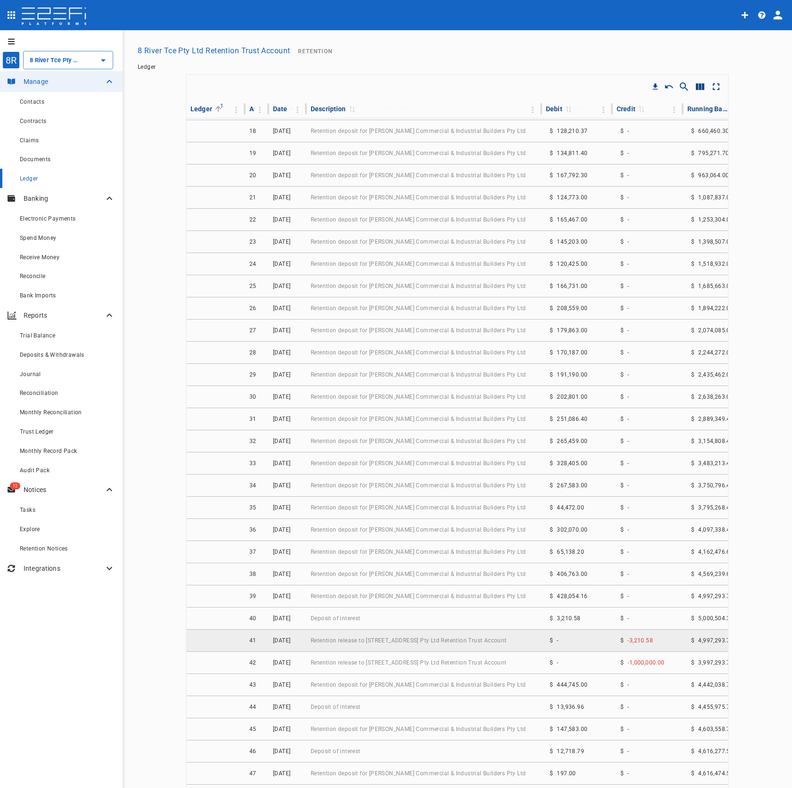
scroll to position [133, 0]
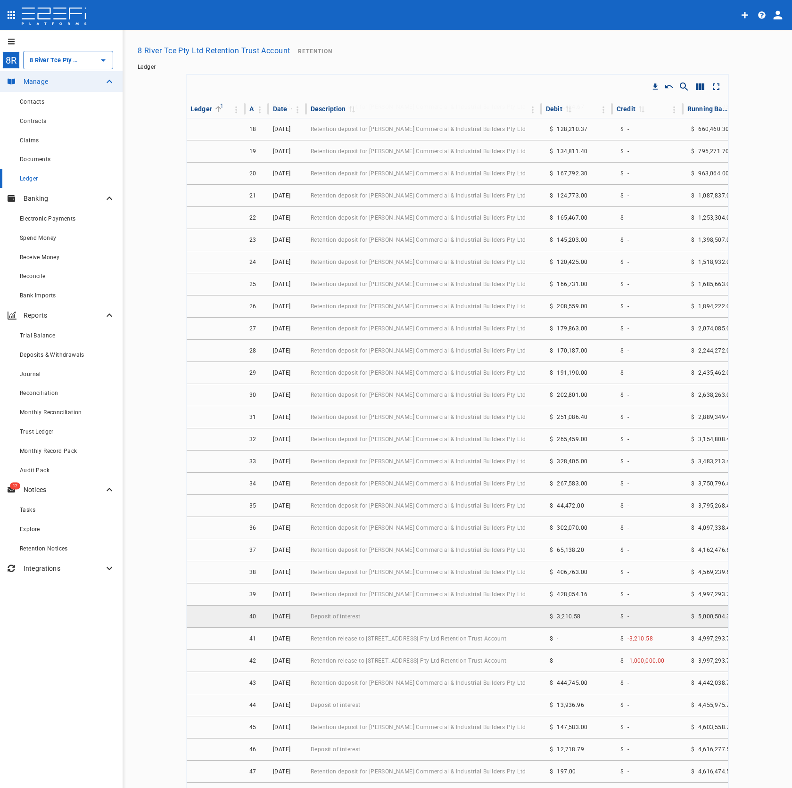
click at [366, 617] on td "Deposit of interest" at bounding box center [424, 617] width 235 height 22
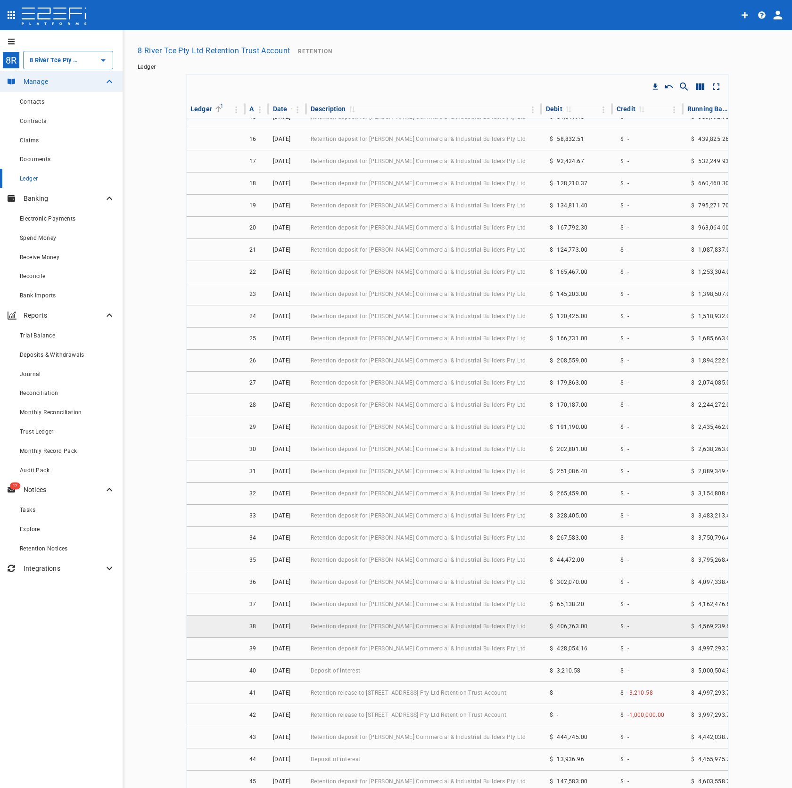
scroll to position [96, 0]
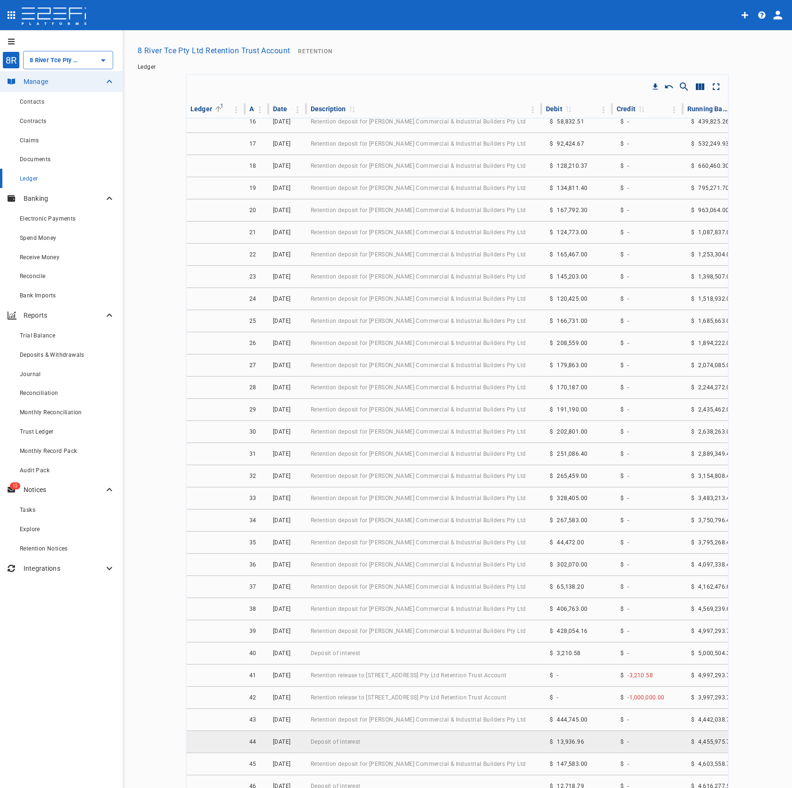
click at [380, 737] on td "Deposit of interest" at bounding box center [424, 742] width 235 height 22
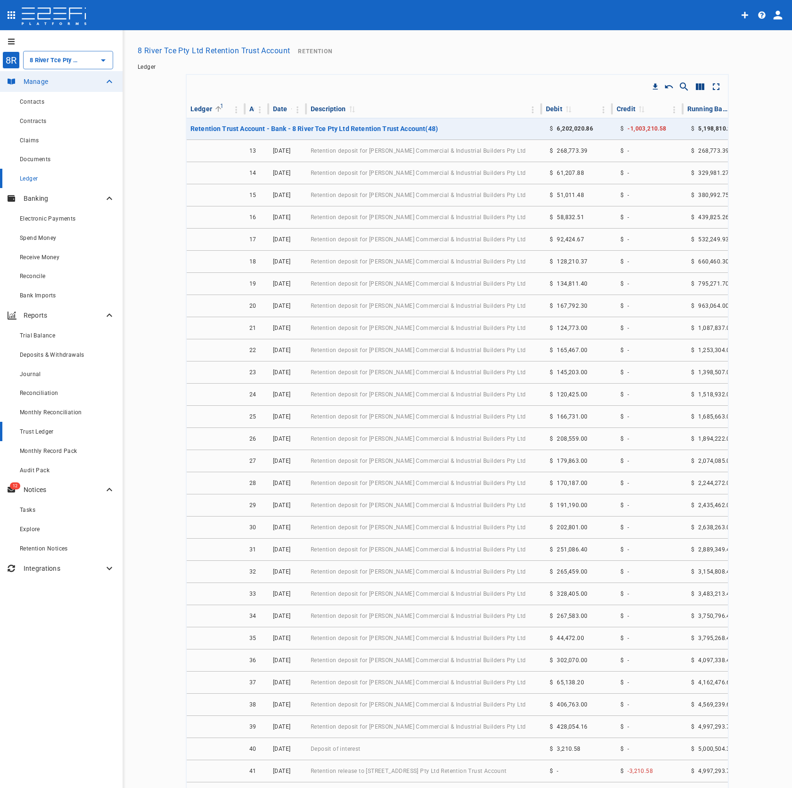
click at [63, 438] on link "Trust Ledger" at bounding box center [61, 431] width 123 height 19
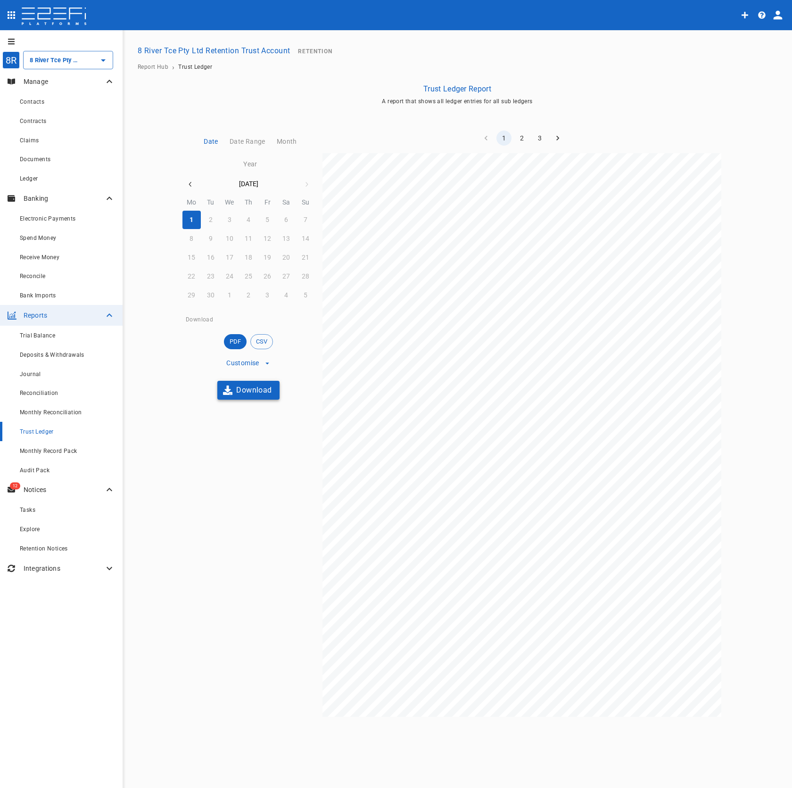
click at [254, 394] on button "Download" at bounding box center [248, 390] width 62 height 18
click at [202, 49] on button "8 River Tce Pty Ltd Retention Trust Account" at bounding box center [214, 50] width 160 height 18
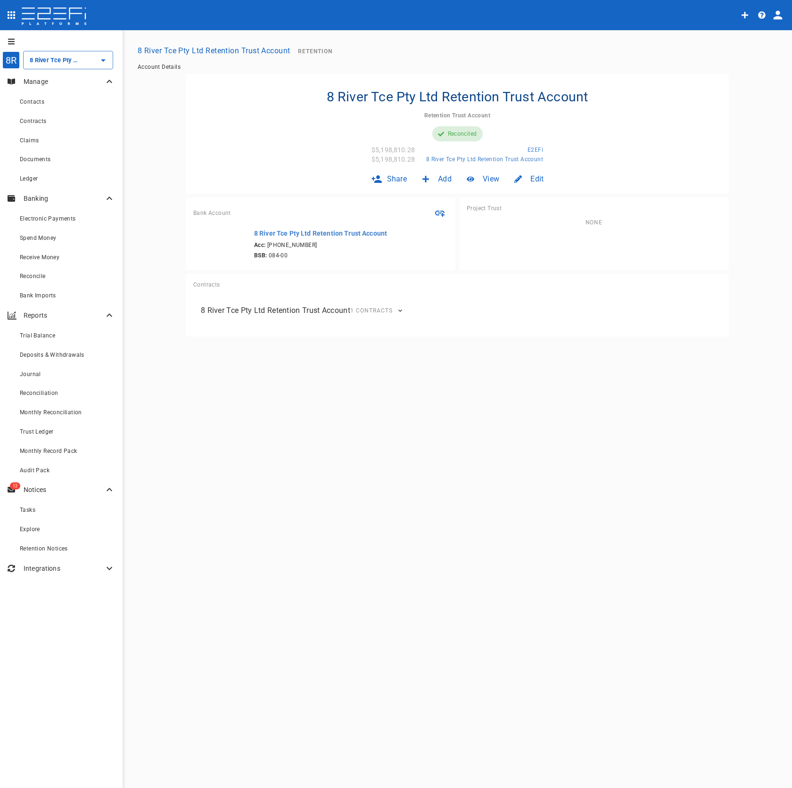
click at [785, 15] on button "profile" at bounding box center [781, 15] width 20 height 25
click at [775, 35] on div "Organisation" at bounding box center [750, 41] width 55 height 15
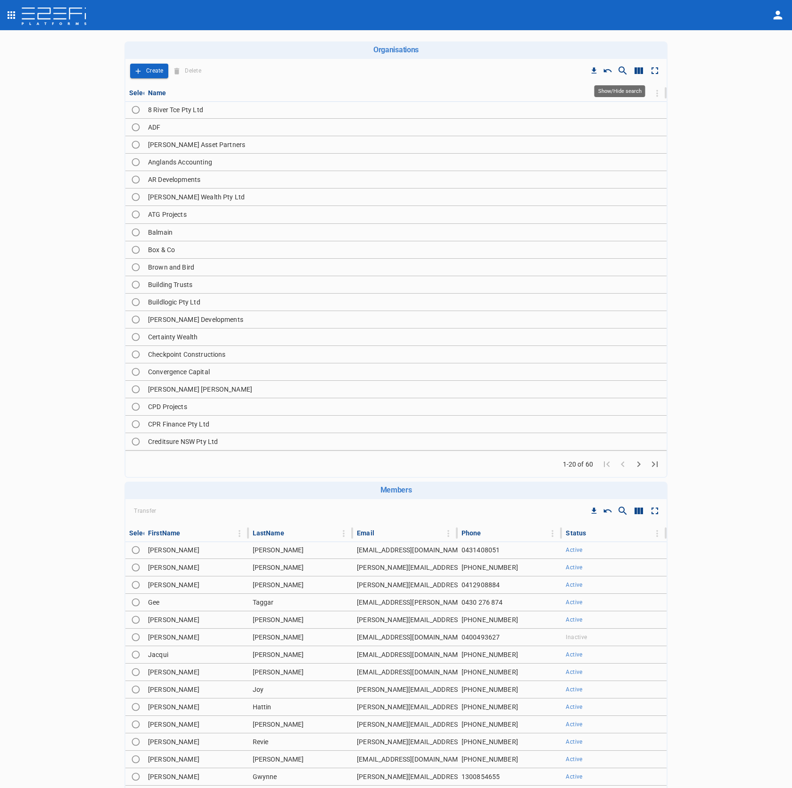
click at [622, 70] on icon "Show/Hide search" at bounding box center [622, 70] width 11 height 11
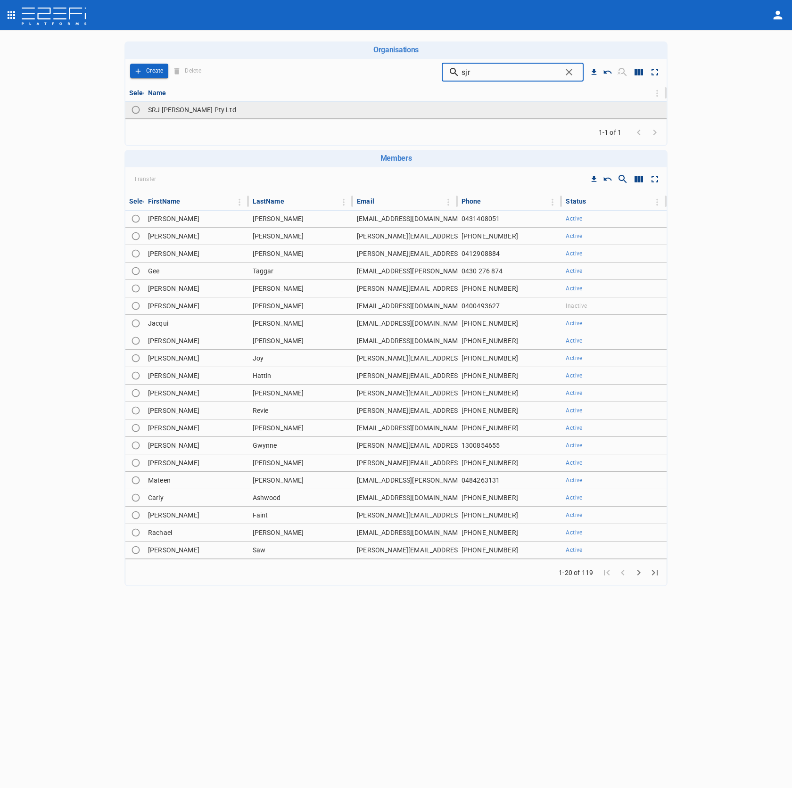
type input "sjr"
click at [406, 115] on td "SRJ Walker Wayland Pty Ltd" at bounding box center [405, 109] width 523 height 17
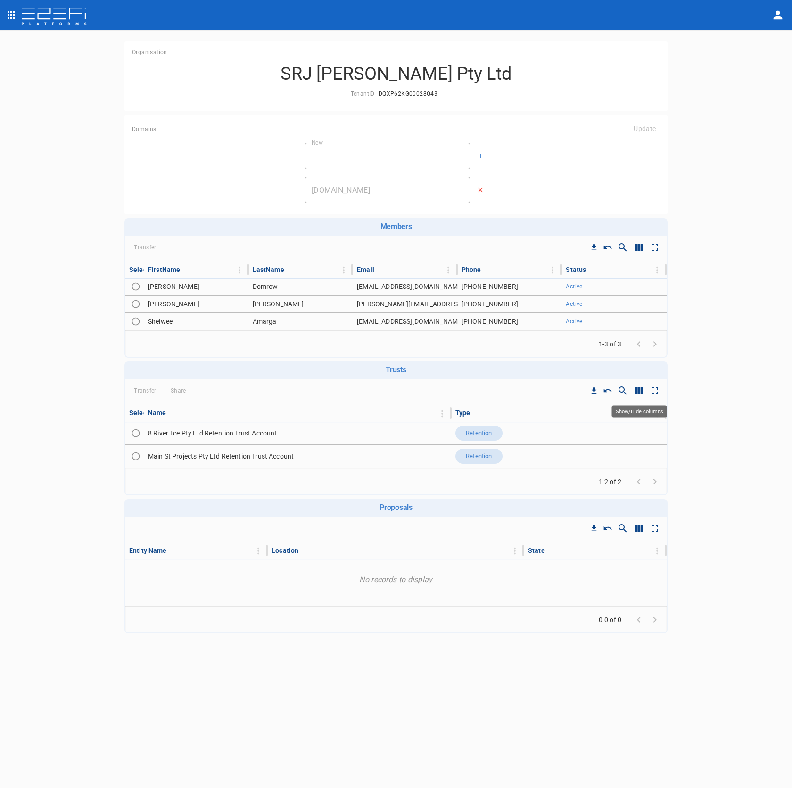
click at [637, 391] on icon "Show/Hide columns" at bounding box center [639, 391] width 8 height 7
click at [647, 462] on input "ID" at bounding box center [642, 461] width 54 height 18
checkbox input "true"
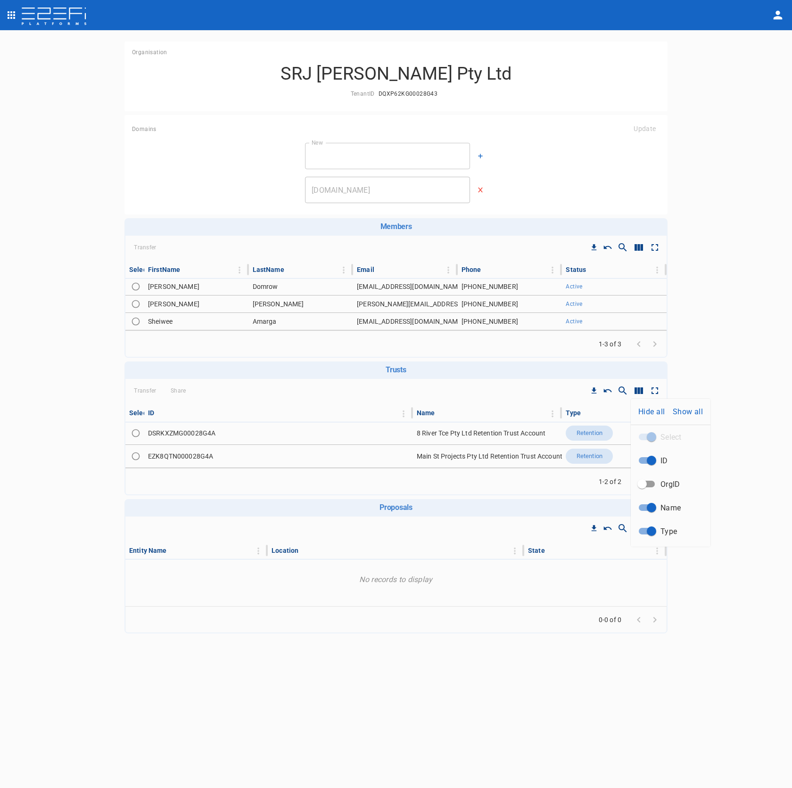
click at [185, 456] on div at bounding box center [396, 394] width 792 height 788
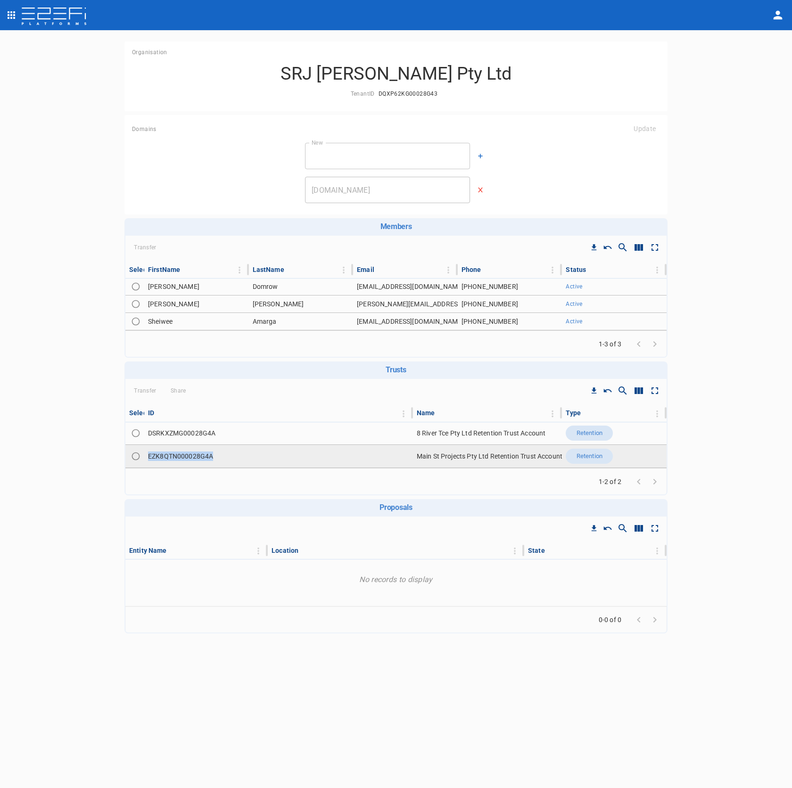
click at [185, 456] on td "EZK8QTN000028G4A" at bounding box center [278, 456] width 269 height 23
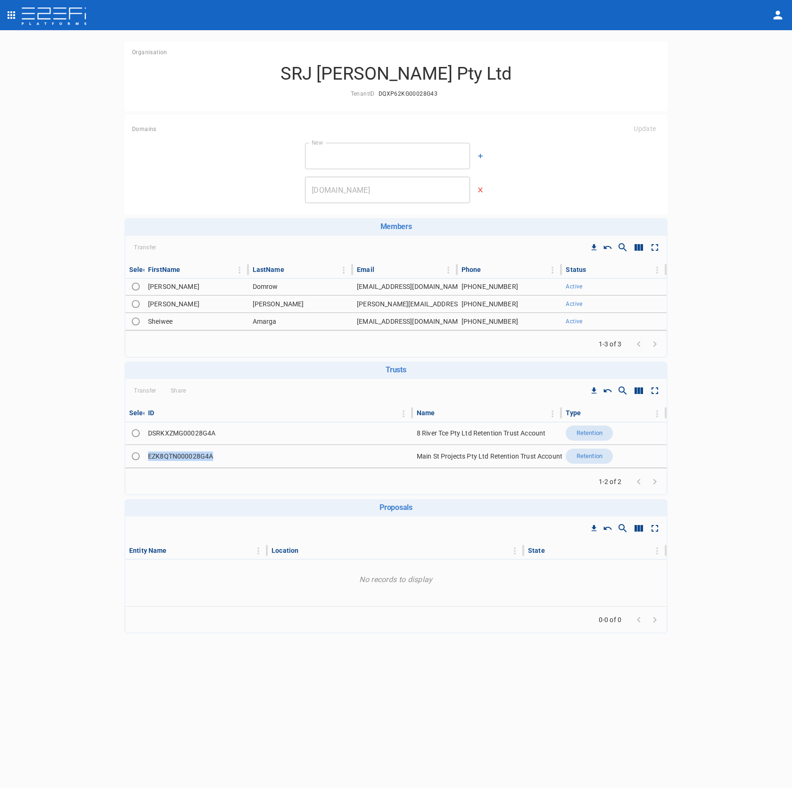
copy td "EZK8QTN000028G4A"
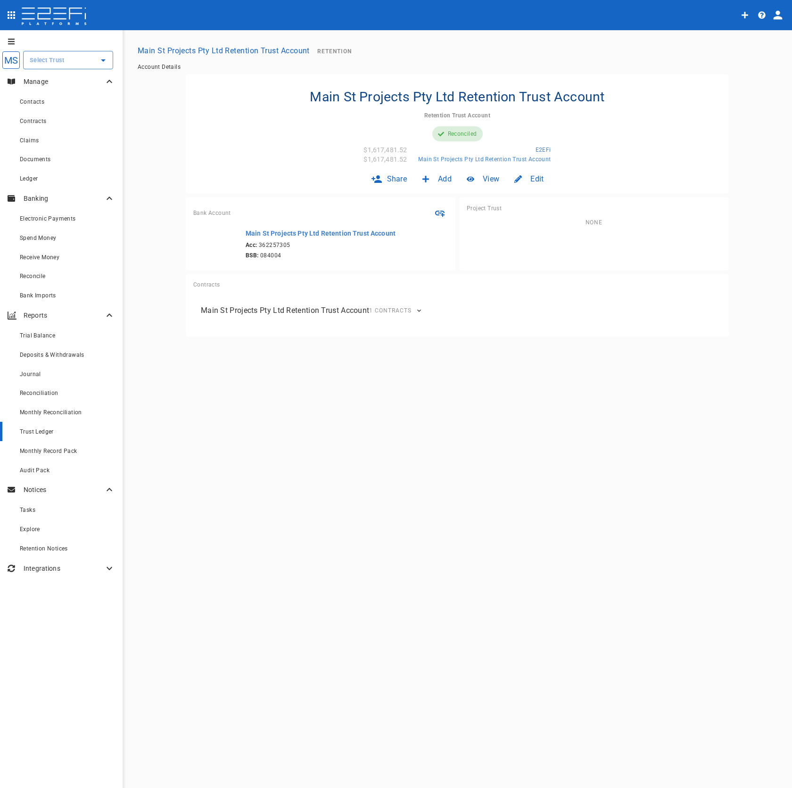
click at [70, 438] on link "Trust Ledger" at bounding box center [61, 431] width 123 height 19
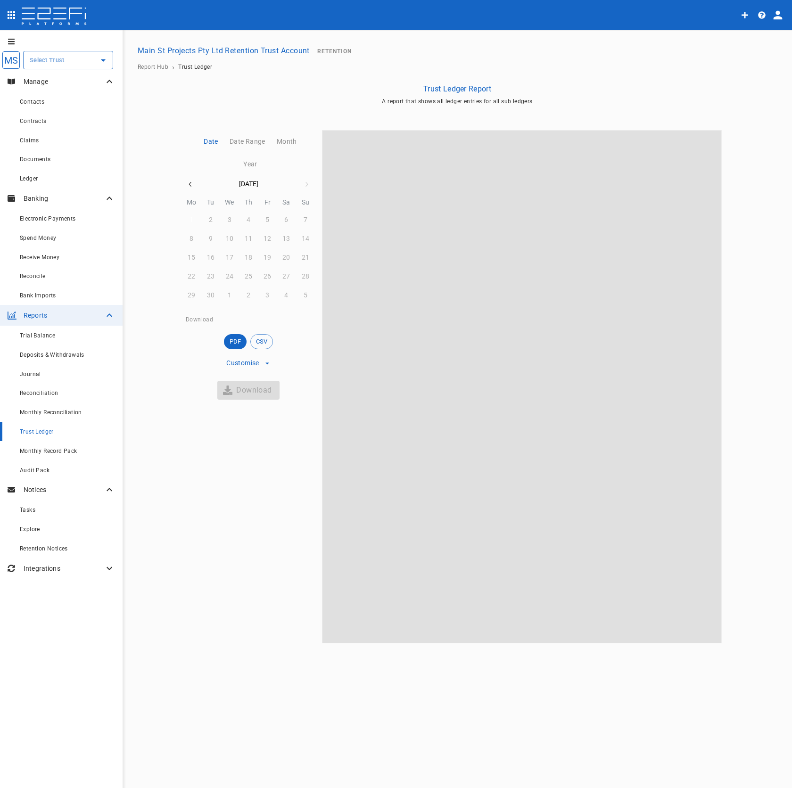
click at [194, 223] on button "1" at bounding box center [191, 220] width 18 height 18
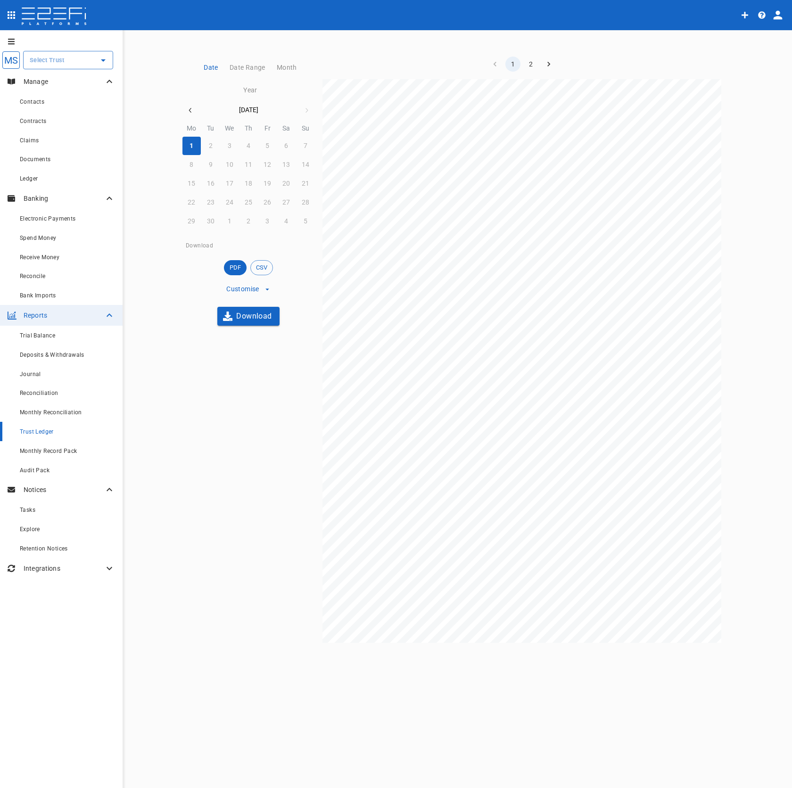
scroll to position [82, 0]
click at [258, 310] on button "Download" at bounding box center [248, 308] width 62 height 18
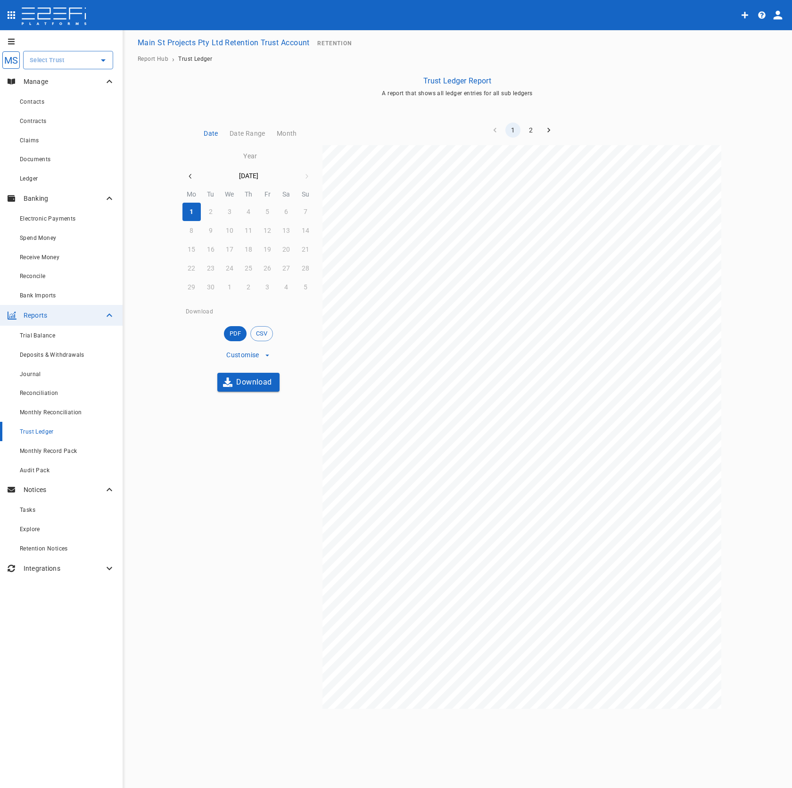
scroll to position [9, 0]
click at [245, 386] on button "Download" at bounding box center [248, 381] width 62 height 18
click at [530, 123] on button "2" at bounding box center [530, 129] width 15 height 15
click at [512, 127] on button "1" at bounding box center [513, 129] width 15 height 15
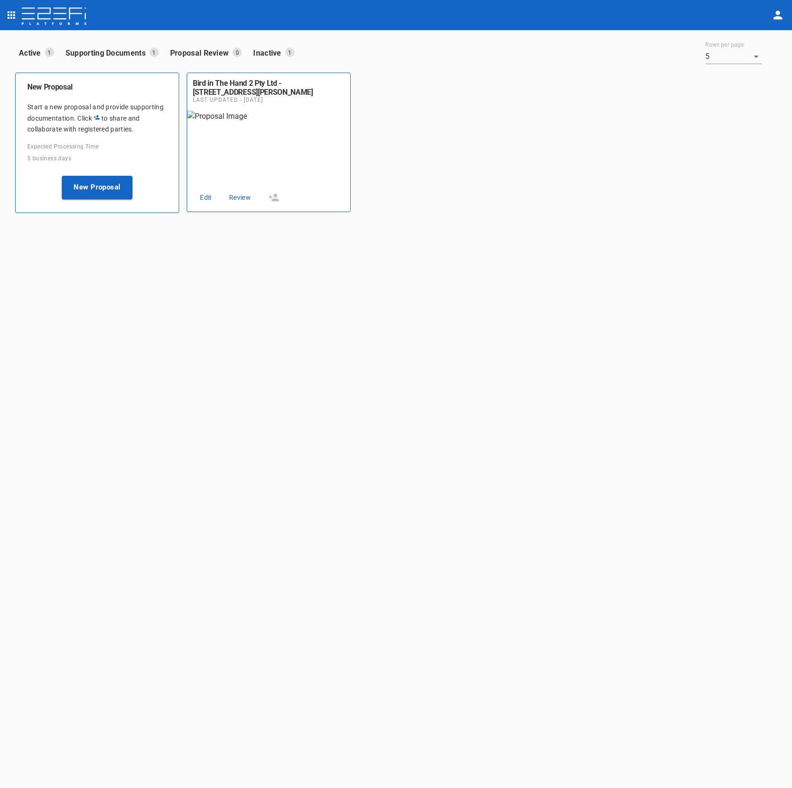
click at [16, 12] on icon "open drawer" at bounding box center [11, 14] width 11 height 11
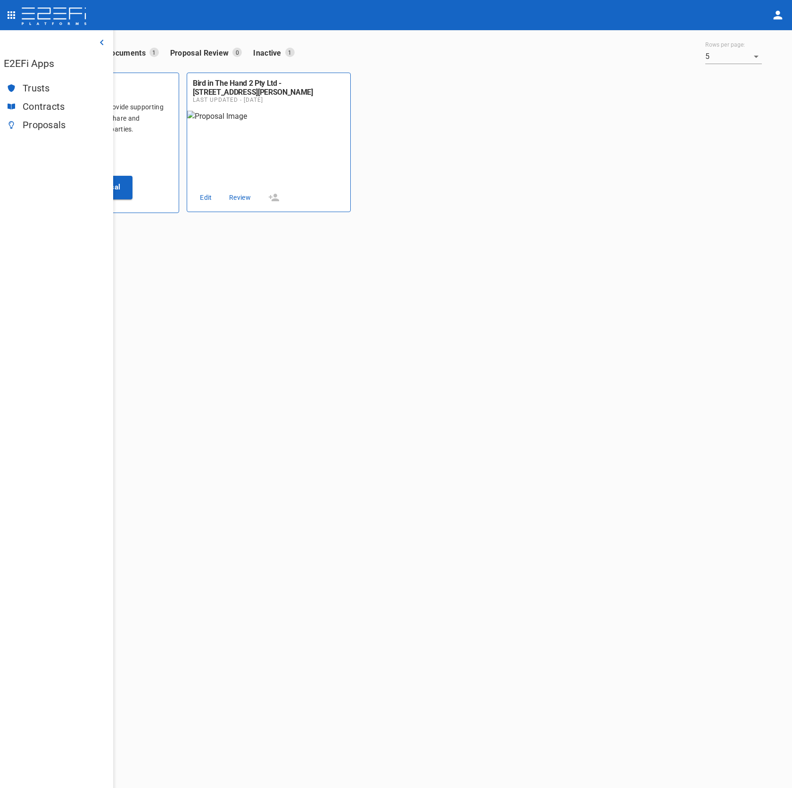
click at [29, 91] on span "Trusts" at bounding box center [64, 88] width 83 height 11
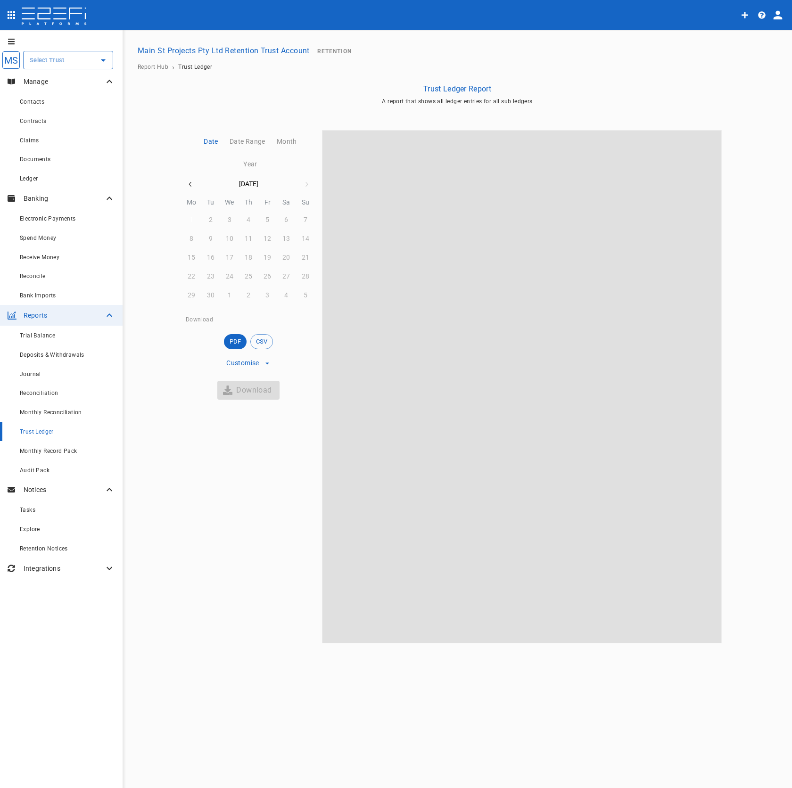
click at [194, 220] on button "1" at bounding box center [191, 220] width 18 height 18
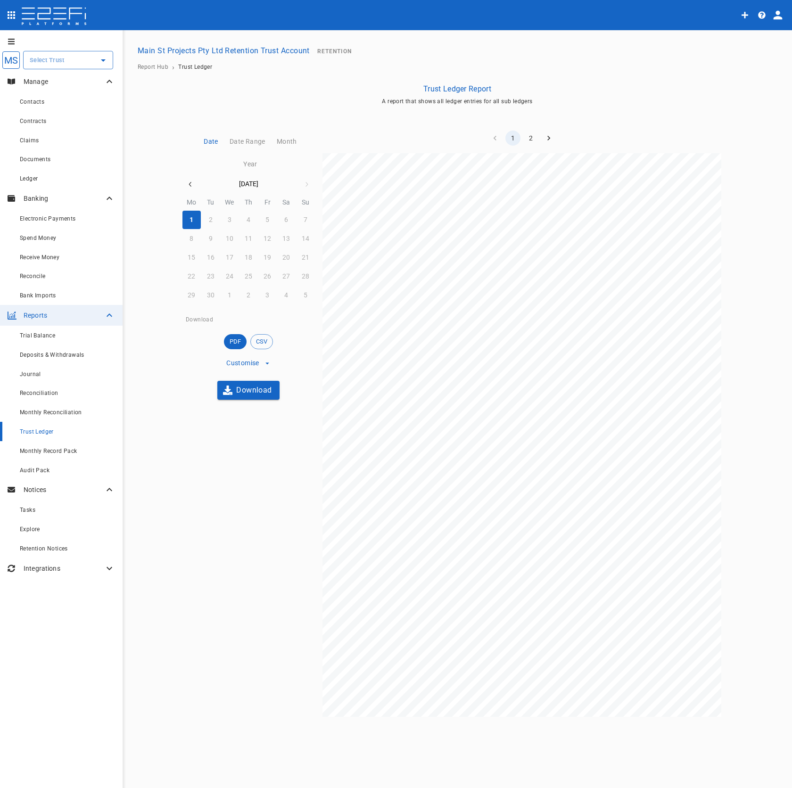
drag, startPoint x: 433, startPoint y: 343, endPoint x: 505, endPoint y: 339, distance: 71.4
click at [433, 343] on span "Deposit of interest" at bounding box center [420, 345] width 43 height 5
click at [436, 326] on span "Deposit of interest - Interest CA Interest Main St Pro" at bounding box center [460, 328] width 123 height 5
click at [477, 315] on span "(ANZ-004161) JASPER SHINY INTERNAROAD EAST" at bounding box center [466, 314] width 135 height 5
click at [483, 314] on span "(ANZ-004161) JASPER SHINY INTERNAROAD EAST" at bounding box center [466, 314] width 135 height 5
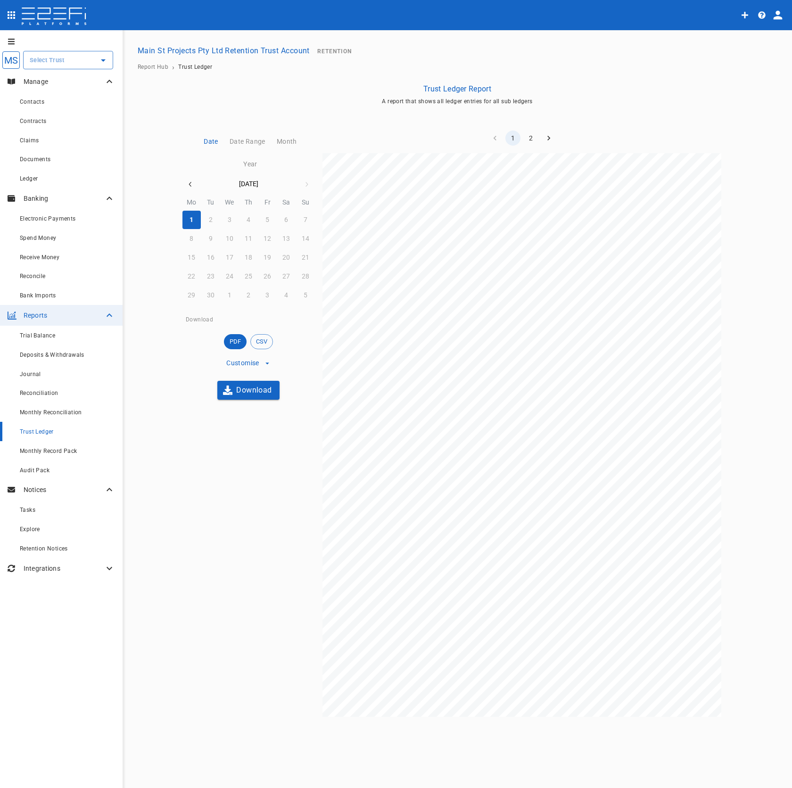
click at [477, 363] on span "(ANZ-003725) JASPER SHINY INTERNAROAD EAST" at bounding box center [466, 360] width 135 height 5
click at [468, 358] on span "(ANZ-003725) JASPER SHINY INTERNAROAD EAST" at bounding box center [466, 360] width 135 height 5
click at [481, 355] on span "Retention deposit for M2M Constructions Pty Ltd - RTGS" at bounding box center [466, 354] width 135 height 5
click at [477, 377] on span "Deposit of interest - INTEREST CA INTEREST MAIN ST PRO" at bounding box center [470, 374] width 143 height 5
click at [497, 384] on span "Retention deposit for M2M Constructions Pty Ltd" at bounding box center [456, 382] width 115 height 5
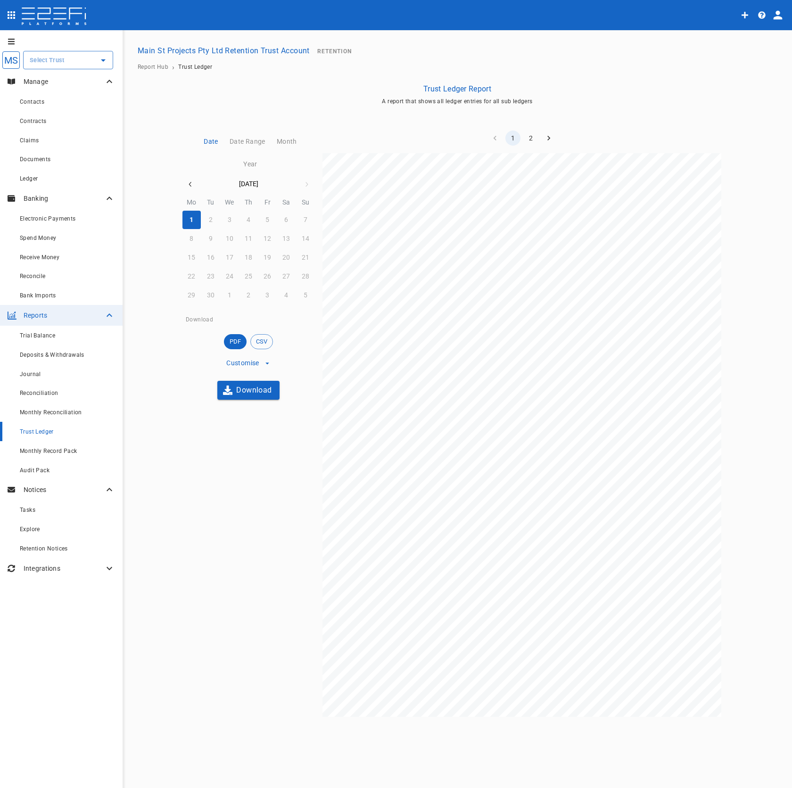
click at [505, 408] on div "TRUST LEDGER REPORT Main St Projects Pty Ltd Retention Trust Account 14 October…" at bounding box center [522, 435] width 399 height 564
click at [466, 433] on span "Retention deposit for M2M Constructions Pty Ltd" at bounding box center [456, 434] width 115 height 5
click at [465, 424] on div "TRUST LEDGER REPORT Main St Projects Pty Ltd Retention Trust Account 14 October…" at bounding box center [522, 435] width 399 height 564
click at [465, 400] on span "Retention deposit for M2M Constructions Pty Ltd" at bounding box center [456, 400] width 115 height 5
click at [461, 378] on div "TRUST LEDGER REPORT Main St Projects Pty Ltd Retention Trust Account 14 October…" at bounding box center [522, 435] width 399 height 564
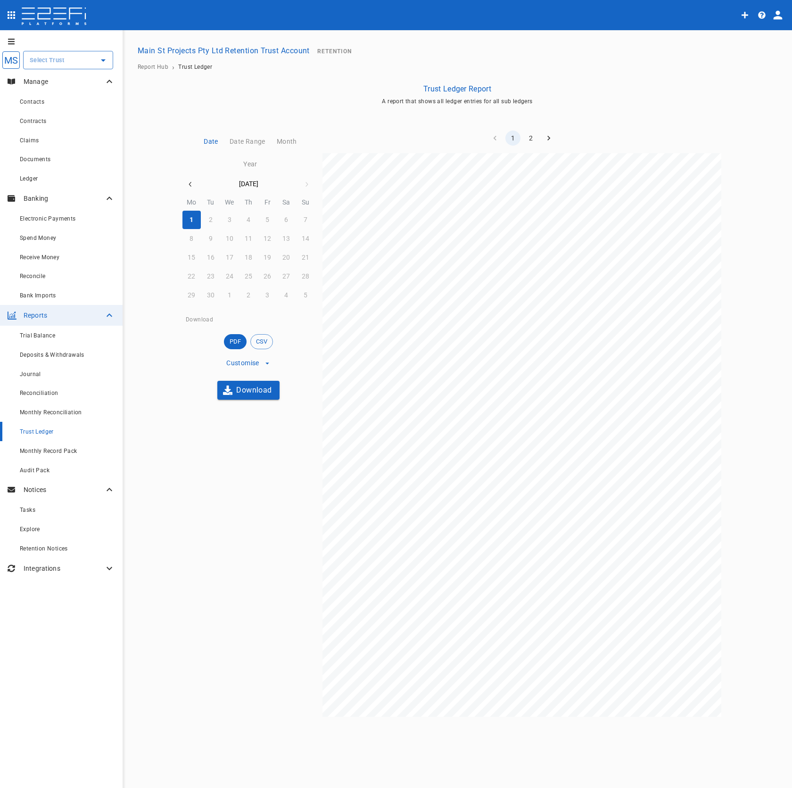
click at [462, 370] on div "TRUST LEDGER REPORT Main St Projects Pty Ltd Retention Trust Account 14 October…" at bounding box center [522, 435] width 399 height 564
click at [492, 340] on span "Retention deposit for M2M Constructions Pty Ltd" at bounding box center [456, 336] width 115 height 5
drag, startPoint x: 580, startPoint y: 419, endPoint x: 581, endPoint y: 428, distance: 9.5
click at [580, 419] on span "171,697.99" at bounding box center [575, 417] width 27 height 5
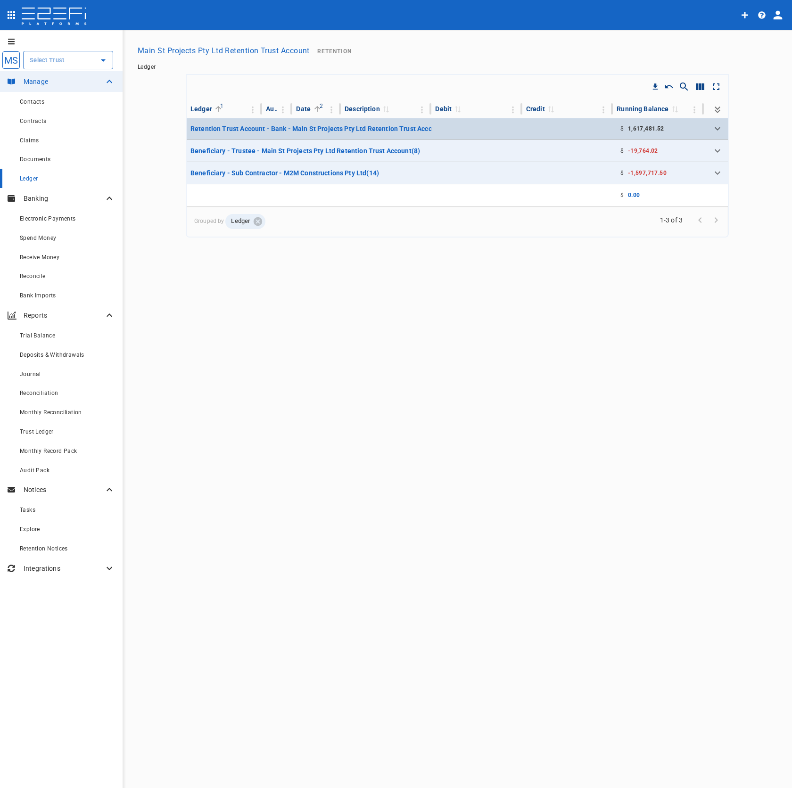
click at [475, 118] on td at bounding box center [476, 129] width 91 height 22
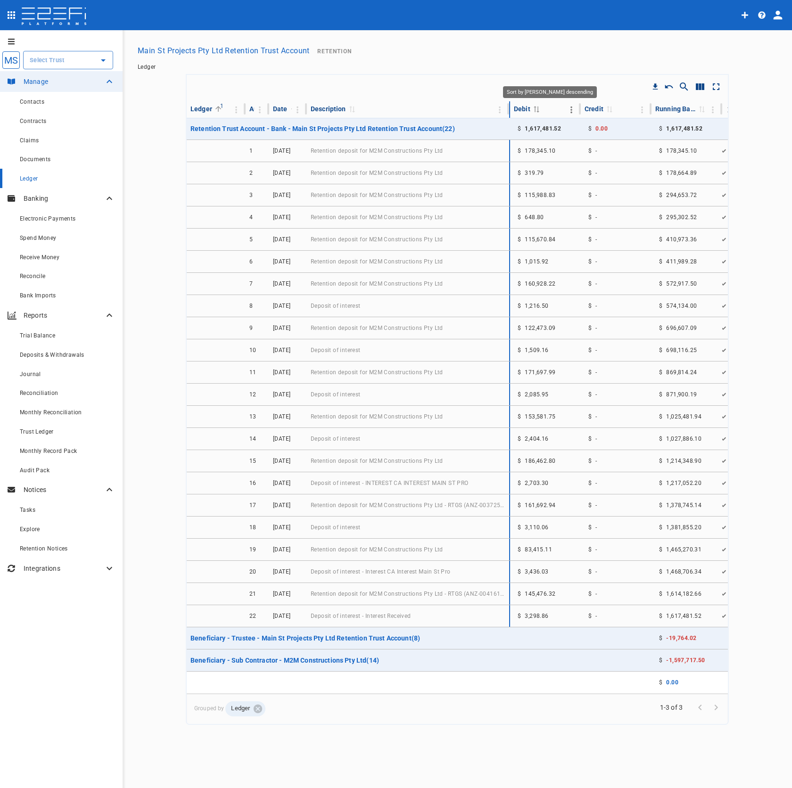
drag, startPoint x: 430, startPoint y: 111, endPoint x: 562, endPoint y: 111, distance: 132.5
click at [562, 111] on tr "Ledger 1 AuditNumber 3 Date 2 Description 0 Debit 0 Credit 0 Running Balance 0" at bounding box center [464, 109] width 555 height 16
click at [71, 299] on div "Bank Imports" at bounding box center [67, 296] width 95 height 12
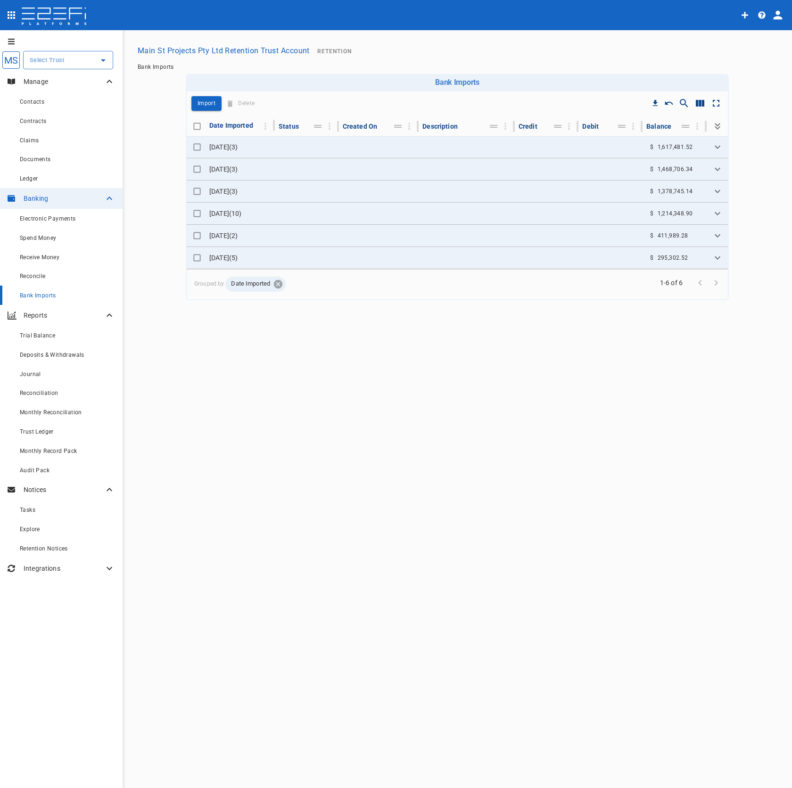
click at [275, 285] on icon at bounding box center [278, 284] width 8 height 8
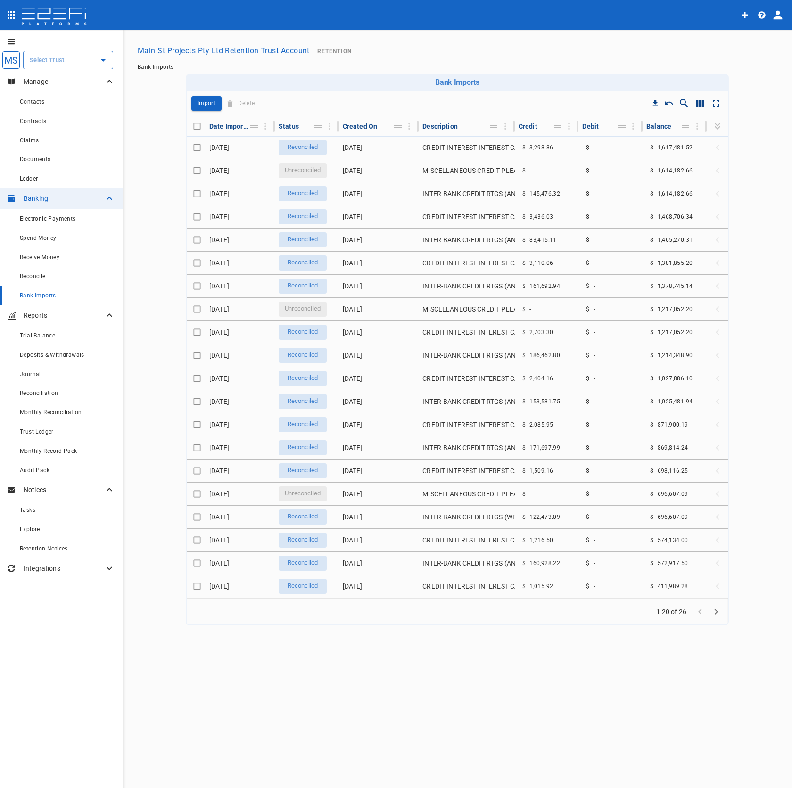
click at [517, 126] on th "Credit" at bounding box center [547, 127] width 64 height 18
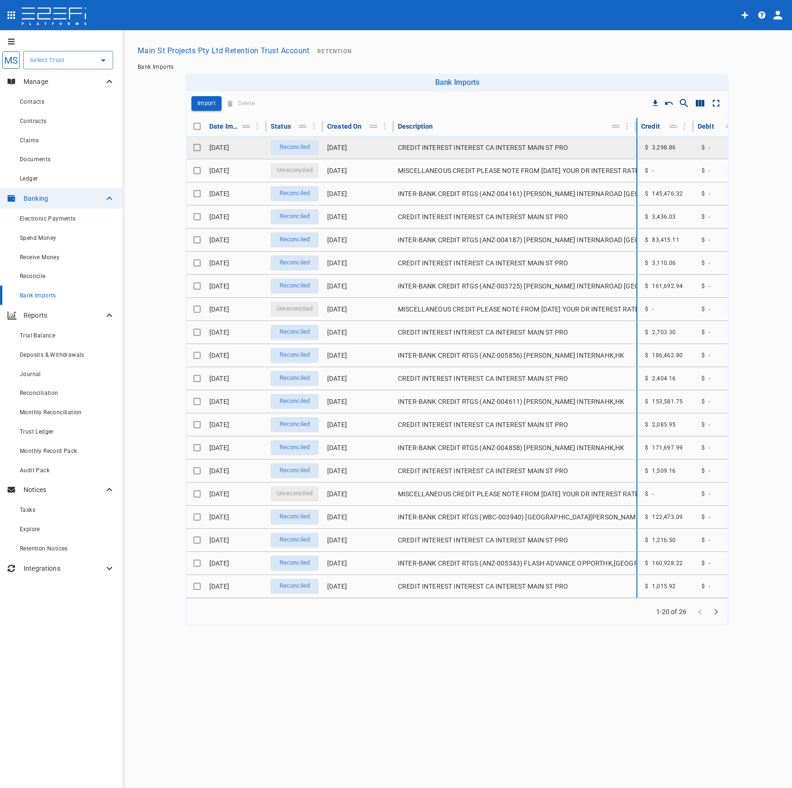
drag, startPoint x: 514, startPoint y: 125, endPoint x: 672, endPoint y: 147, distance: 159.9
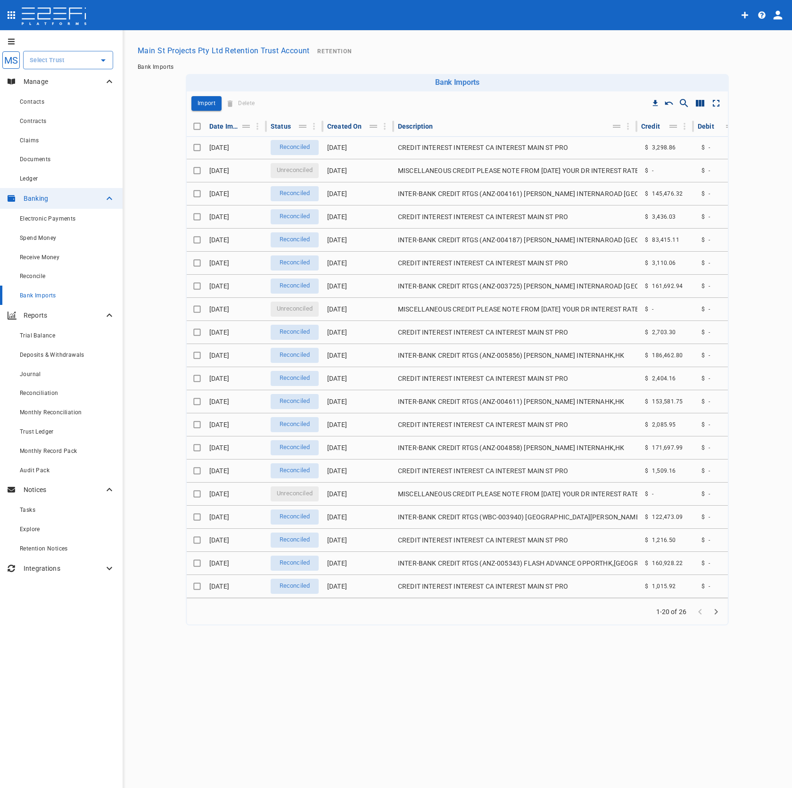
click at [607, 23] on div at bounding box center [369, 15] width 735 height 22
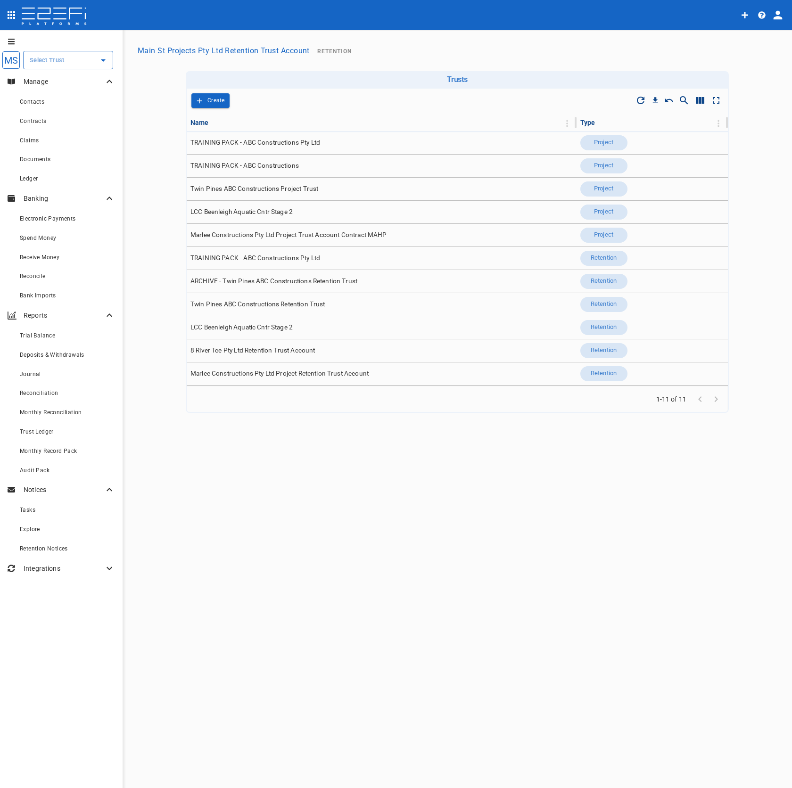
click at [780, 12] on icon "profile" at bounding box center [777, 14] width 13 height 13
click at [764, 45] on span "Organisation" at bounding box center [750, 41] width 40 height 11
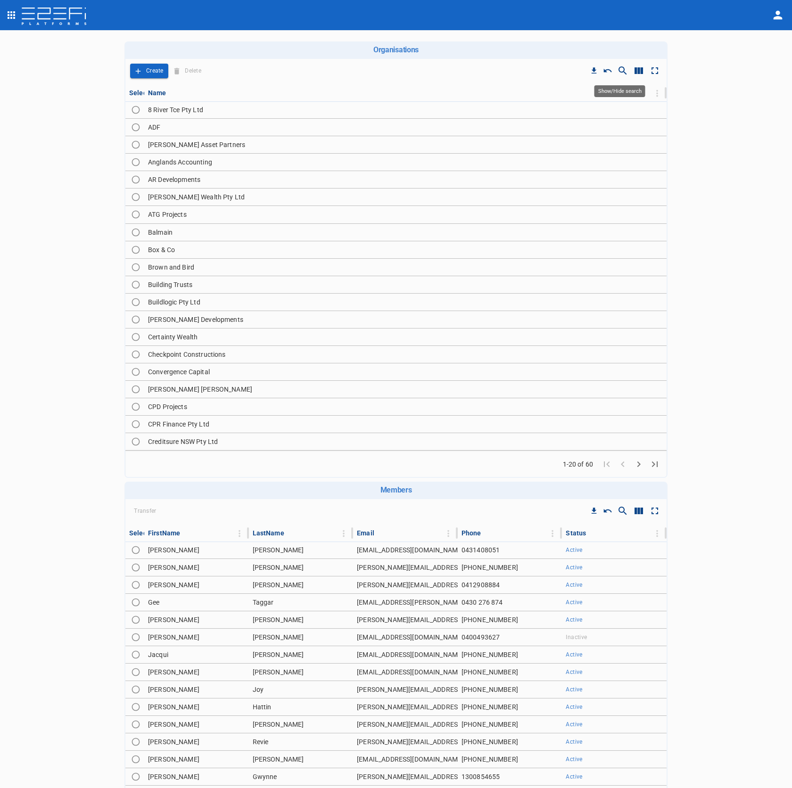
click at [622, 68] on icon "Show/Hide search" at bounding box center [622, 70] width 11 height 11
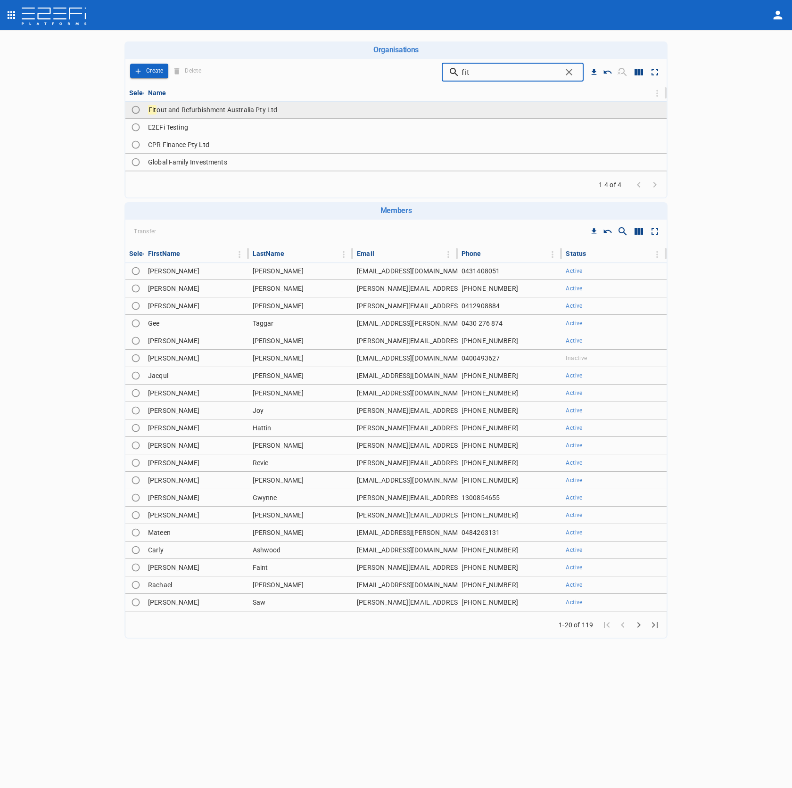
type input "fit"
click at [403, 114] on td "Fit out and Refurbishment Australia Pty Ltd" at bounding box center [405, 109] width 523 height 17
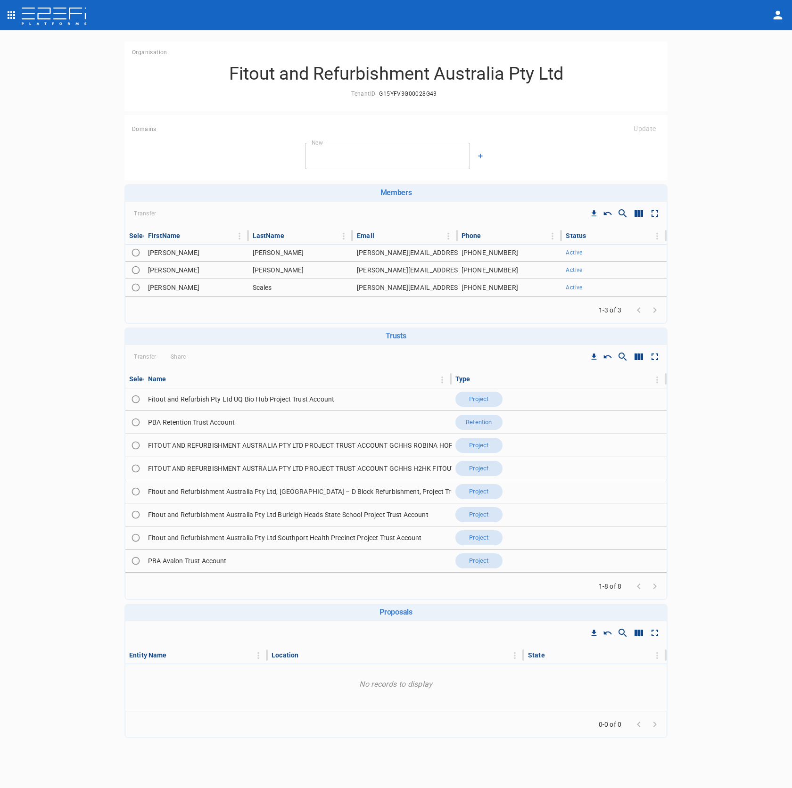
click at [644, 357] on icon "Show/Hide columns" at bounding box center [638, 356] width 11 height 11
click at [647, 427] on input "ID" at bounding box center [642, 427] width 54 height 18
checkbox input "true"
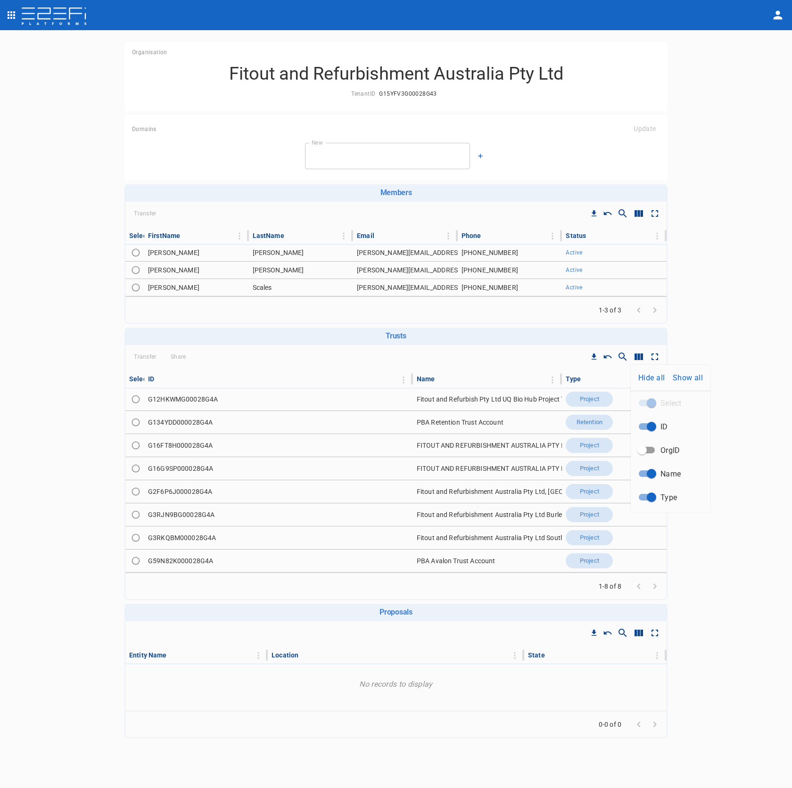
click at [381, 478] on div at bounding box center [396, 394] width 792 height 788
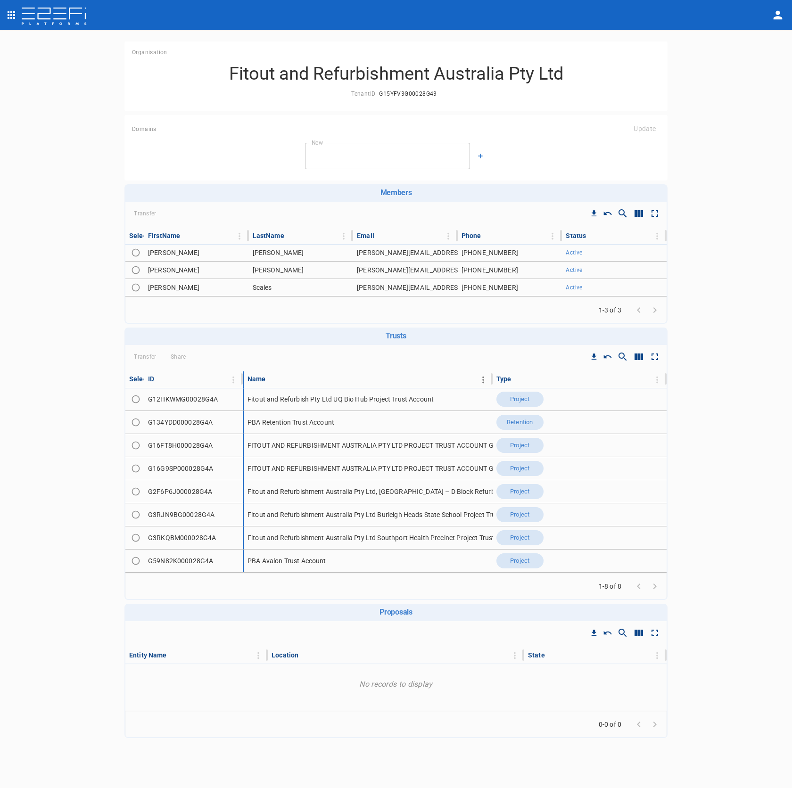
drag, startPoint x: 411, startPoint y: 380, endPoint x: 335, endPoint y: 383, distance: 76.5
click at [335, 383] on tr "Select ID Name Type" at bounding box center [395, 380] width 541 height 16
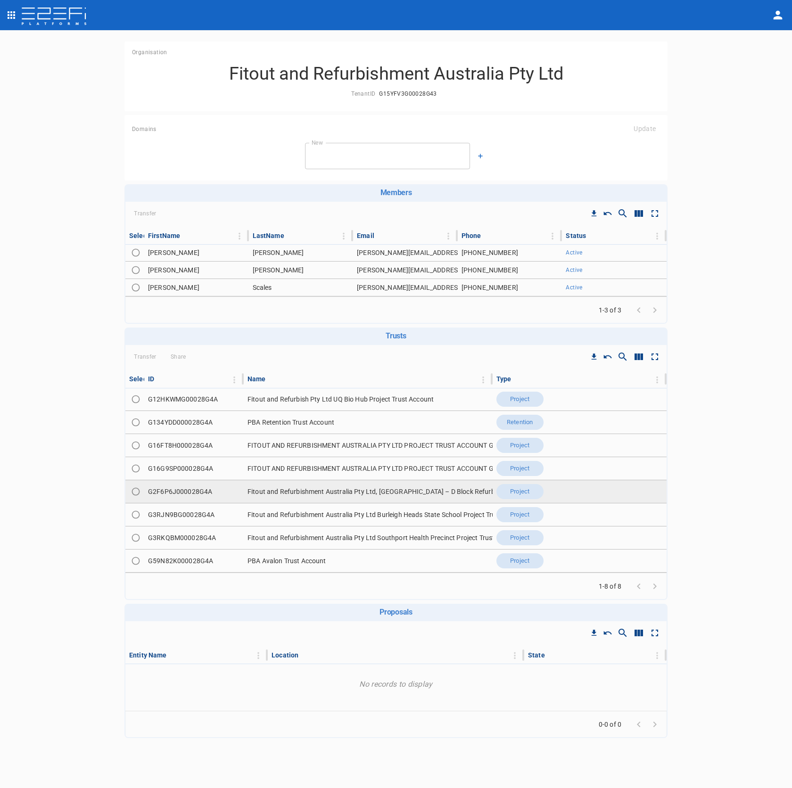
click at [202, 497] on td "G2F6P6J000028G4A" at bounding box center [194, 492] width 100 height 23
click at [204, 492] on td "G2F6P6J000028G4A" at bounding box center [194, 492] width 100 height 23
copy td "G2F6P6J000028G4A"
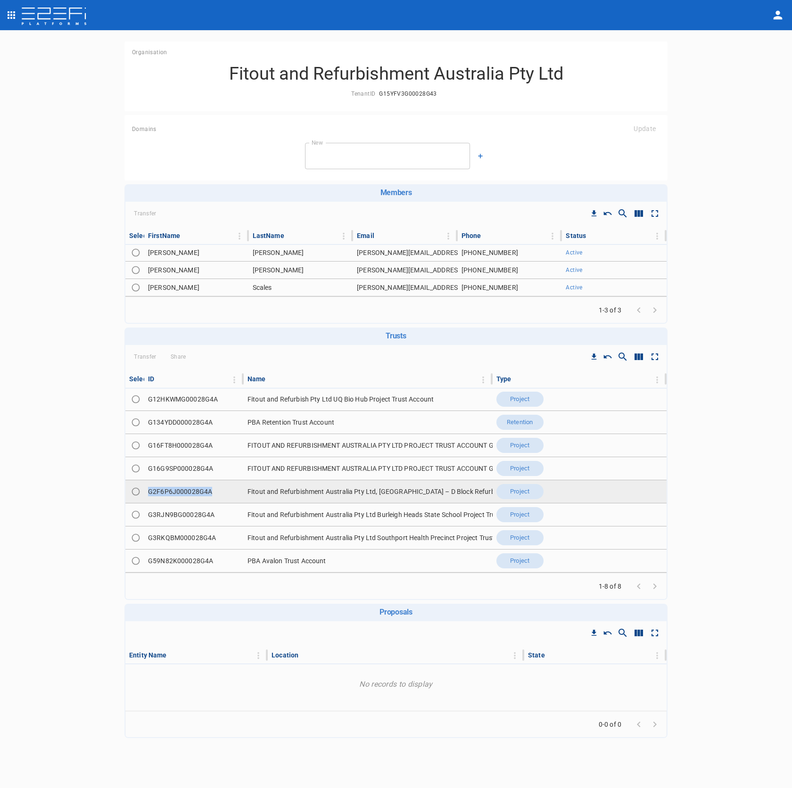
click at [183, 498] on td "G2F6P6J000028G4A" at bounding box center [194, 492] width 100 height 23
click at [193, 493] on td "G2F6P6J000028G4A" at bounding box center [194, 492] width 100 height 23
copy td "G2F6P6J000028G4A"
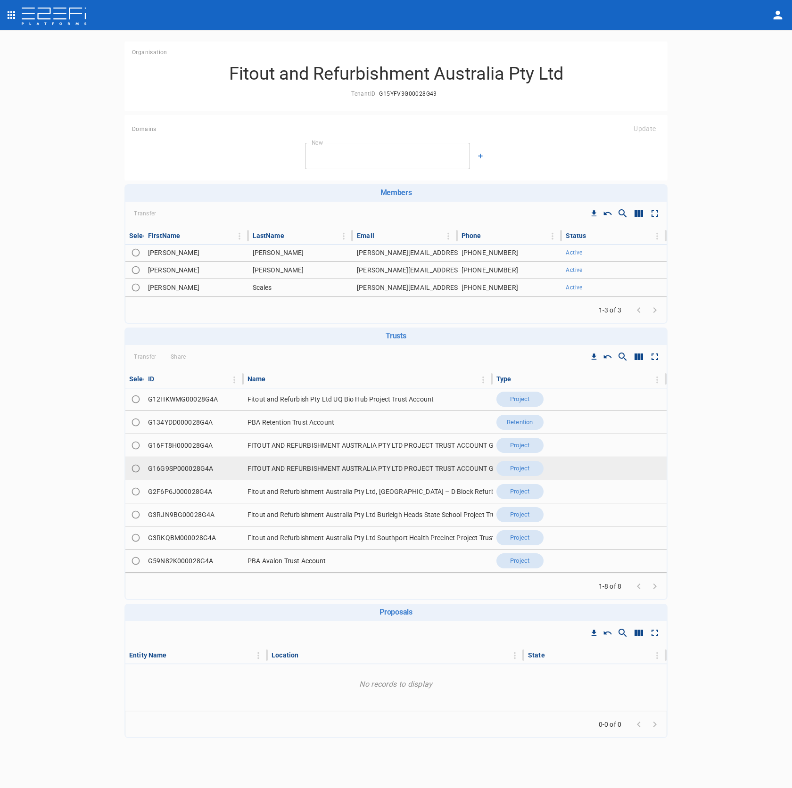
click at [194, 467] on td "G16G9SP000028G4A" at bounding box center [194, 468] width 100 height 23
copy td "G16G9SP000028G4A"
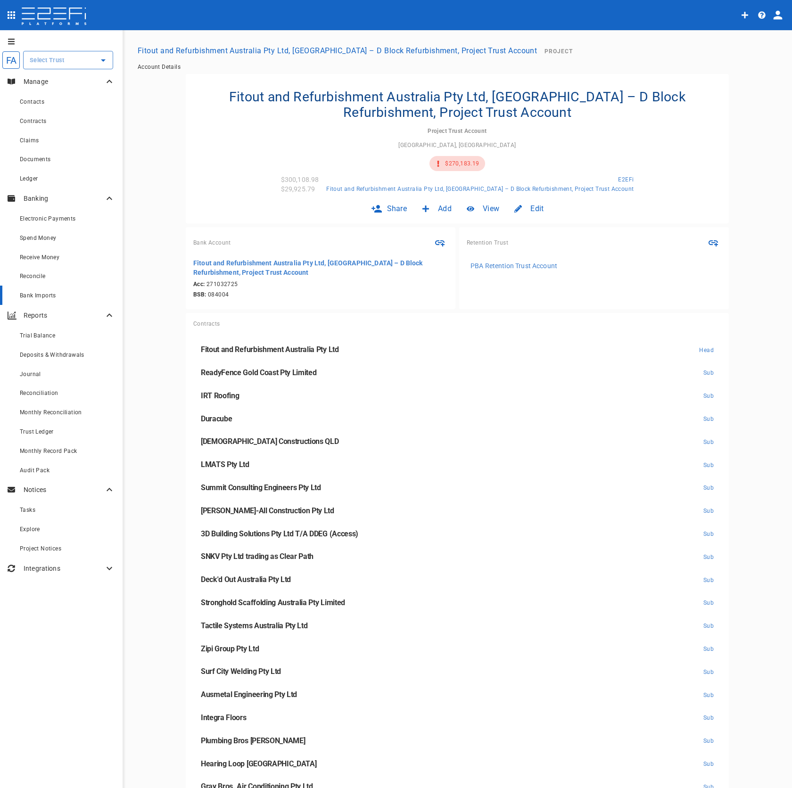
click at [49, 297] on span "Bank Imports" at bounding box center [38, 295] width 36 height 7
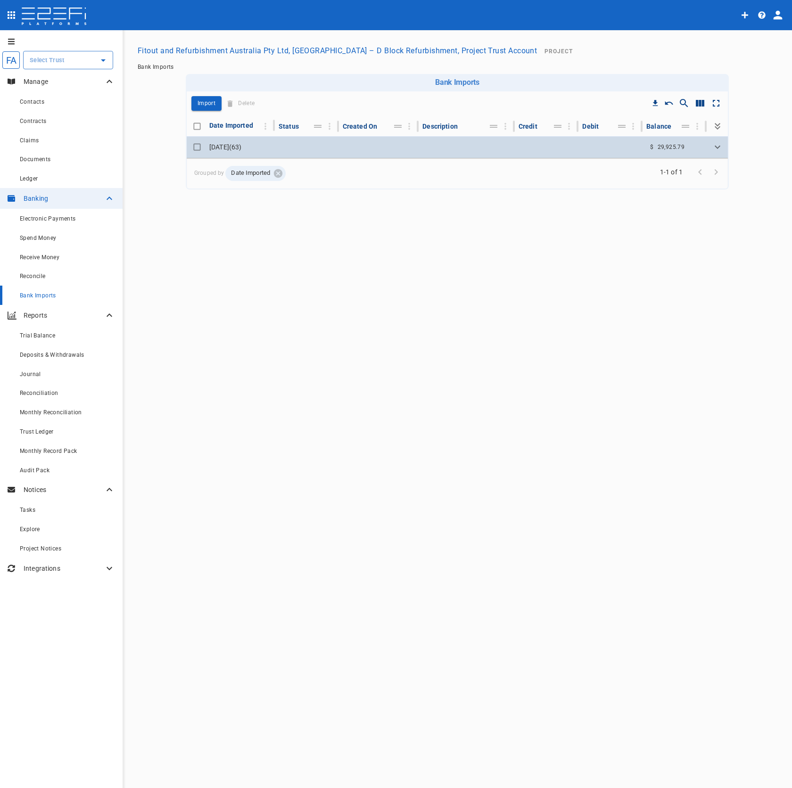
click at [576, 144] on td at bounding box center [547, 147] width 64 height 22
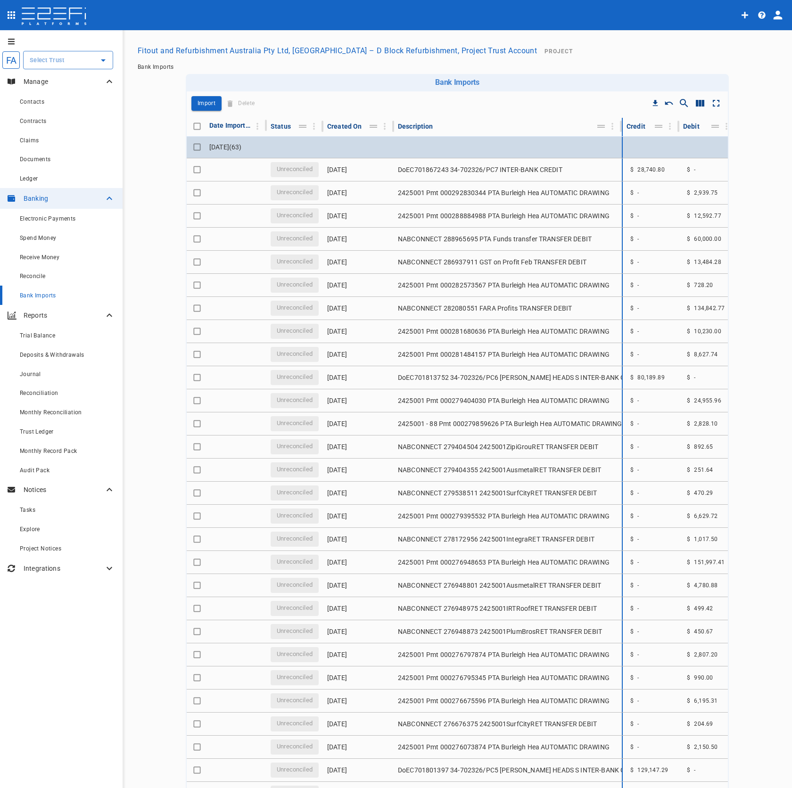
drag, startPoint x: 549, startPoint y: 124, endPoint x: 649, endPoint y: 137, distance: 100.3
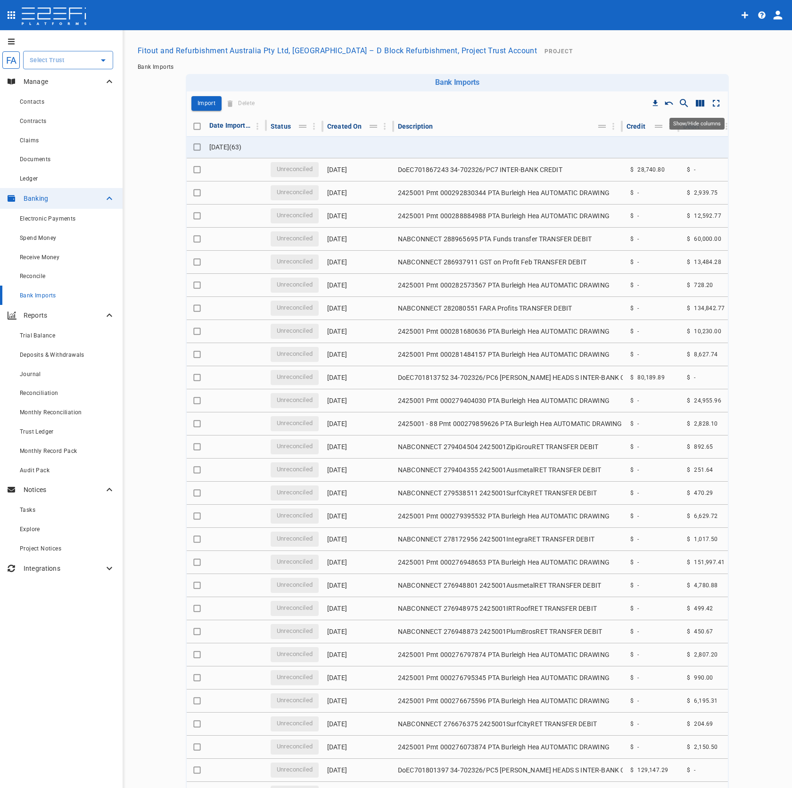
click at [697, 102] on icon "Show/Hide columns" at bounding box center [700, 103] width 8 height 7
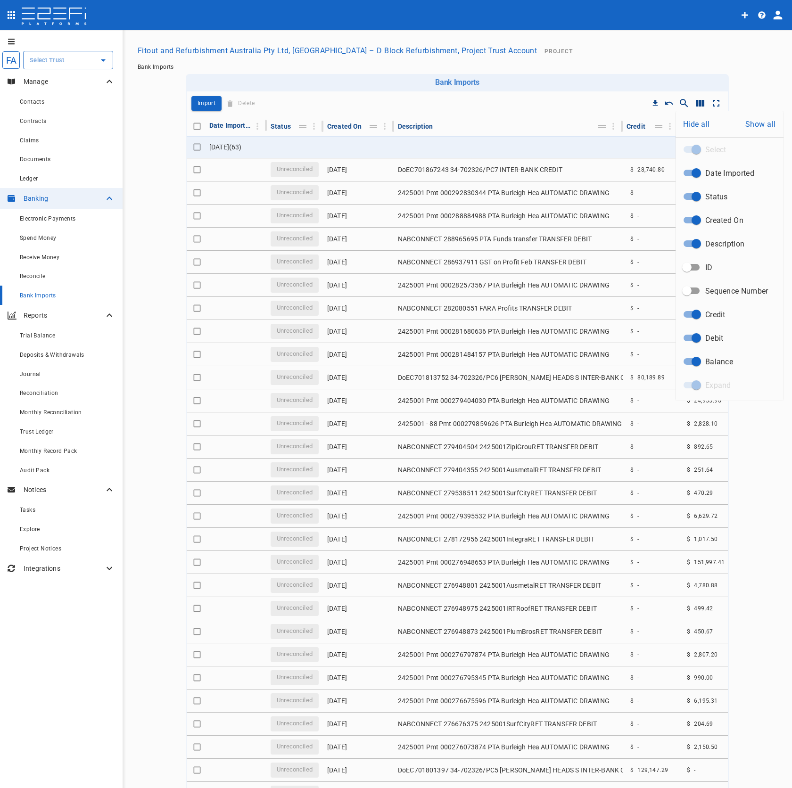
click at [688, 267] on input "ID" at bounding box center [687, 267] width 54 height 18
checkbox input "true"
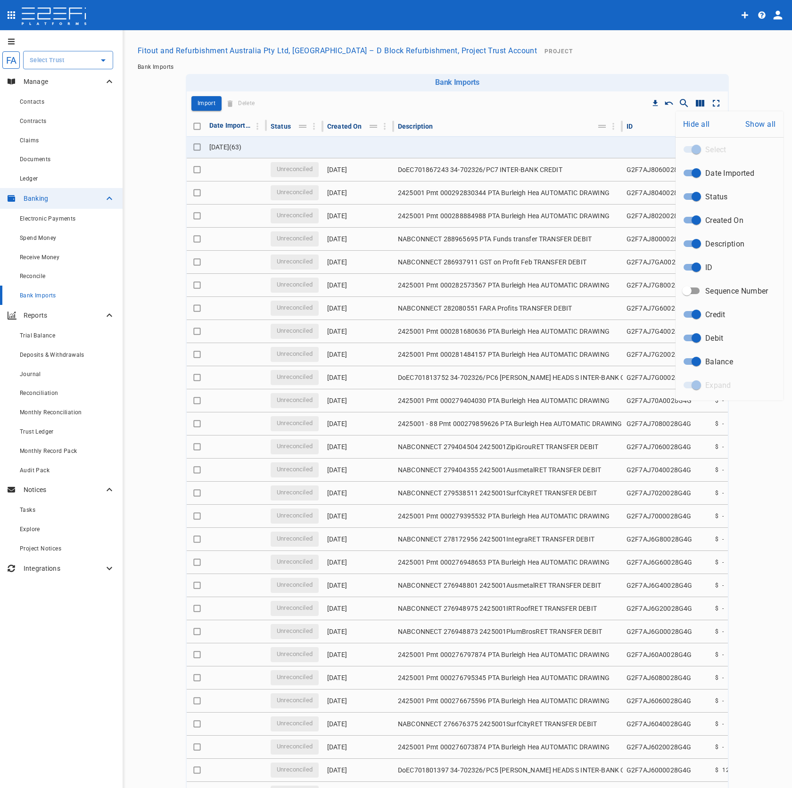
click at [698, 100] on div at bounding box center [396, 394] width 792 height 788
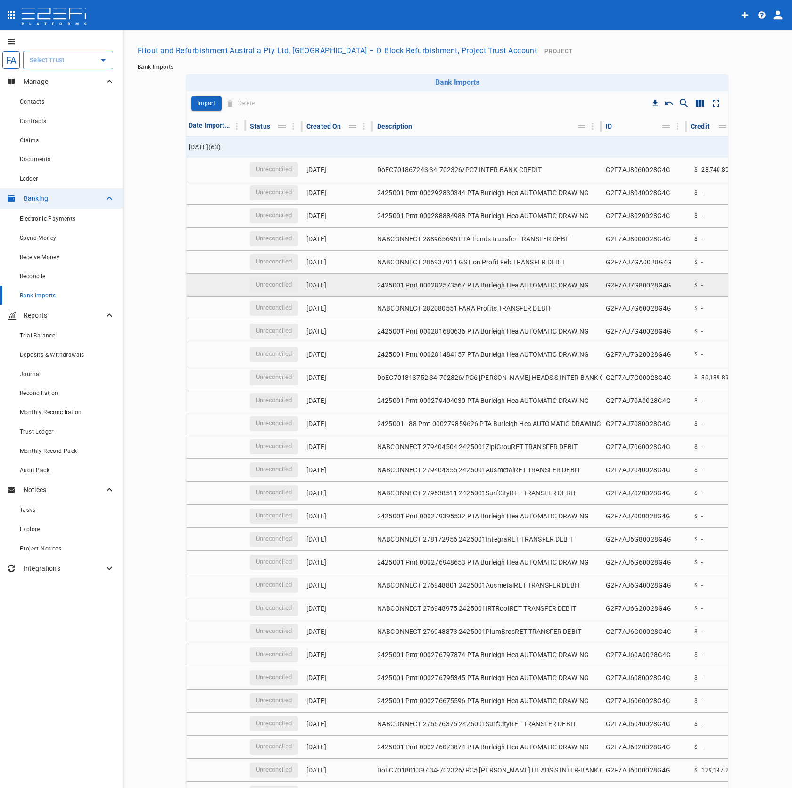
scroll to position [0, 38]
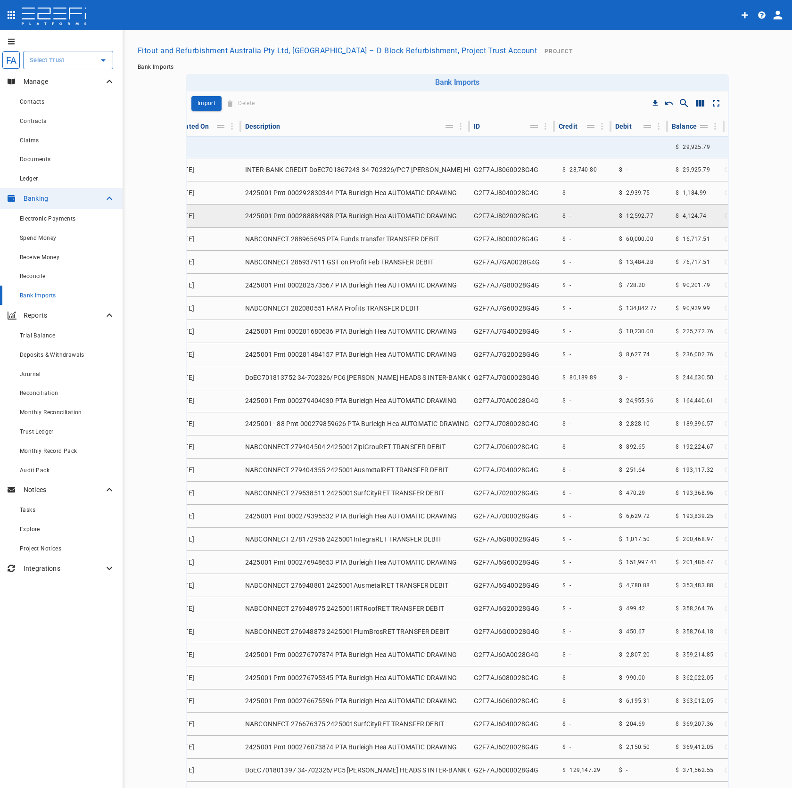
scroll to position [0, 175]
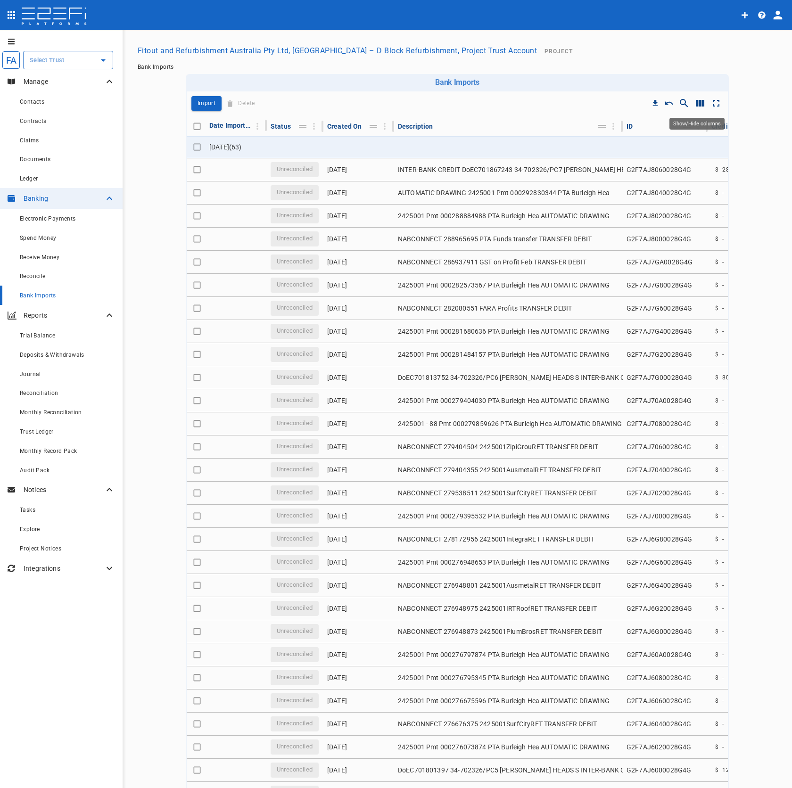
click at [696, 106] on icon "Show/Hide columns" at bounding box center [700, 103] width 8 height 7
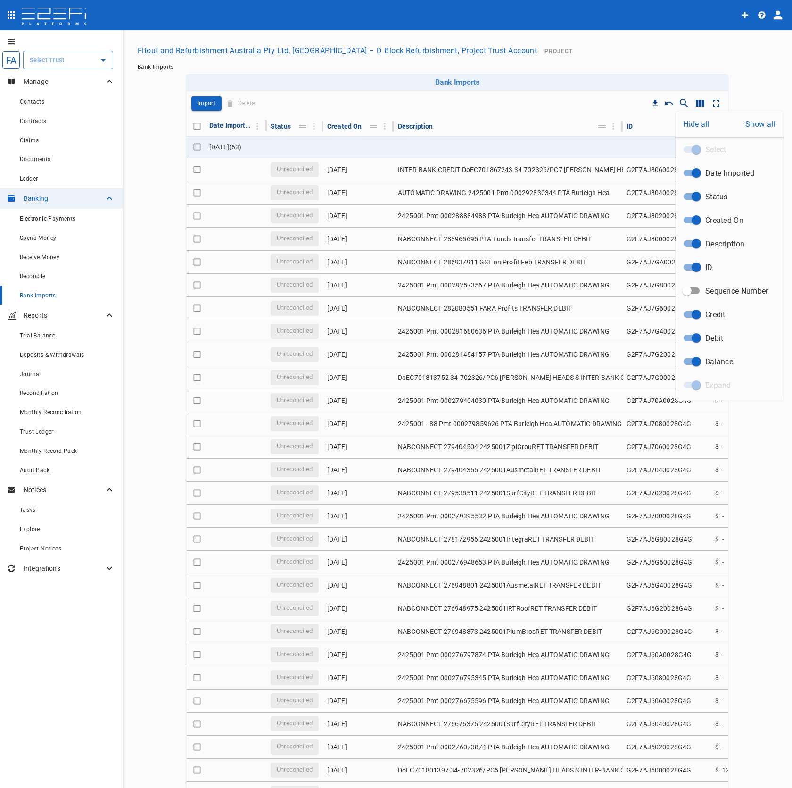
click at [696, 268] on input "ID" at bounding box center [697, 267] width 54 height 18
checkbox input "false"
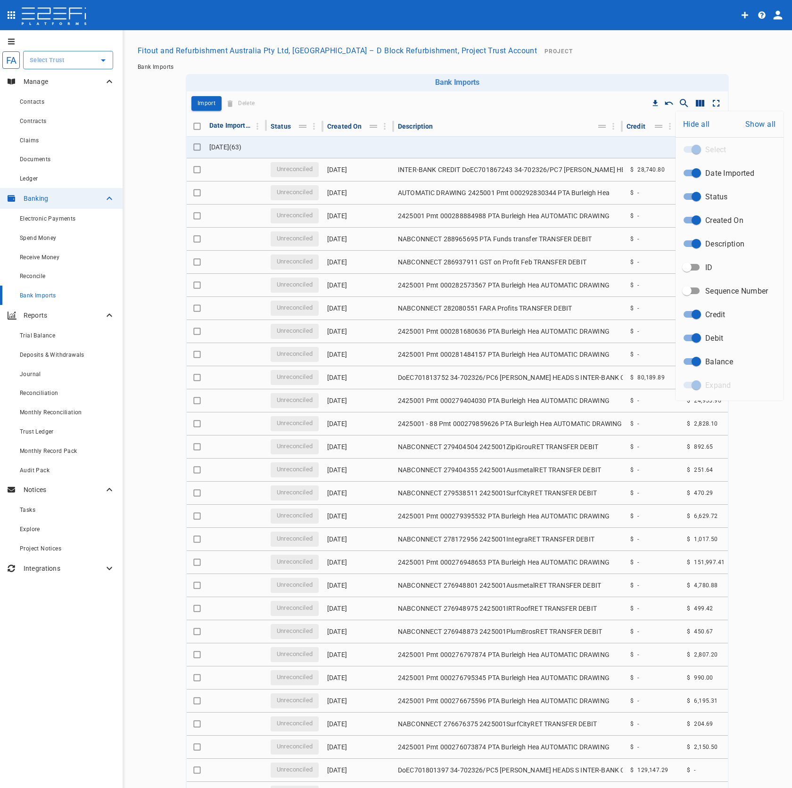
click at [632, 35] on div at bounding box center [396, 394] width 792 height 788
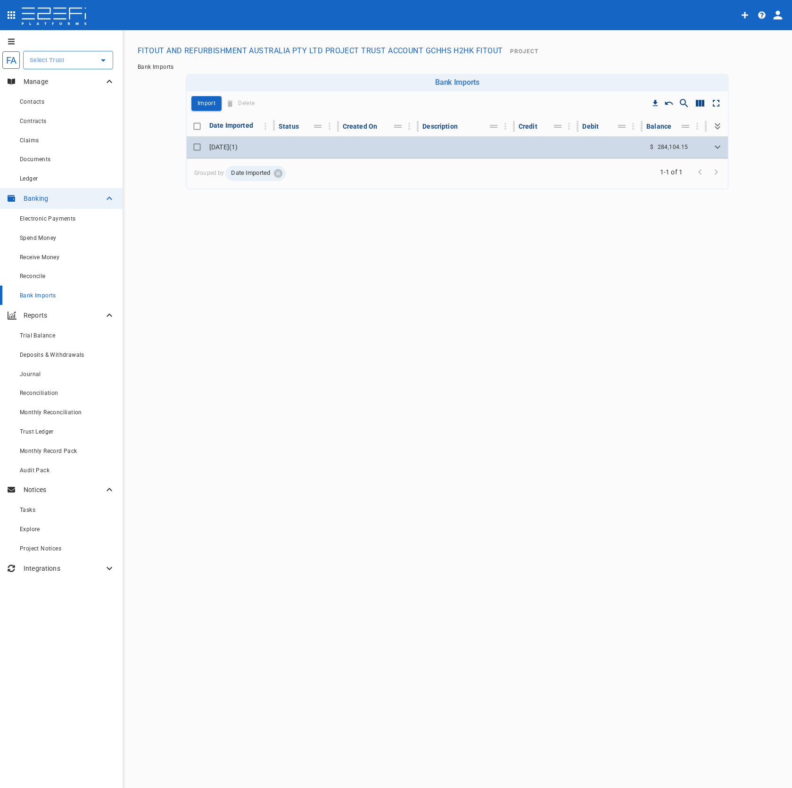
click at [348, 155] on td at bounding box center [379, 147] width 80 height 22
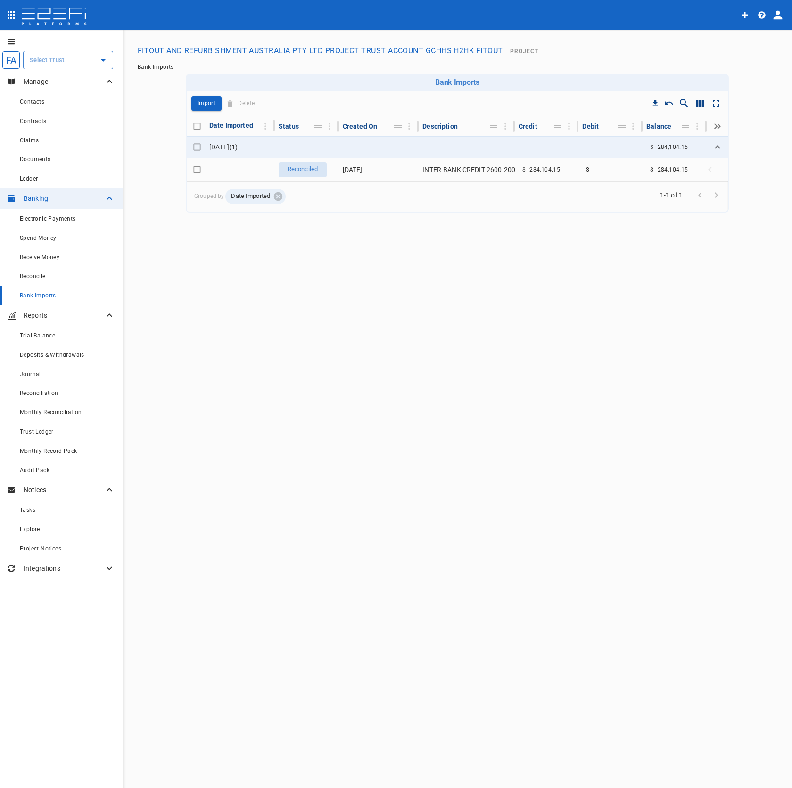
click at [763, 15] on icon "button" at bounding box center [762, 15] width 8 height 8
click at [755, 76] on span "Guides" at bounding box center [755, 77] width 44 height 11
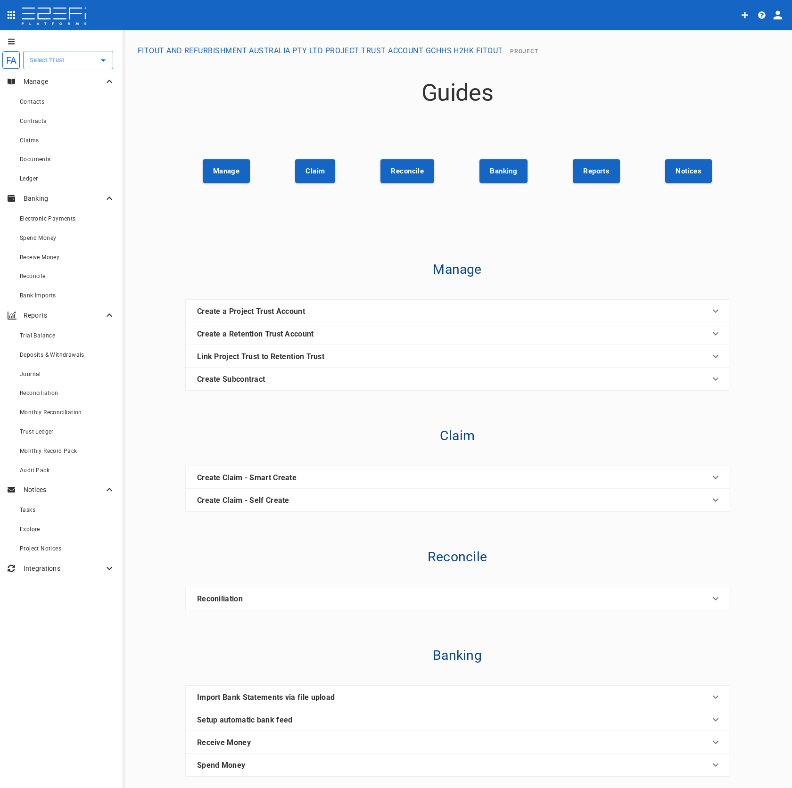
scroll to position [184, 0]
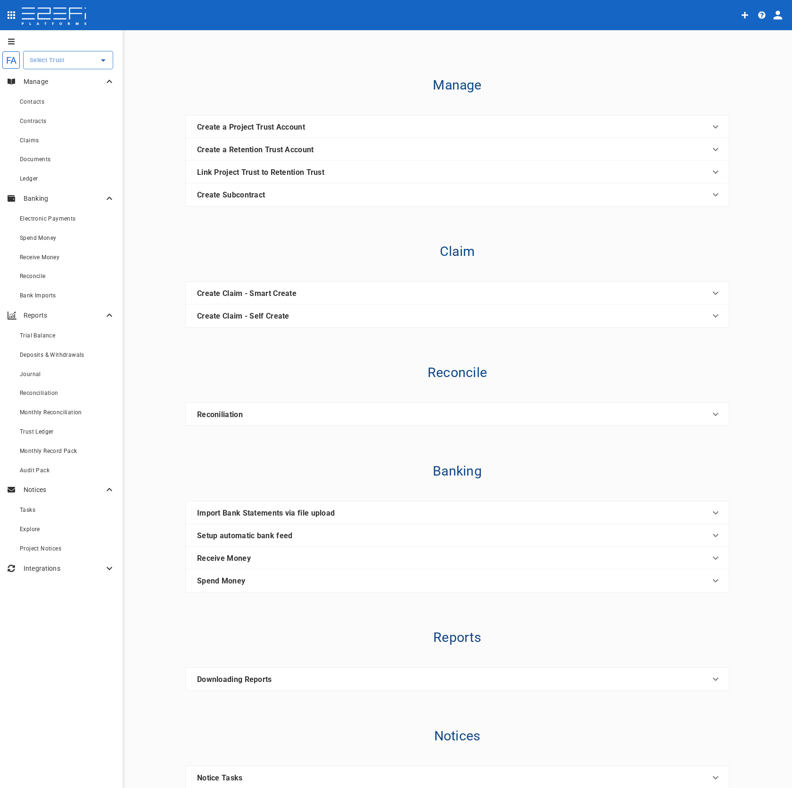
click at [711, 774] on icon at bounding box center [715, 777] width 11 height 11
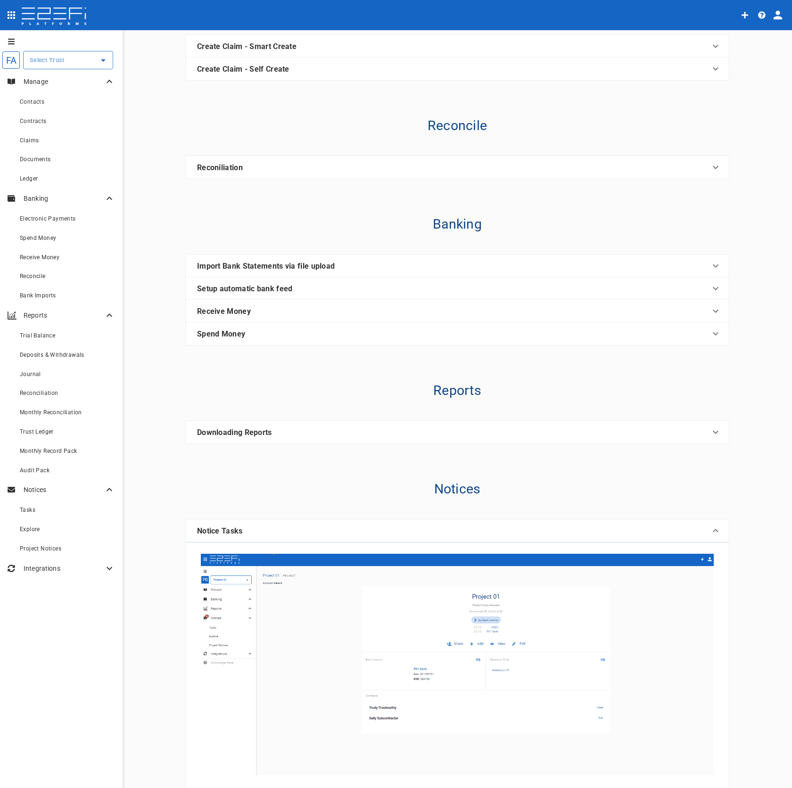
scroll to position [431, 0]
click at [761, 14] on icon "button" at bounding box center [762, 15] width 8 height 8
